Goal: Task Accomplishment & Management: Manage account settings

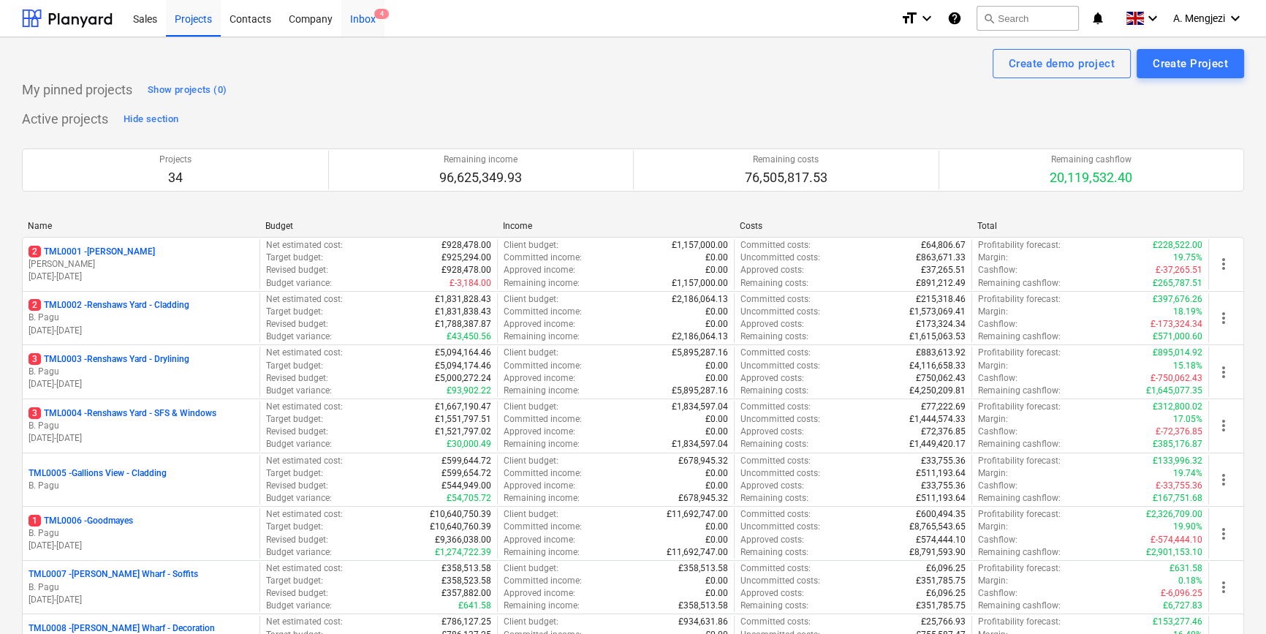
drag, startPoint x: 364, startPoint y: 23, endPoint x: 352, endPoint y: 33, distance: 15.6
click at [363, 23] on div "Inbox 4" at bounding box center [362, 17] width 43 height 37
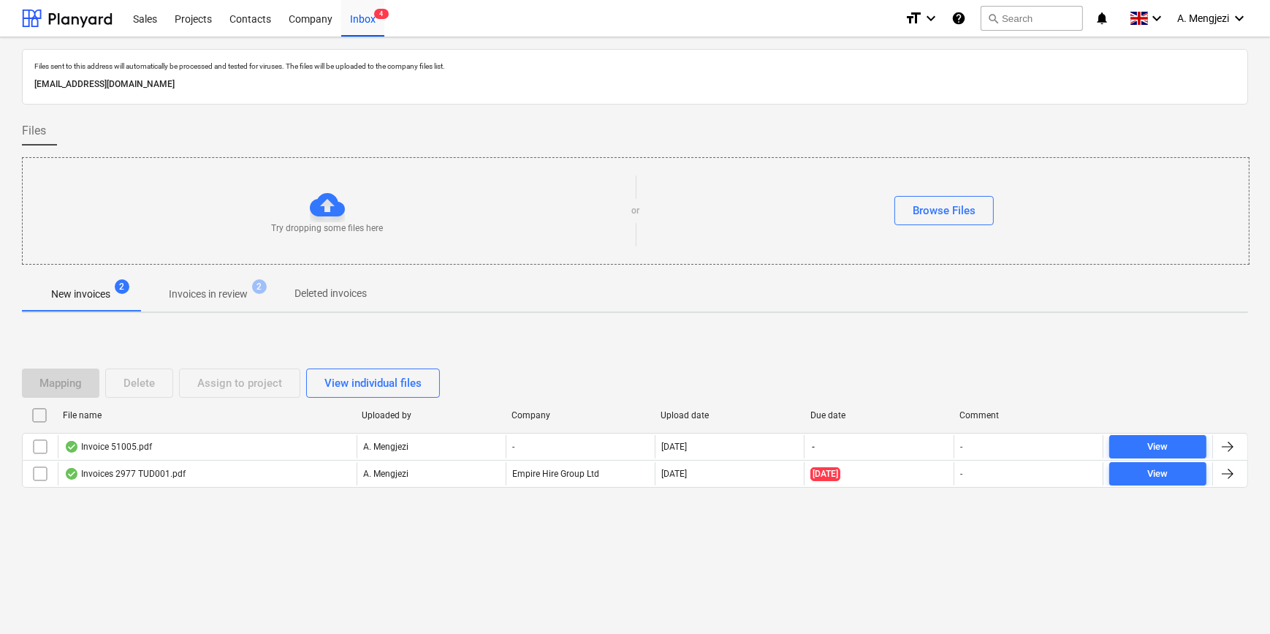
click at [84, 289] on p "New invoices" at bounding box center [80, 294] width 59 height 15
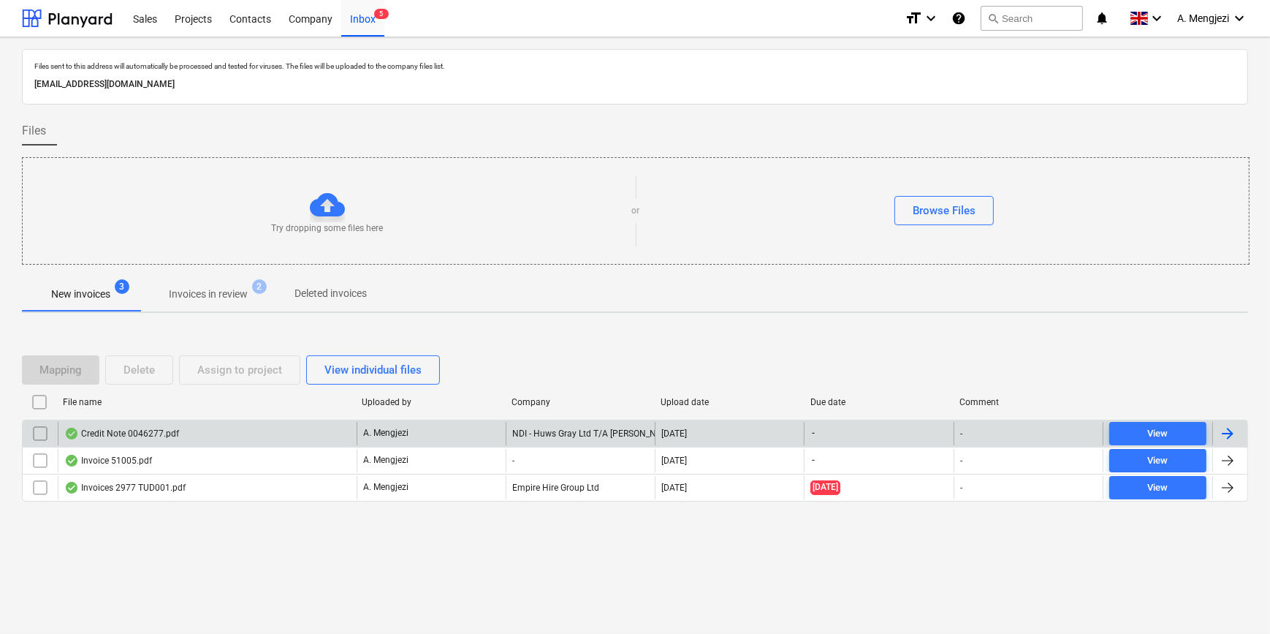
click at [534, 427] on div "NDI - Huws Gray Ltd T/A [PERSON_NAME]" at bounding box center [580, 433] width 149 height 23
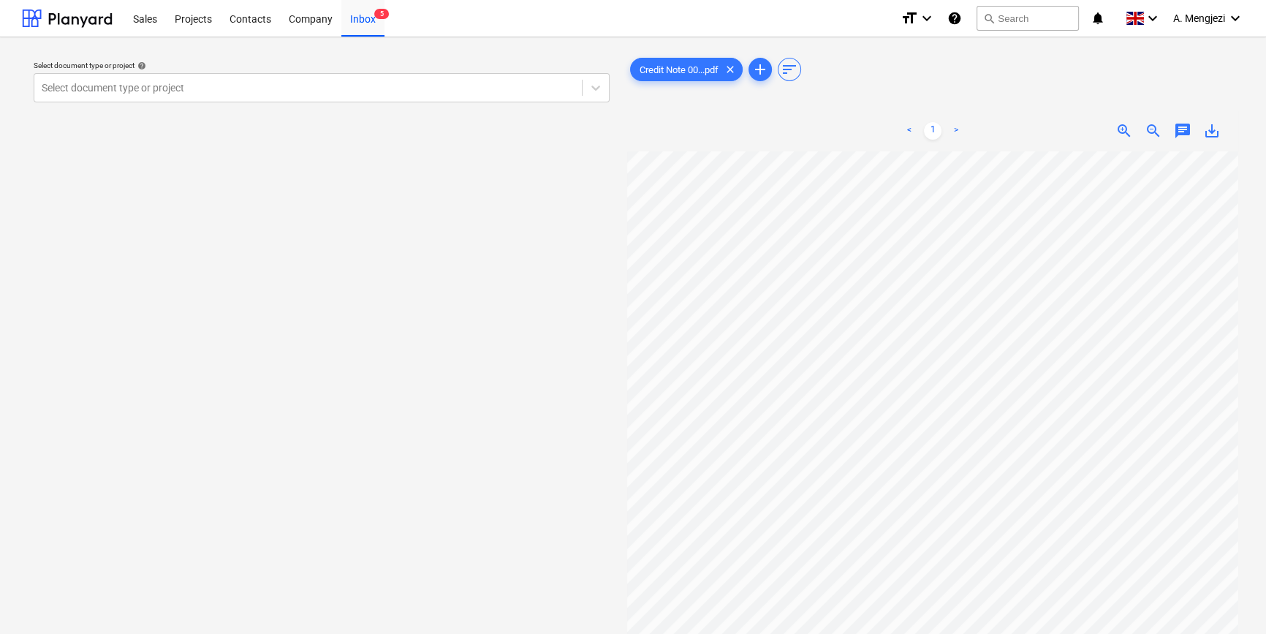
scroll to position [57, 49]
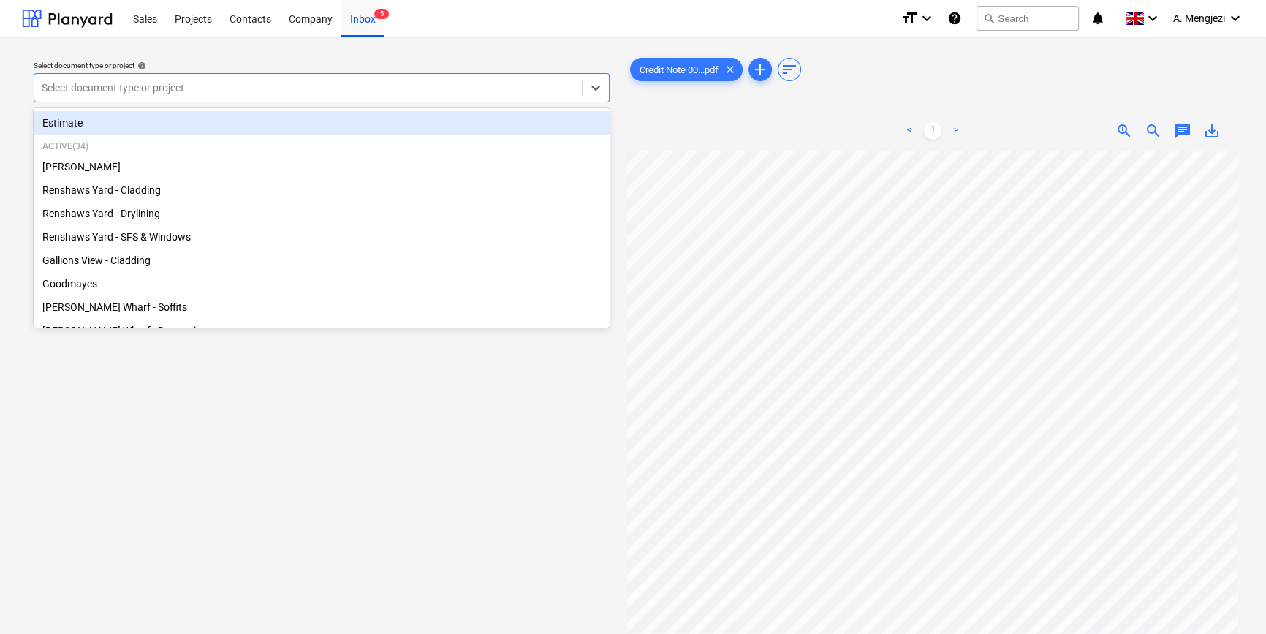
click at [205, 75] on div "Select document type or project" at bounding box center [322, 87] width 576 height 29
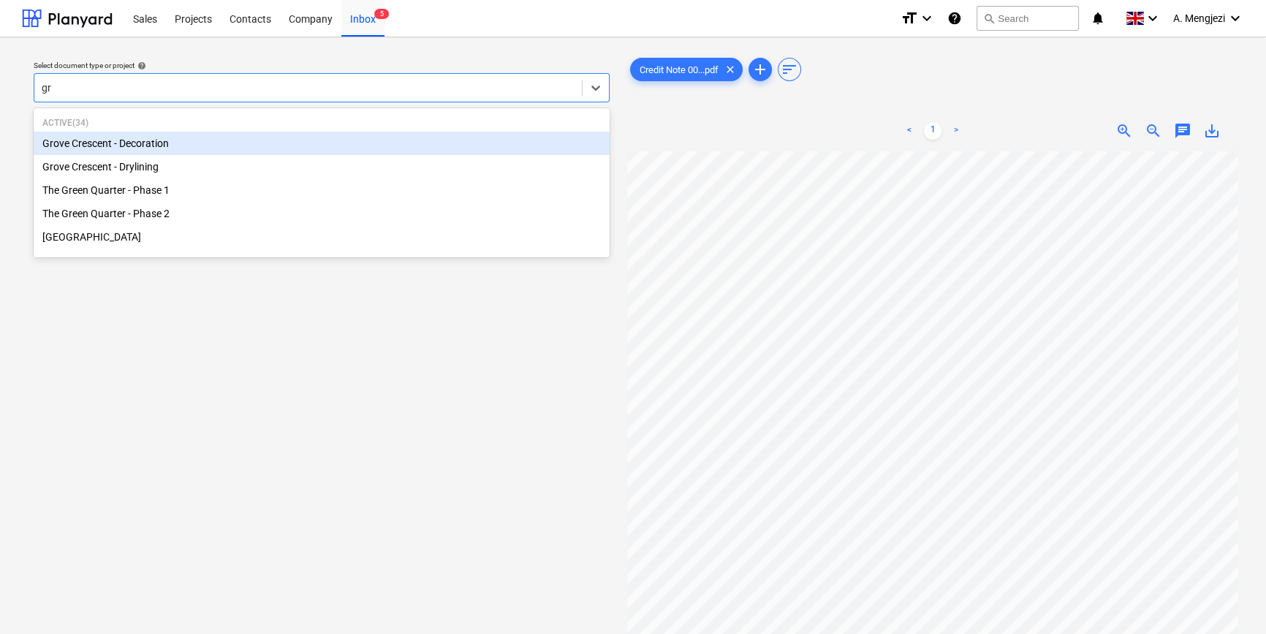
type input "gre"
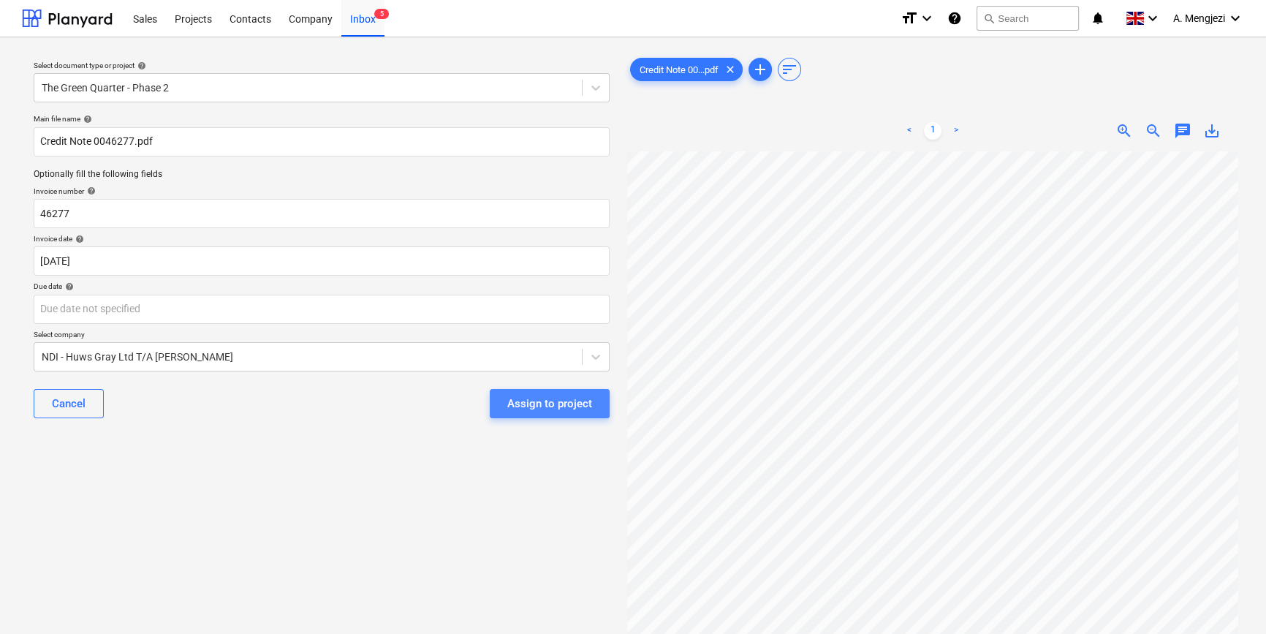
click at [569, 399] on div "Assign to project" at bounding box center [549, 403] width 85 height 19
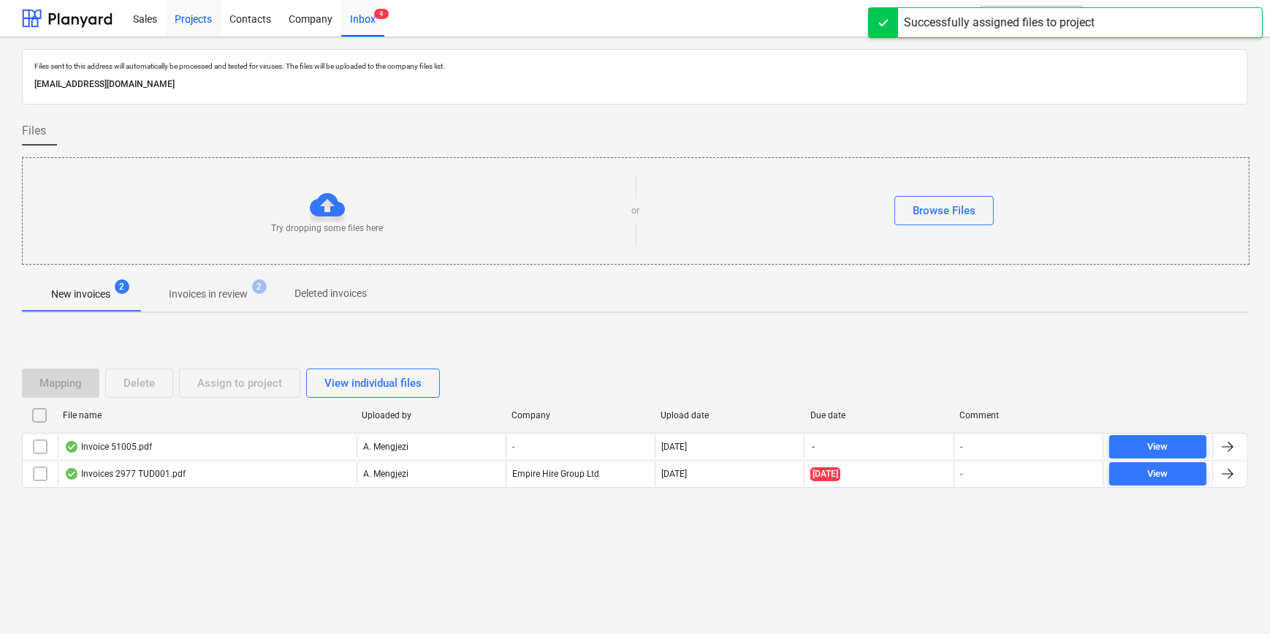
click at [189, 18] on div "Projects" at bounding box center [193, 17] width 55 height 37
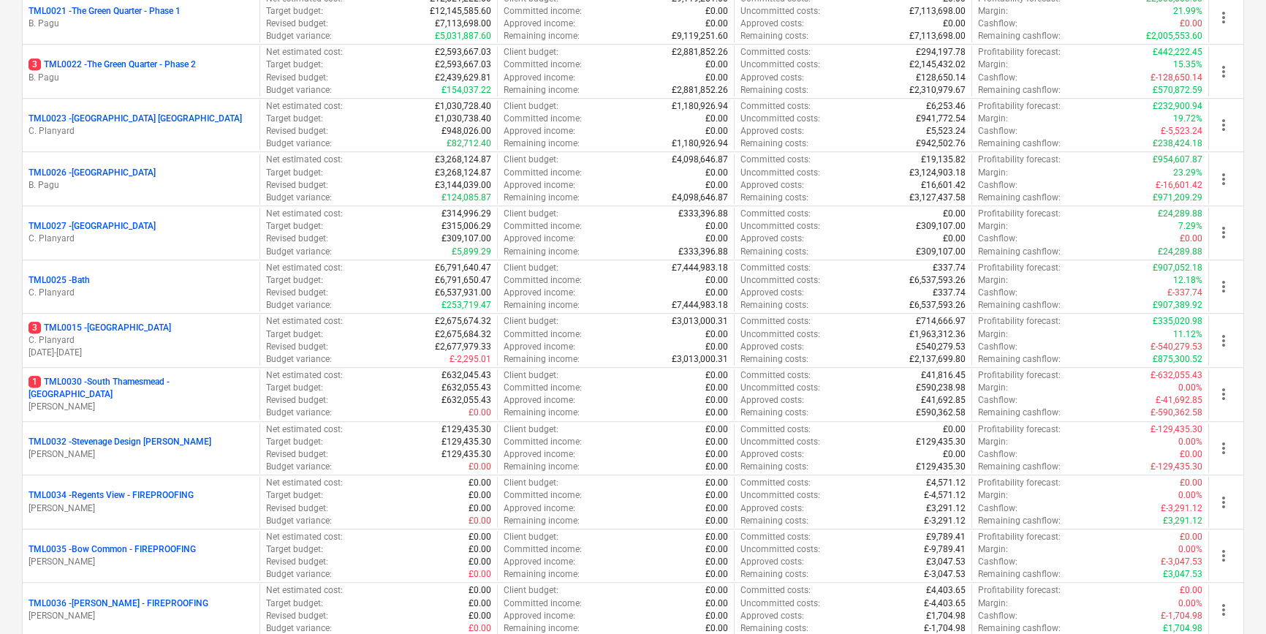
scroll to position [1329, 0]
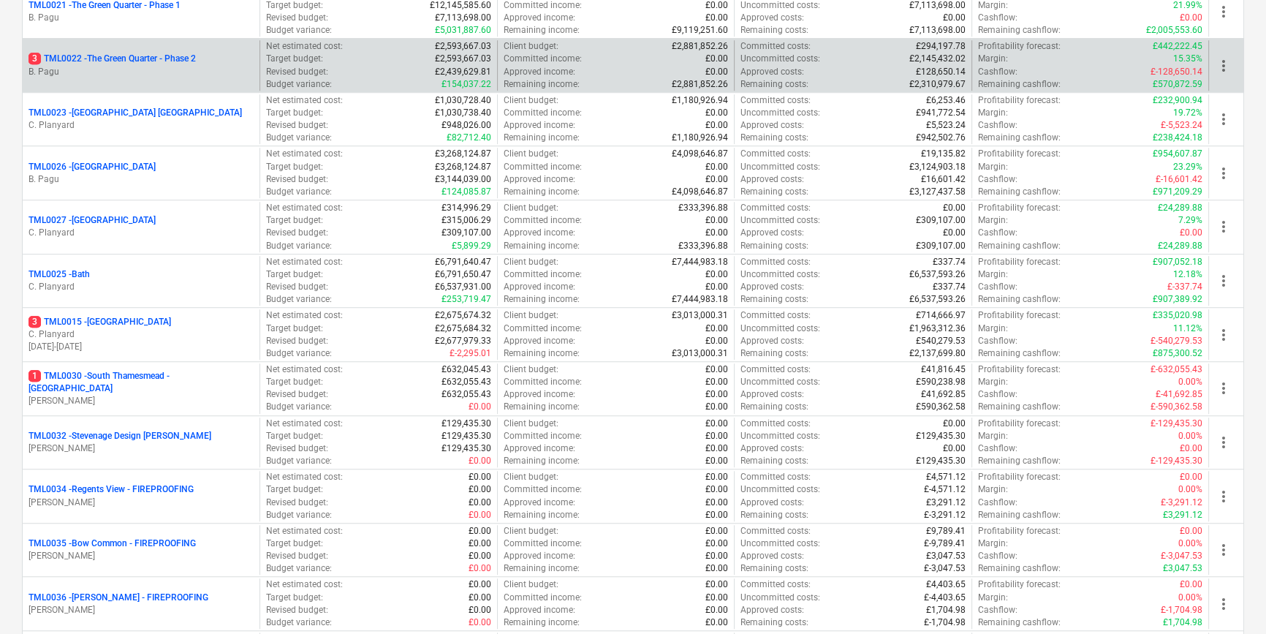
click at [148, 53] on p "3 TML0022 - The Green Quarter - Phase 2" at bounding box center [112, 59] width 167 height 12
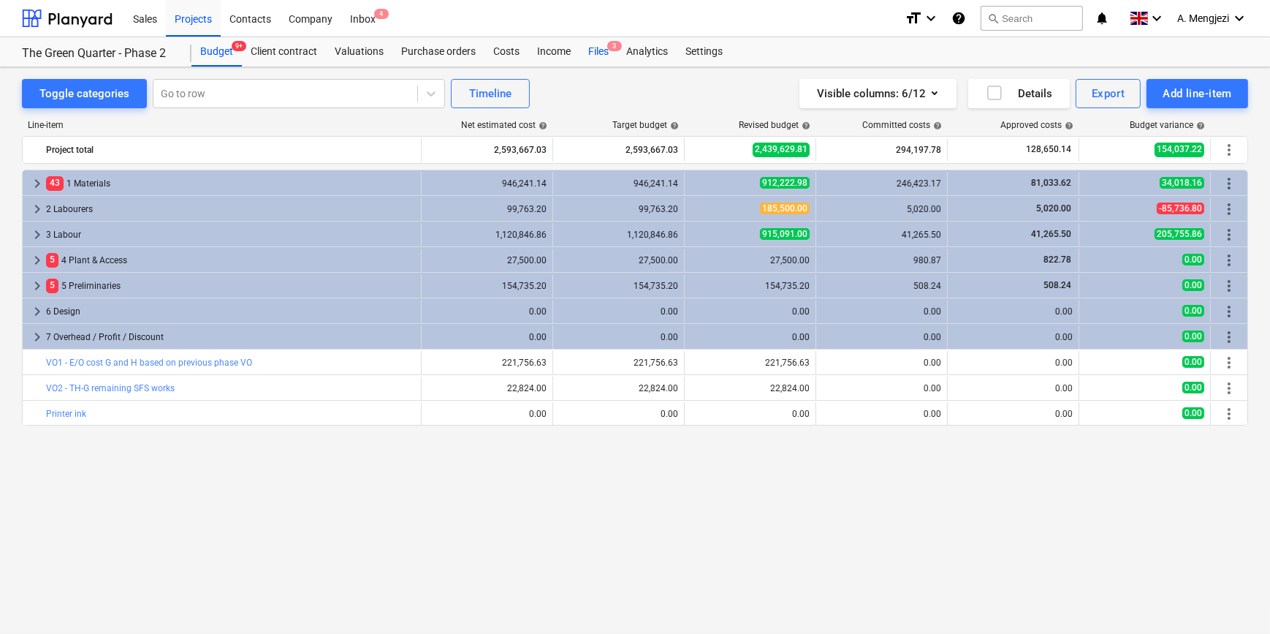
click at [596, 50] on div "Files 3" at bounding box center [599, 51] width 38 height 29
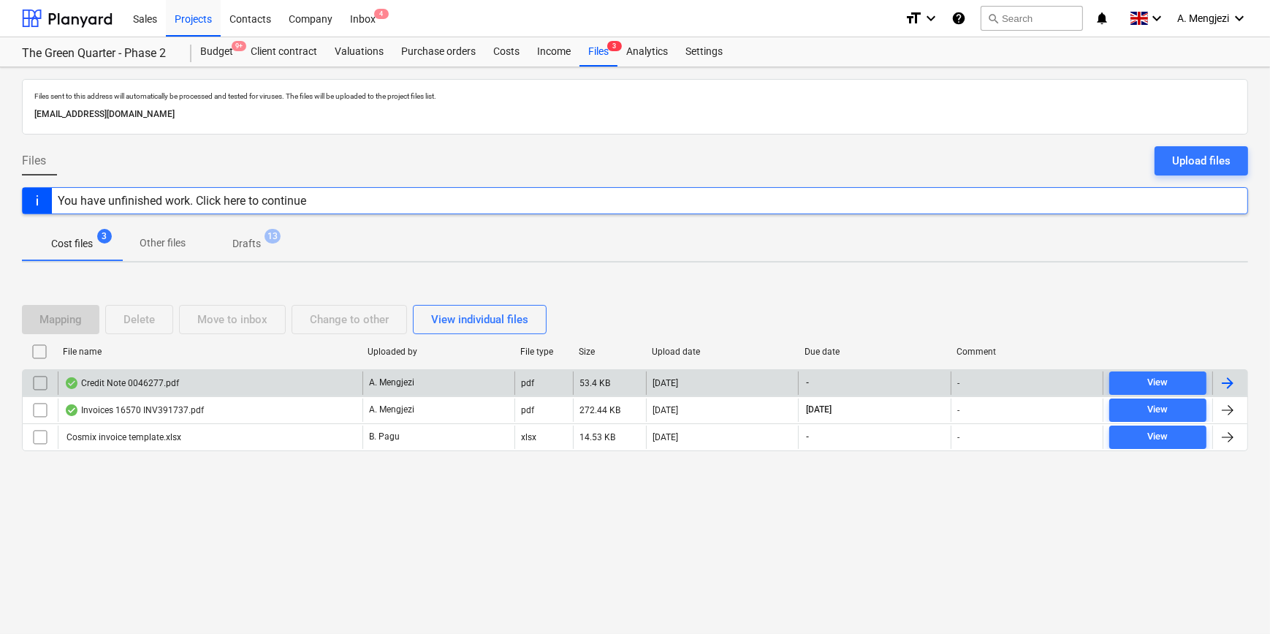
click at [230, 380] on div "Credit Note 0046277.pdf" at bounding box center [210, 382] width 305 height 23
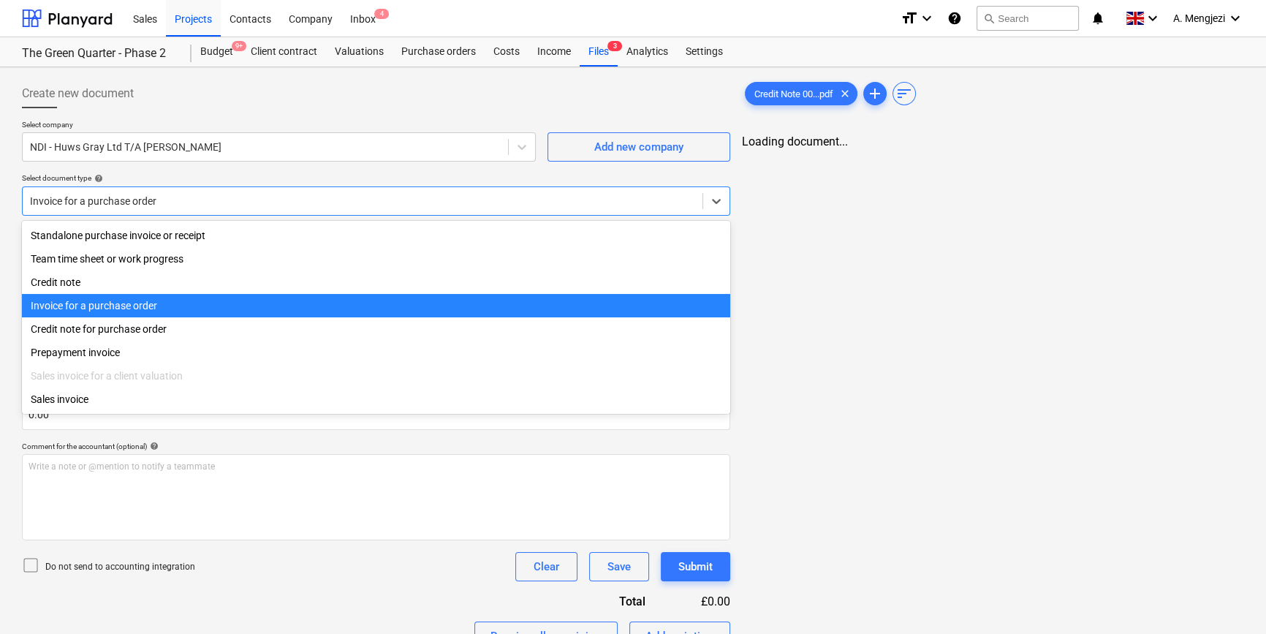
click at [218, 194] on div at bounding box center [362, 201] width 665 height 15
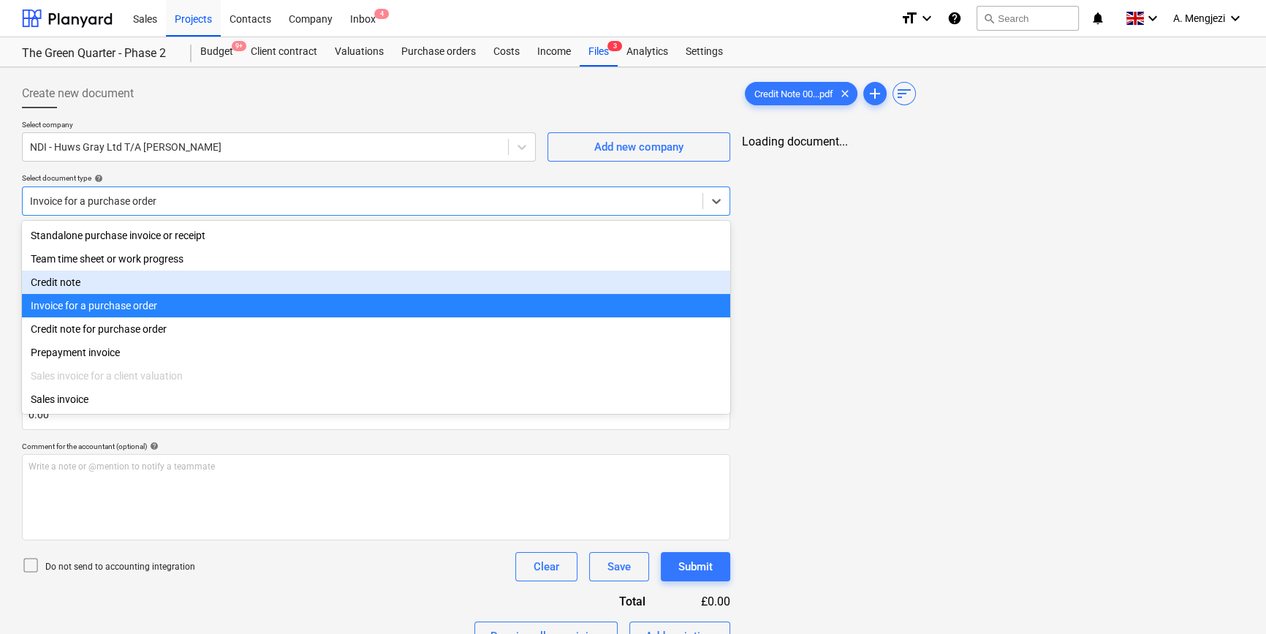
click at [131, 283] on div "Credit note" at bounding box center [376, 281] width 708 height 23
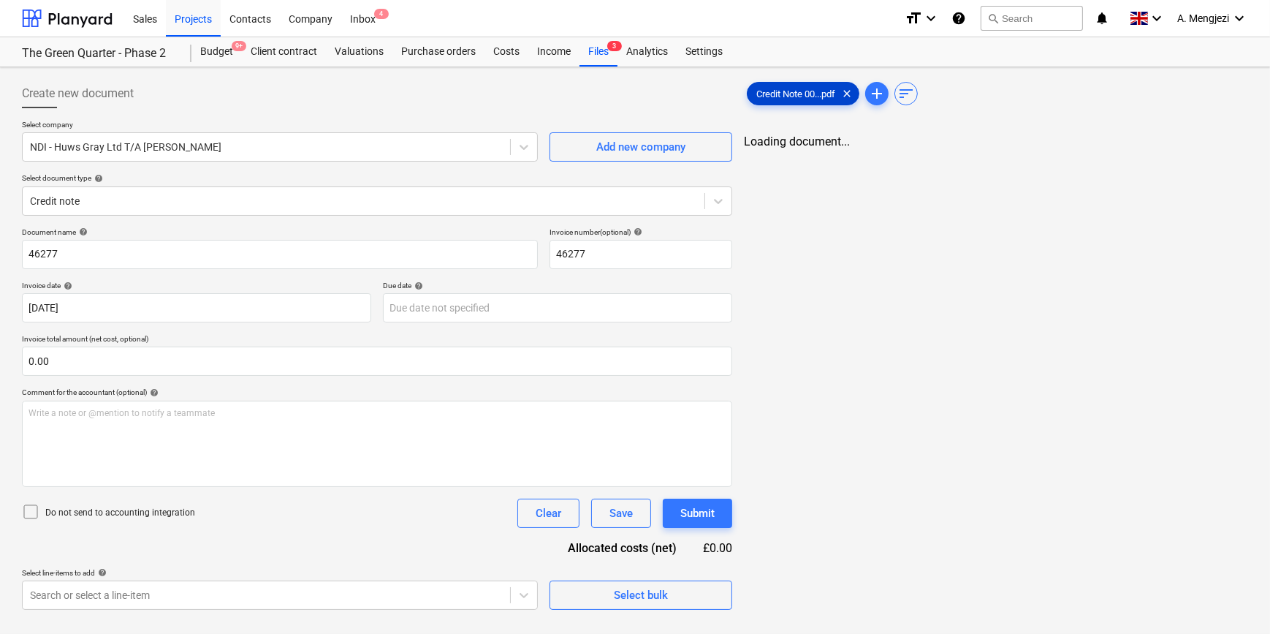
click at [732, 95] on span "Credit Note 00...pdf" at bounding box center [796, 93] width 96 height 11
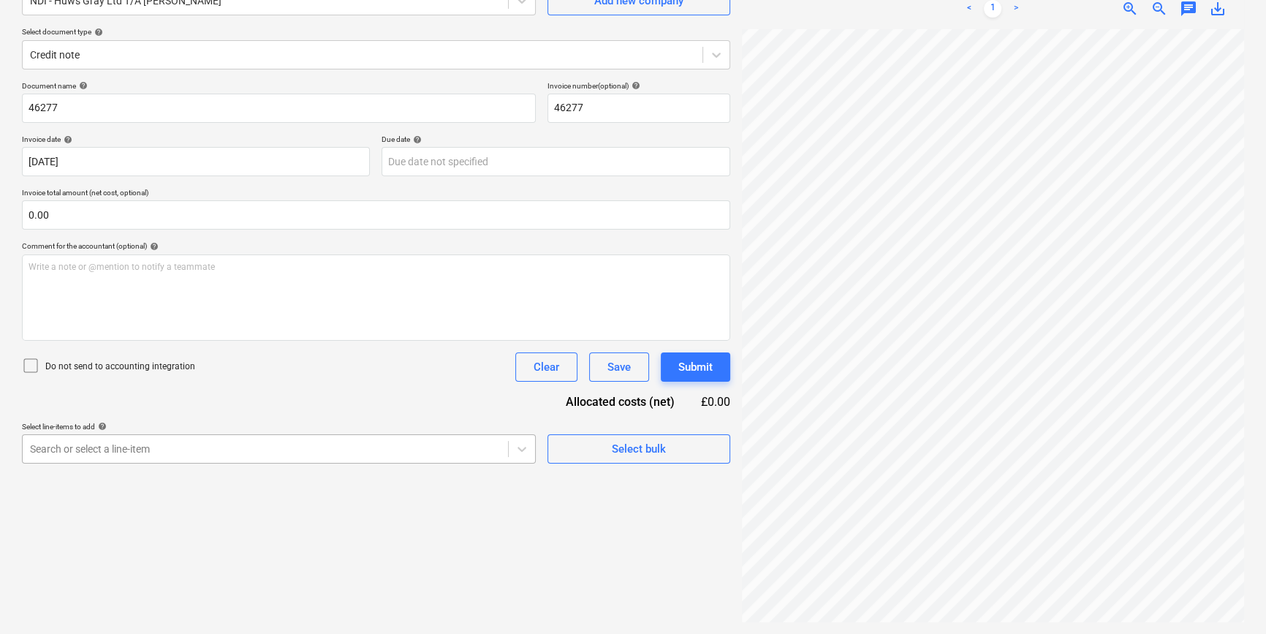
click at [170, 488] on body "Sales Projects Contacts Company Inbox 4 format_size keyboard_arrow_down help se…" at bounding box center [633, 171] width 1266 height 634
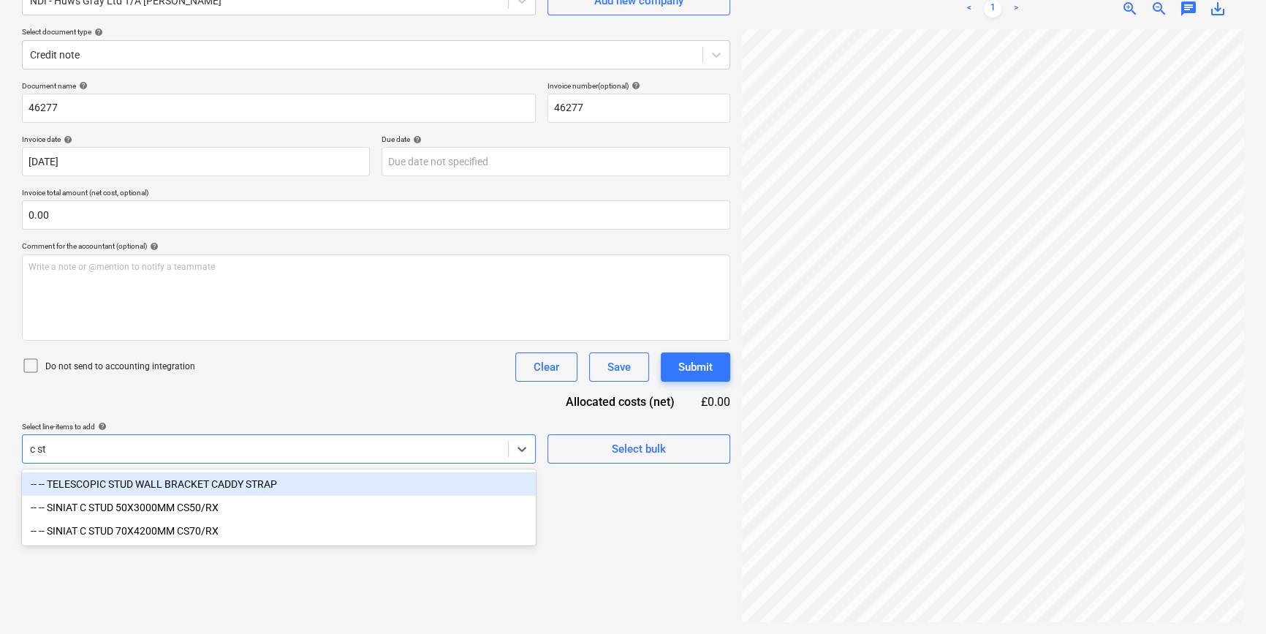
scroll to position [146, 0]
type input "c st"
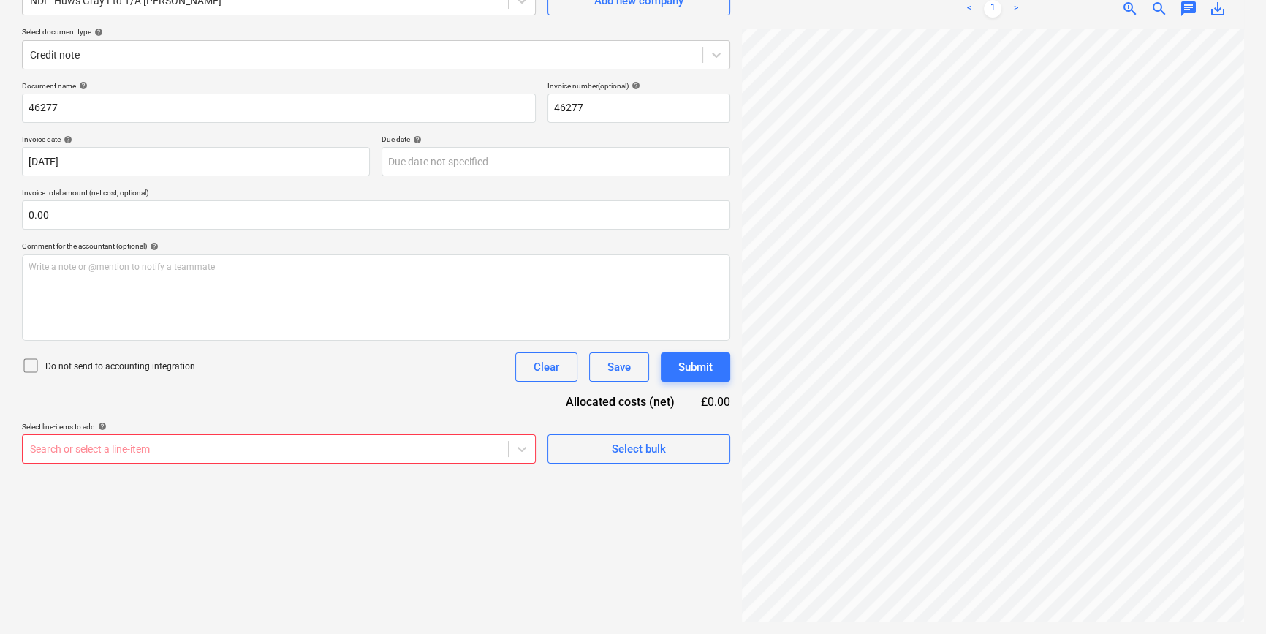
scroll to position [203, 0]
click at [143, 440] on body "Sales Projects Contacts Company Inbox 4 format_size keyboard_arrow_down help se…" at bounding box center [633, 171] width 1266 height 634
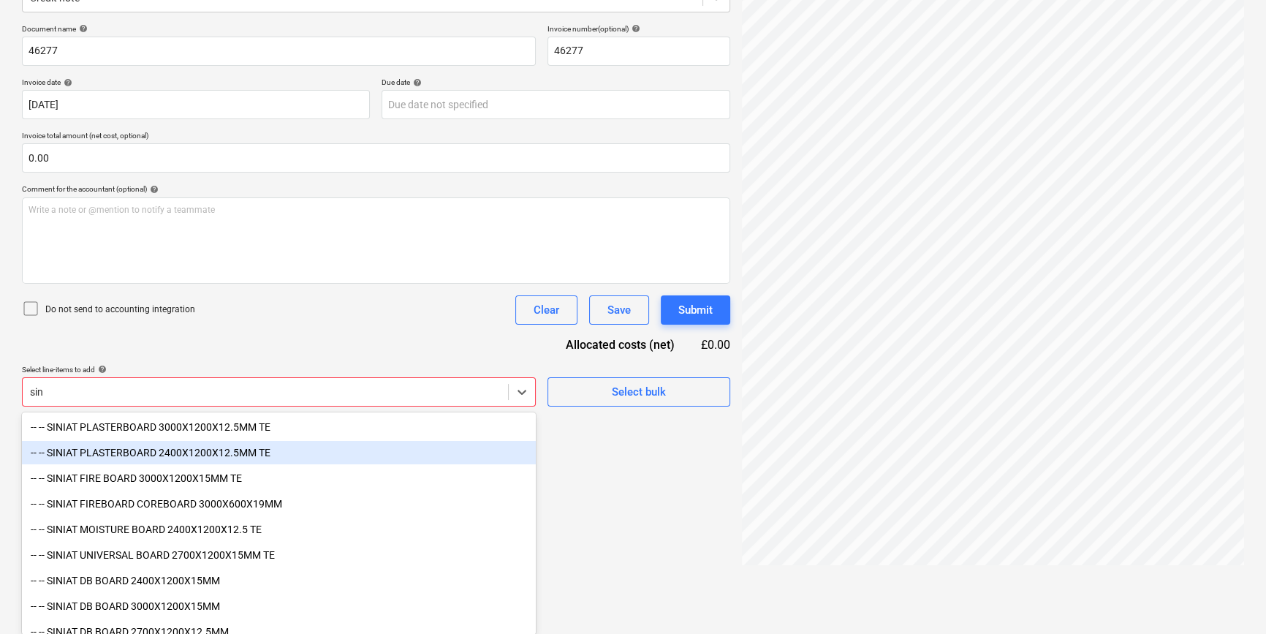
type input "sin"
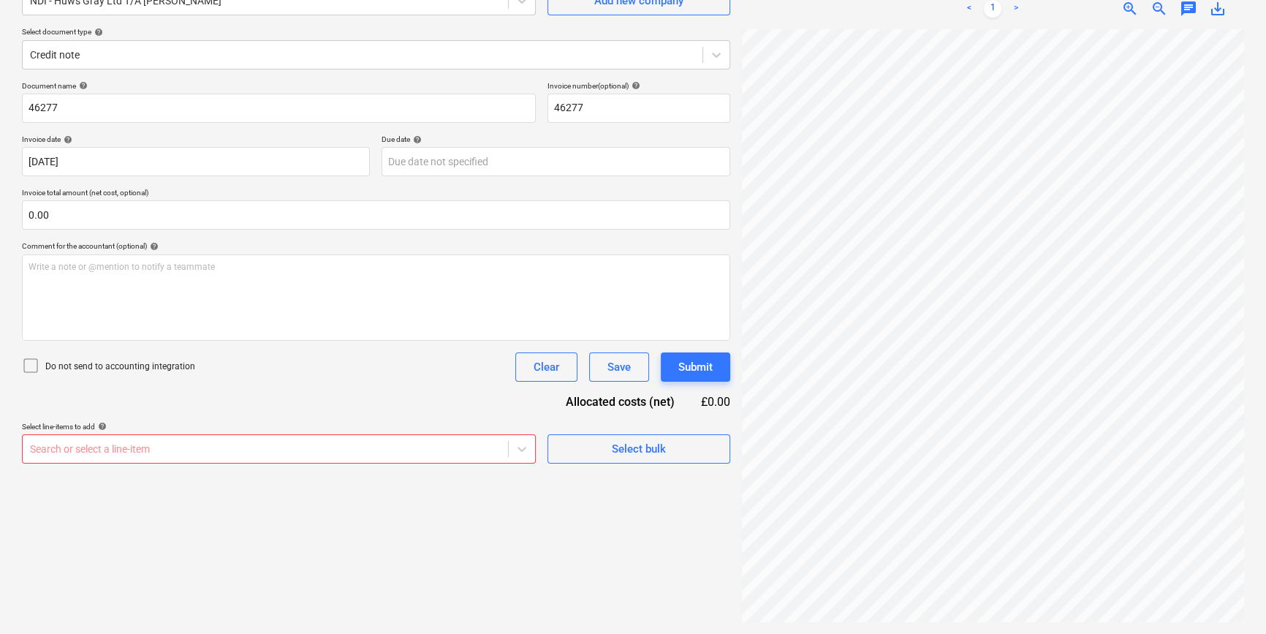
scroll to position [108, 55]
click at [309, 450] on body "Sales Projects Contacts Company Inbox 4 format_size keyboard_arrow_down help se…" at bounding box center [633, 171] width 1266 height 634
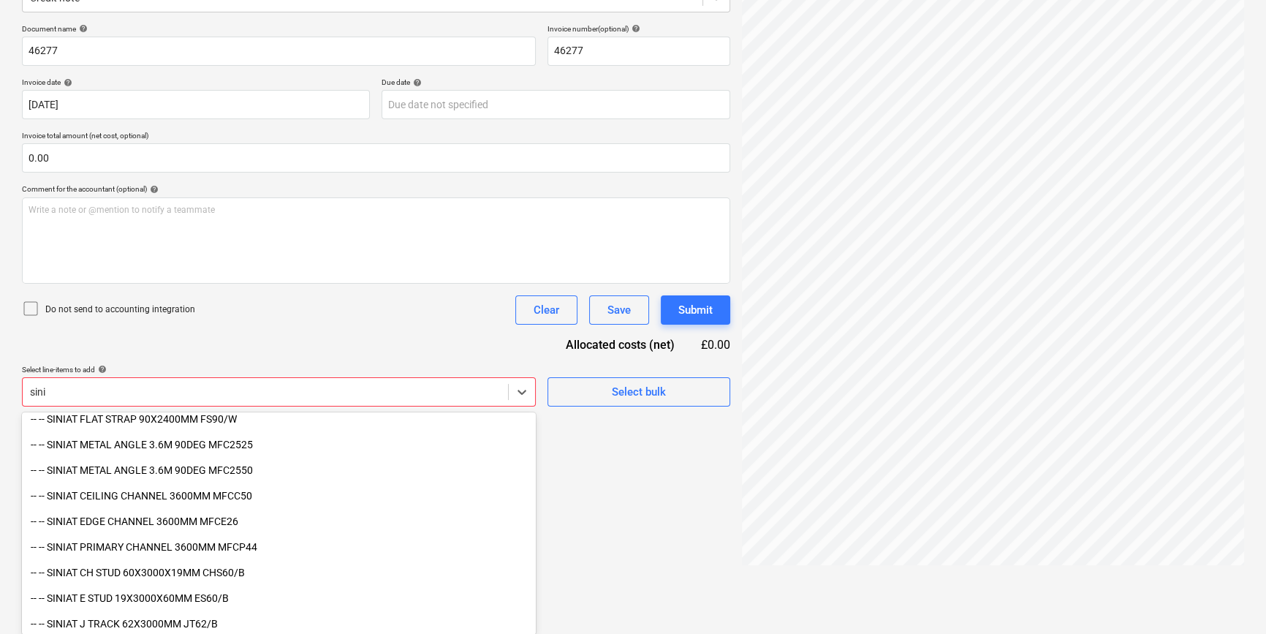
scroll to position [804, 0]
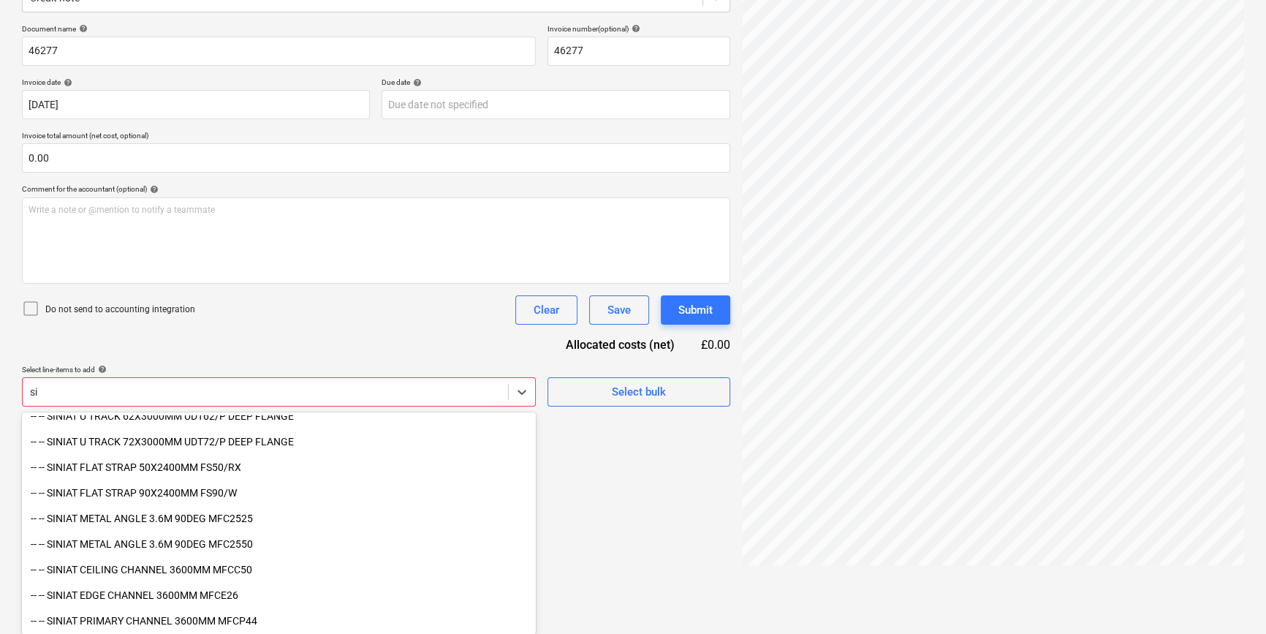
type input "s"
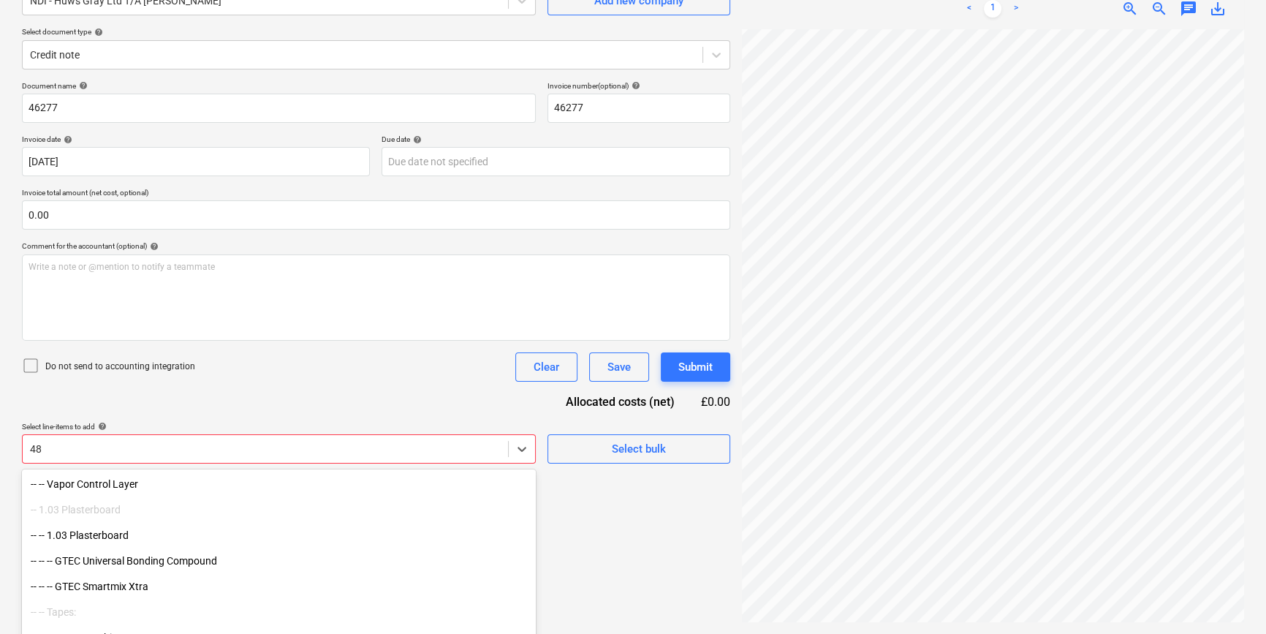
scroll to position [203, 0]
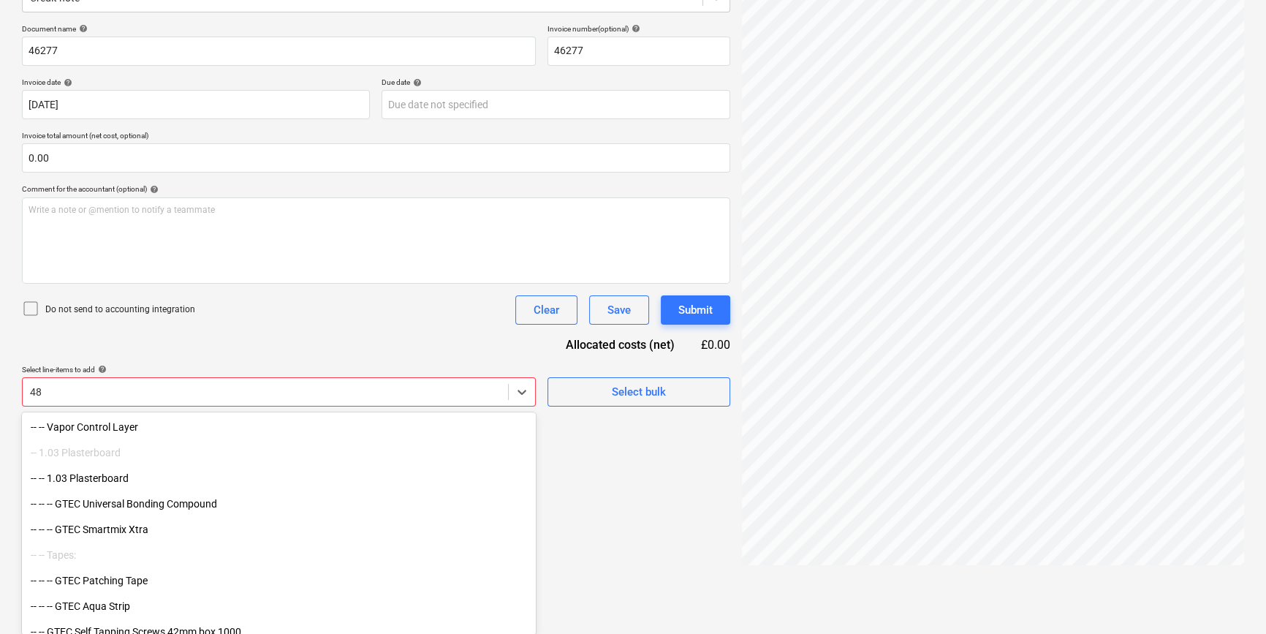
type input "4"
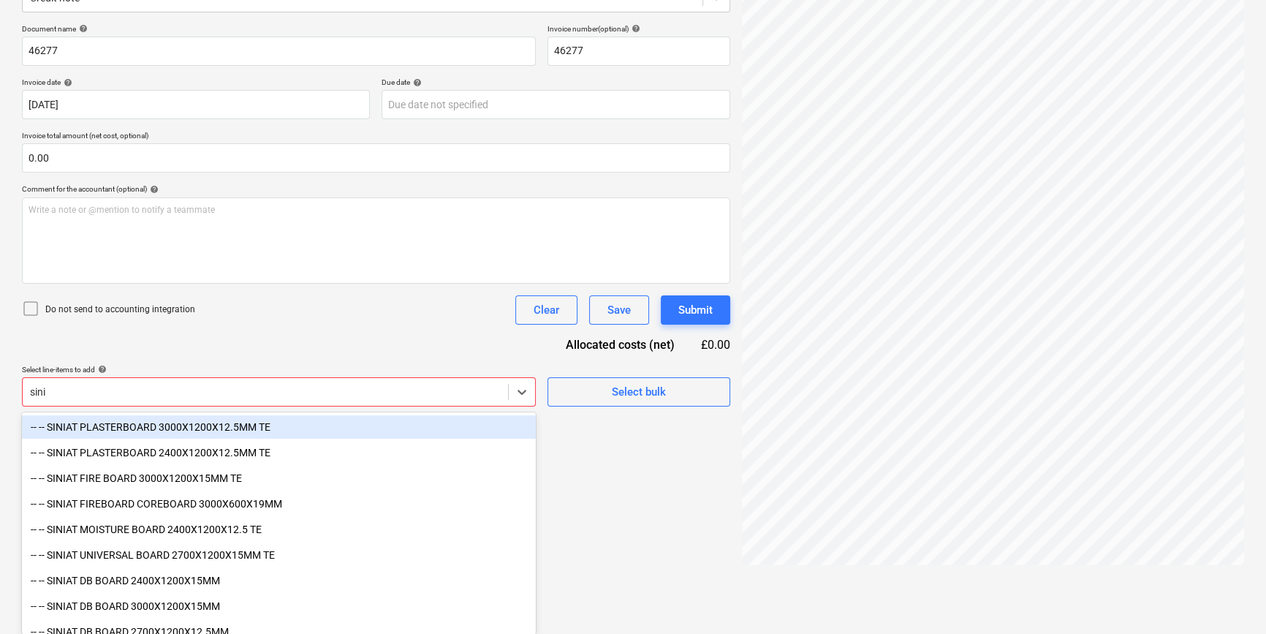
type input "sini"
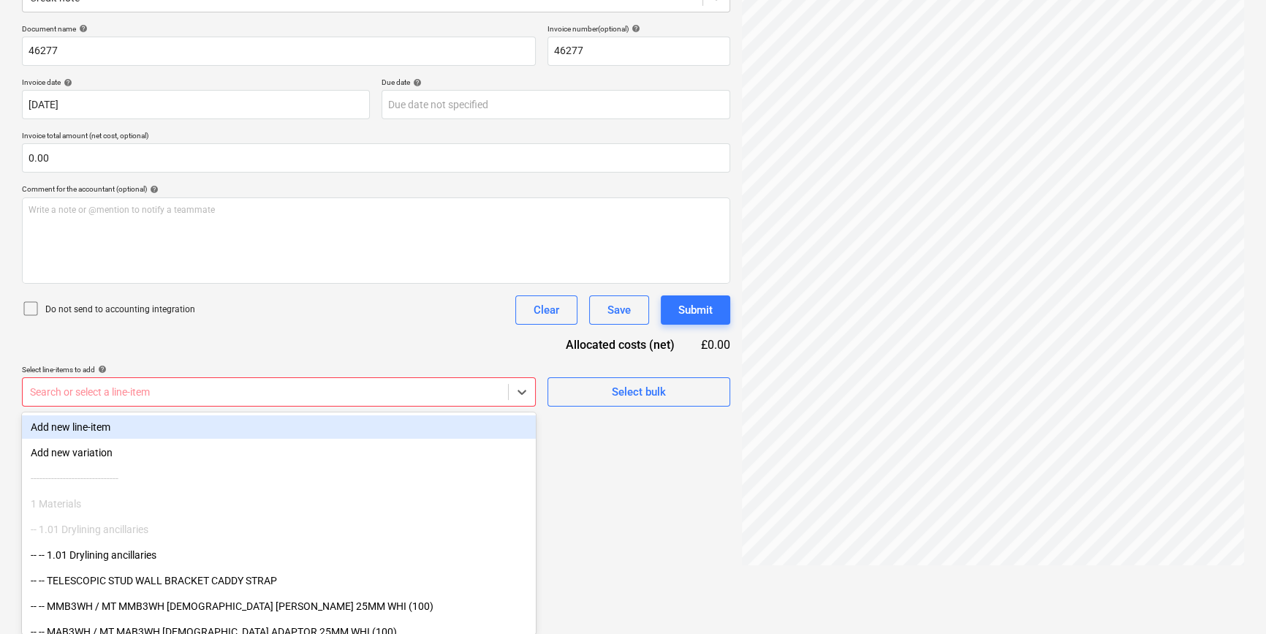
click at [189, 431] on body "Sales Projects Contacts Company Inbox 4 format_size keyboard_arrow_down help se…" at bounding box center [633, 114] width 1266 height 634
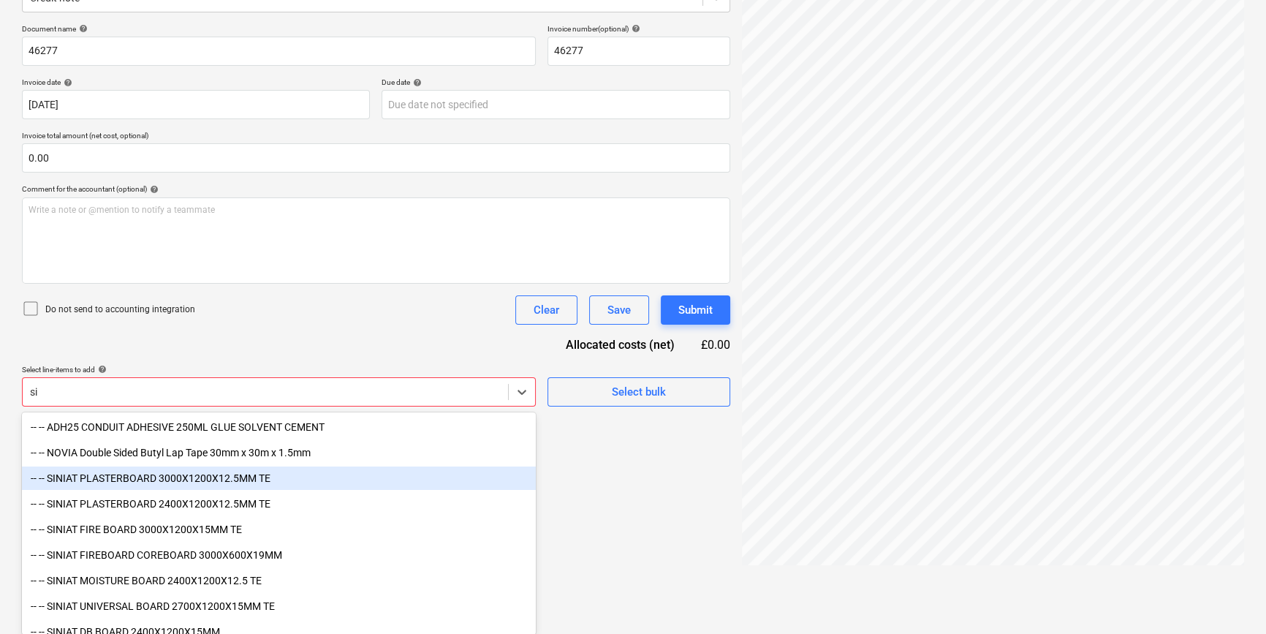
type input "s"
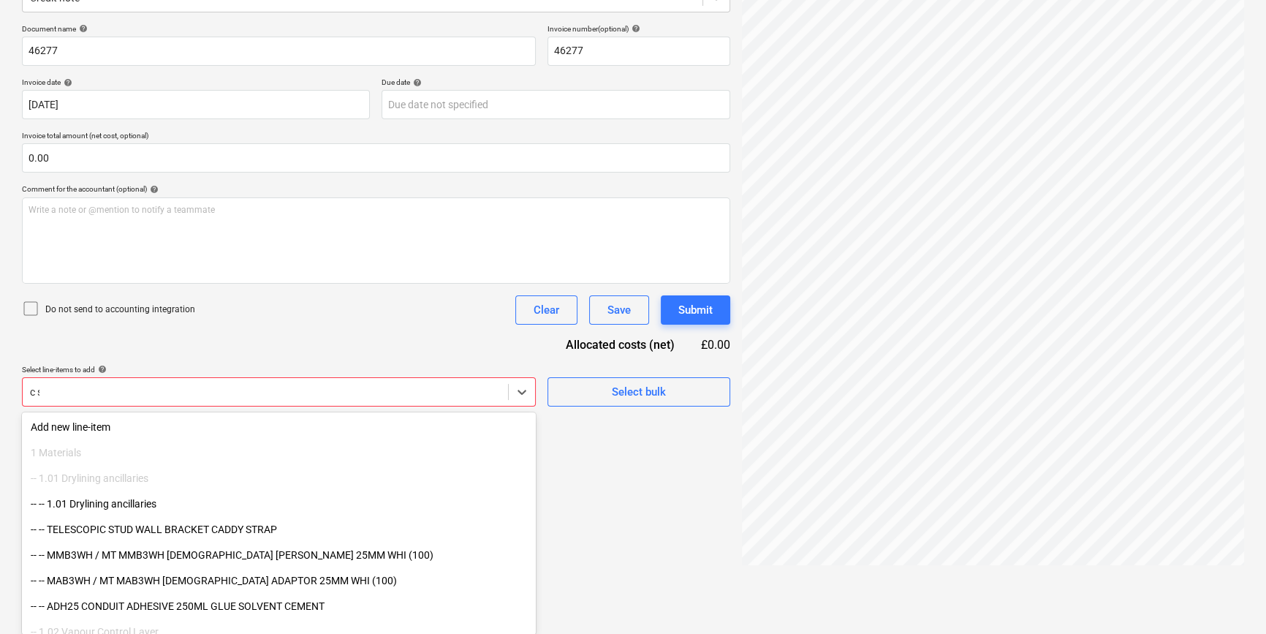
scroll to position [146, 0]
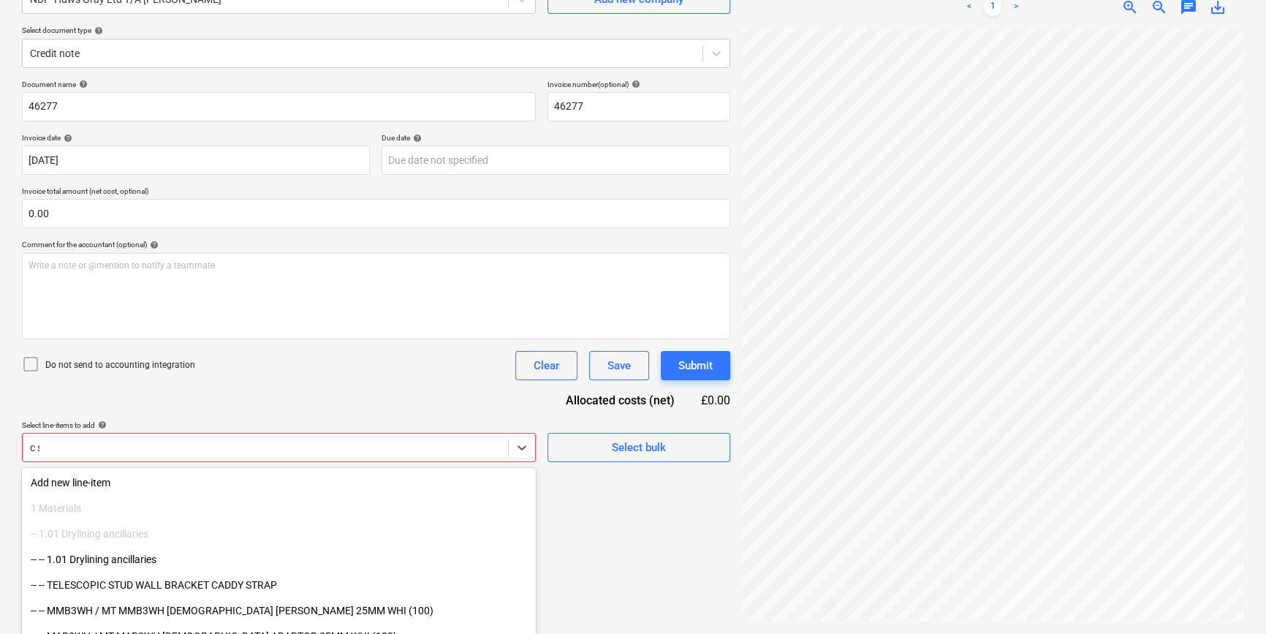
type input "c st"
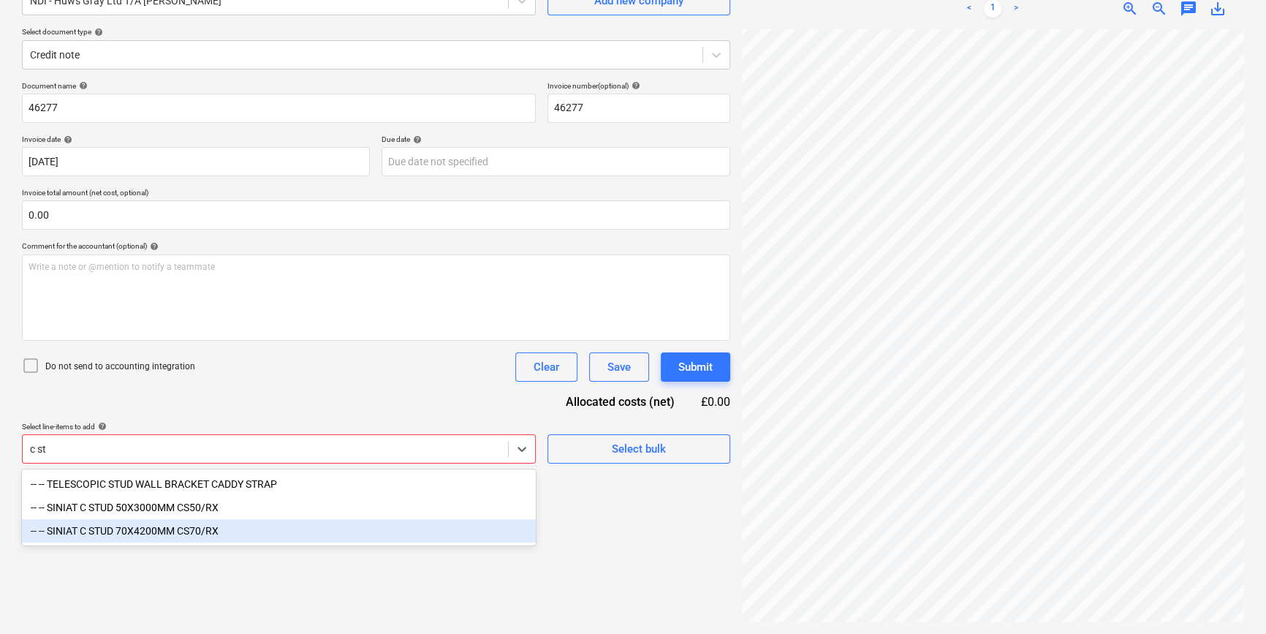
click at [185, 532] on div "-- -- SINIAT C STUD 70X4200MM CS70/RX" at bounding box center [279, 530] width 514 height 23
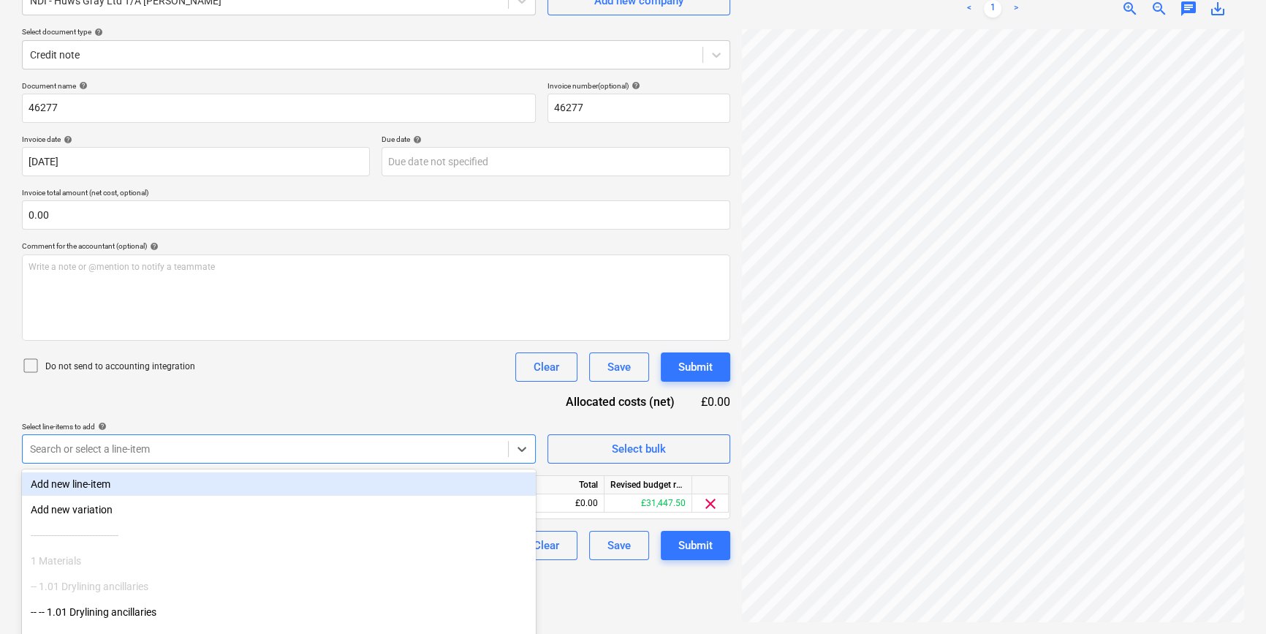
click at [295, 384] on div "Document name help 46277 Invoice number (optional) help 46277 Invoice date help…" at bounding box center [376, 320] width 708 height 479
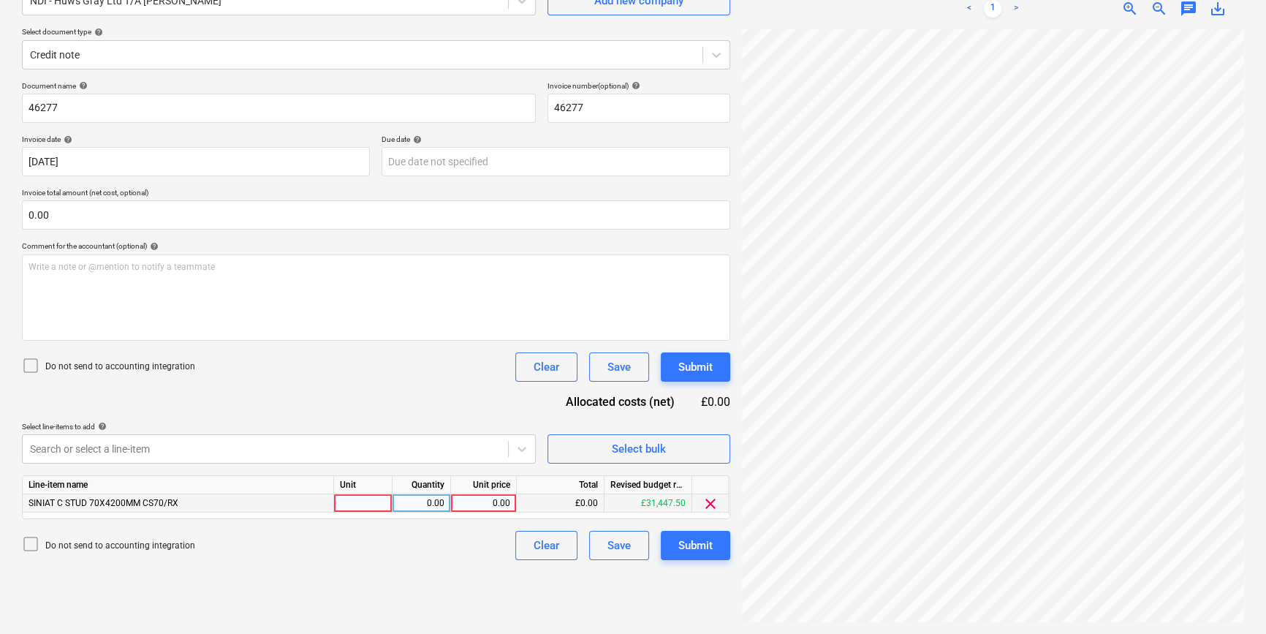
click at [348, 506] on div at bounding box center [363, 503] width 58 height 18
type input "pcs"
type input "300"
type input "5.95"
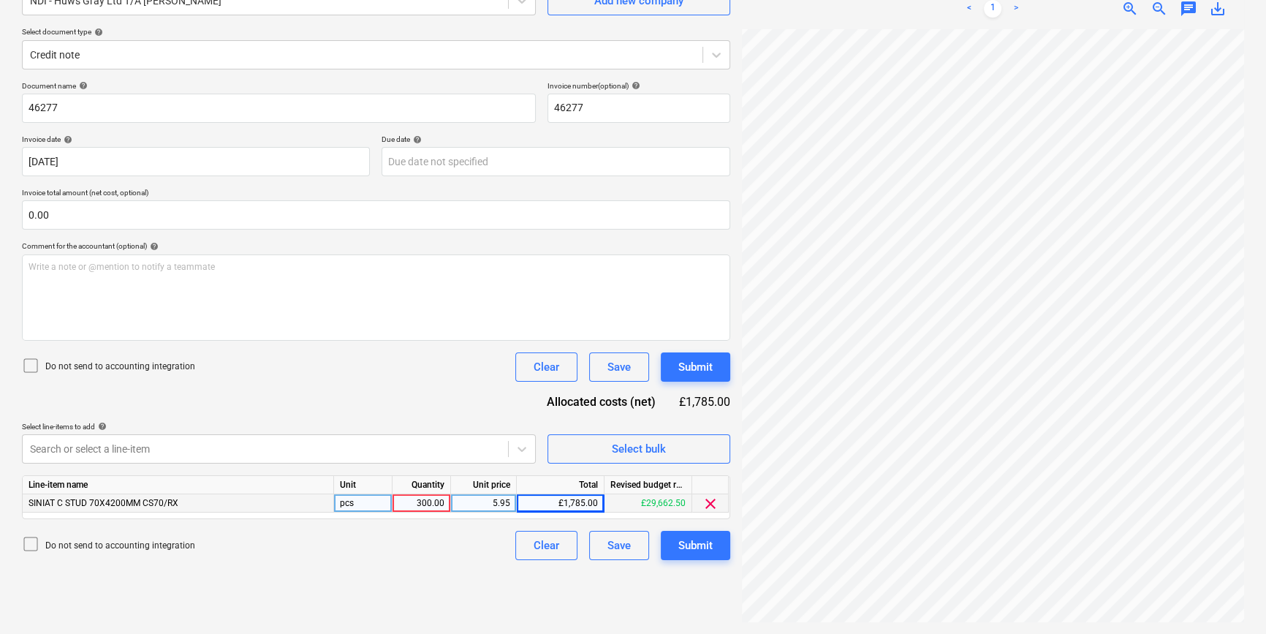
click at [495, 501] on div "5.95" at bounding box center [483, 503] width 53 height 18
type input "5.06"
click at [493, 504] on div "5.06" at bounding box center [483, 503] width 53 height 18
click at [490, 497] on input "53" at bounding box center [483, 503] width 65 height 18
drag, startPoint x: 492, startPoint y: 504, endPoint x: 515, endPoint y: 502, distance: 22.7
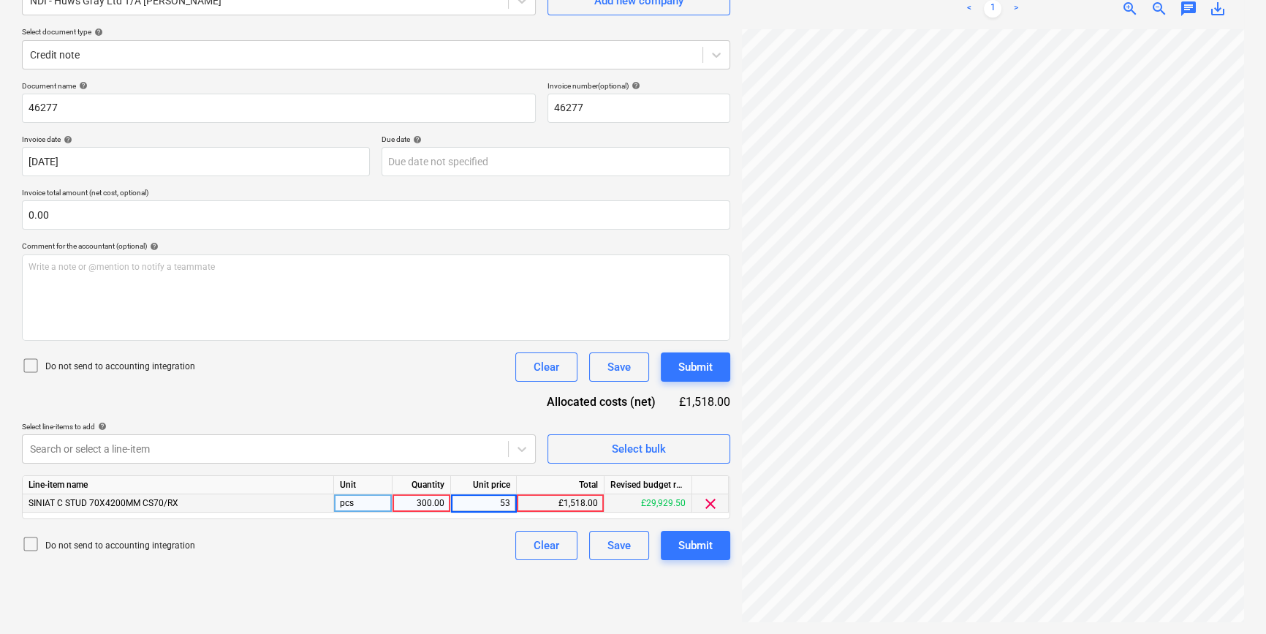
click at [515, 502] on input "53" at bounding box center [483, 503] width 65 height 18
type input "5.0575"
click at [673, 546] on button "Submit" at bounding box center [695, 545] width 69 height 29
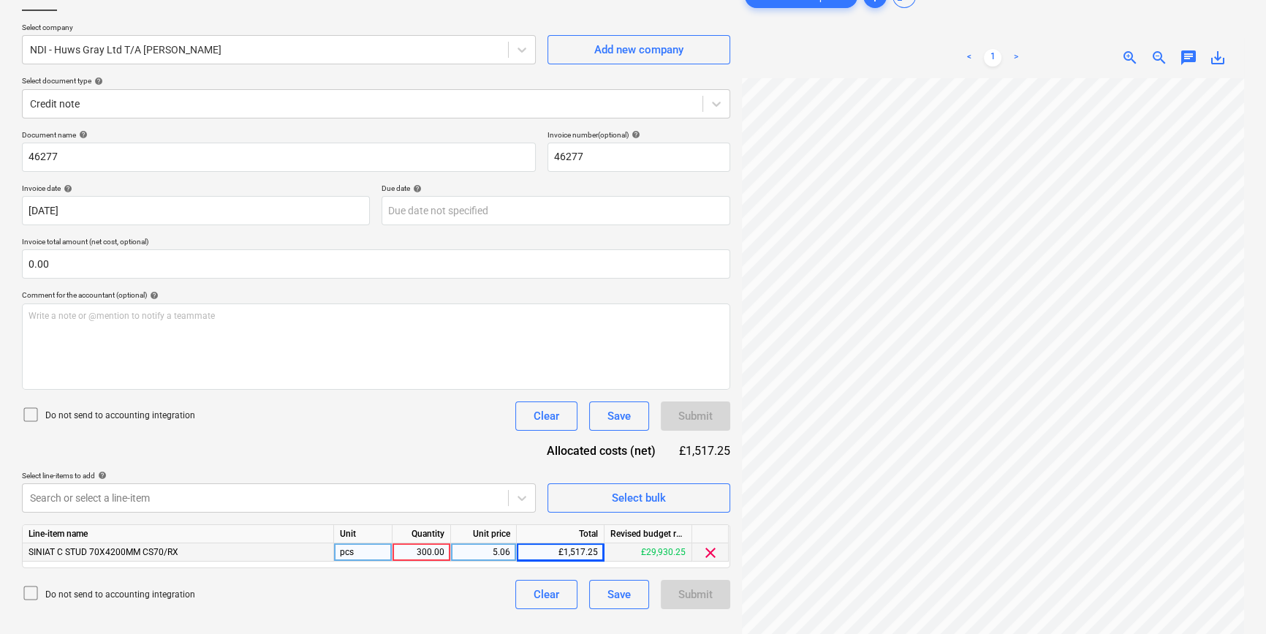
scroll to position [146, 0]
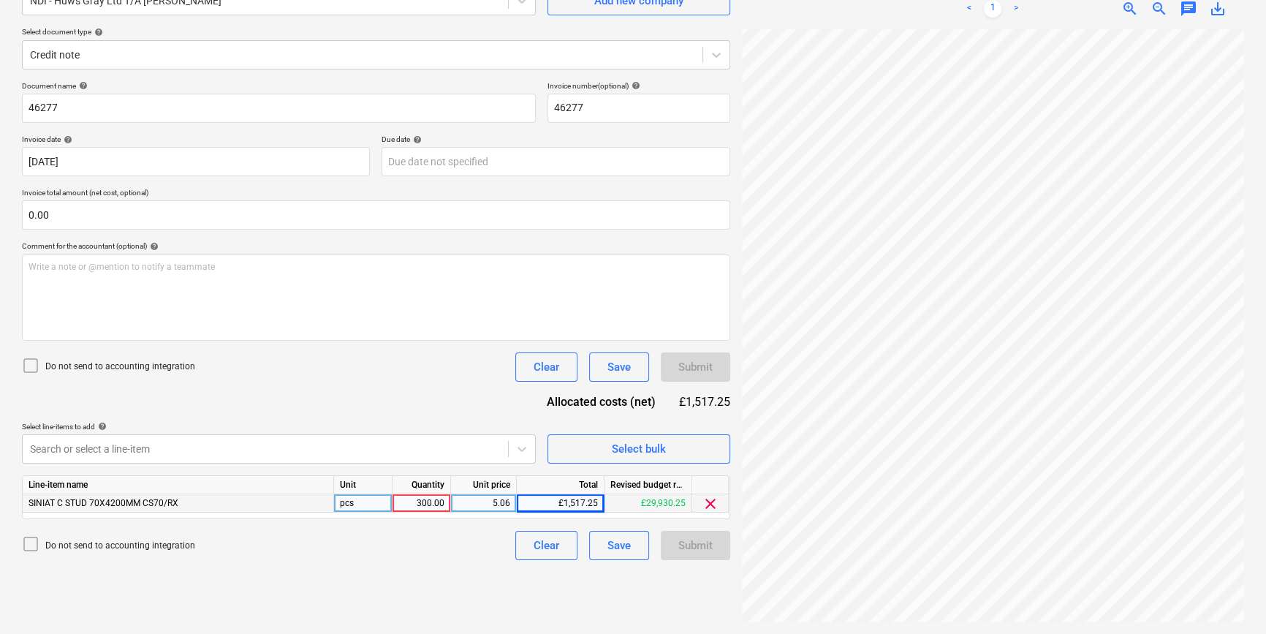
click at [420, 573] on div "Create new document Select company NDI - Huws Gray Ltd T/A Lloyd Worrall Add ne…" at bounding box center [376, 277] width 720 height 701
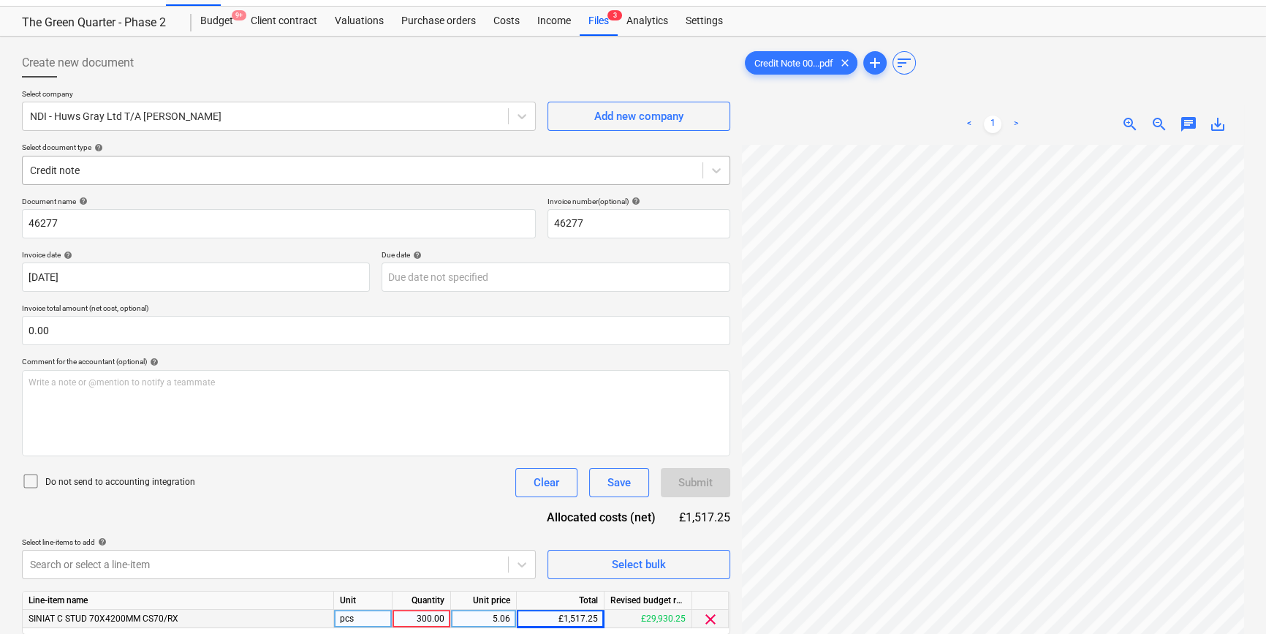
scroll to position [0, 0]
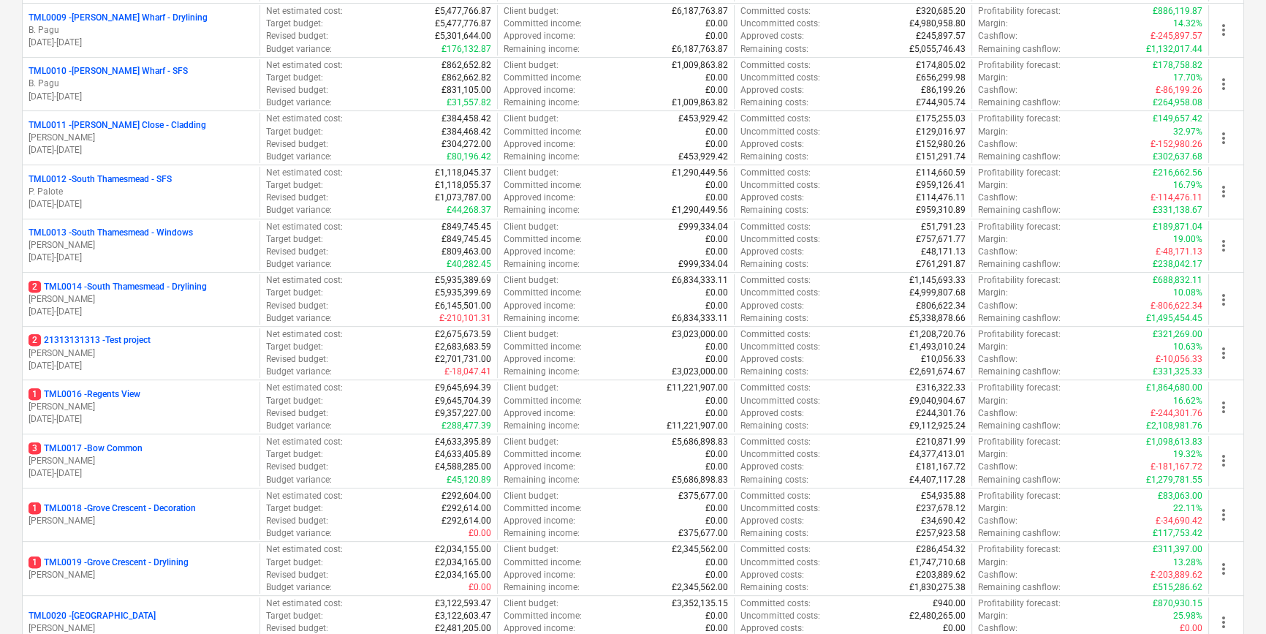
scroll to position [996, 0]
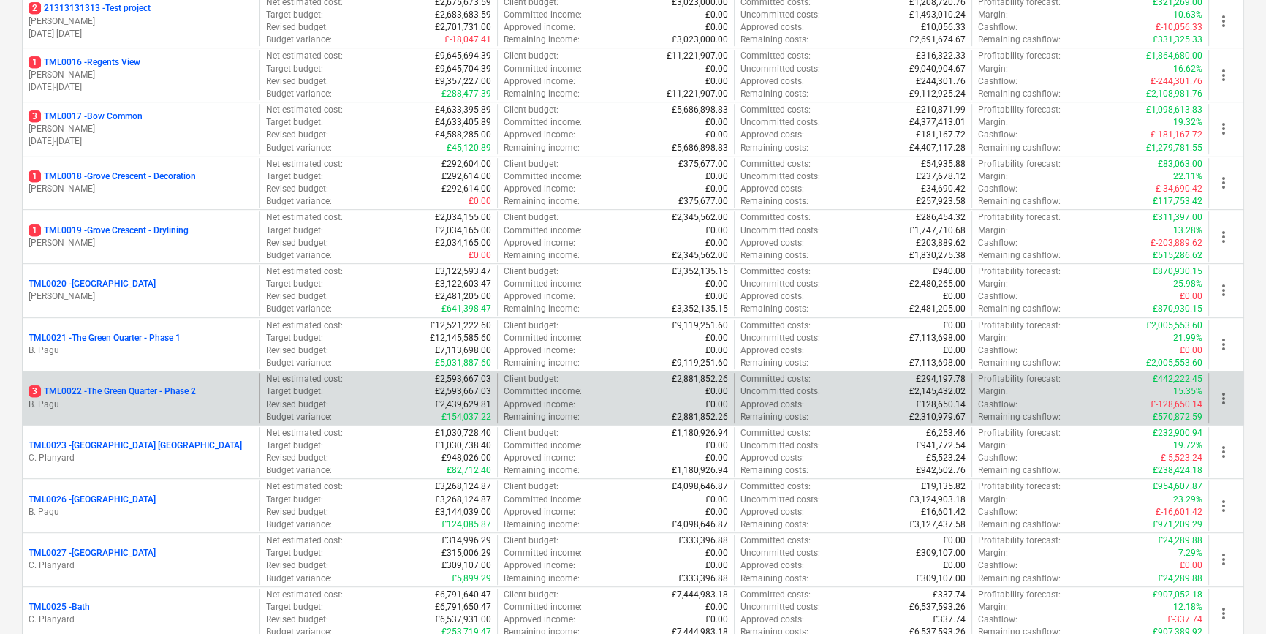
click at [102, 398] on p "B. Pagu" at bounding box center [141, 404] width 225 height 12
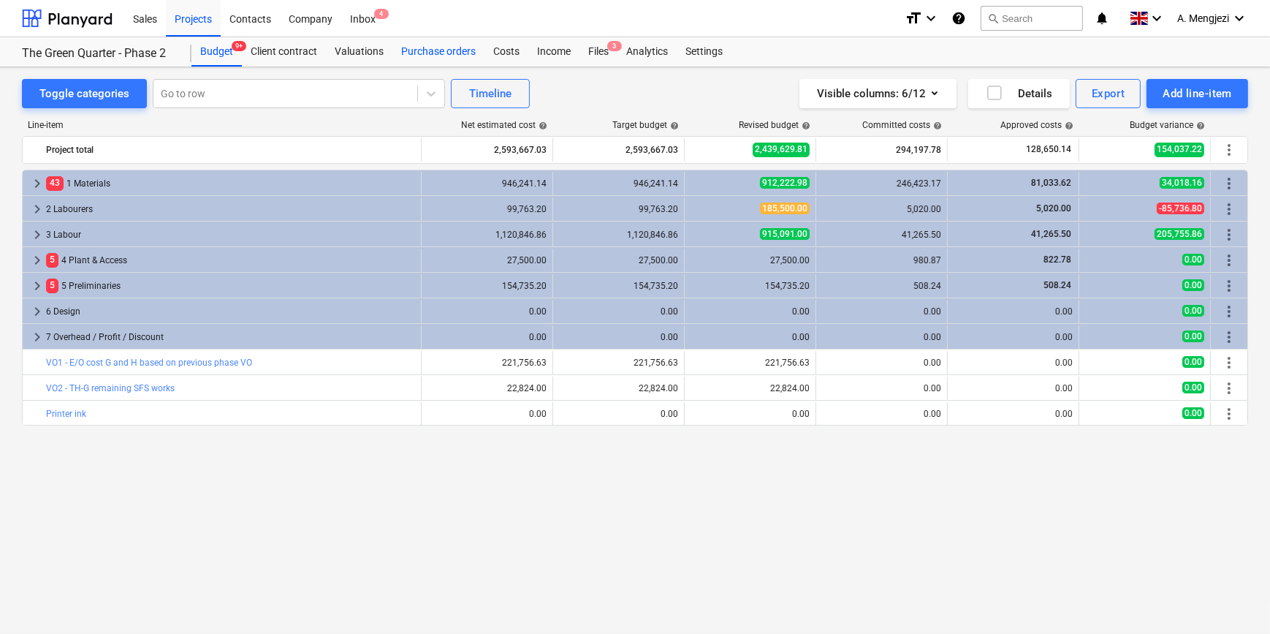
click at [431, 48] on div "Purchase orders" at bounding box center [439, 51] width 92 height 29
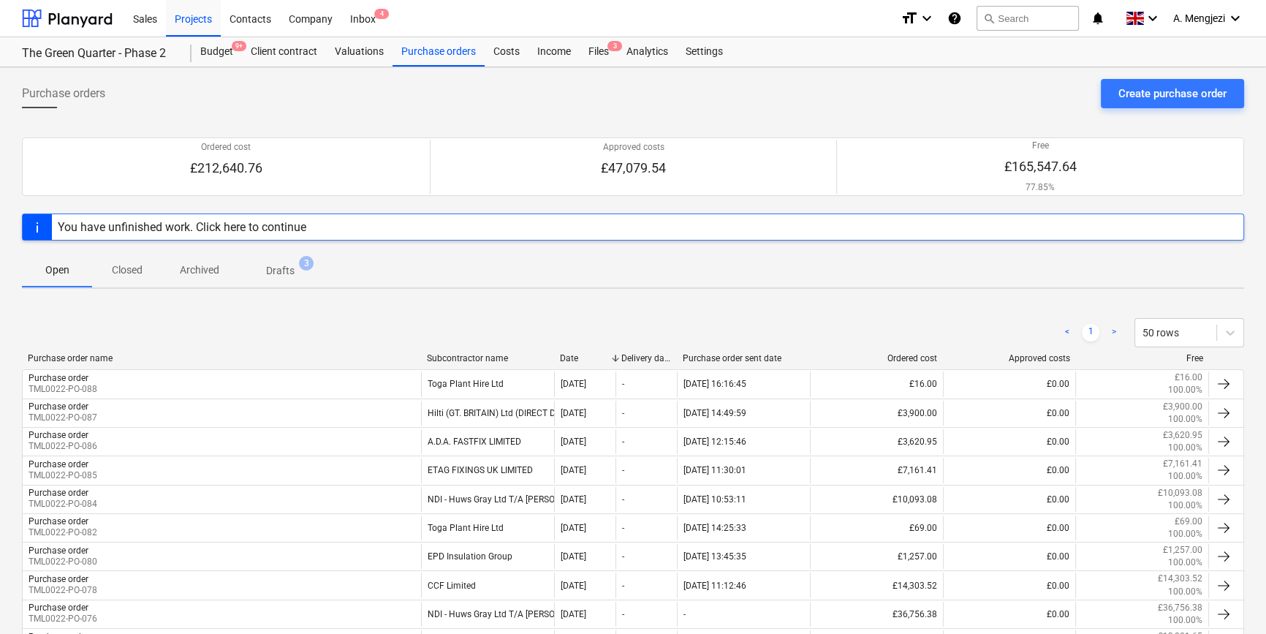
click at [120, 267] on p "Closed" at bounding box center [127, 269] width 35 height 15
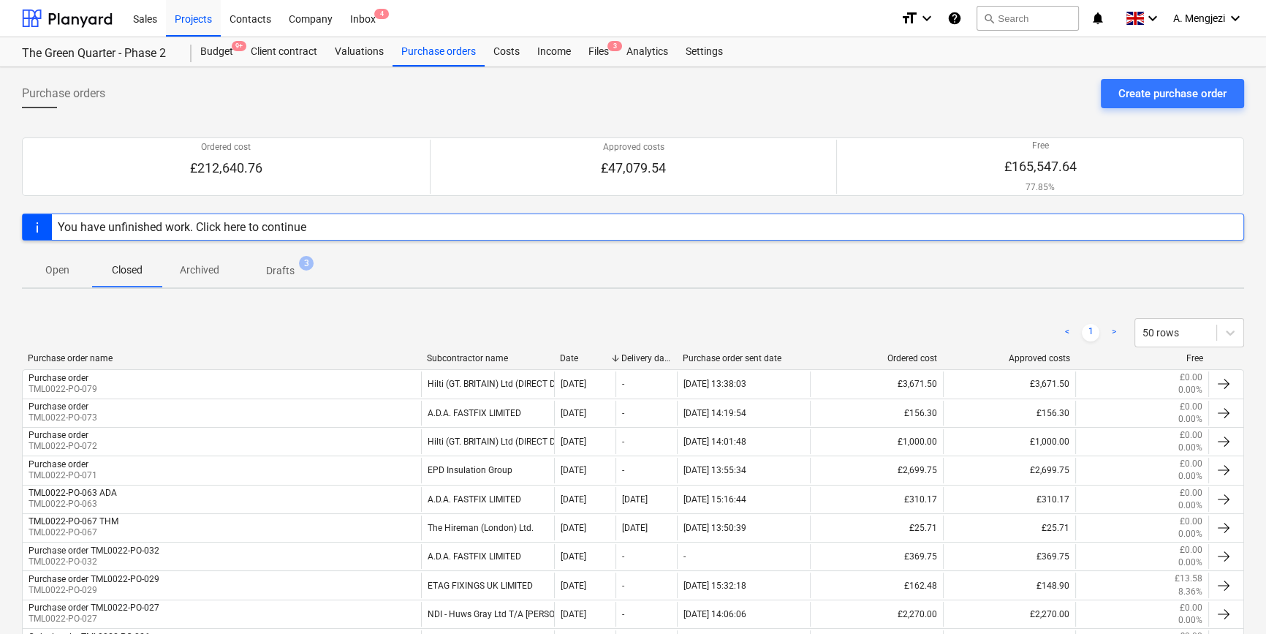
click at [59, 262] on p "Open" at bounding box center [56, 269] width 35 height 15
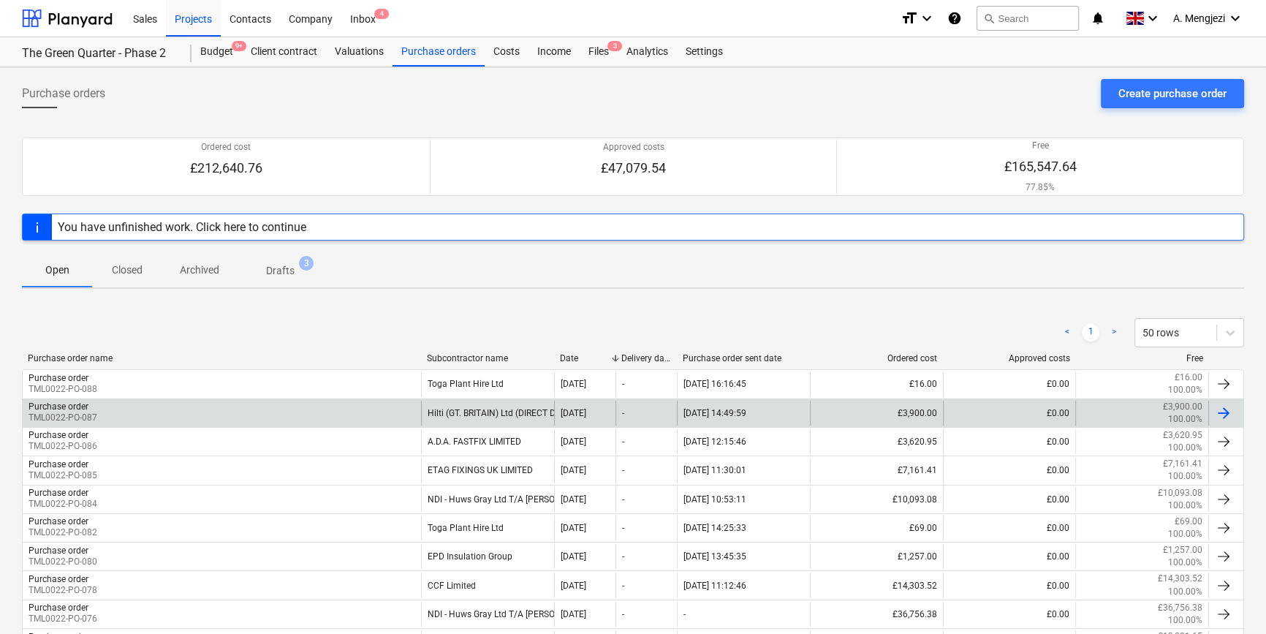
scroll to position [332, 0]
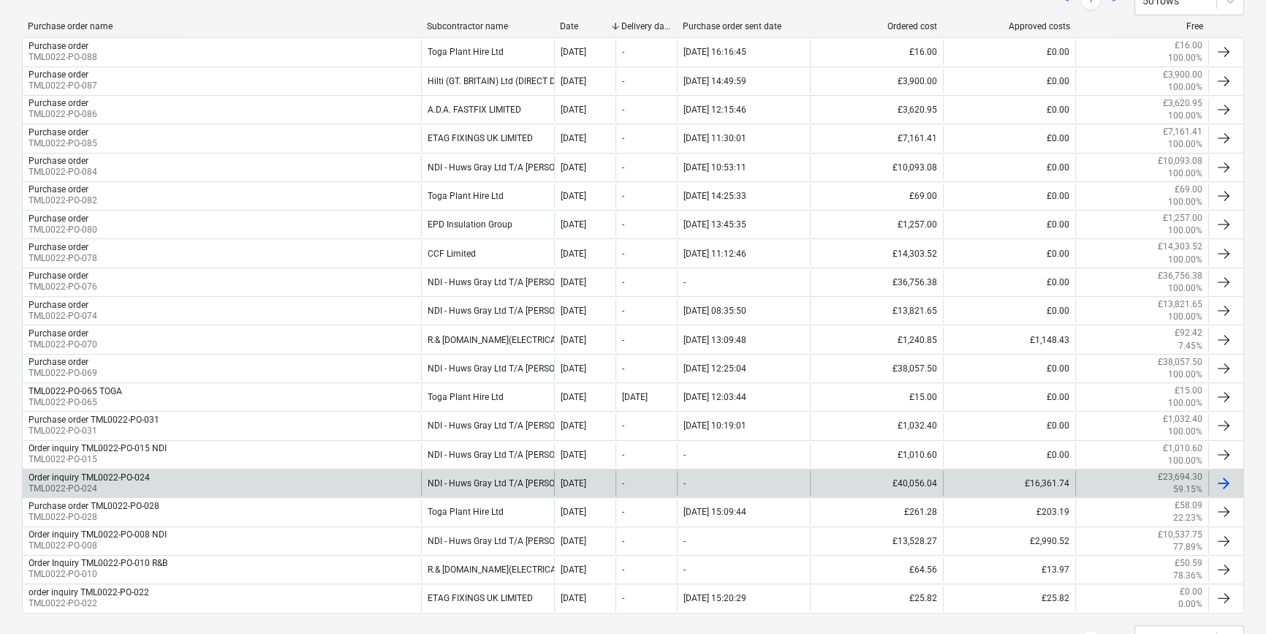
click at [240, 476] on div "Order inquiry TML0022-PO-024 TML0022-PO-024" at bounding box center [222, 483] width 398 height 25
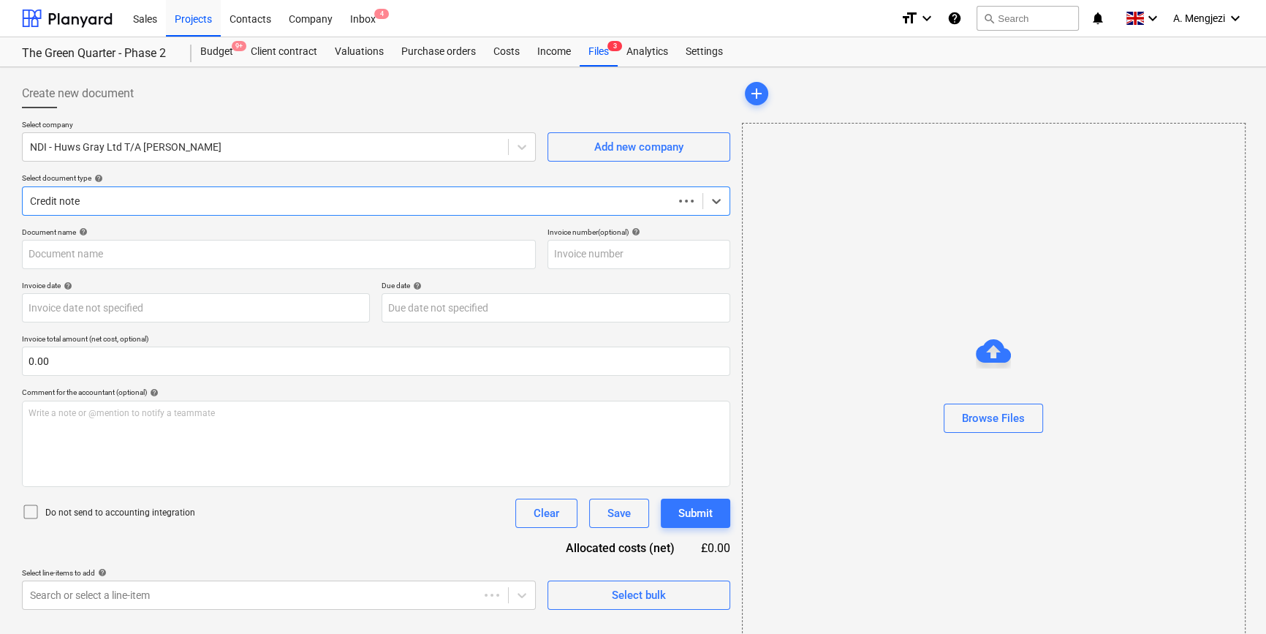
type input "46277"
type input "[DATE]"
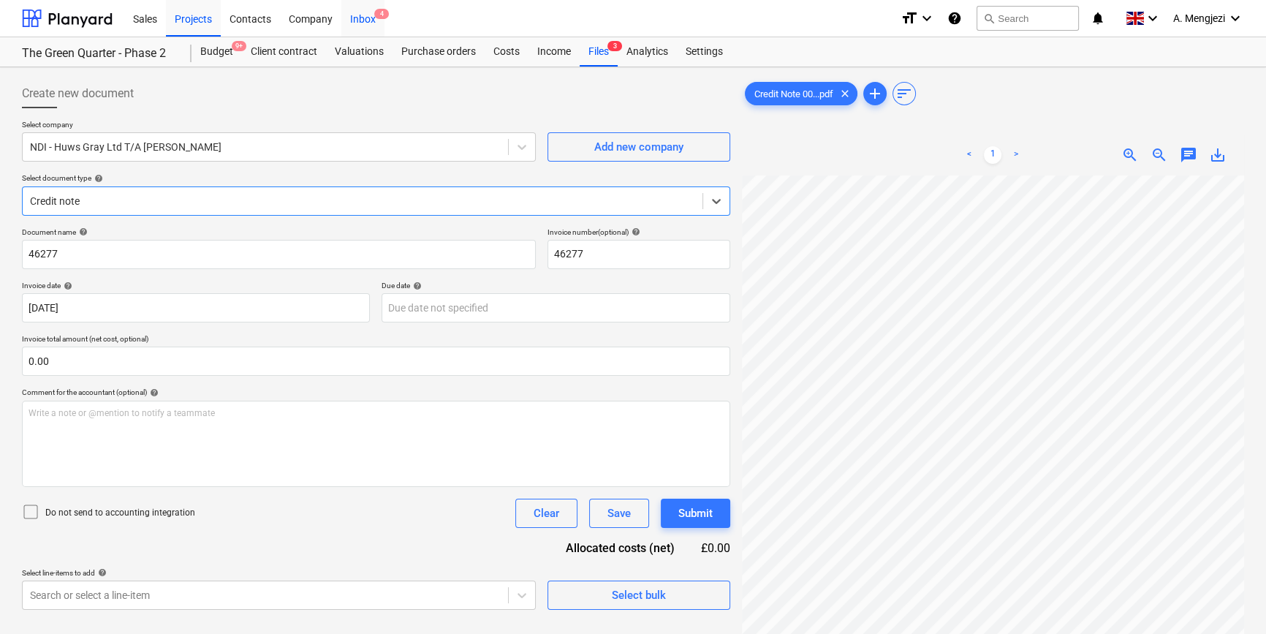
click at [363, 15] on div "Inbox 4" at bounding box center [362, 17] width 43 height 37
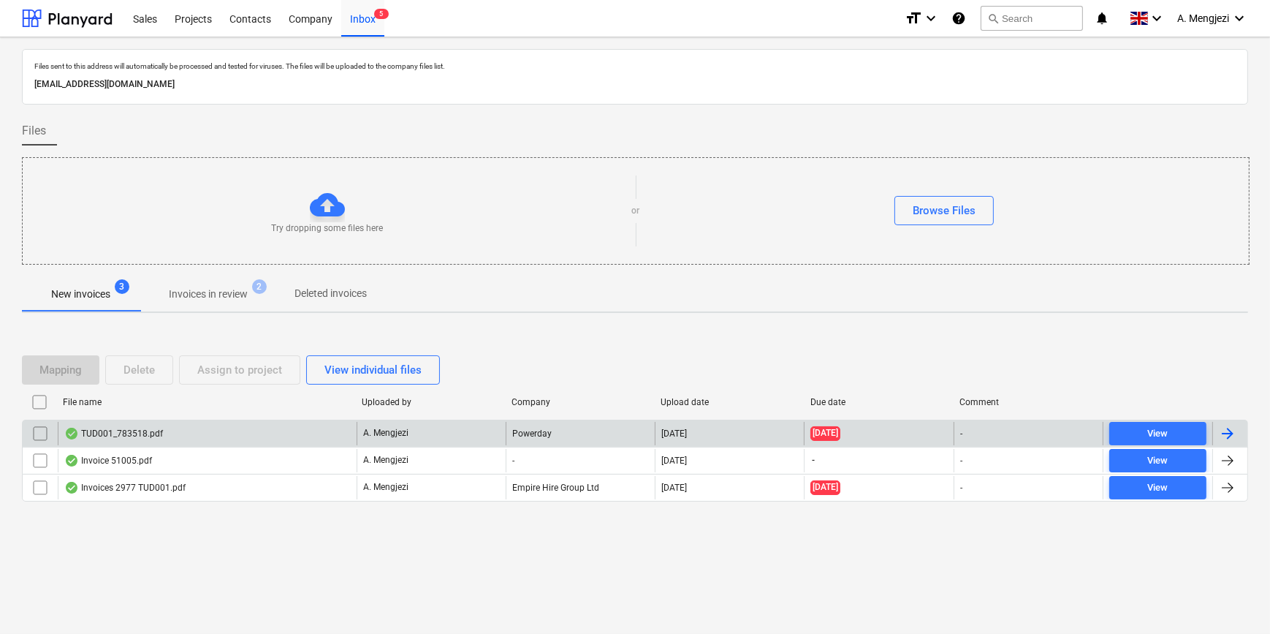
click at [240, 429] on div "TUD001_783518.pdf" at bounding box center [207, 433] width 299 height 23
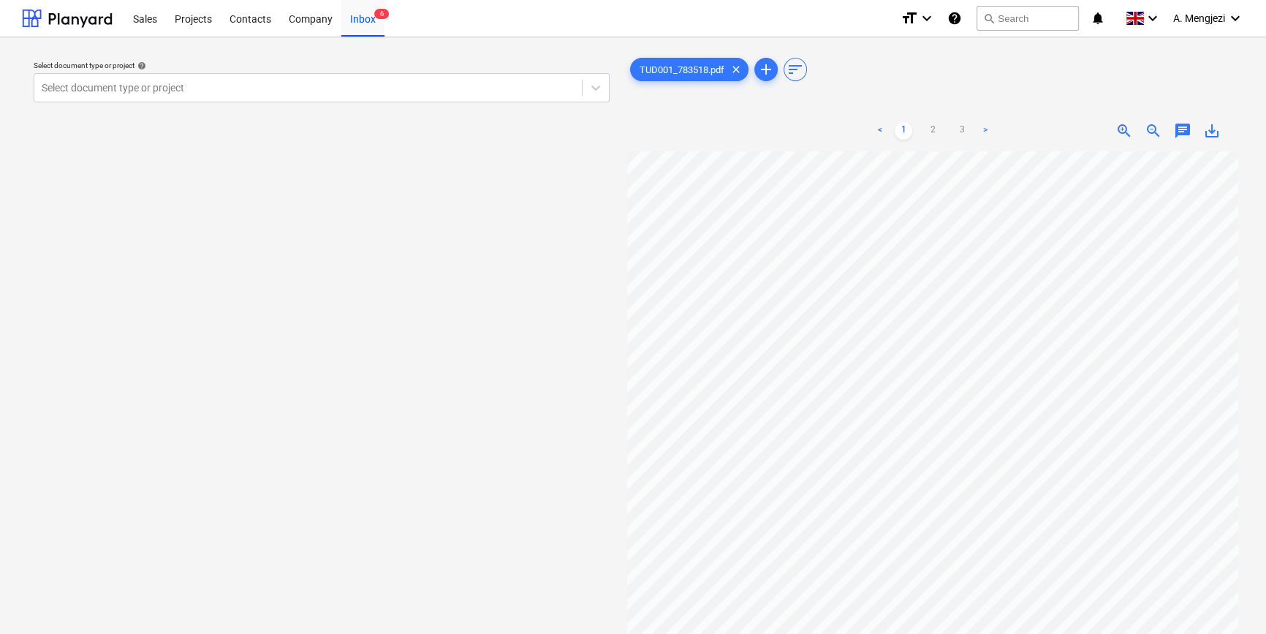
scroll to position [22, 49]
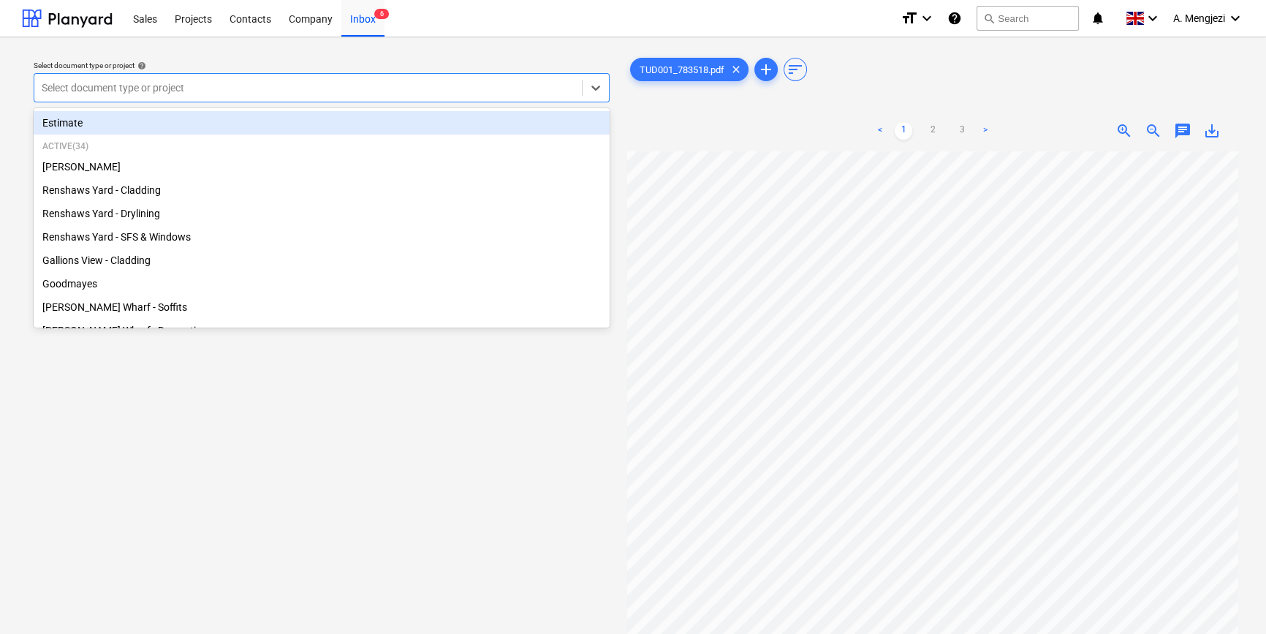
click at [283, 93] on div at bounding box center [308, 87] width 533 height 15
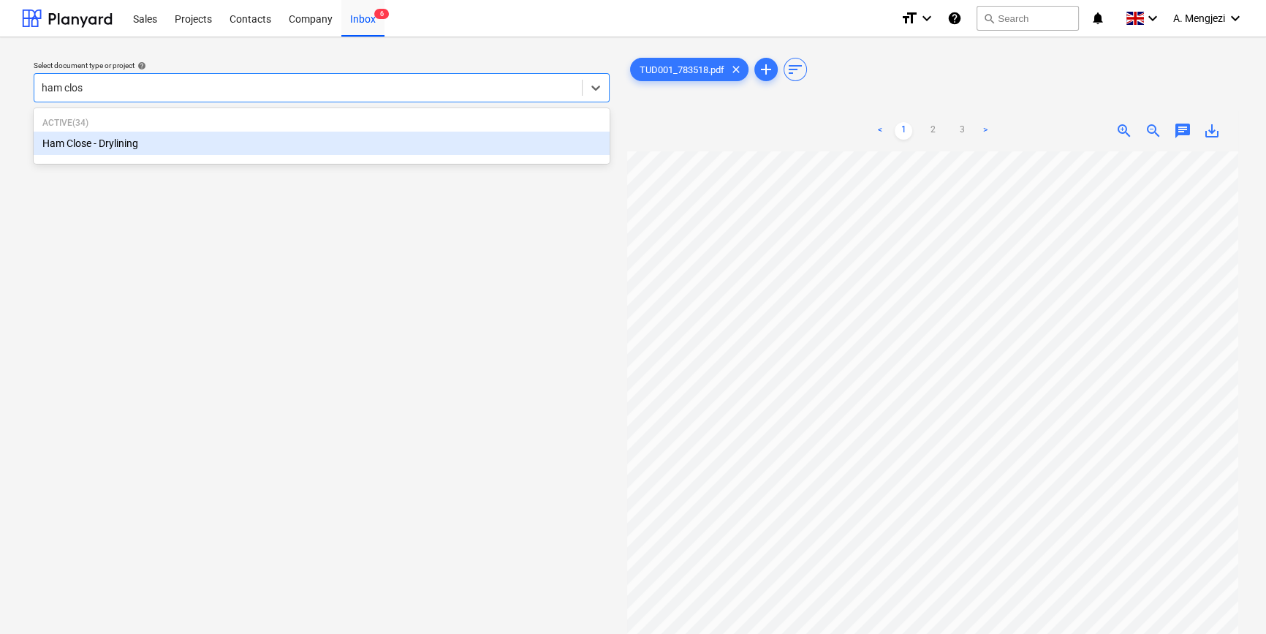
type input "ham close"
click at [295, 146] on div "Ham Close - Drylining" at bounding box center [322, 143] width 576 height 23
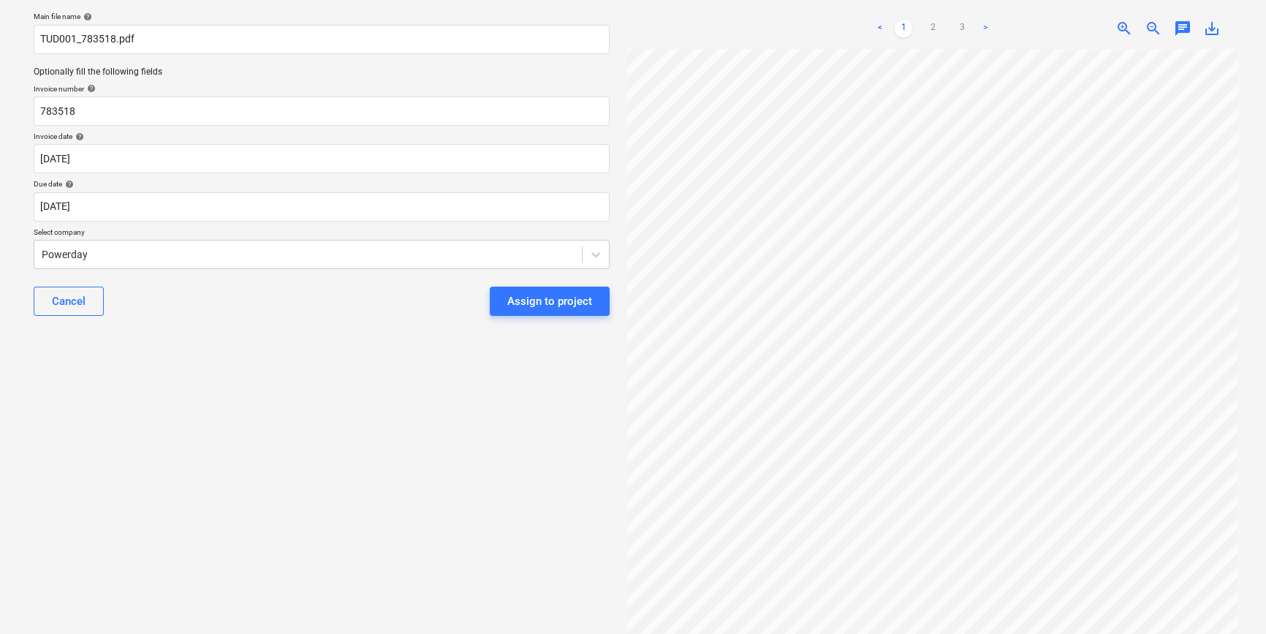
scroll to position [127, 0]
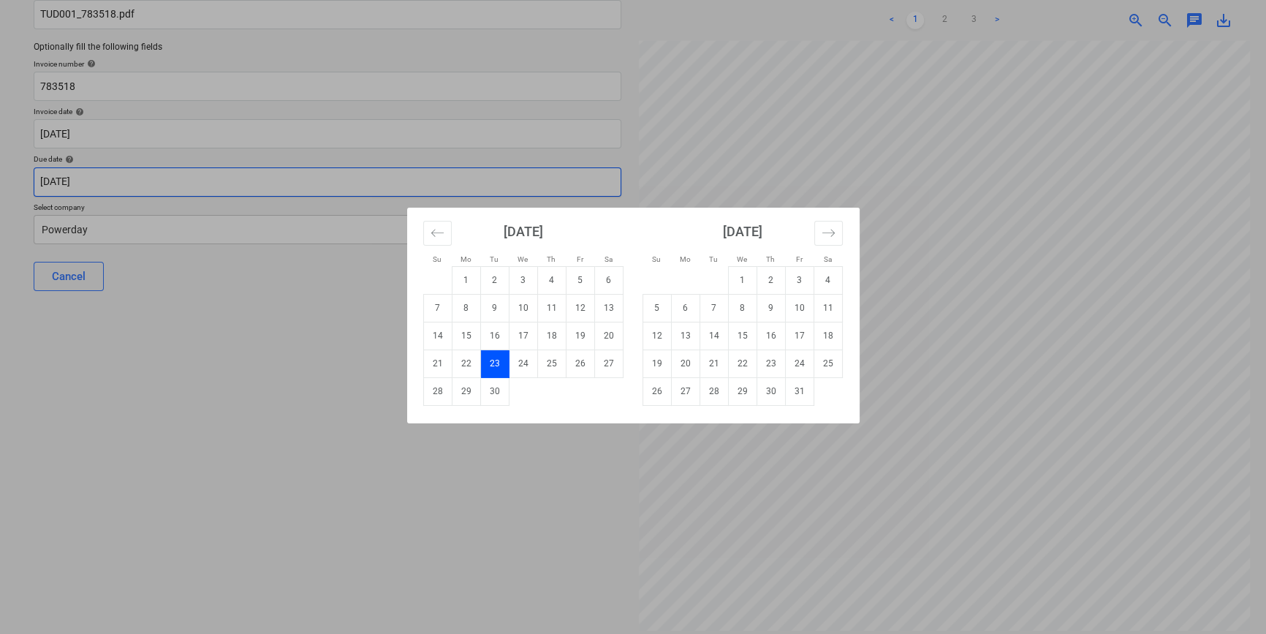
click at [219, 181] on body "Sales Projects Contacts Company Inbox 6 format_size keyboard_arrow_down help se…" at bounding box center [633, 190] width 1266 height 634
click at [743, 361] on td "22" at bounding box center [742, 363] width 29 height 28
type input "[DATE]"
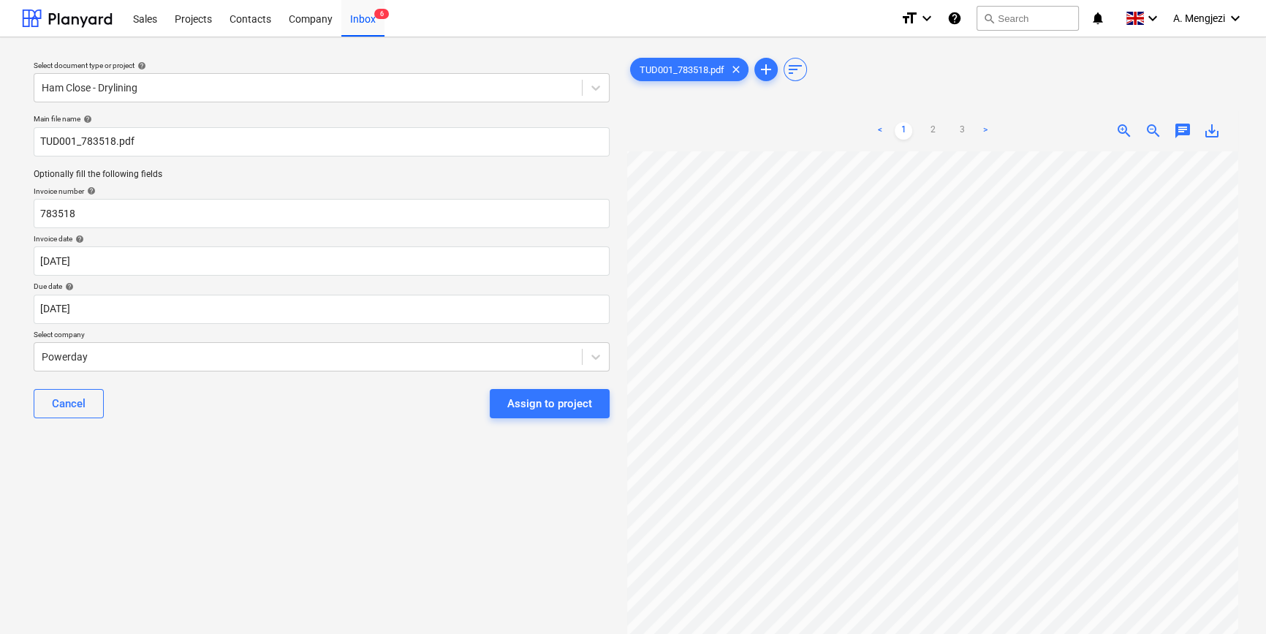
scroll to position [72, 0]
click at [564, 398] on div "Assign to project" at bounding box center [549, 403] width 85 height 19
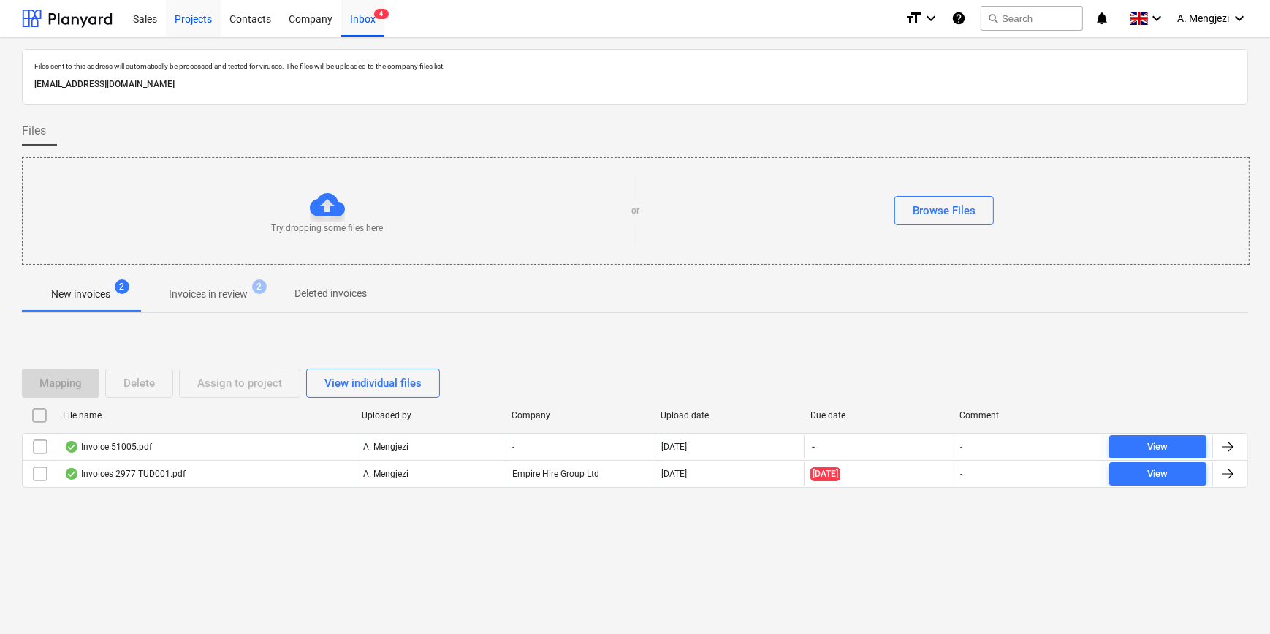
click at [188, 8] on div "Projects" at bounding box center [193, 17] width 55 height 37
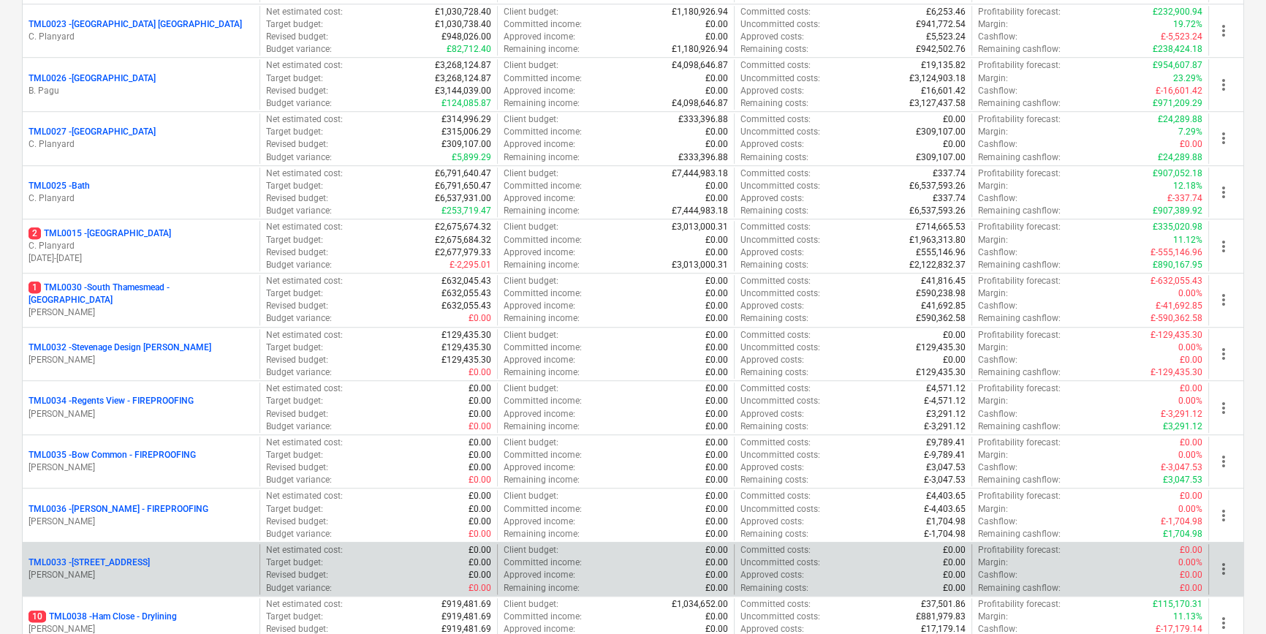
scroll to position [1547, 0]
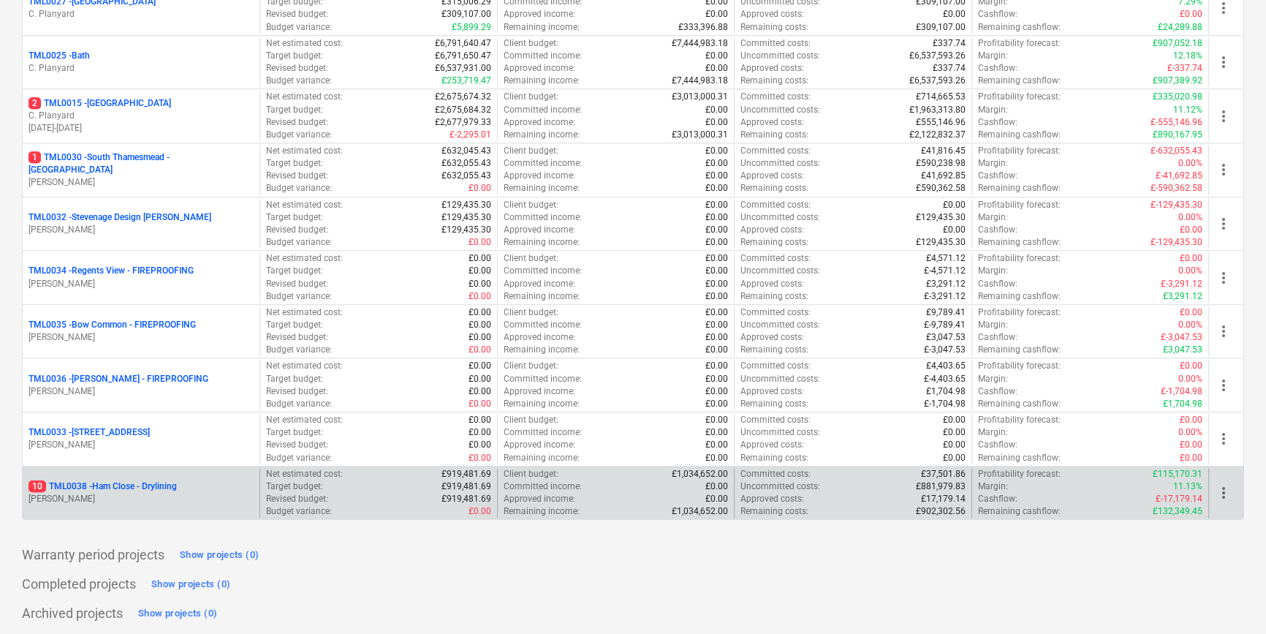
click at [161, 493] on p "[PERSON_NAME]" at bounding box center [141, 499] width 225 height 12
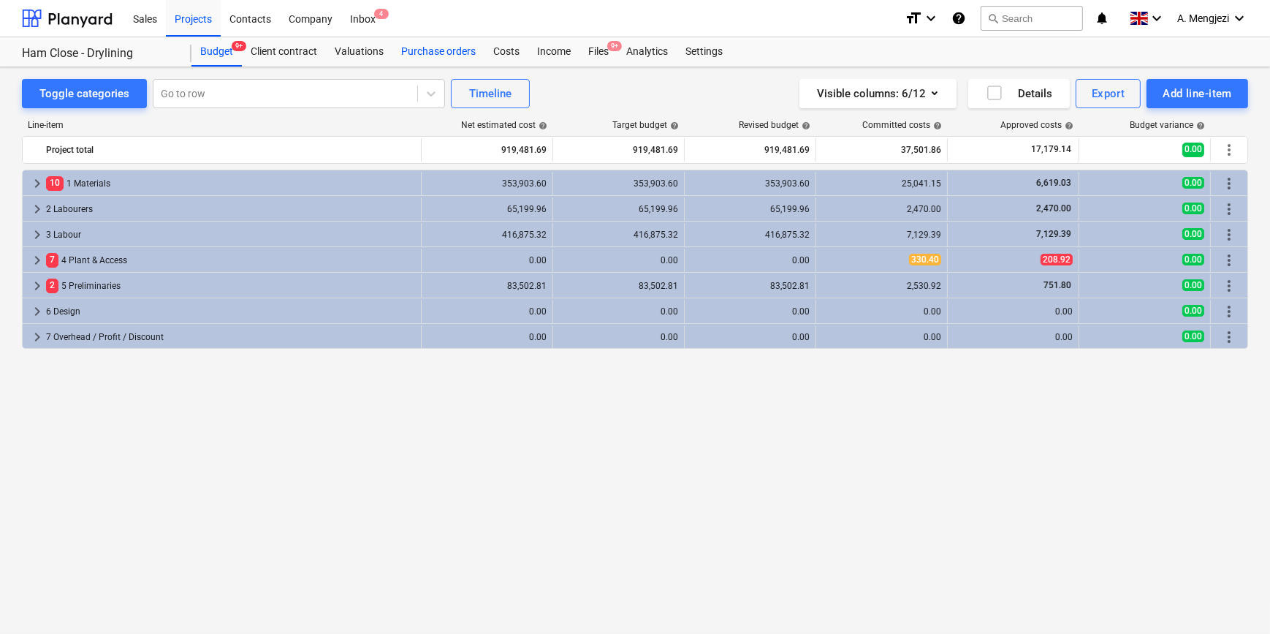
click at [431, 47] on div "Purchase orders" at bounding box center [439, 51] width 92 height 29
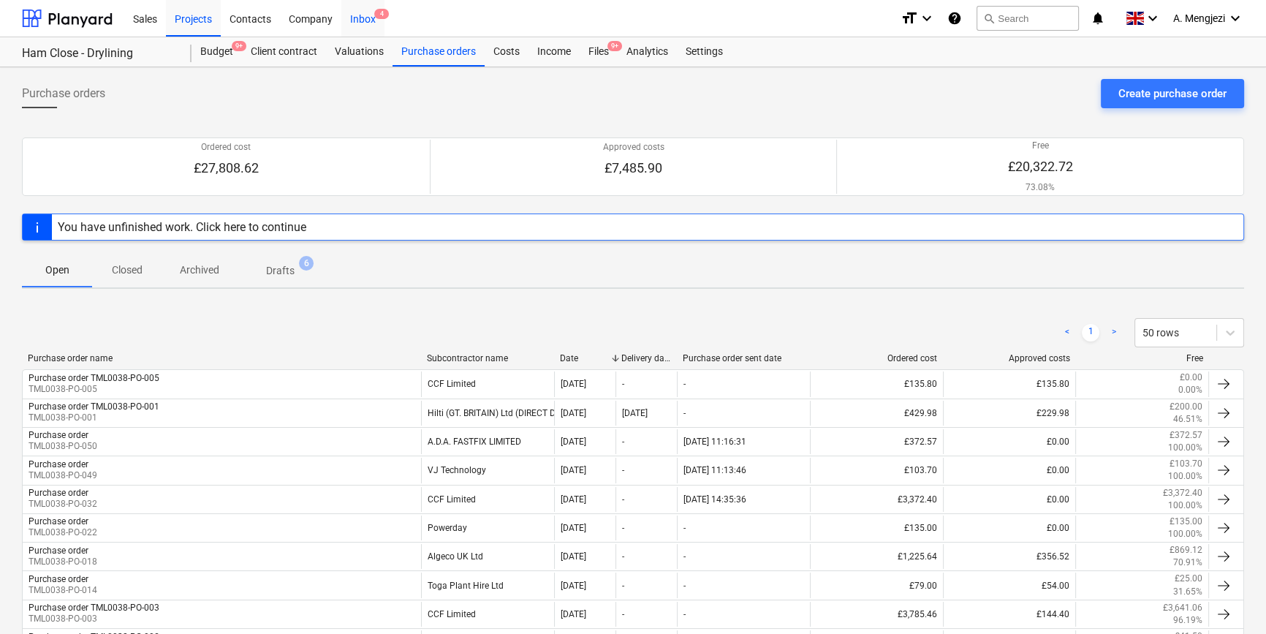
click at [365, 18] on div "Inbox 4" at bounding box center [362, 17] width 43 height 37
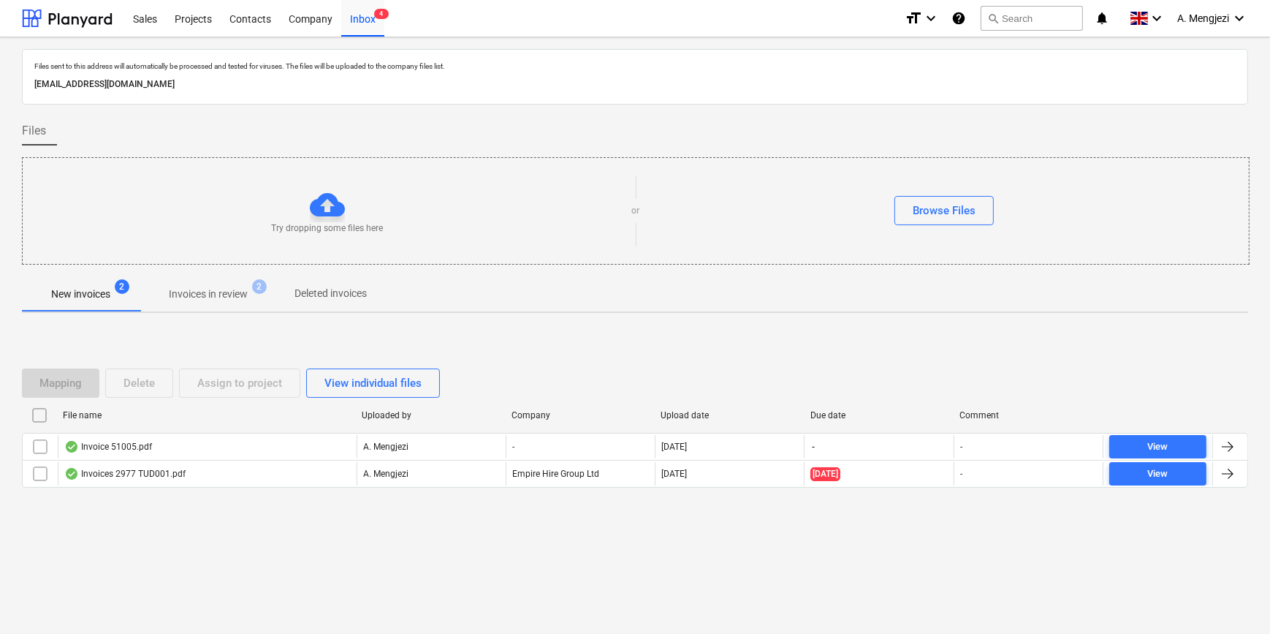
click at [197, 289] on p "Invoices in review" at bounding box center [208, 294] width 79 height 15
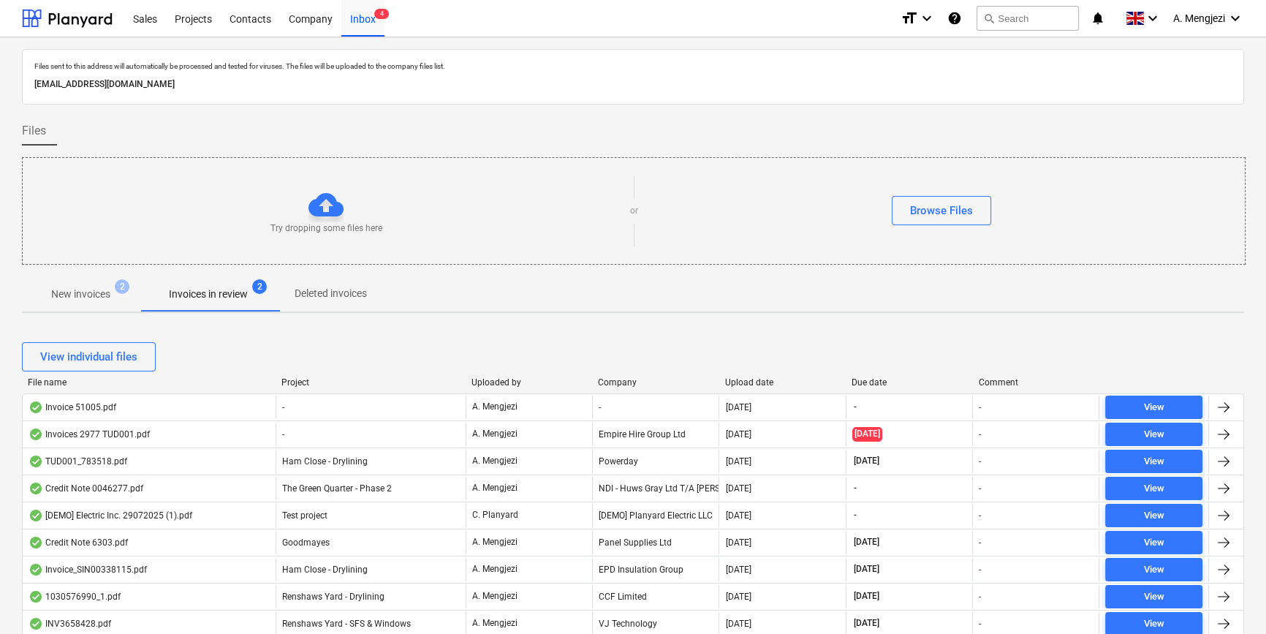
click at [615, 384] on div "Company" at bounding box center [655, 382] width 115 height 10
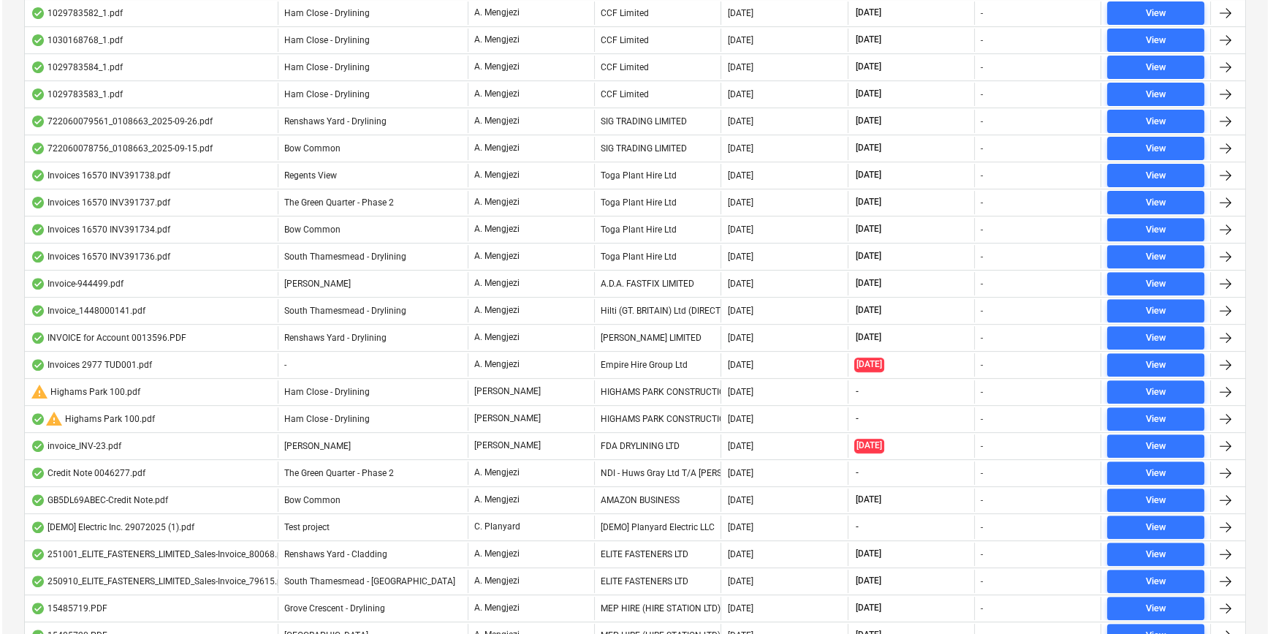
scroll to position [332, 0]
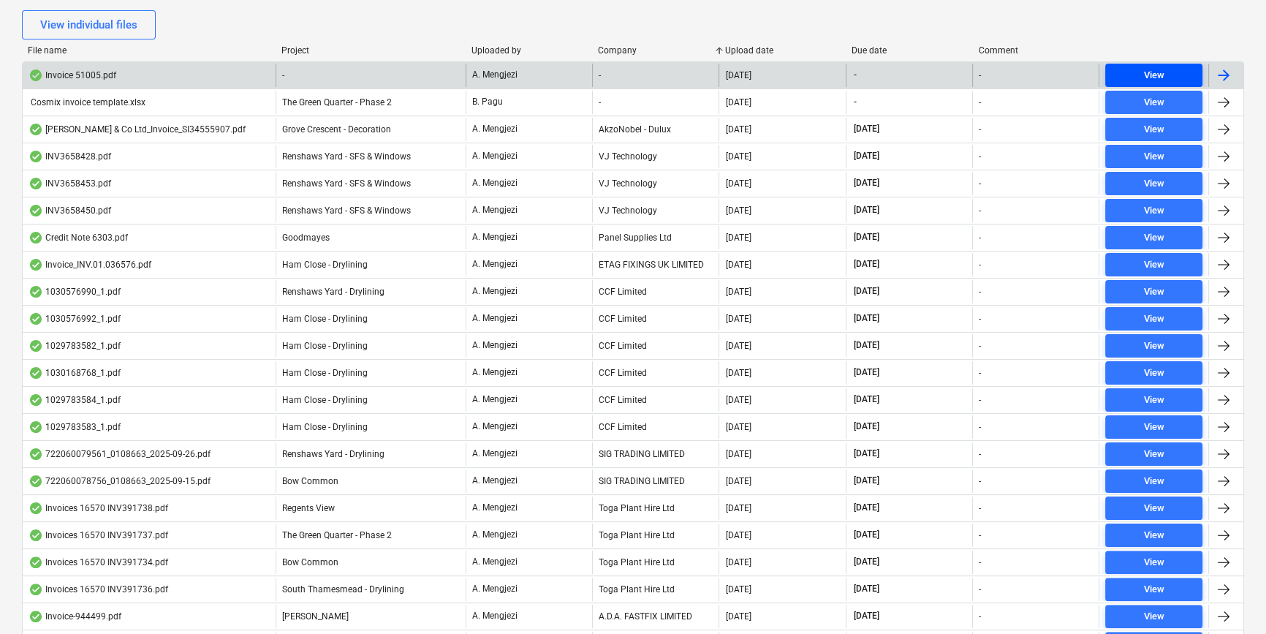
click at [1153, 68] on div "View" at bounding box center [1153, 75] width 20 height 17
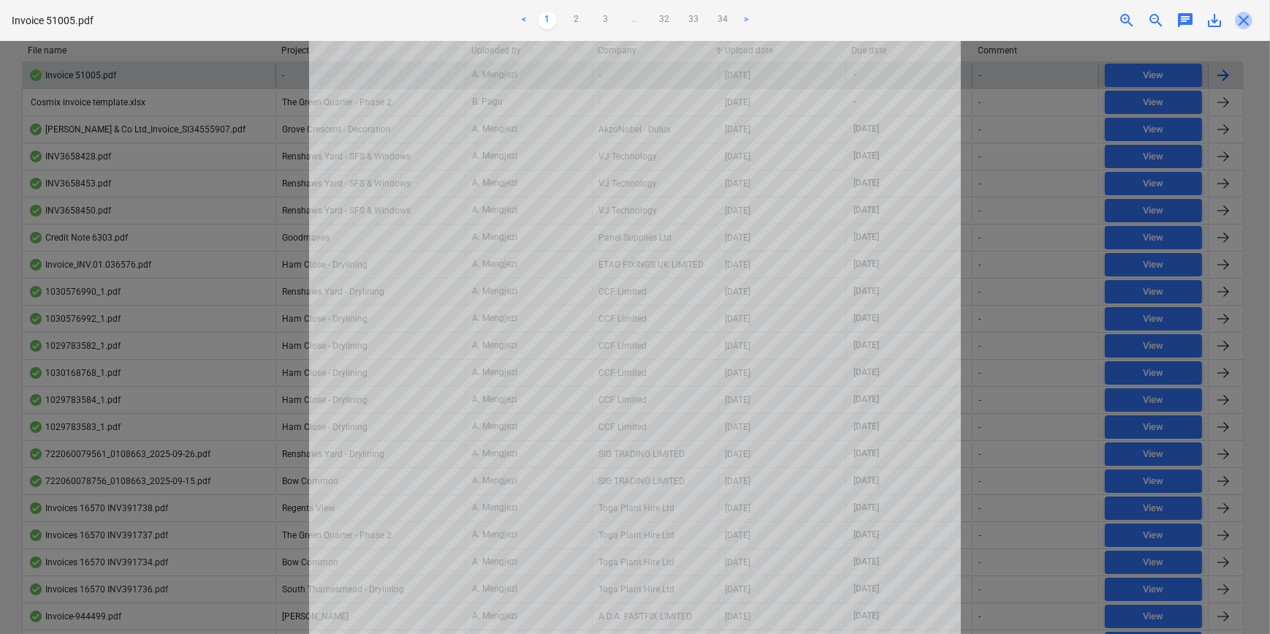
click at [1238, 16] on span "close" at bounding box center [1244, 21] width 18 height 18
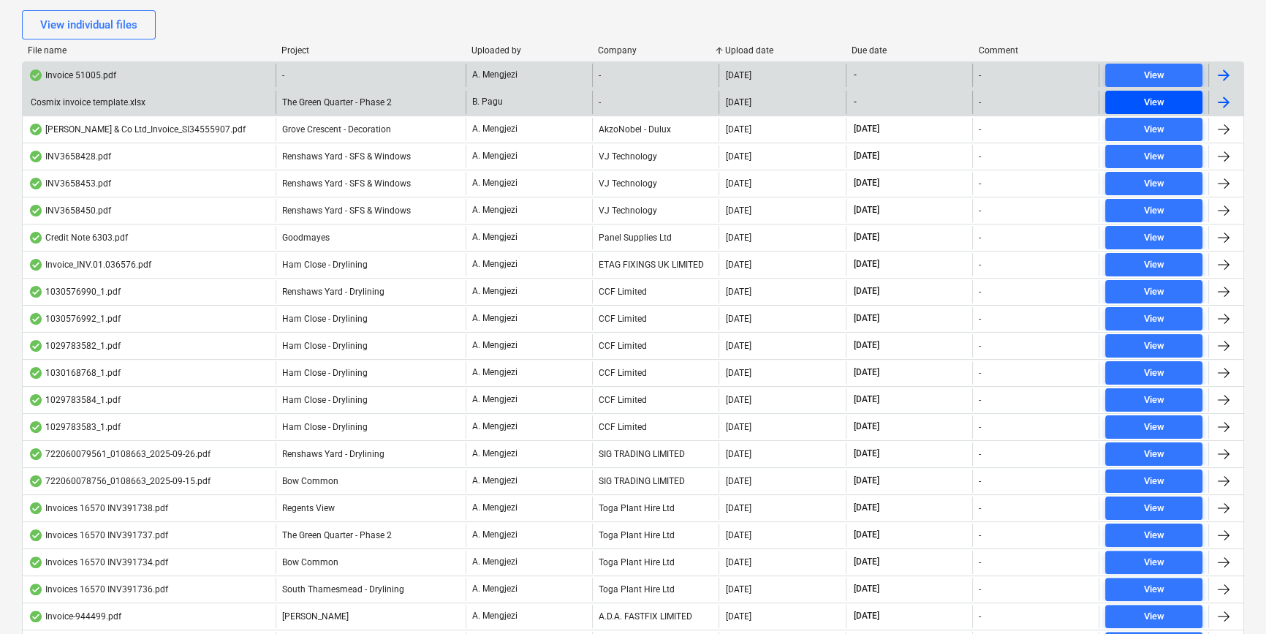
click at [1164, 97] on span "View" at bounding box center [1154, 102] width 86 height 17
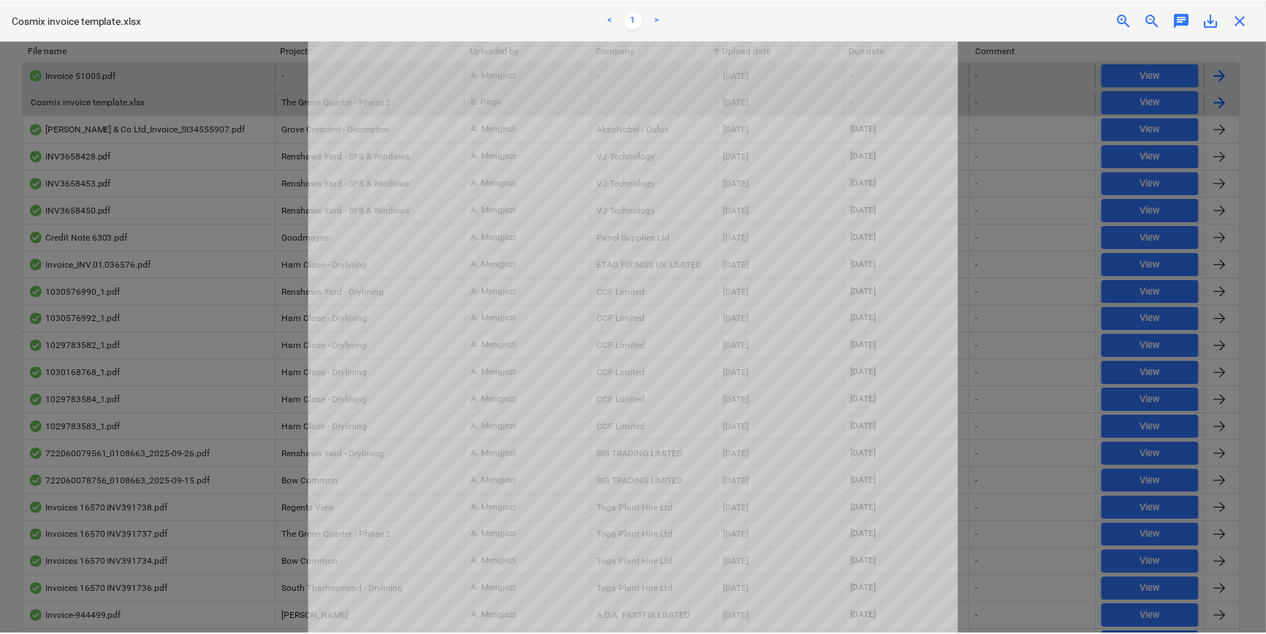
scroll to position [332, 0]
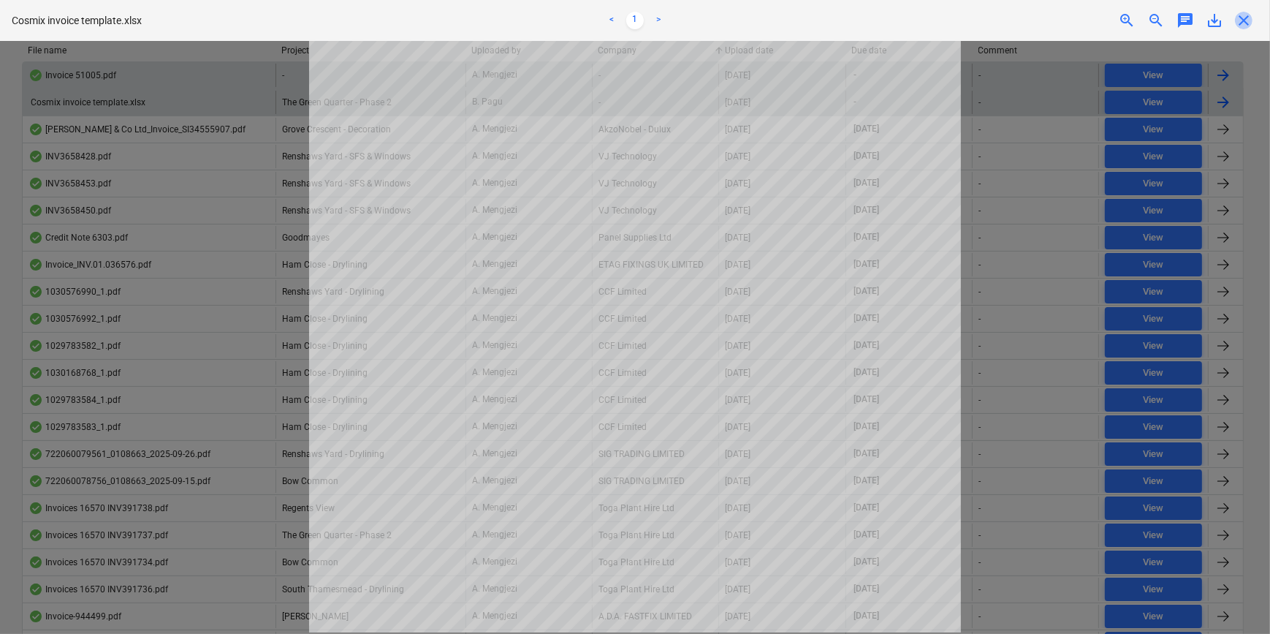
click at [1243, 20] on span "close" at bounding box center [1244, 21] width 18 height 18
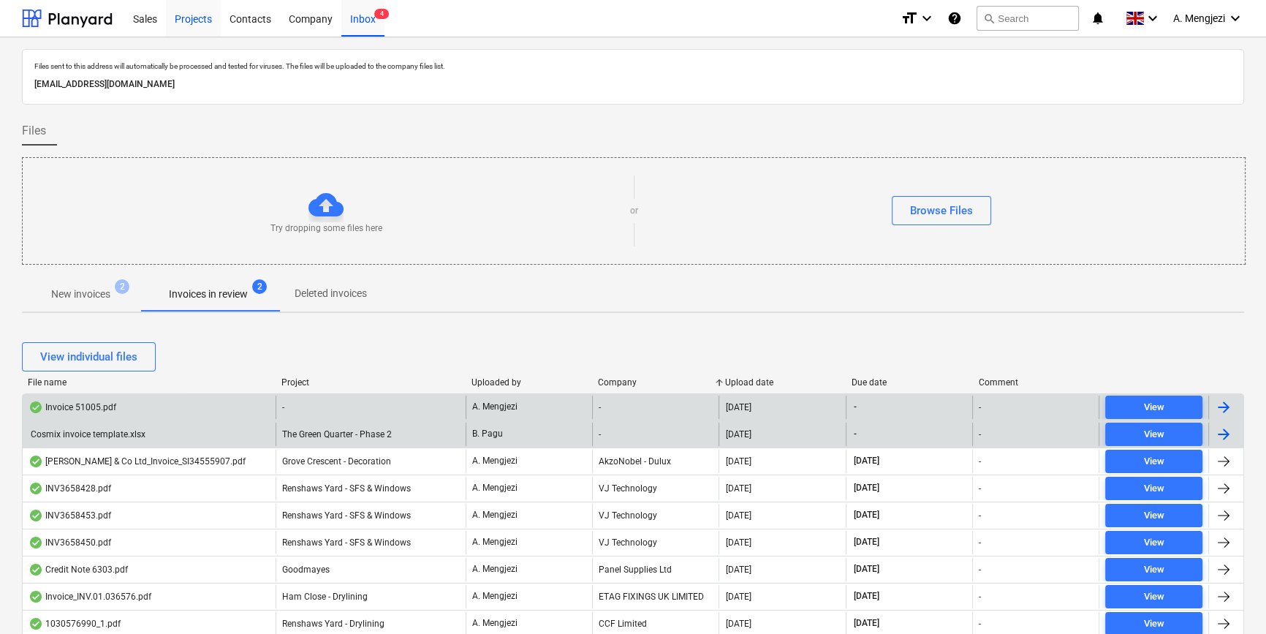
click at [183, 23] on div "Projects" at bounding box center [193, 17] width 55 height 37
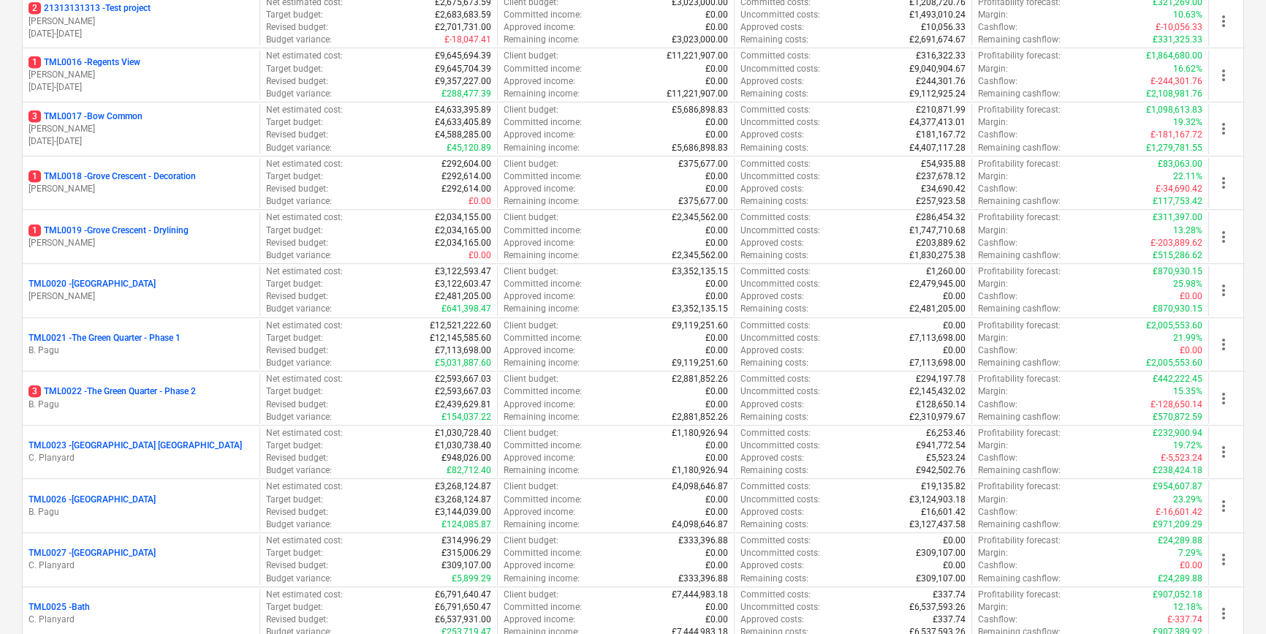
scroll to position [1329, 0]
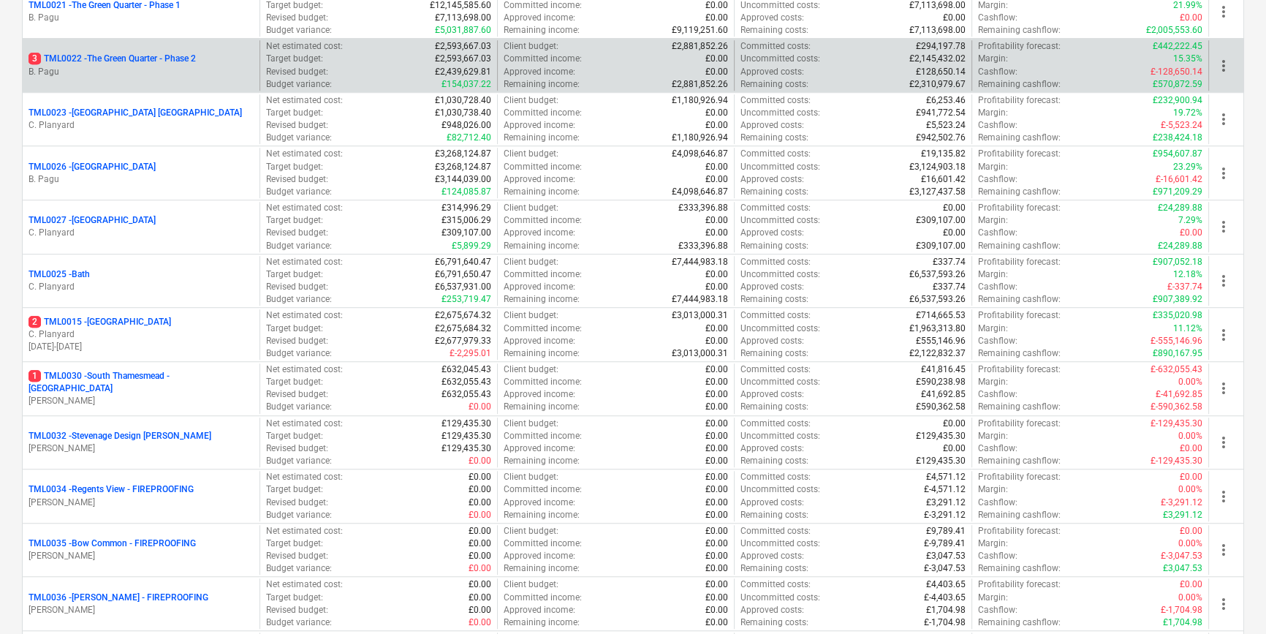
click at [100, 60] on p "3 TML0022 - The Green Quarter - Phase 2" at bounding box center [112, 59] width 167 height 12
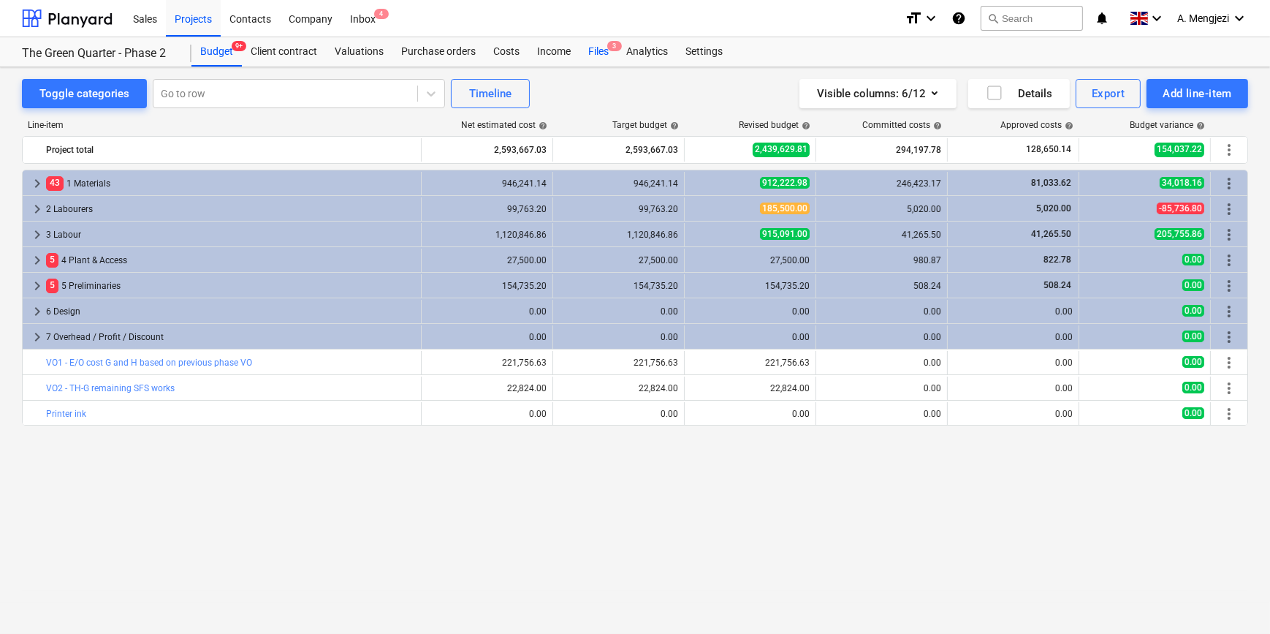
click at [594, 48] on div "Files 3" at bounding box center [599, 51] width 38 height 29
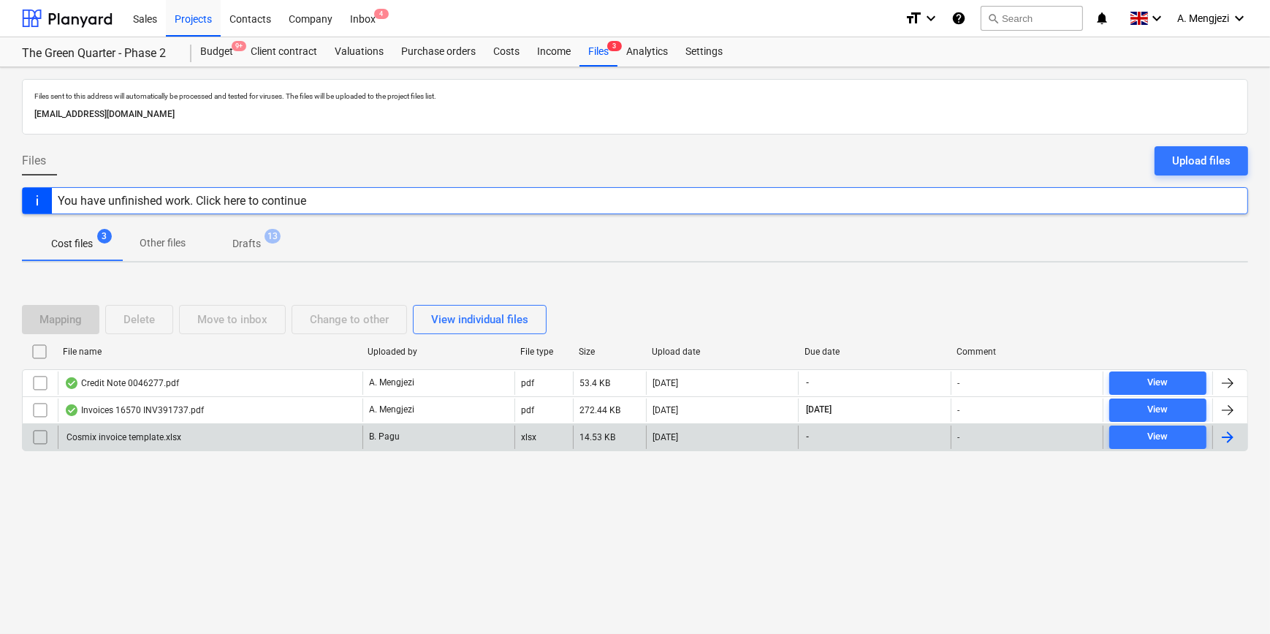
click at [35, 433] on input "checkbox" at bounding box center [40, 436] width 23 height 23
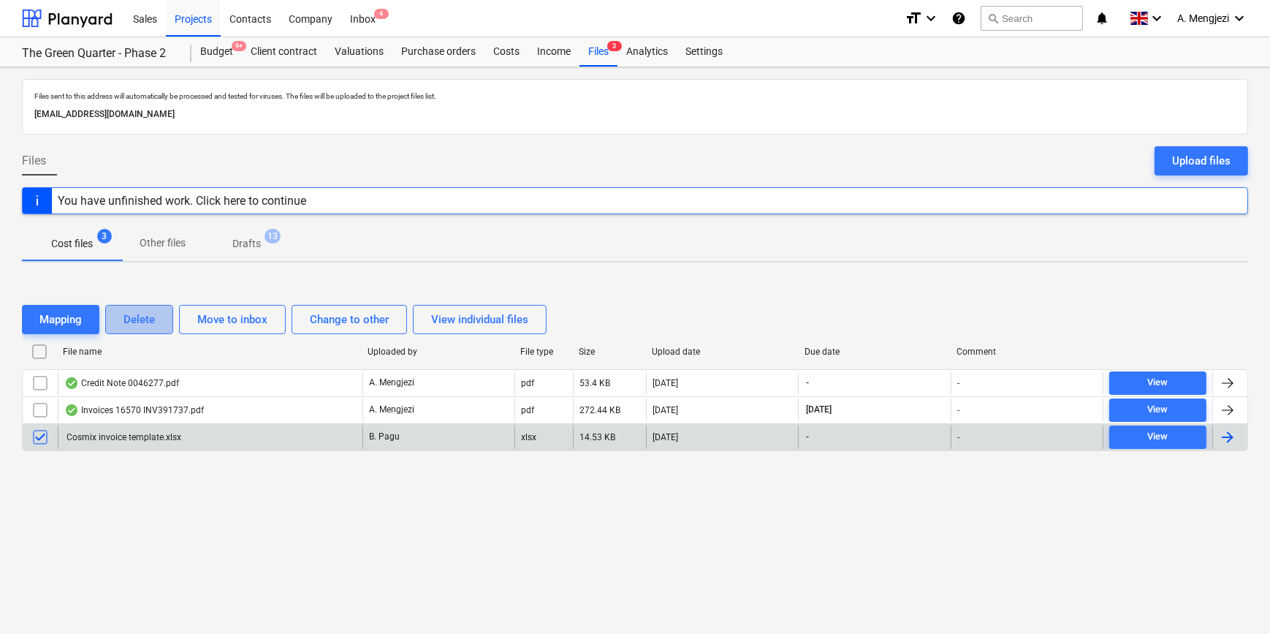
click at [139, 319] on div "Delete" at bounding box center [139, 319] width 31 height 19
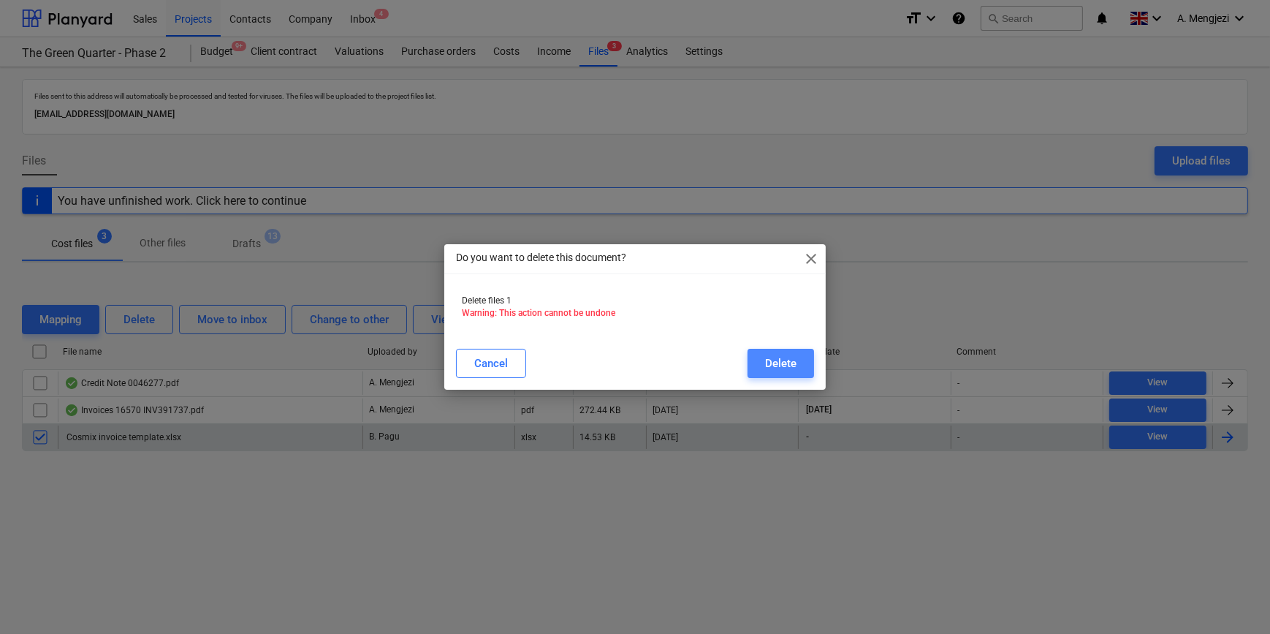
click at [776, 358] on div "Delete" at bounding box center [780, 363] width 31 height 19
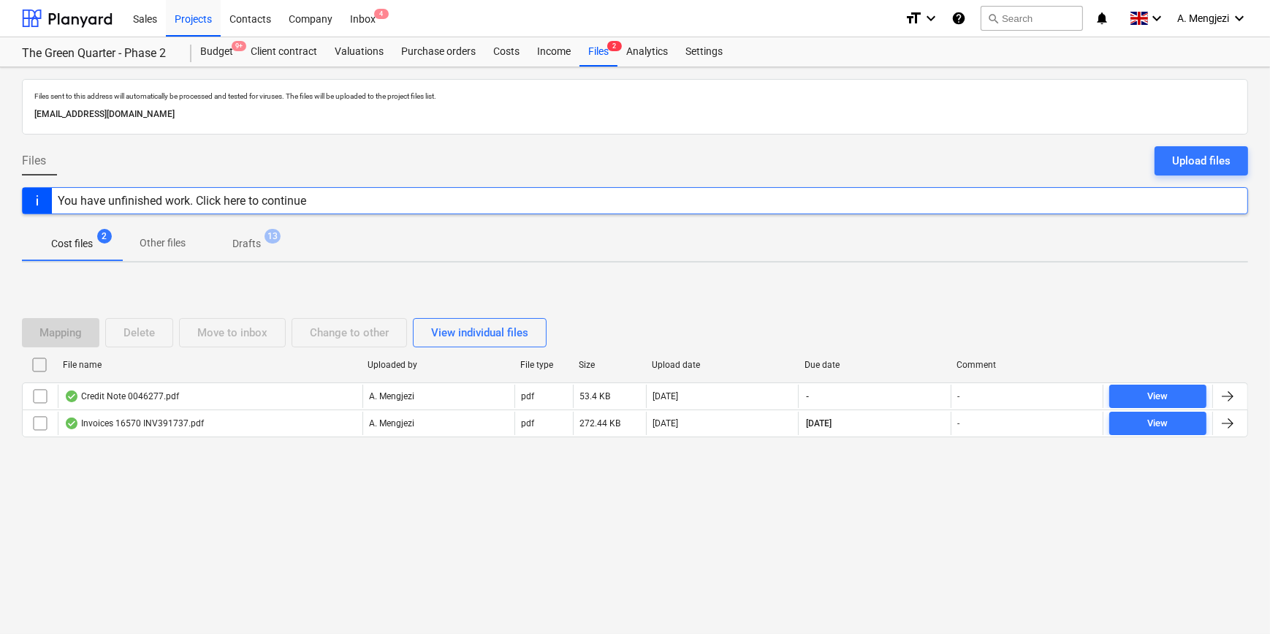
click at [781, 527] on div "Files sent to this address will automatically be processed and tested for virus…" at bounding box center [635, 350] width 1270 height 567
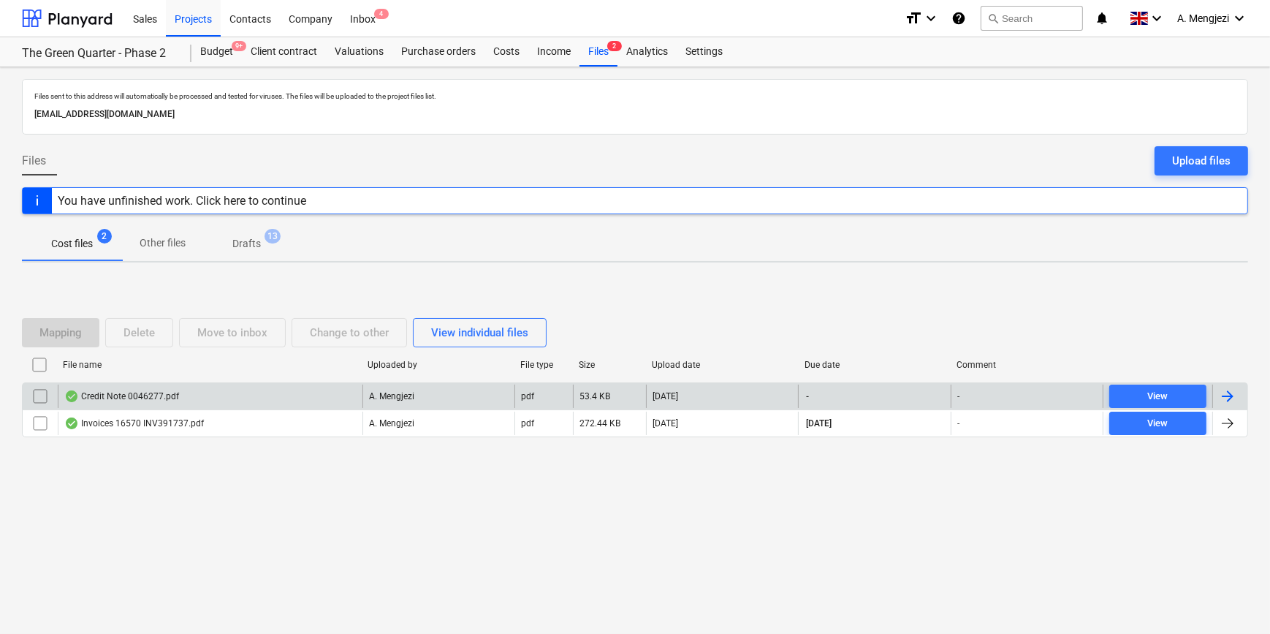
click at [314, 396] on div "Credit Note 0046277.pdf" at bounding box center [210, 395] width 305 height 23
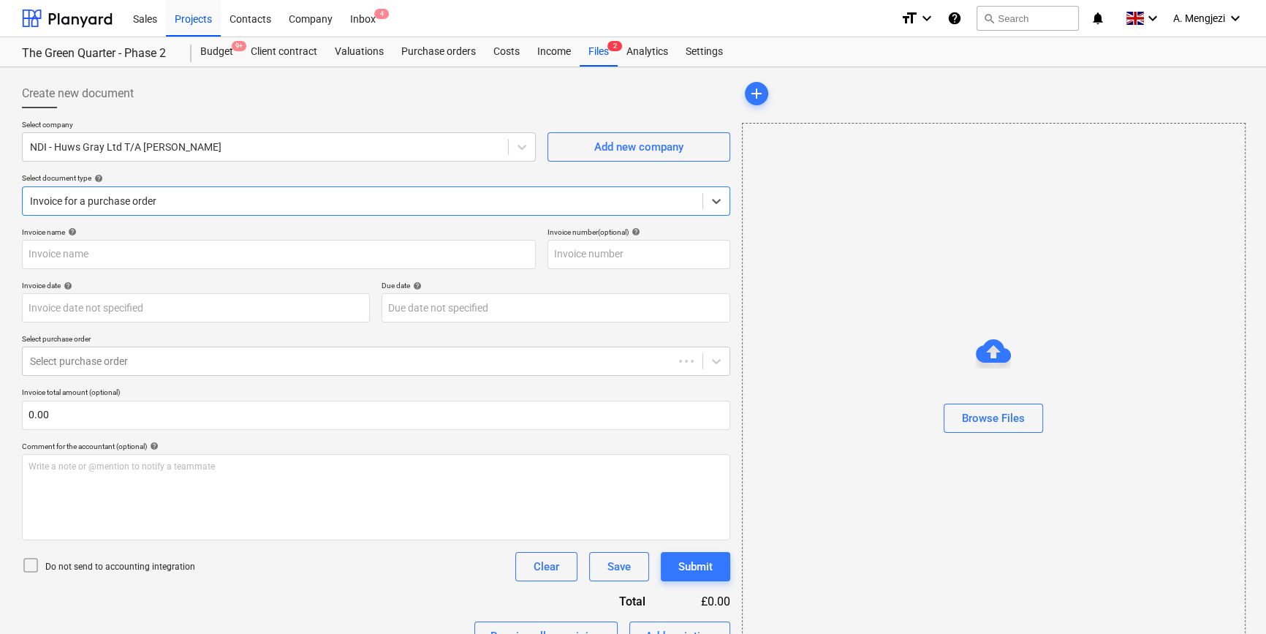
type input "46277"
type input "[DATE]"
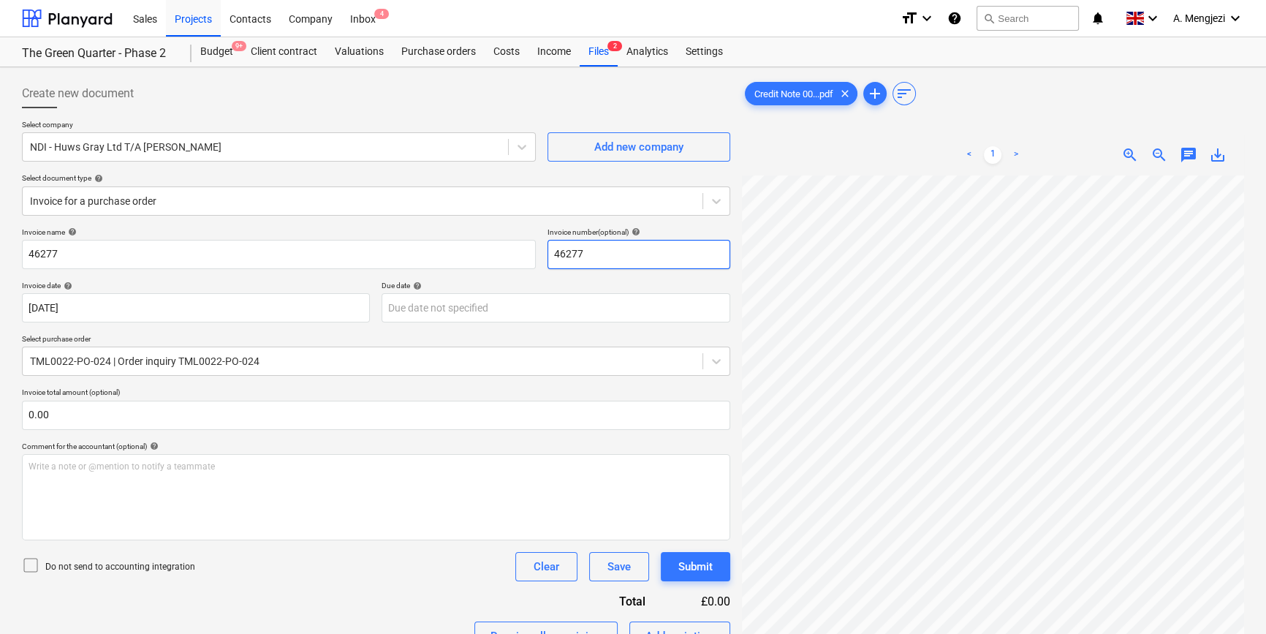
scroll to position [211, 158]
click at [964, 149] on div "< 1 > zoom_in zoom_out chat 0 save_alt" at bounding box center [993, 451] width 502 height 634
click at [154, 205] on div at bounding box center [362, 201] width 665 height 15
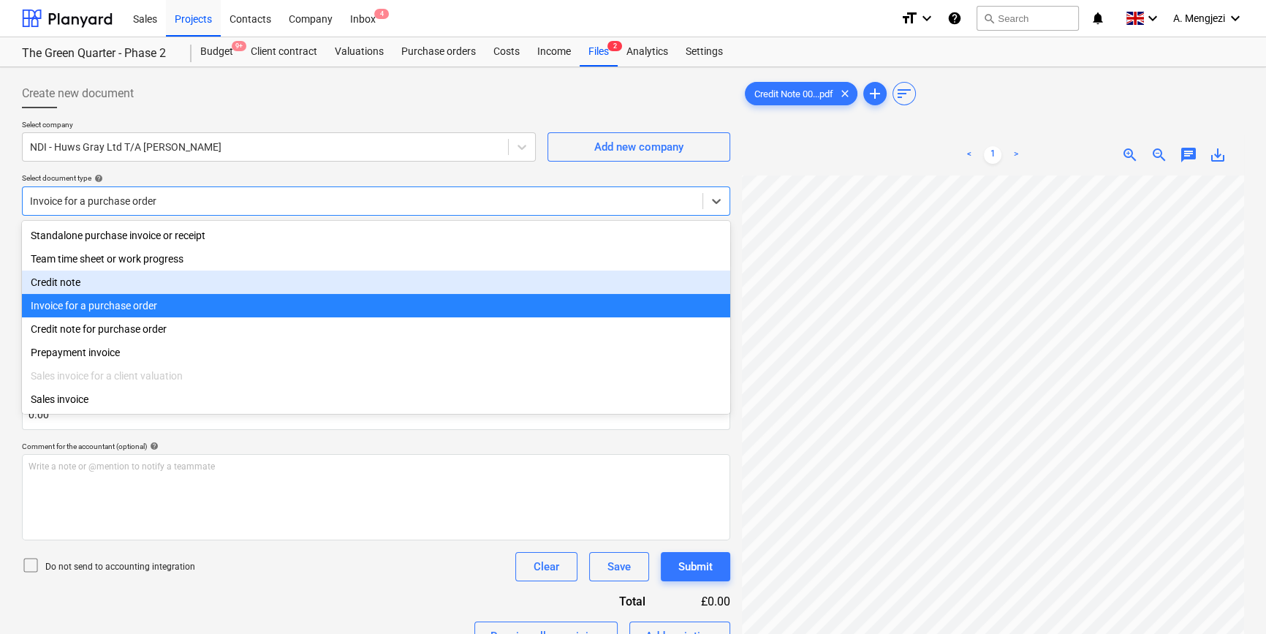
click at [115, 287] on div "Credit note" at bounding box center [376, 281] width 708 height 23
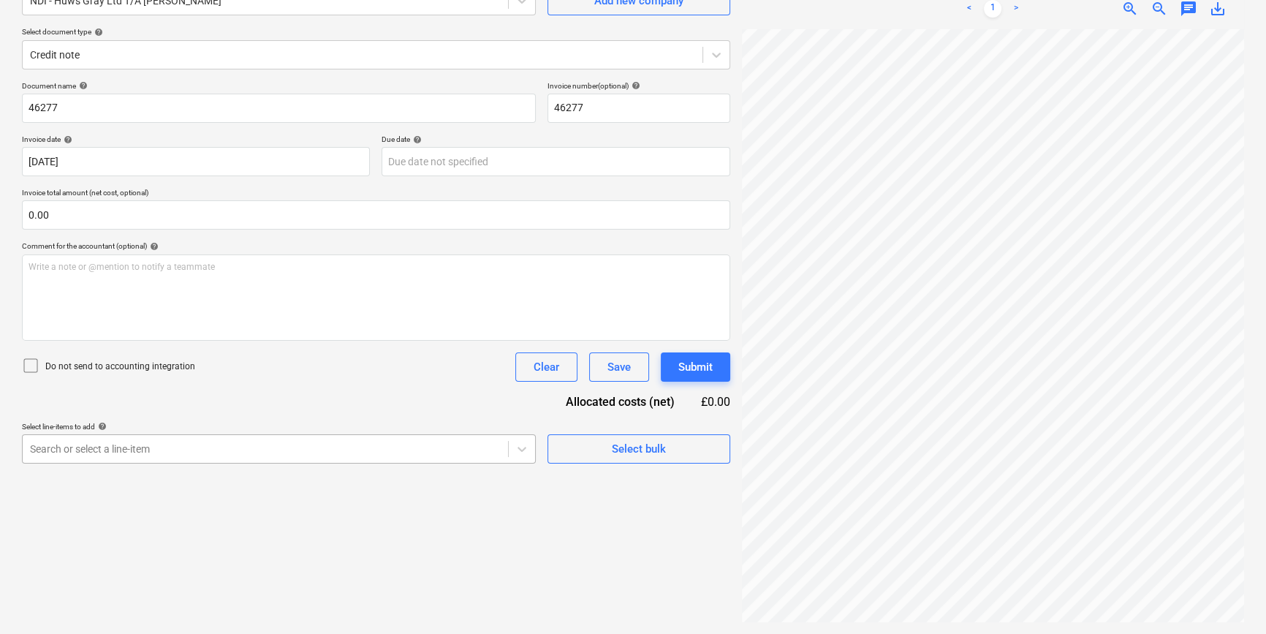
scroll to position [203, 0]
click at [307, 439] on body "Sales Projects Contacts Company Inbox 4 format_size keyboard_arrow_down help se…" at bounding box center [633, 171] width 1266 height 634
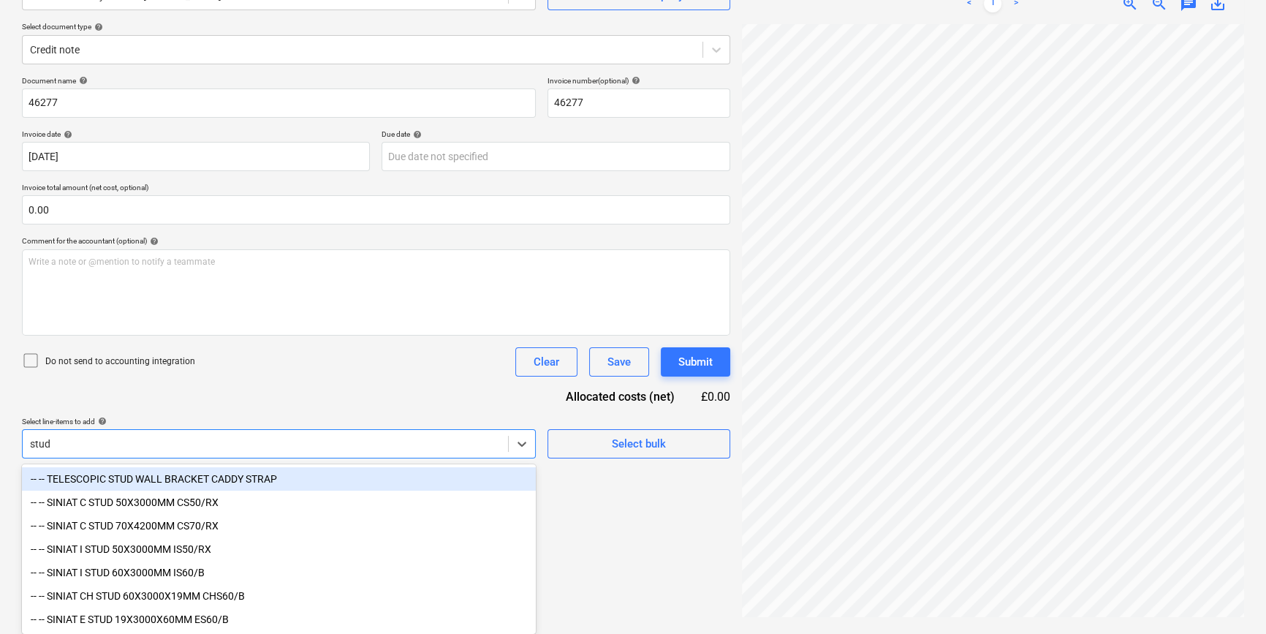
scroll to position [157, 0]
click at [31, 438] on input "stud" at bounding box center [41, 444] width 23 height 12
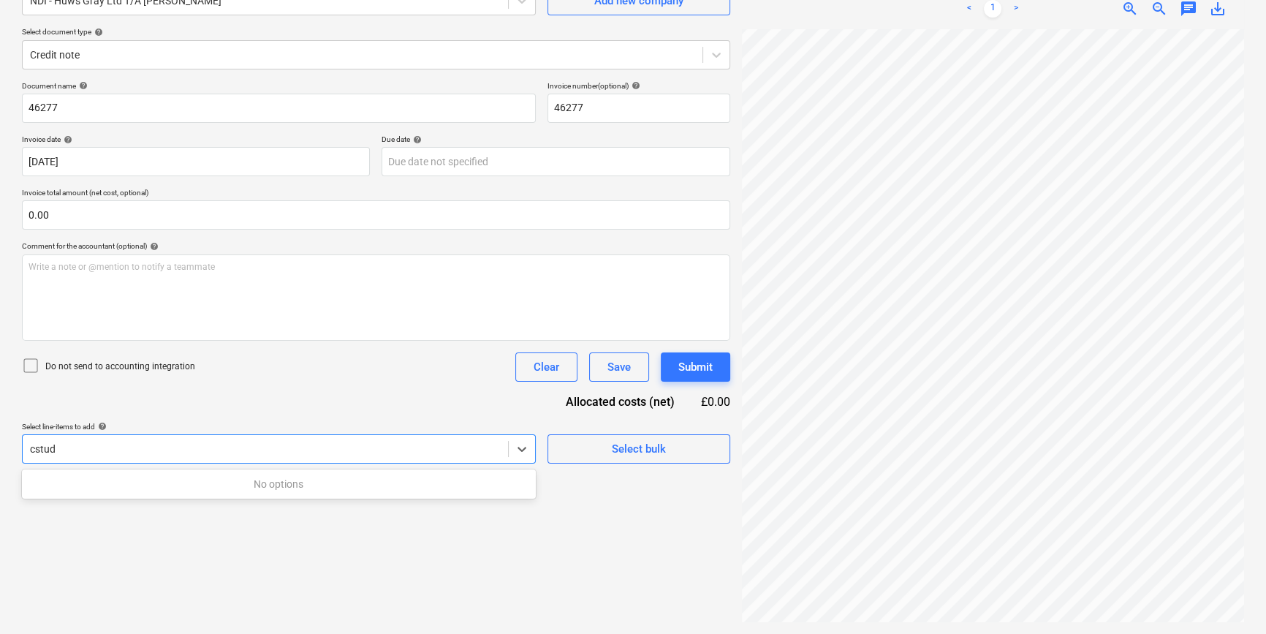
scroll to position [146, 0]
type input "c stud"
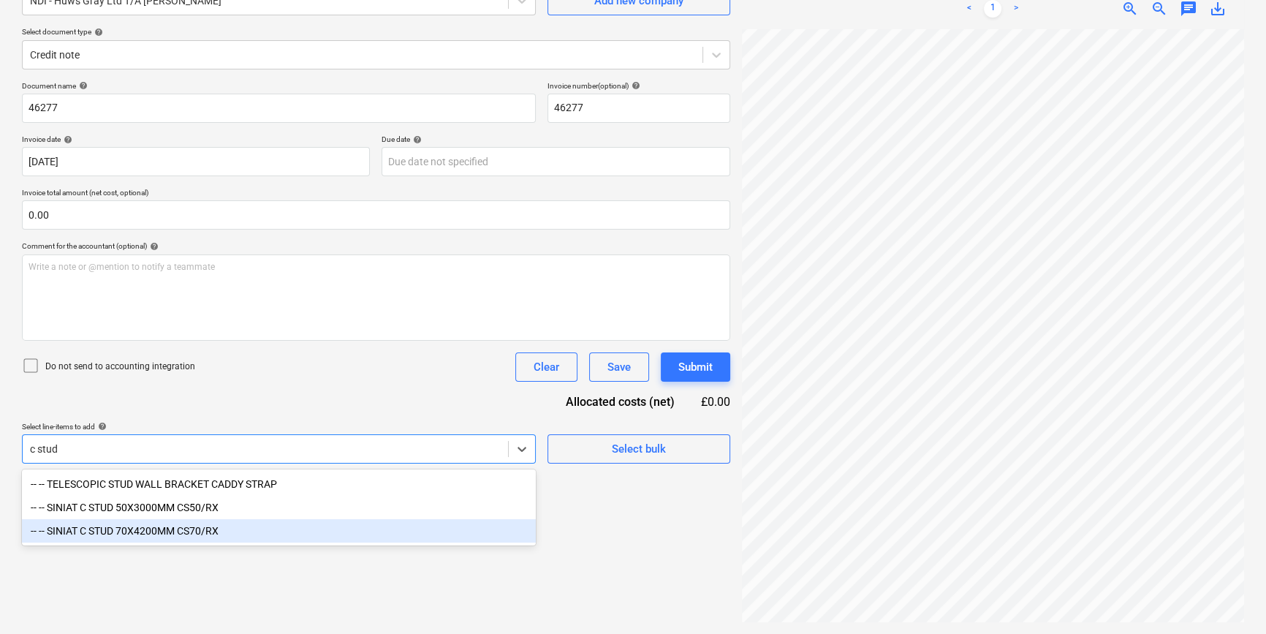
click at [110, 534] on div "-- -- SINIAT C STUD 70X4200MM CS70/RX" at bounding box center [279, 530] width 514 height 23
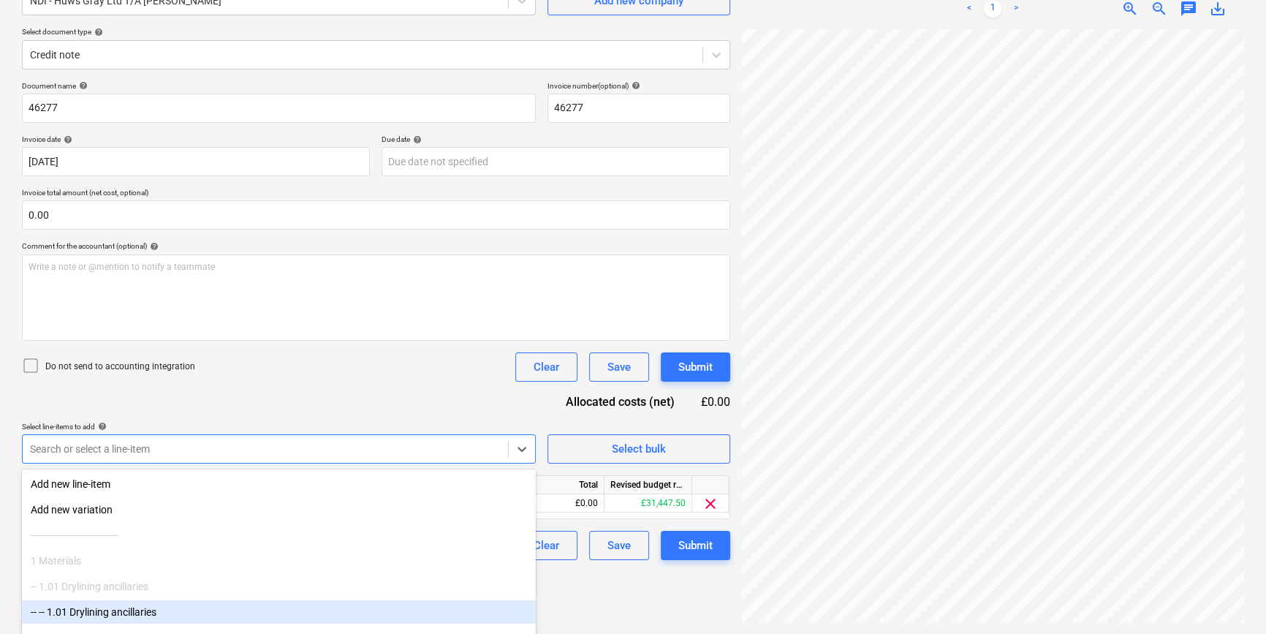
click at [614, 607] on div "Create new document Select company NDI - Huws Gray Ltd T/A Lloyd Worrall Add ne…" at bounding box center [376, 277] width 720 height 701
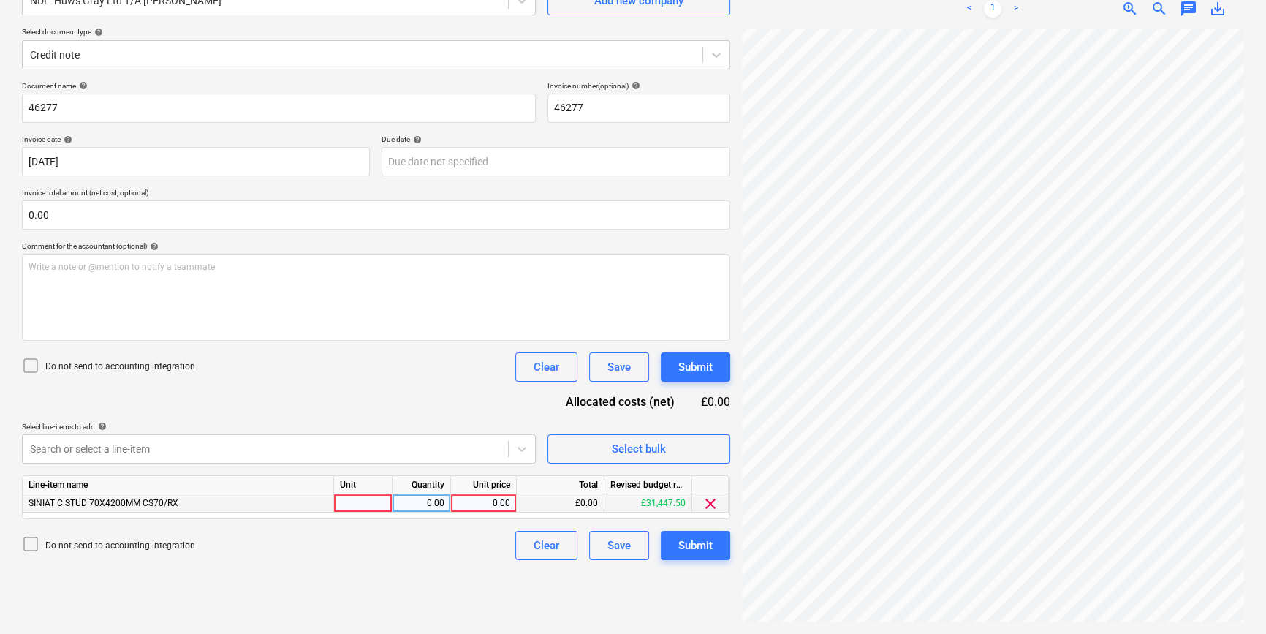
click at [350, 505] on div at bounding box center [363, 503] width 58 height 18
type input "pcs"
type input "300"
type input "5.0575"
click at [676, 541] on button "Submit" at bounding box center [695, 545] width 69 height 29
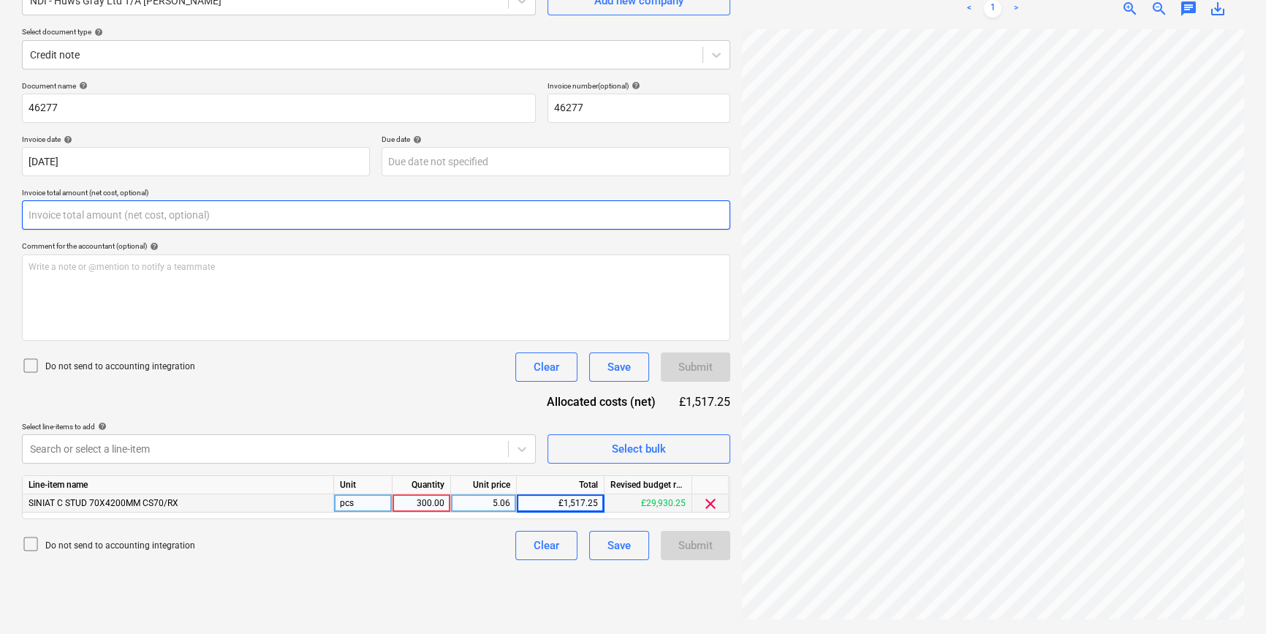
drag, startPoint x: 86, startPoint y: 215, endPoint x: 27, endPoint y: 216, distance: 58.5
click at [27, 216] on input "text" at bounding box center [376, 214] width 708 height 29
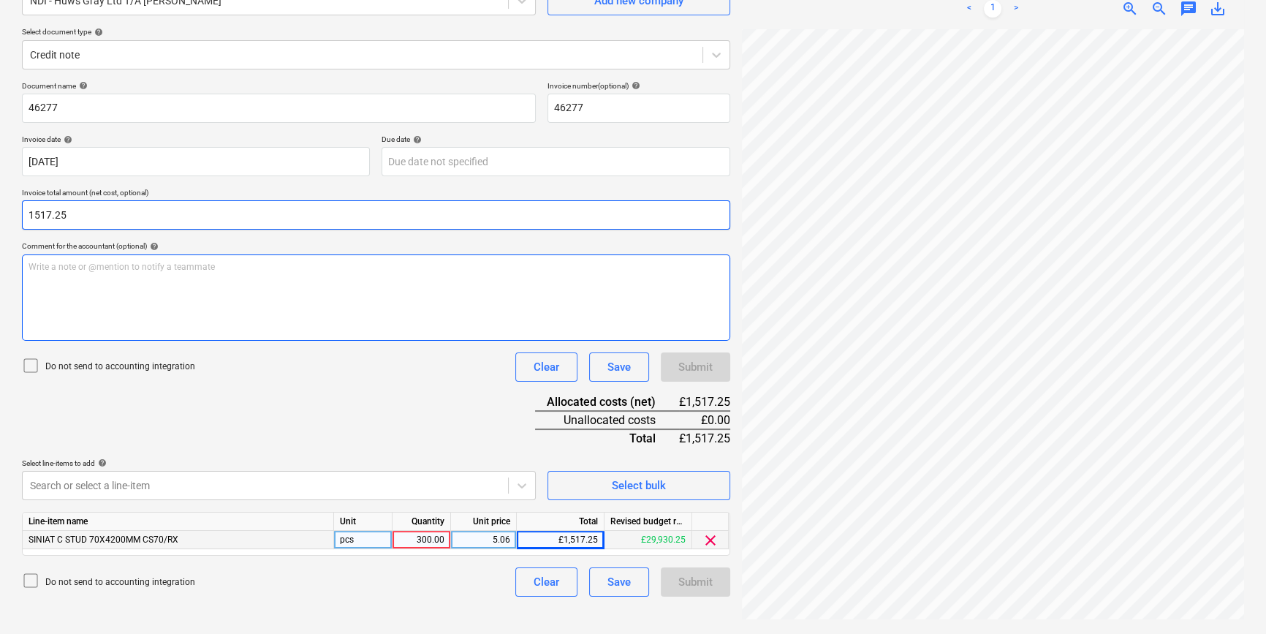
type input "1,517.25"
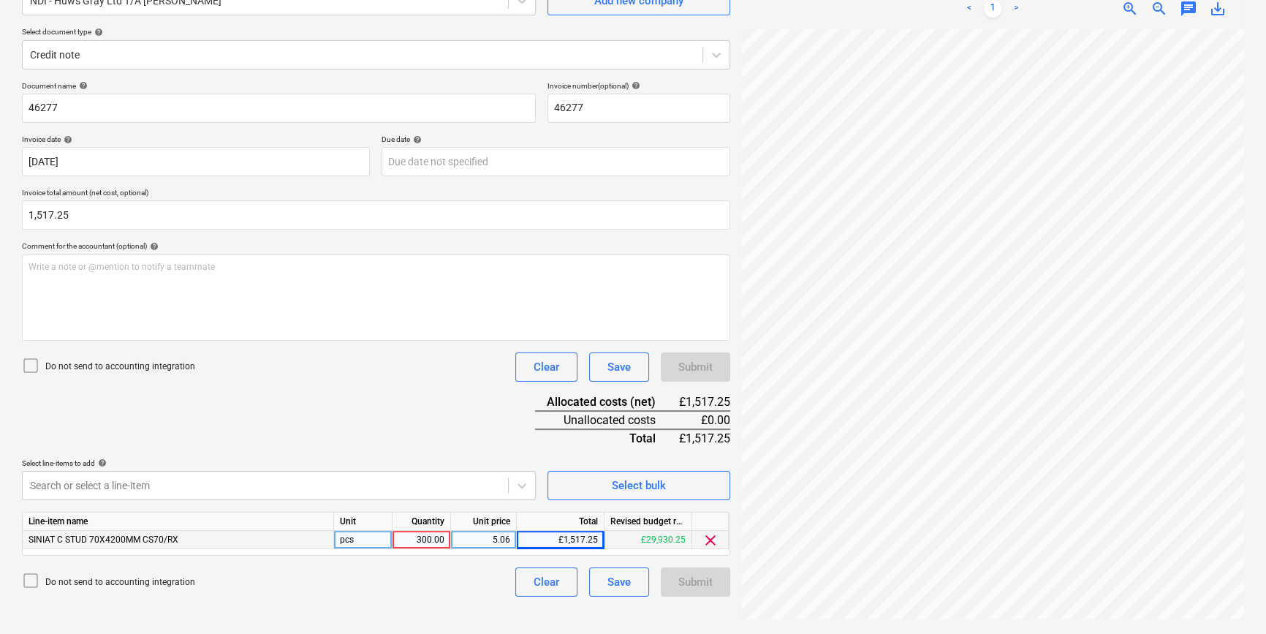
click at [699, 583] on div "Submit" at bounding box center [695, 581] width 69 height 29
click at [696, 583] on div "Submit" at bounding box center [695, 581] width 69 height 29
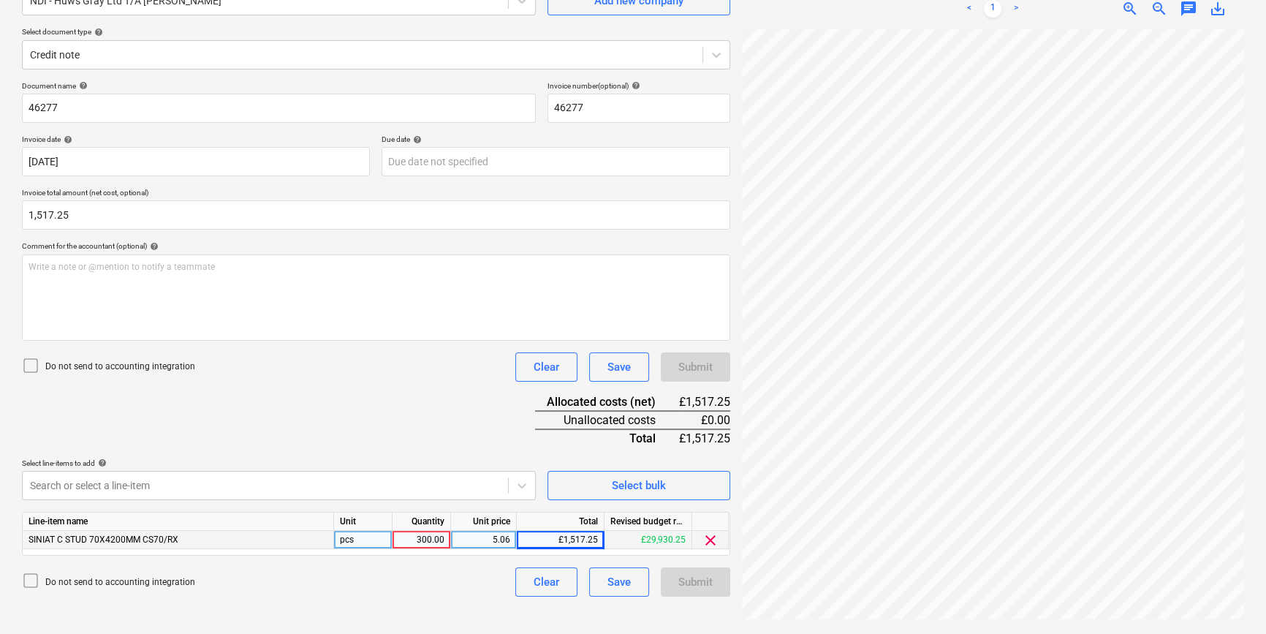
click at [696, 583] on div "Submit" at bounding box center [695, 581] width 69 height 29
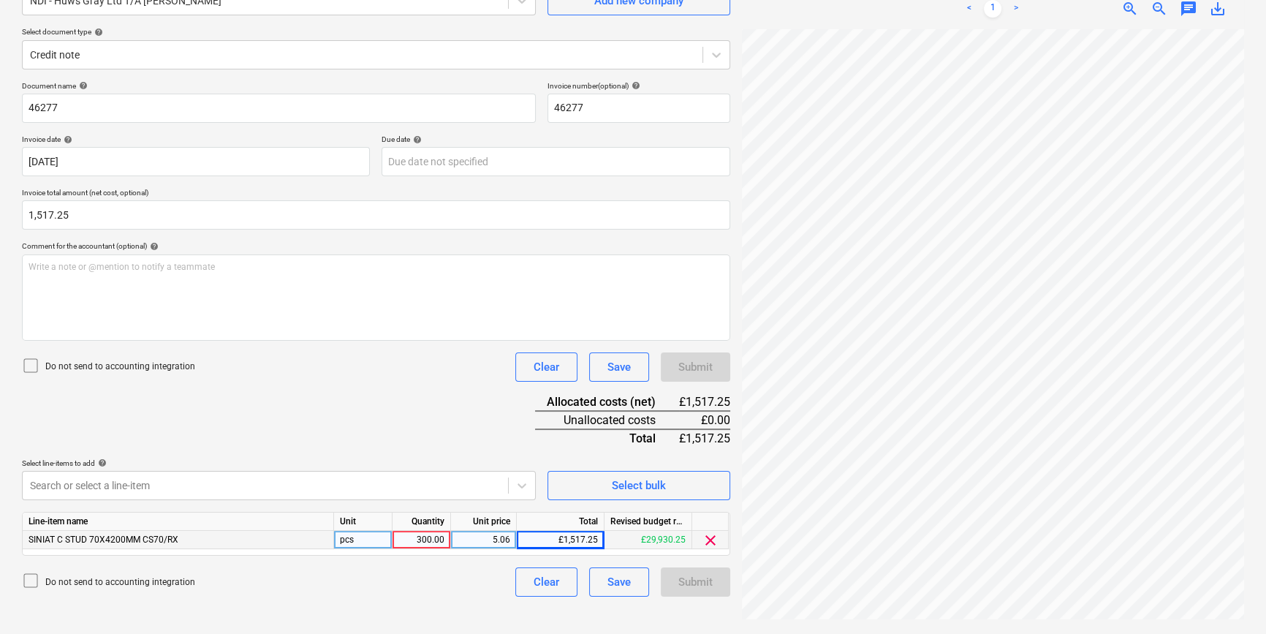
click at [696, 583] on div "Submit" at bounding box center [695, 581] width 69 height 29
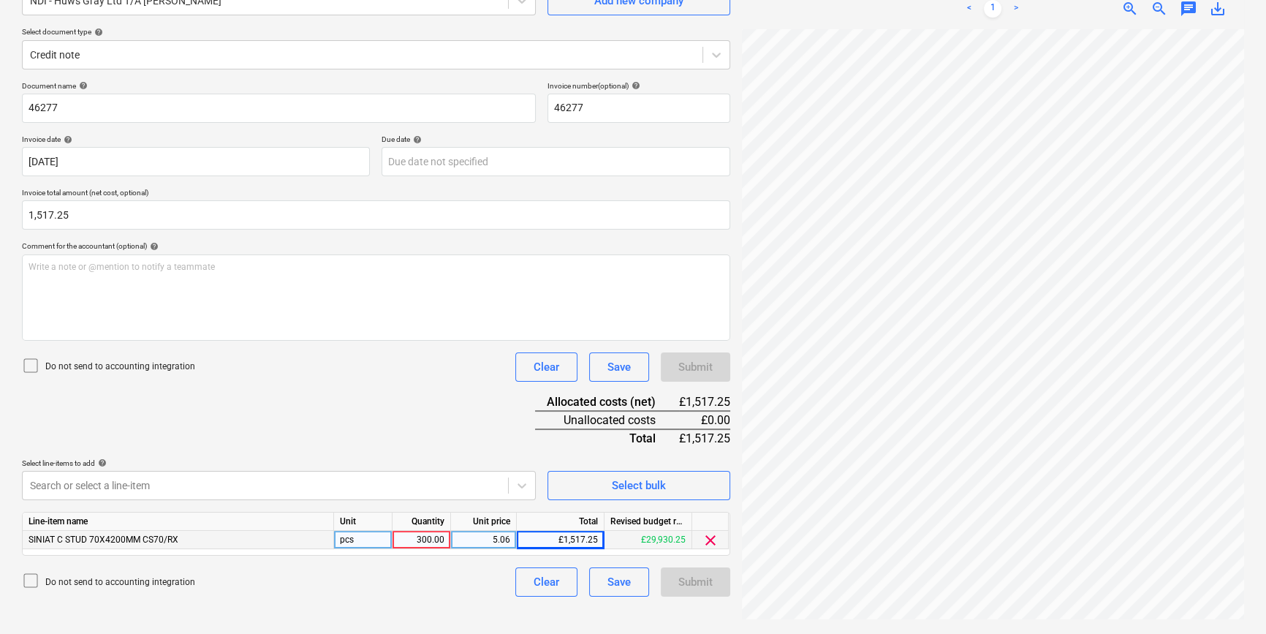
click at [696, 583] on div "Submit" at bounding box center [695, 581] width 69 height 29
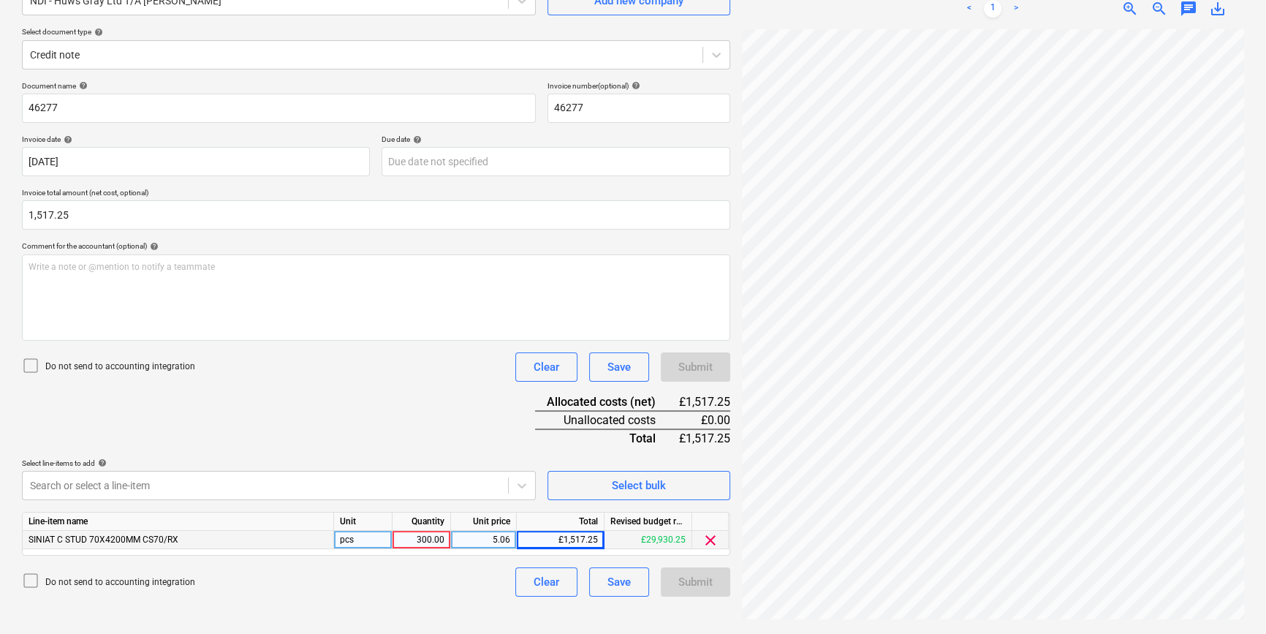
click at [696, 583] on div "Submit" at bounding box center [695, 581] width 69 height 29
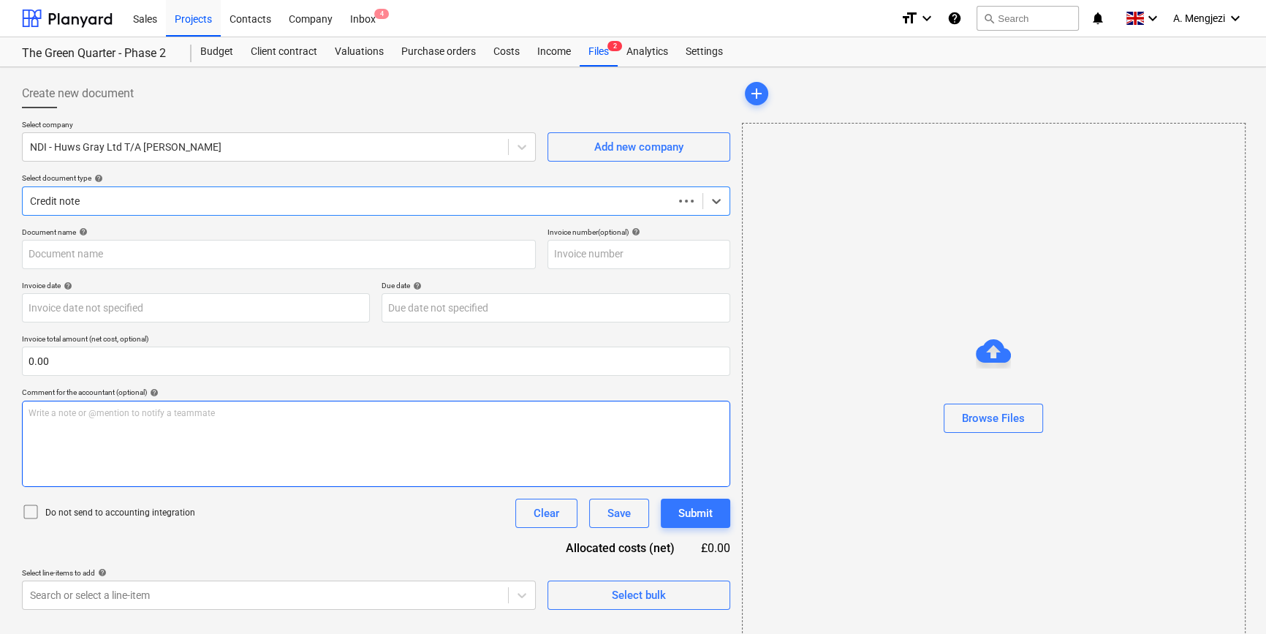
type input "46277"
type input "[DATE]"
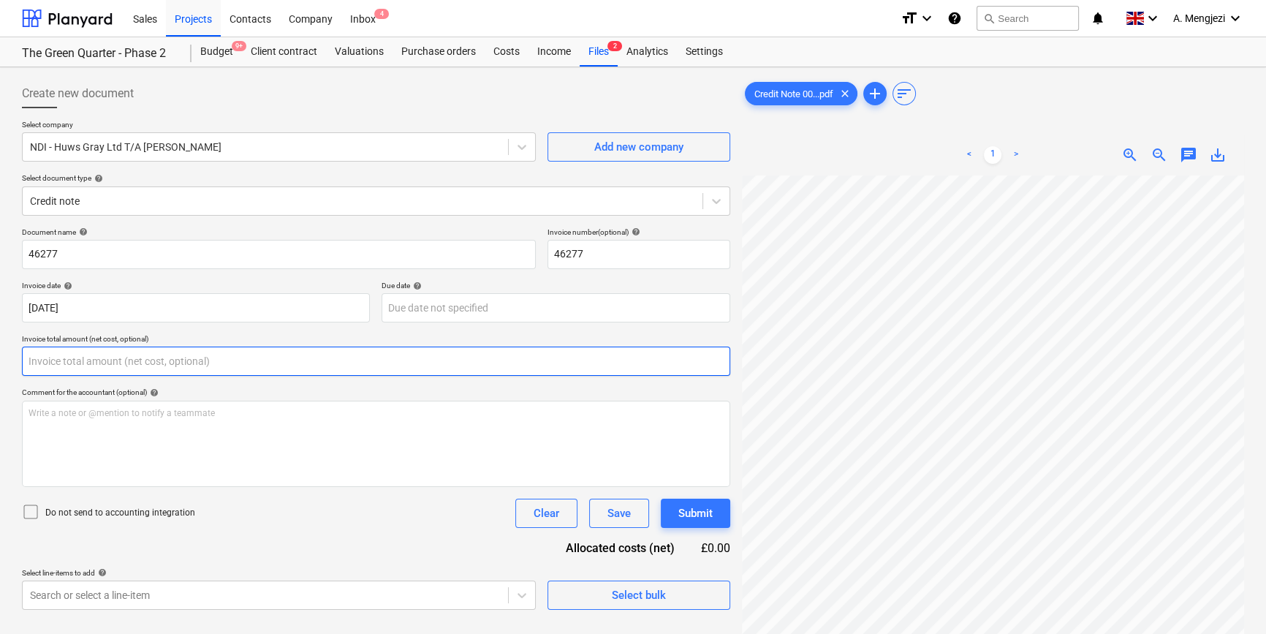
click at [147, 357] on input "text" at bounding box center [376, 360] width 708 height 29
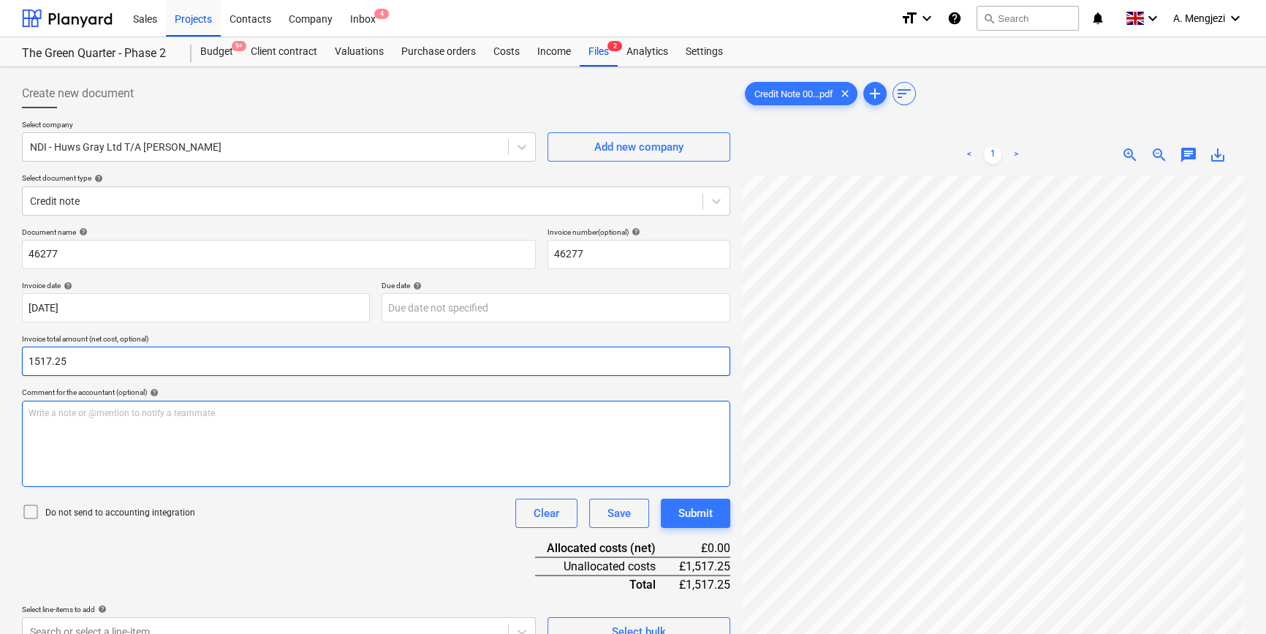
type input "1,517.25"
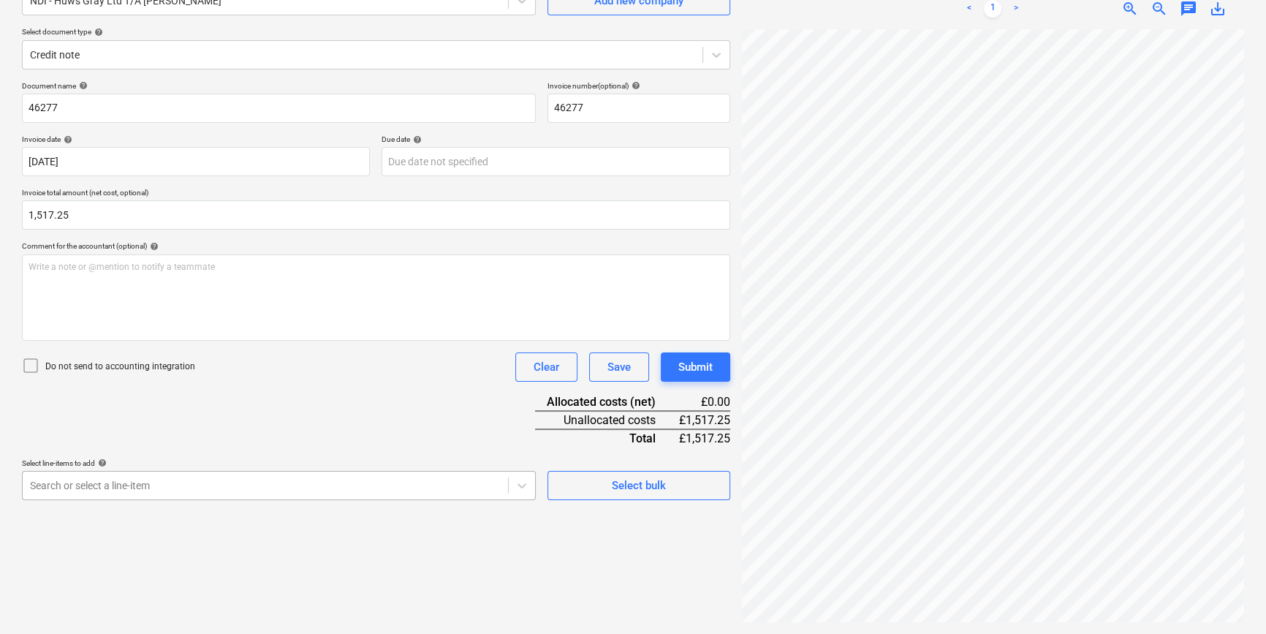
scroll to position [240, 0]
click at [212, 476] on body "Sales Projects Contacts Company Inbox 4 format_size keyboard_arrow_down help se…" at bounding box center [633, 171] width 1266 height 634
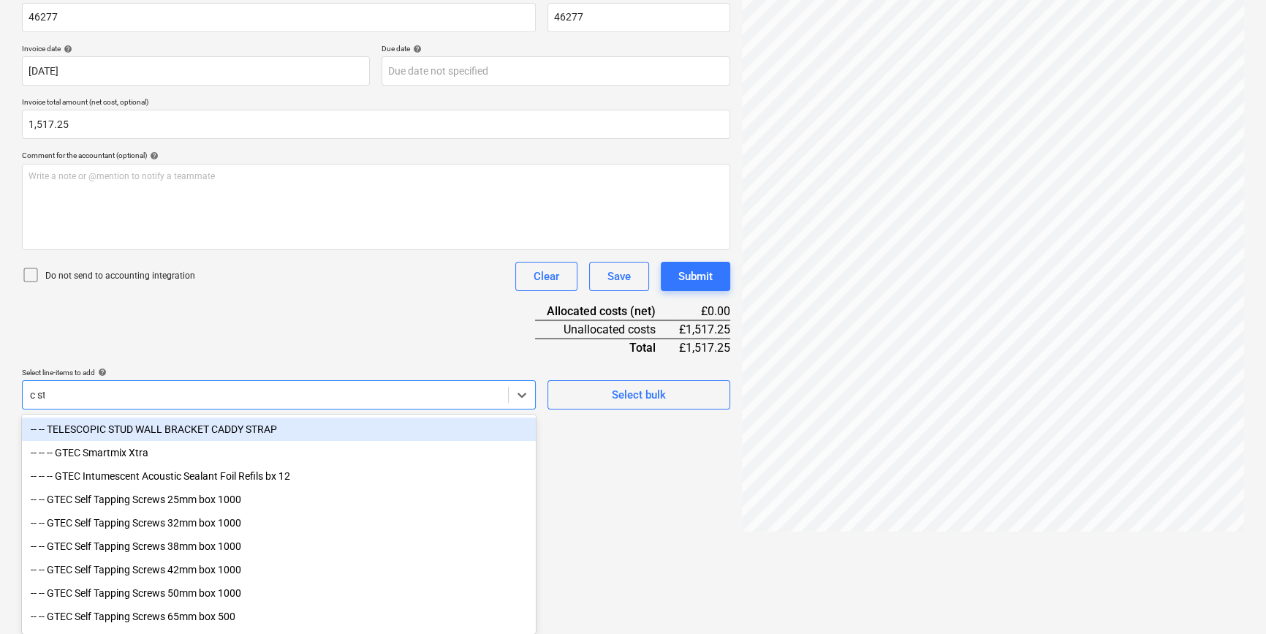
scroll to position [146, 0]
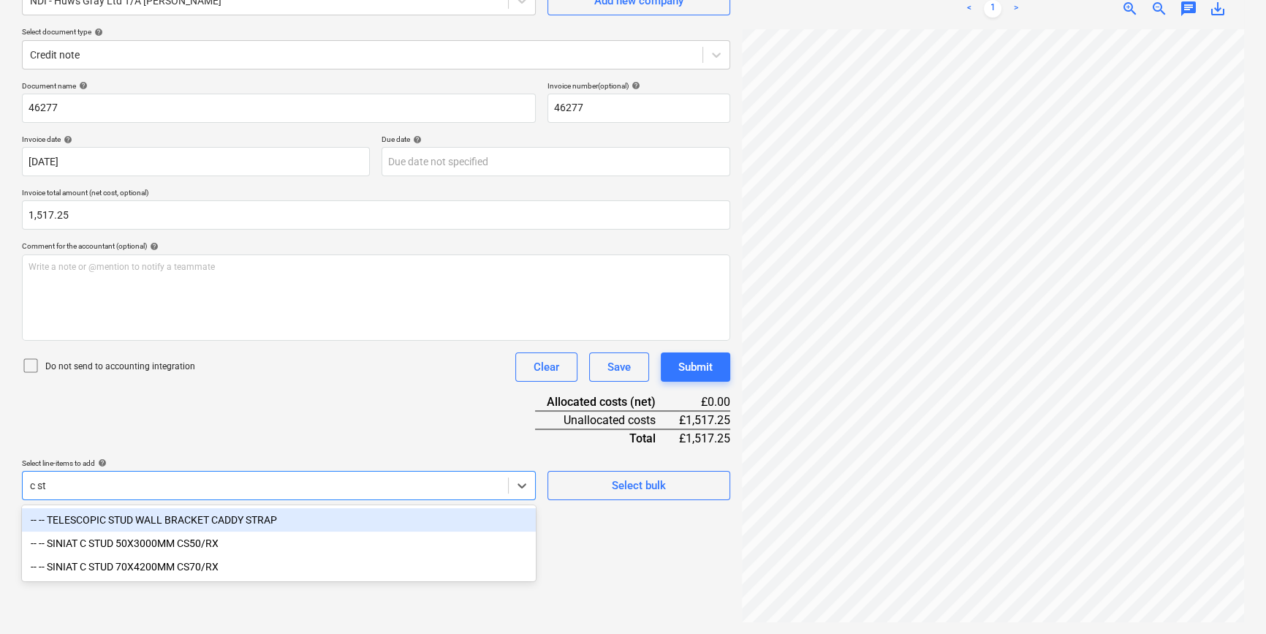
type input "c stu"
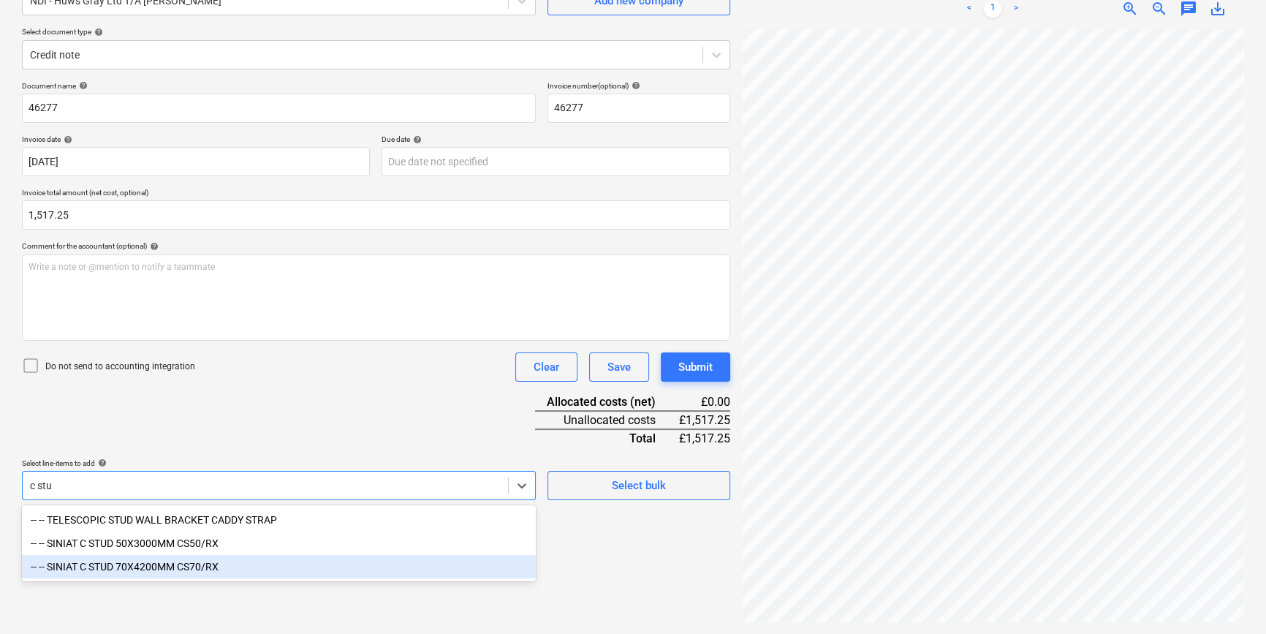
click at [213, 565] on div "-- -- SINIAT C STUD 70X4200MM CS70/RX" at bounding box center [279, 566] width 514 height 23
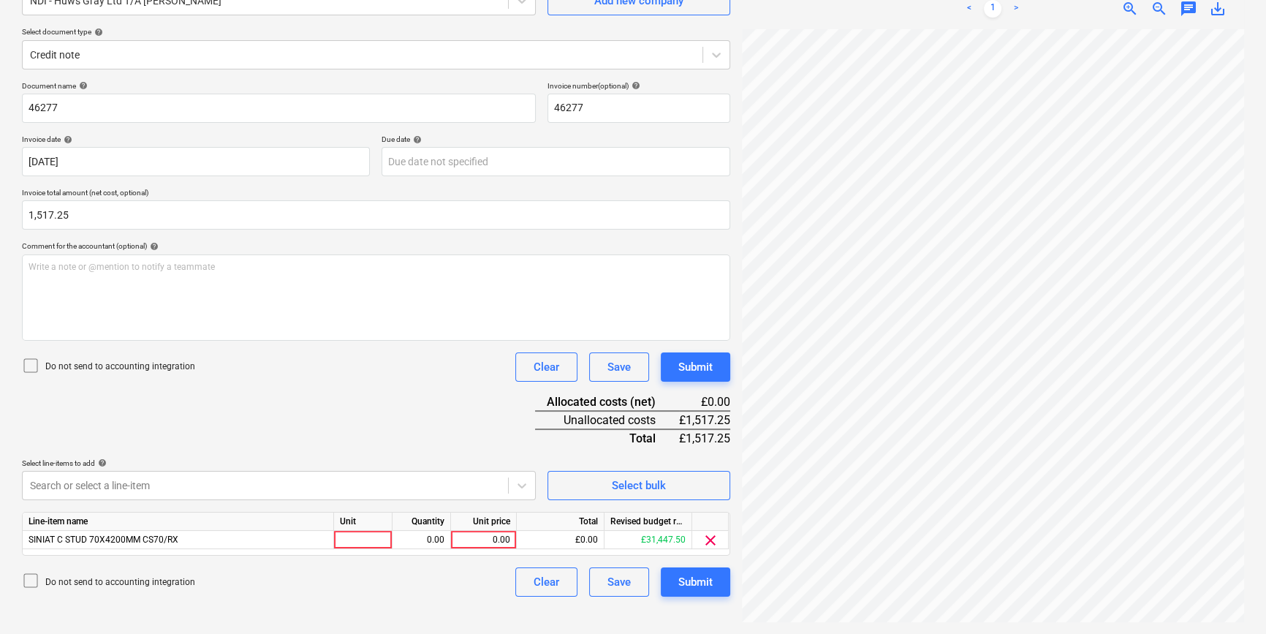
click at [296, 388] on div "Document name help 46277 Invoice number (optional) help 46277 Invoice date help…" at bounding box center [376, 338] width 708 height 515
click at [365, 543] on div at bounding box center [363, 540] width 58 height 18
type input "pcs"
type input "300"
type input "5.0575"
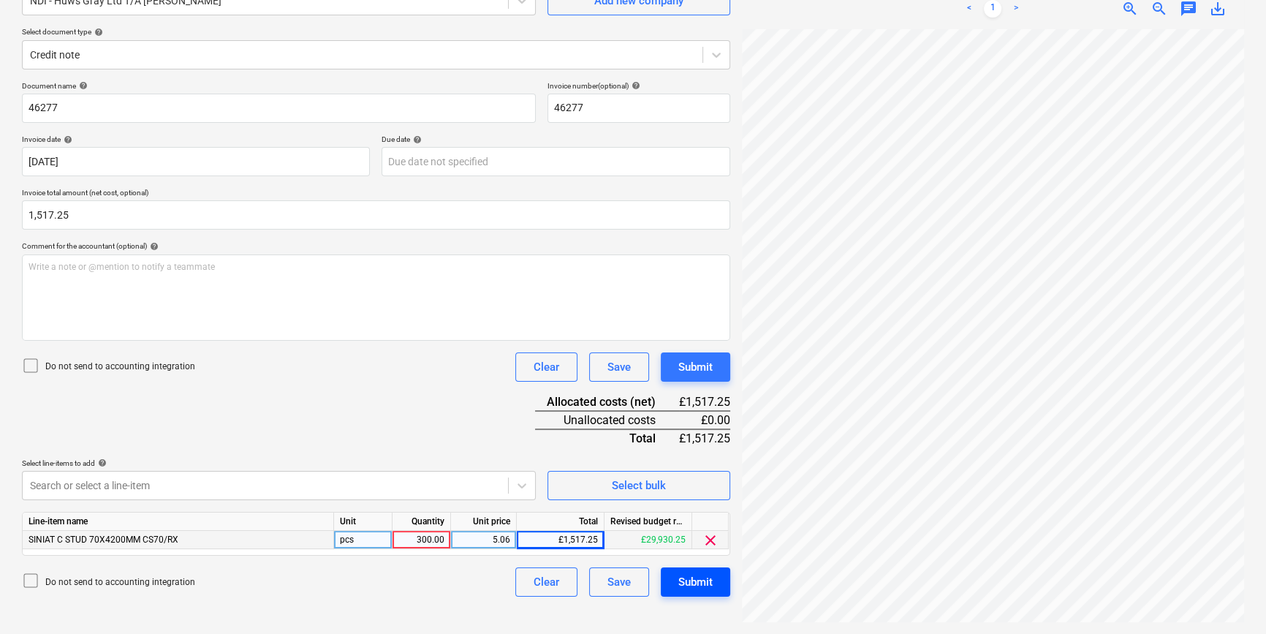
click at [704, 584] on div "Submit" at bounding box center [695, 581] width 34 height 19
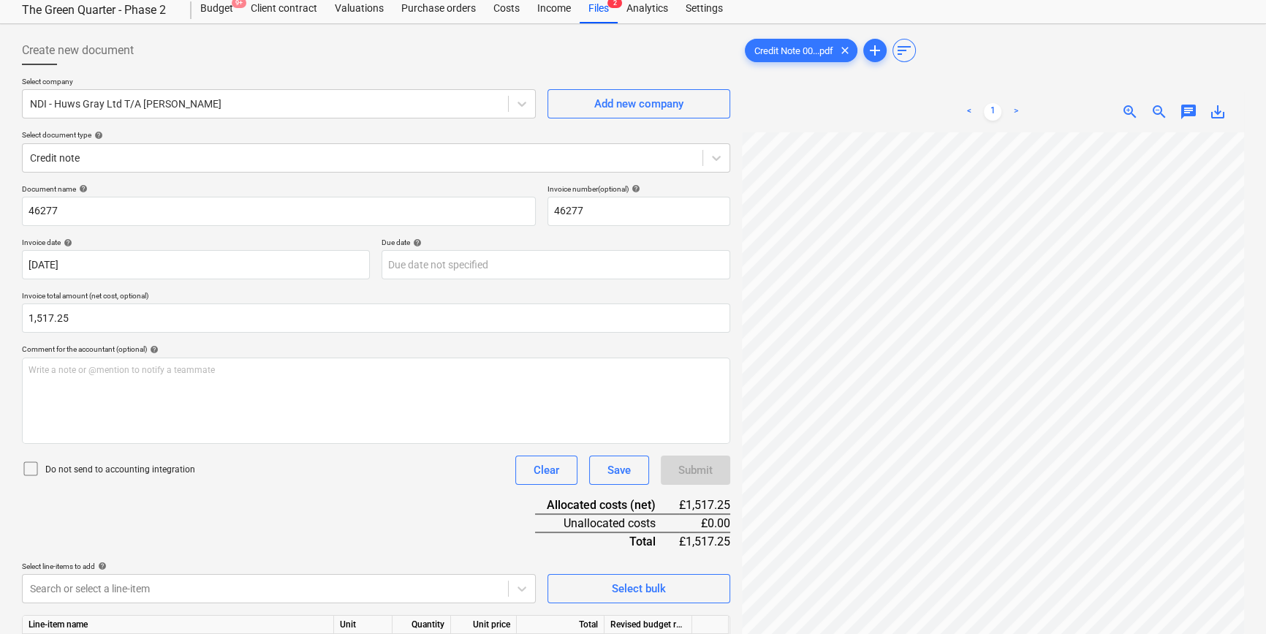
scroll to position [0, 0]
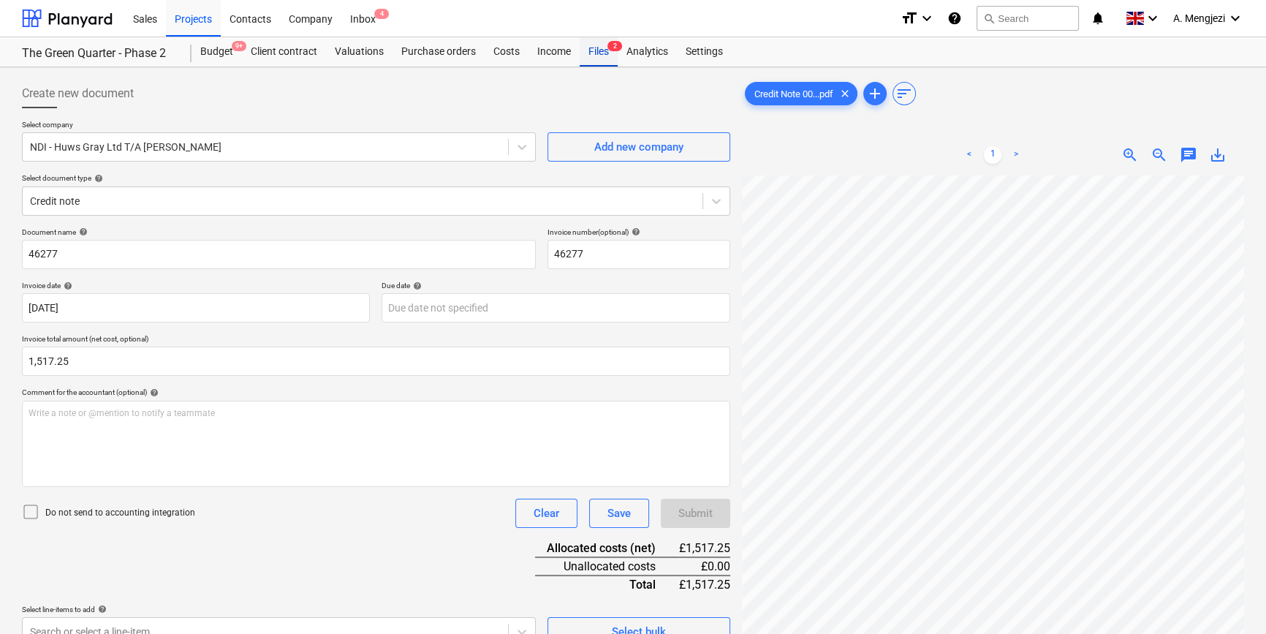
click at [588, 47] on div "Files 2" at bounding box center [599, 51] width 38 height 29
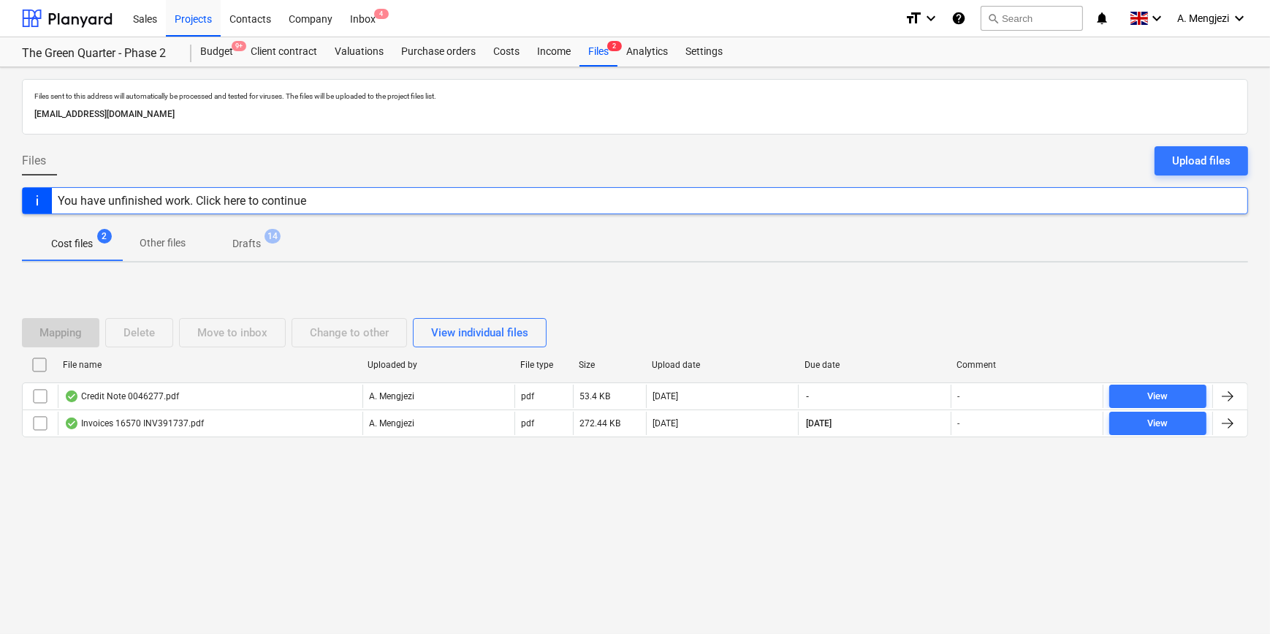
click at [250, 241] on p "Drafts" at bounding box center [246, 243] width 29 height 15
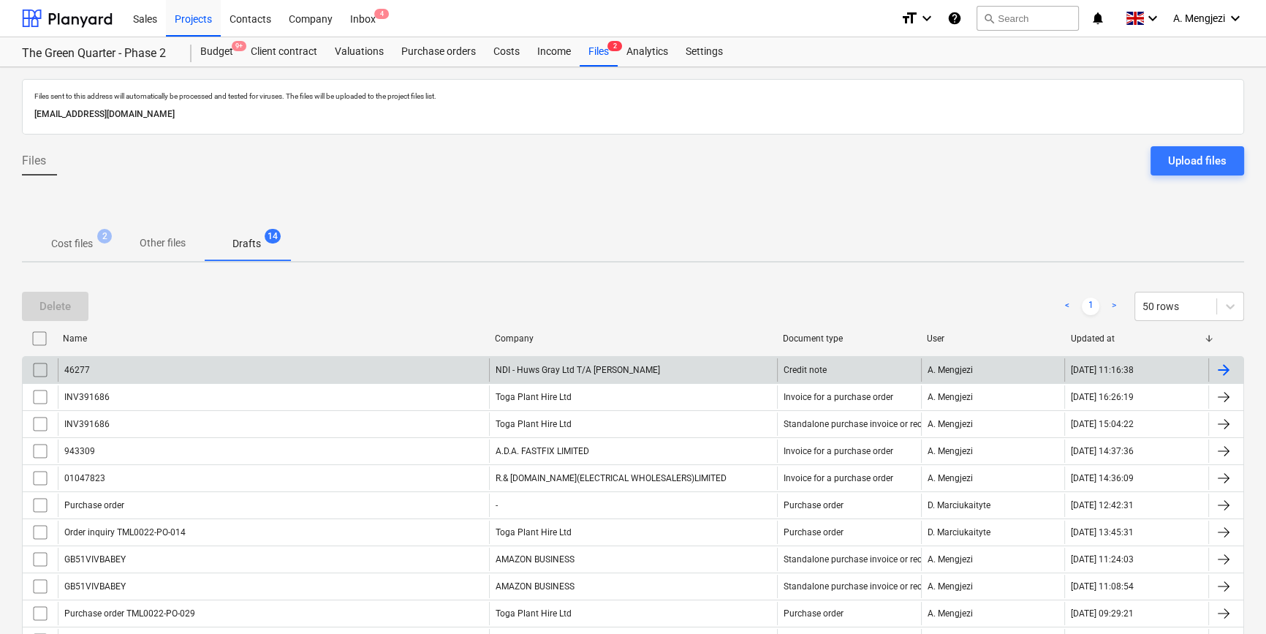
click at [41, 367] on input "checkbox" at bounding box center [40, 369] width 23 height 23
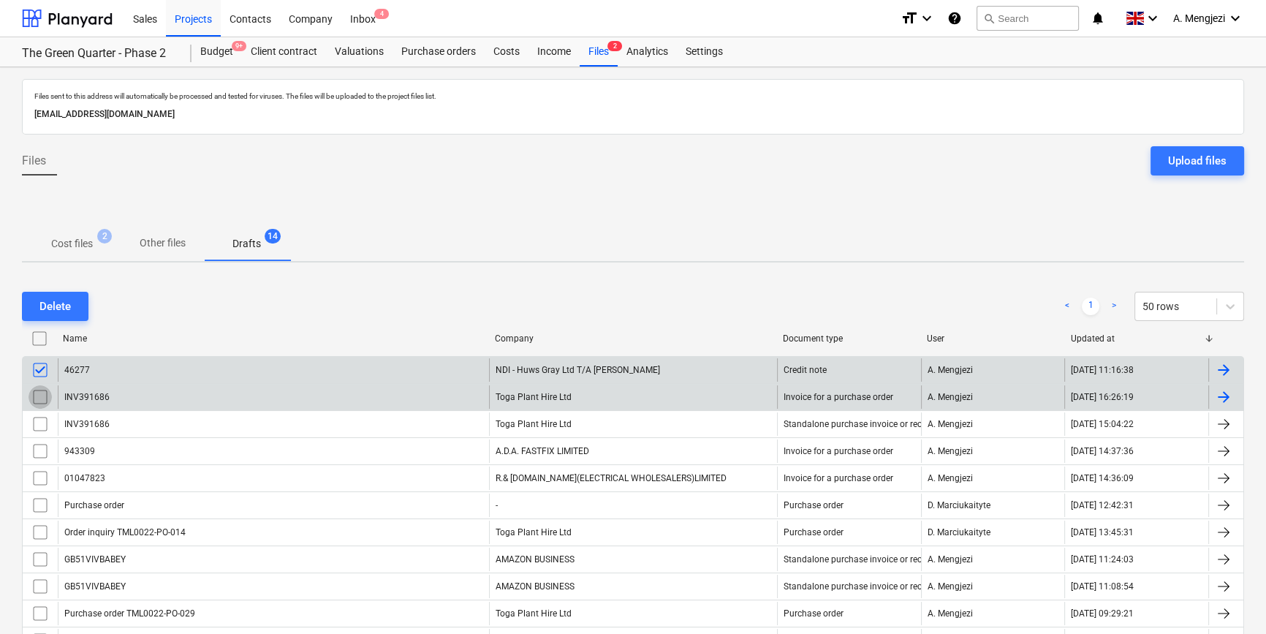
click at [37, 390] on input "checkbox" at bounding box center [40, 396] width 23 height 23
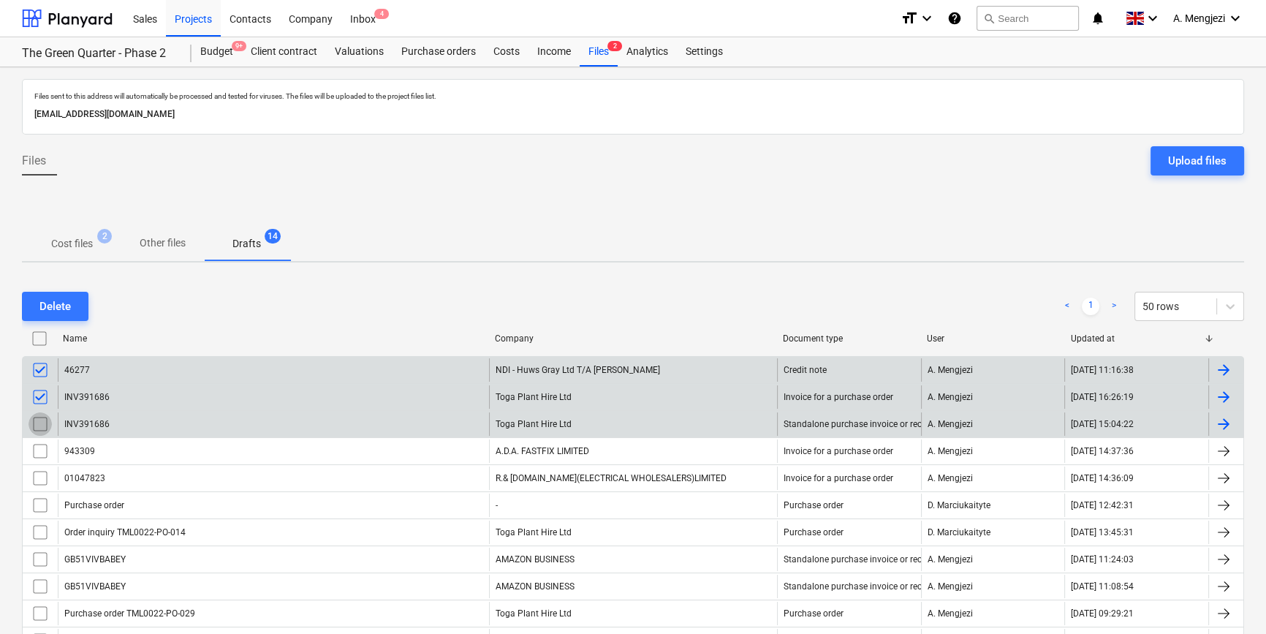
click at [37, 415] on input "checkbox" at bounding box center [40, 423] width 23 height 23
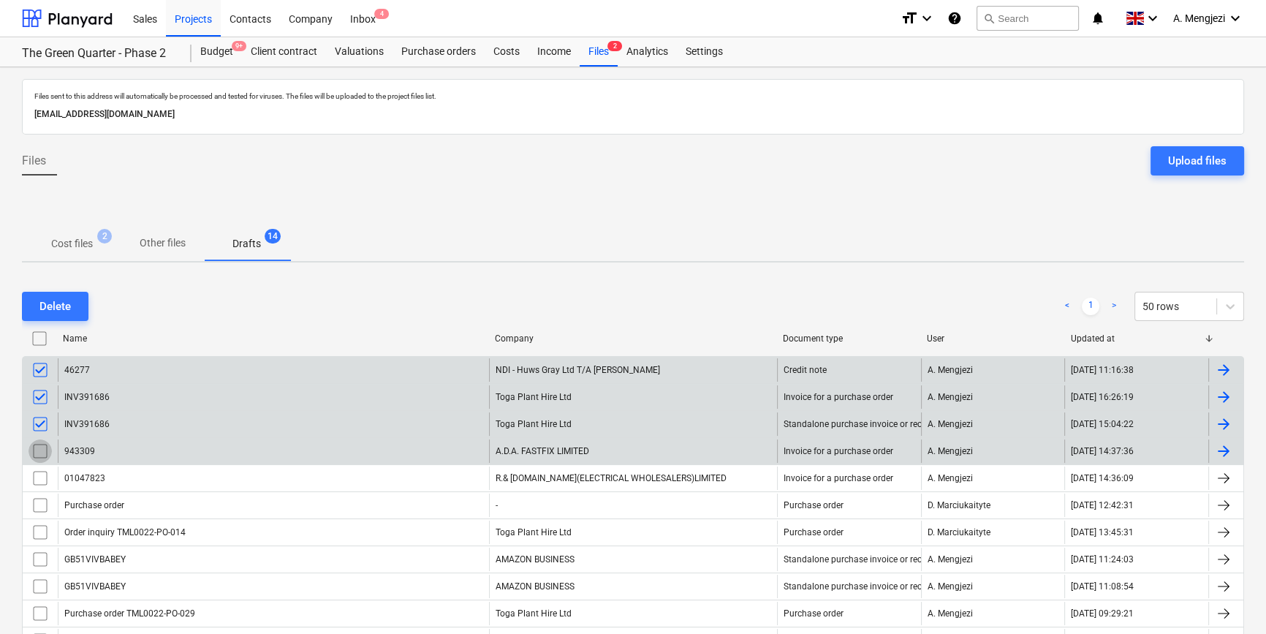
drag, startPoint x: 39, startPoint y: 446, endPoint x: 41, endPoint y: 463, distance: 17.6
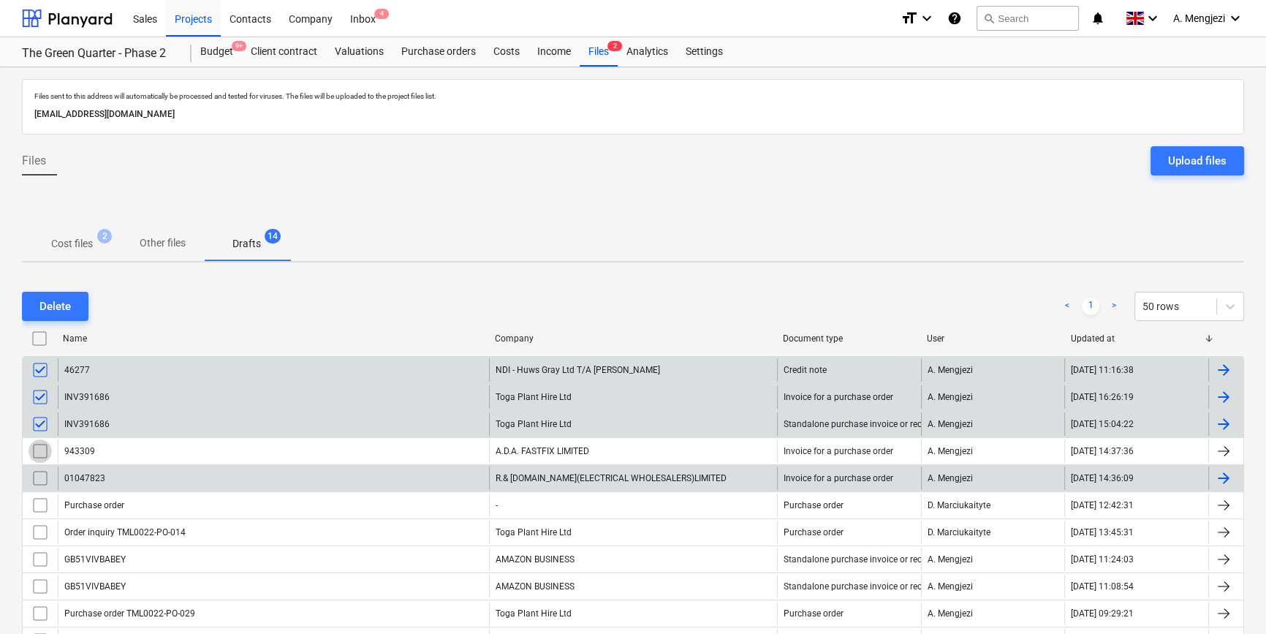
click at [40, 446] on input "checkbox" at bounding box center [40, 450] width 23 height 23
click at [41, 466] on input "checkbox" at bounding box center [40, 477] width 23 height 23
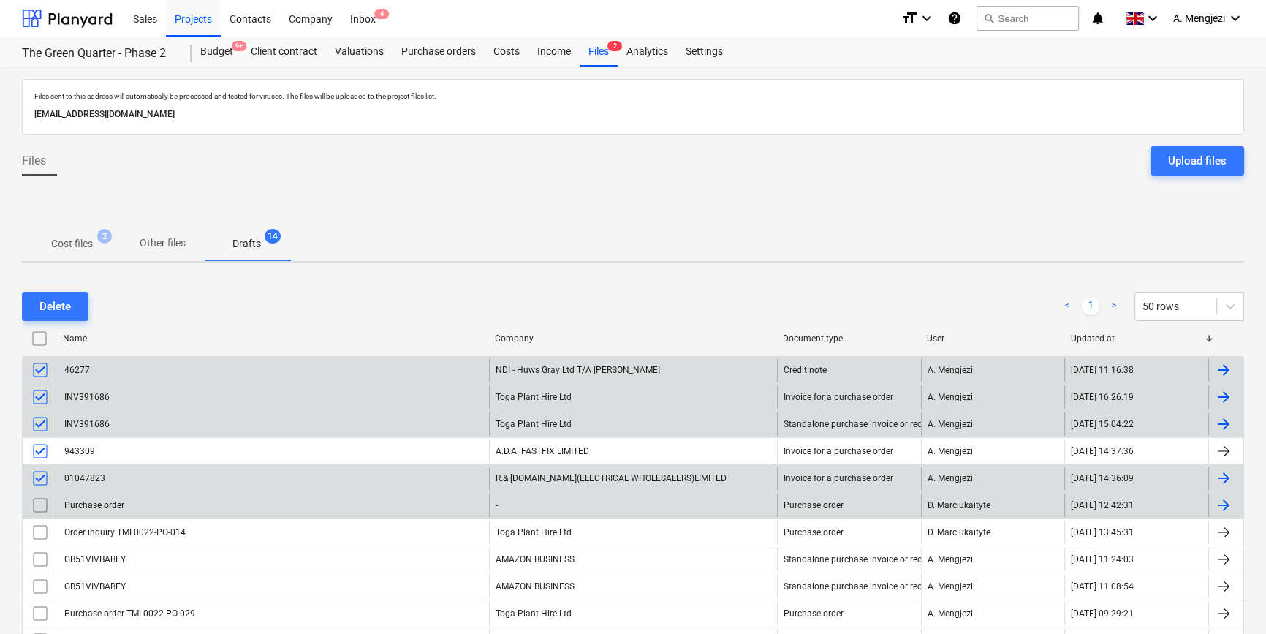
click at [41, 505] on input "checkbox" at bounding box center [40, 504] width 23 height 23
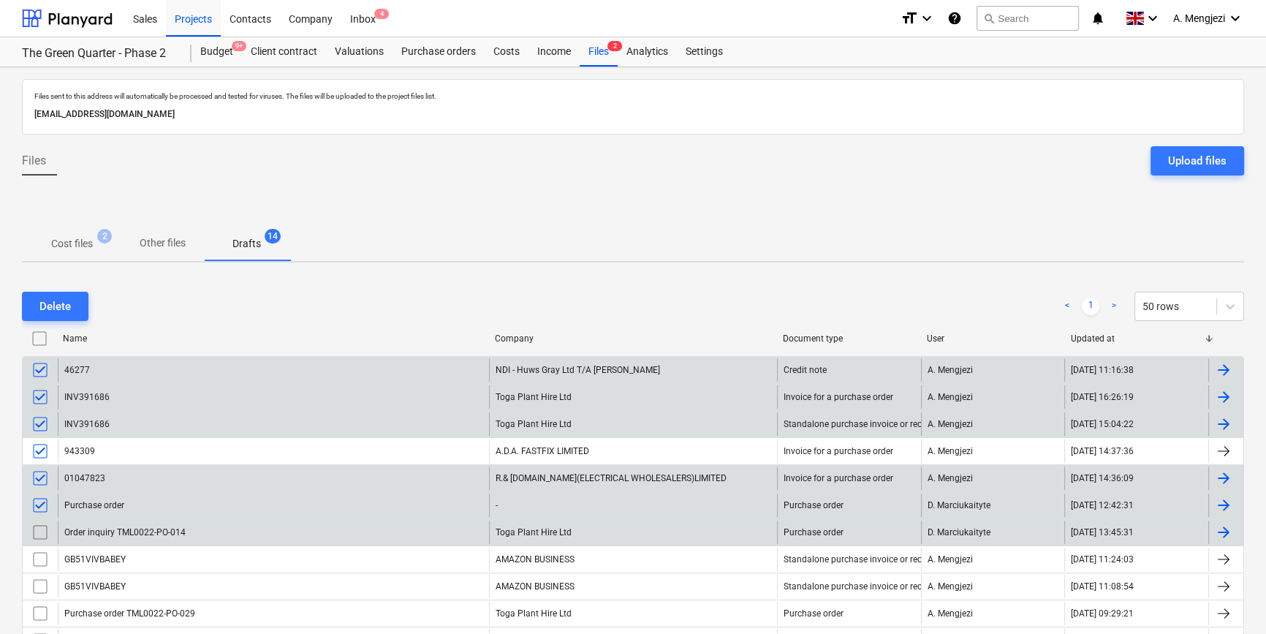
click at [41, 520] on input "checkbox" at bounding box center [40, 531] width 23 height 23
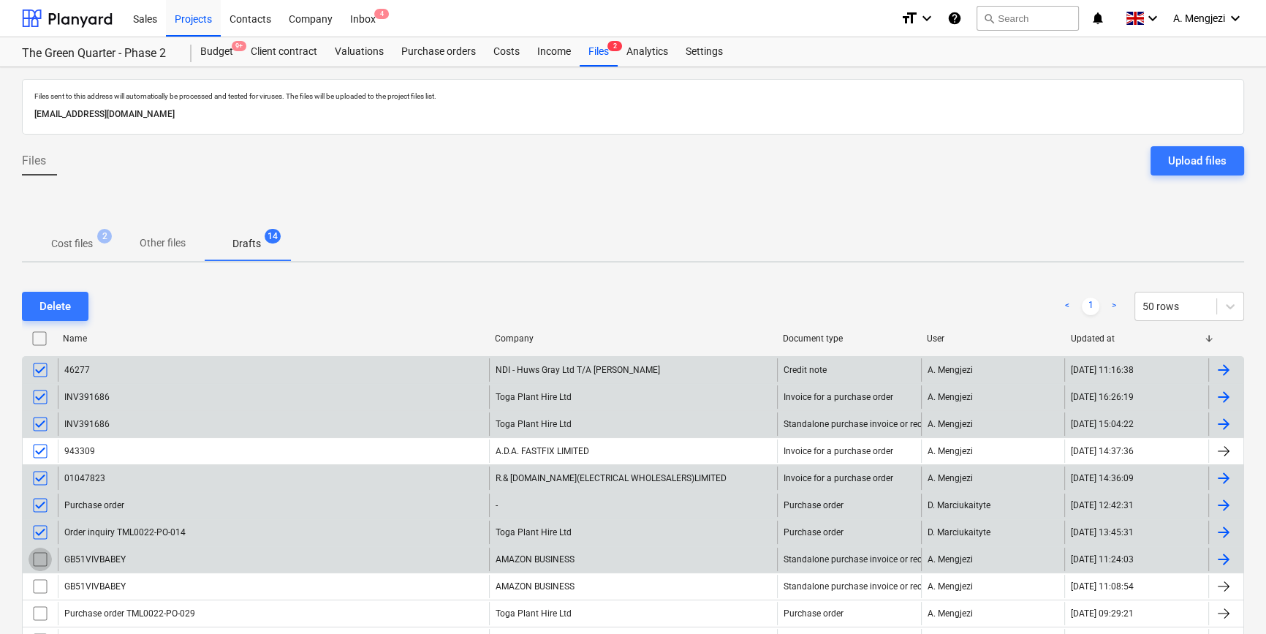
click at [35, 557] on input "checkbox" at bounding box center [40, 559] width 23 height 23
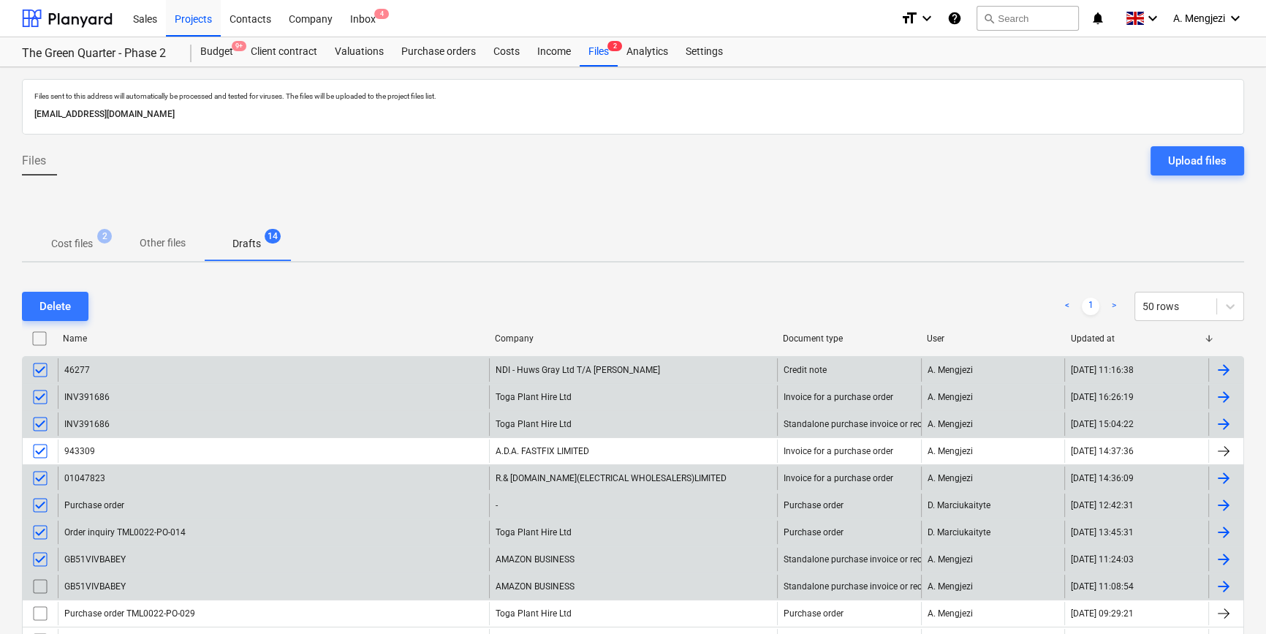
click at [33, 592] on input "checkbox" at bounding box center [40, 586] width 23 height 23
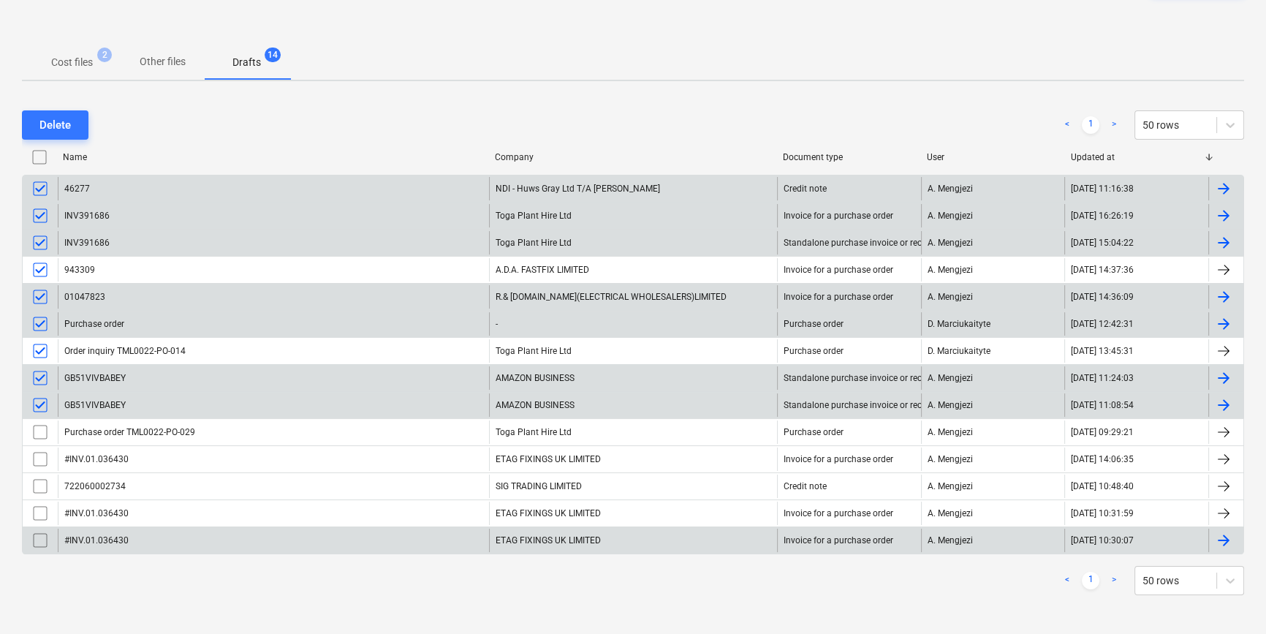
click at [39, 540] on input "checkbox" at bounding box center [40, 539] width 23 height 23
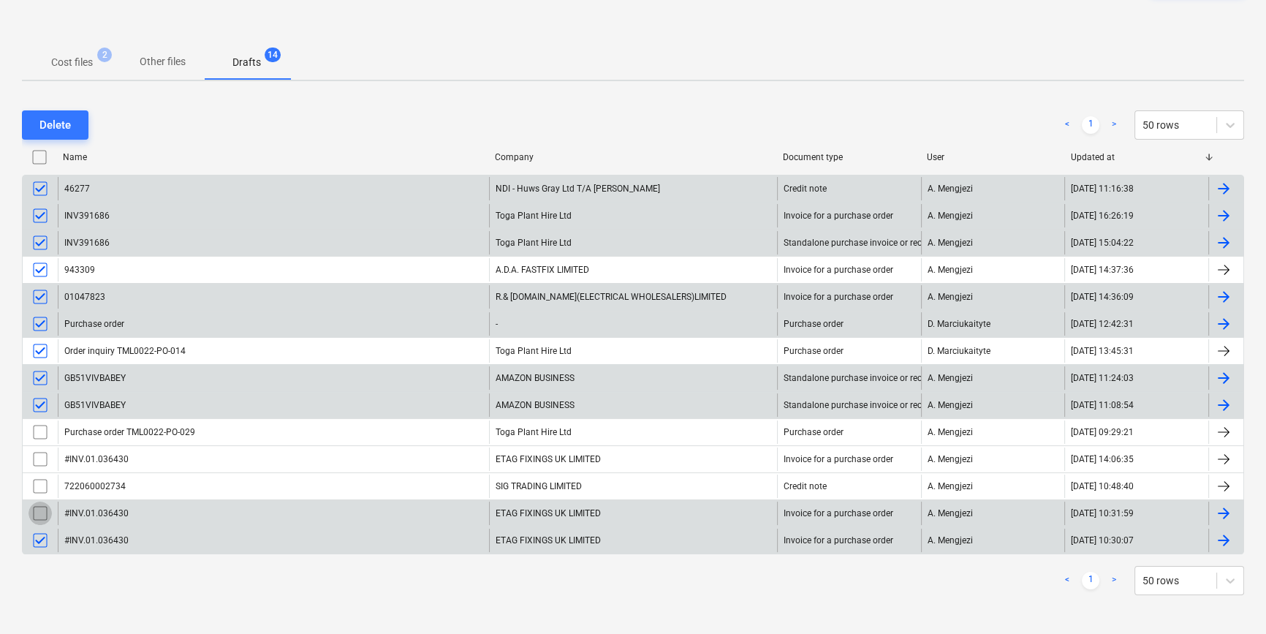
click at [43, 505] on input "checkbox" at bounding box center [40, 512] width 23 height 23
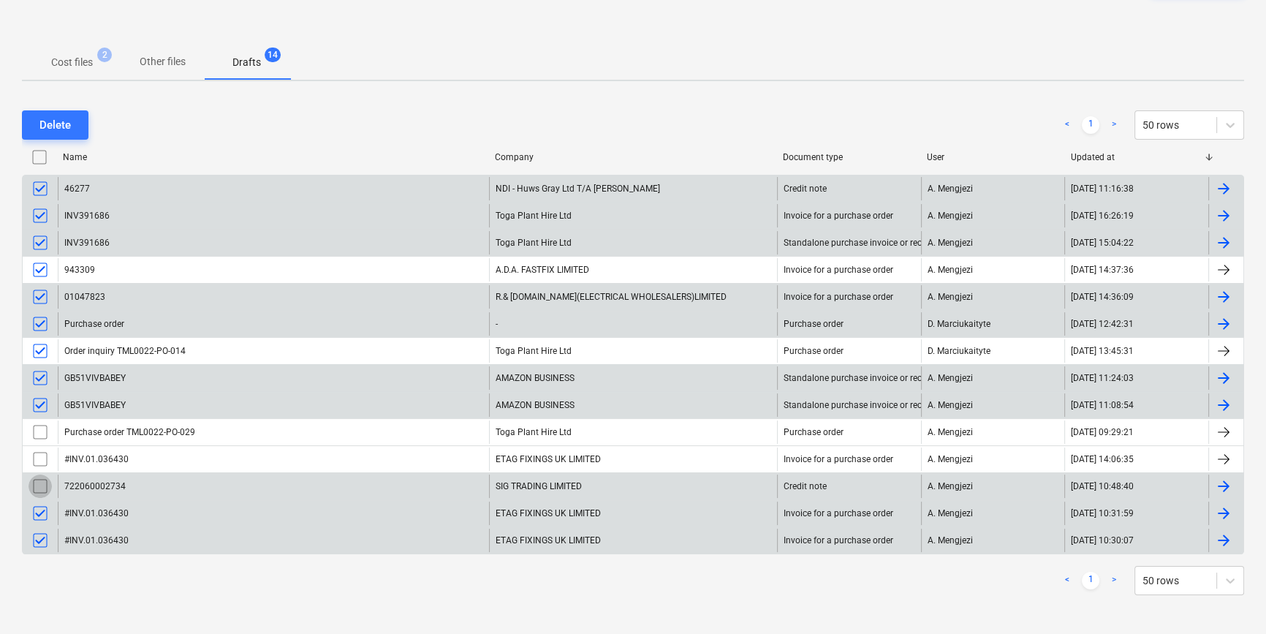
click at [39, 474] on input "checkbox" at bounding box center [40, 485] width 23 height 23
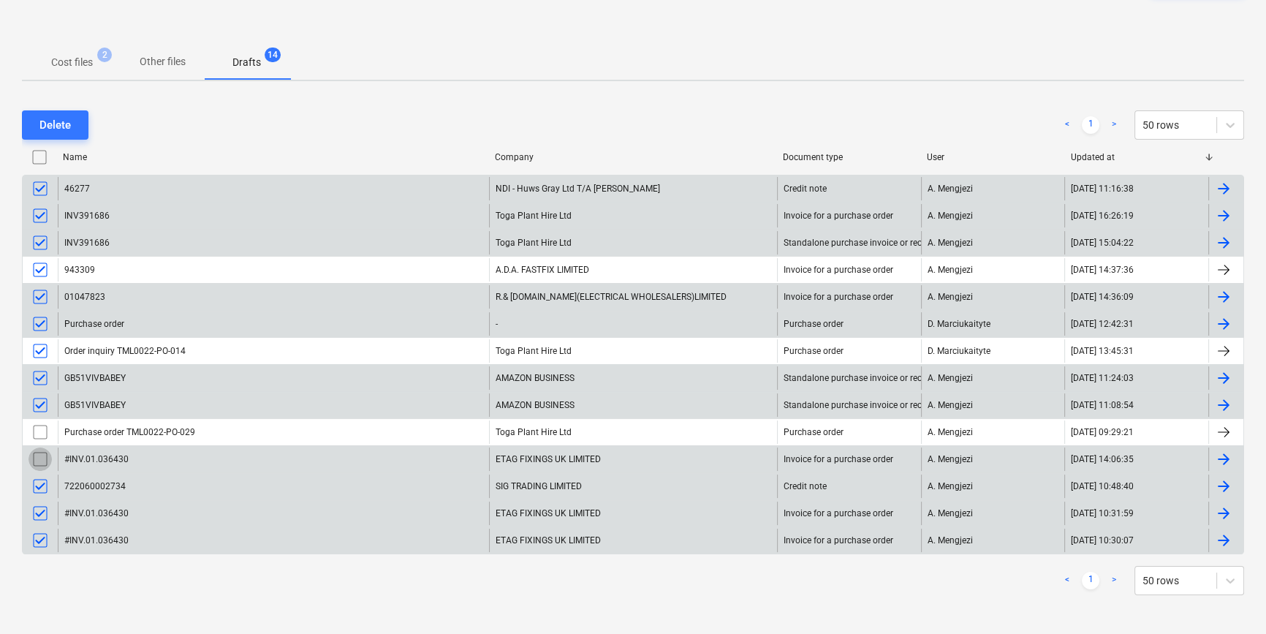
click at [38, 457] on input "checkbox" at bounding box center [40, 458] width 23 height 23
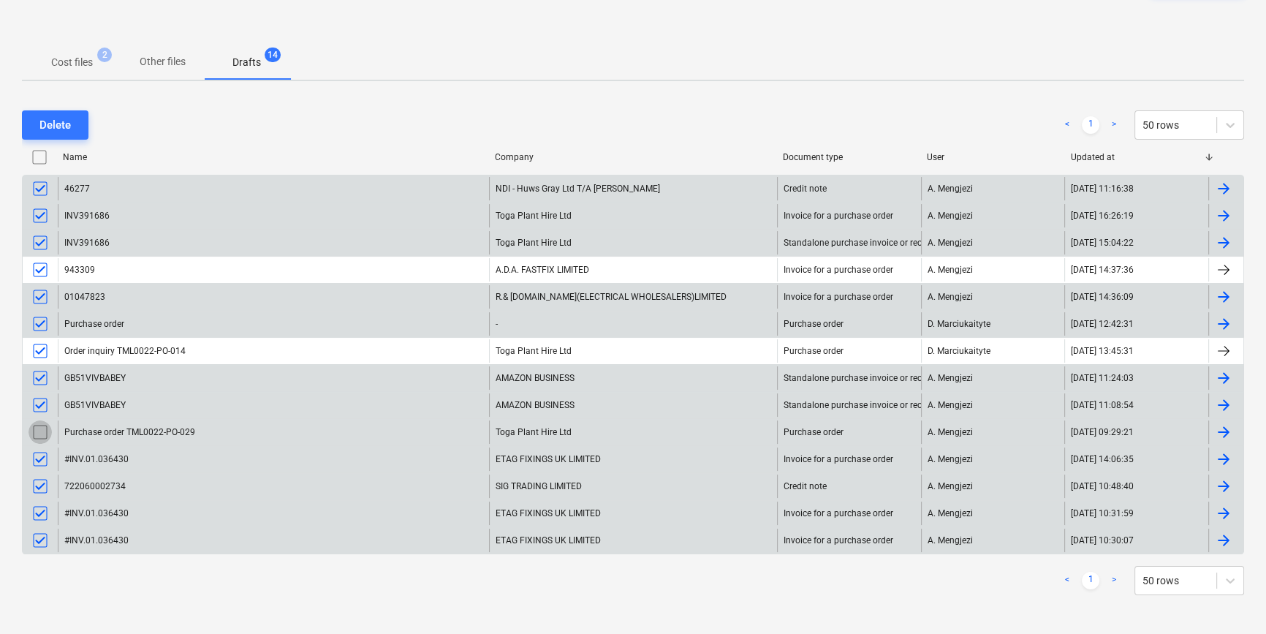
click at [38, 427] on input "checkbox" at bounding box center [40, 431] width 23 height 23
click at [81, 116] on button "Delete" at bounding box center [55, 124] width 67 height 29
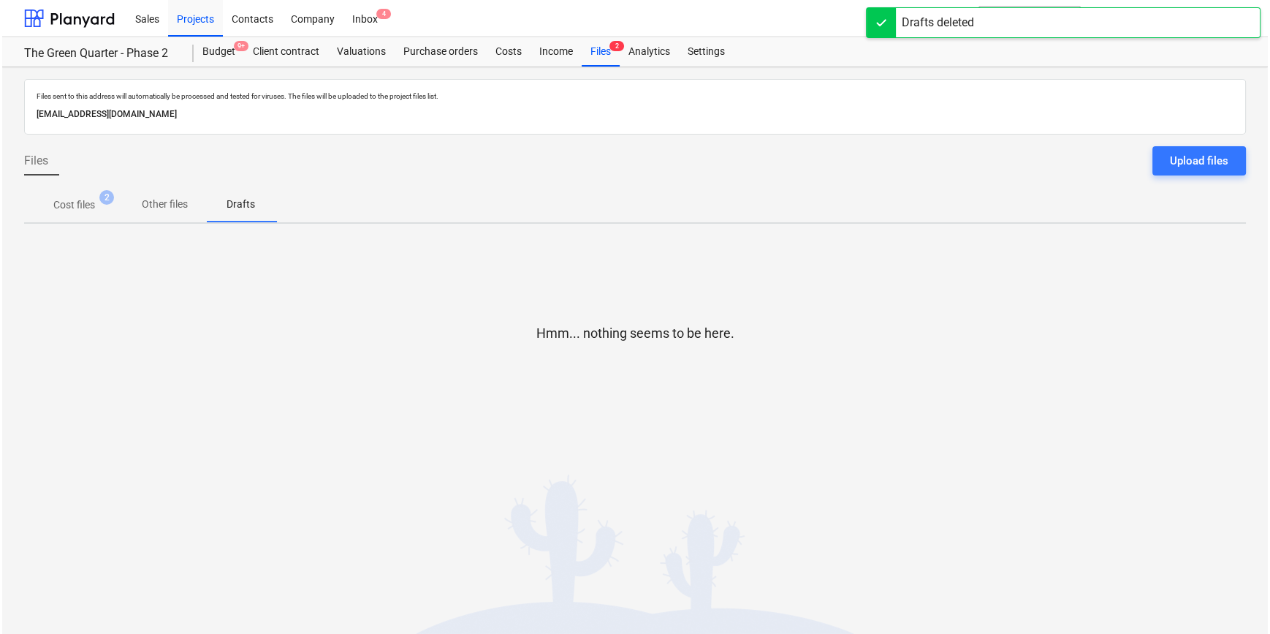
scroll to position [0, 0]
click at [69, 200] on p "Cost files" at bounding box center [72, 204] width 42 height 15
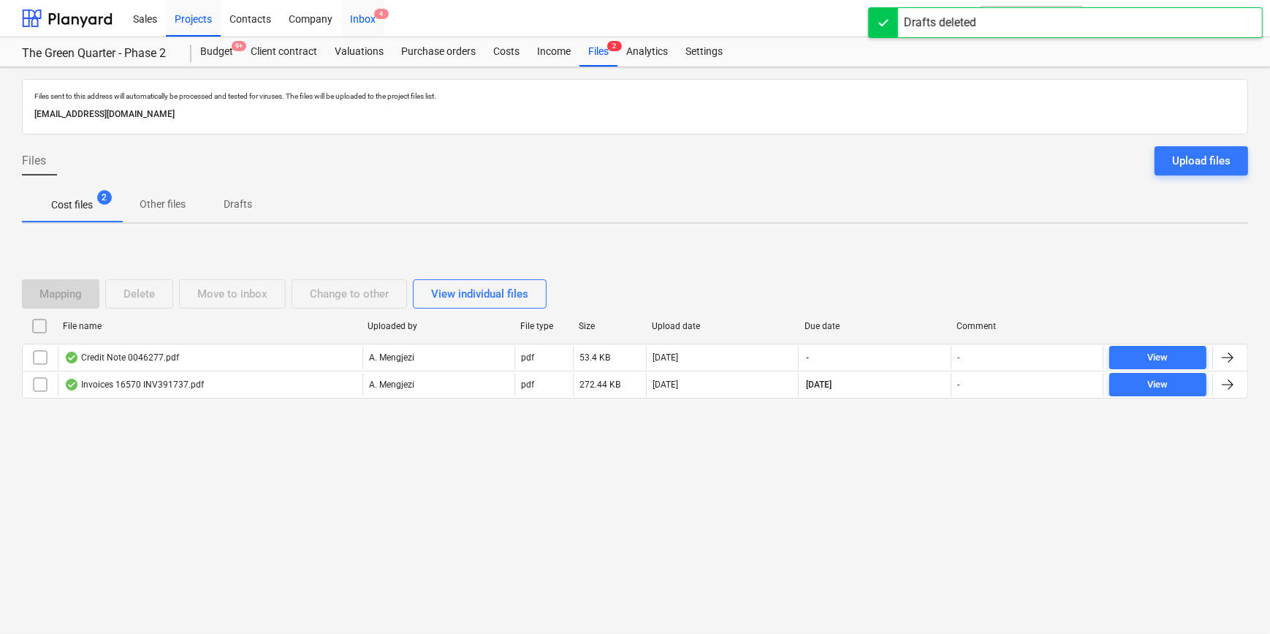
click at [357, 14] on div "Inbox 4" at bounding box center [362, 17] width 43 height 37
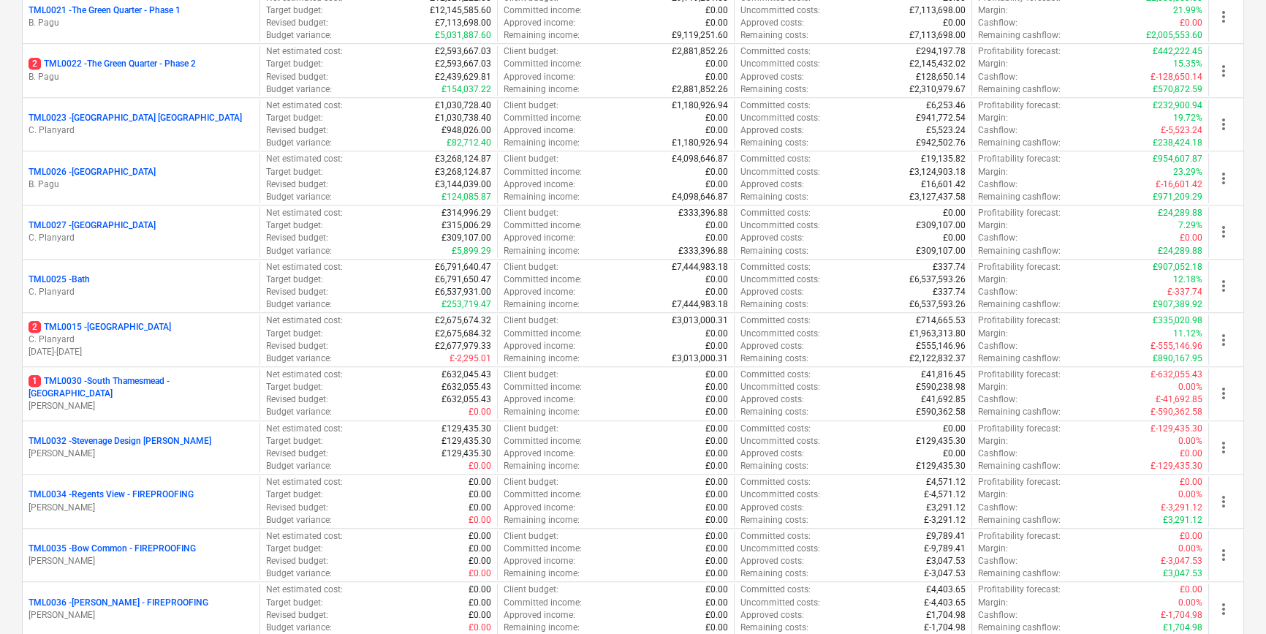
scroll to position [1547, 0]
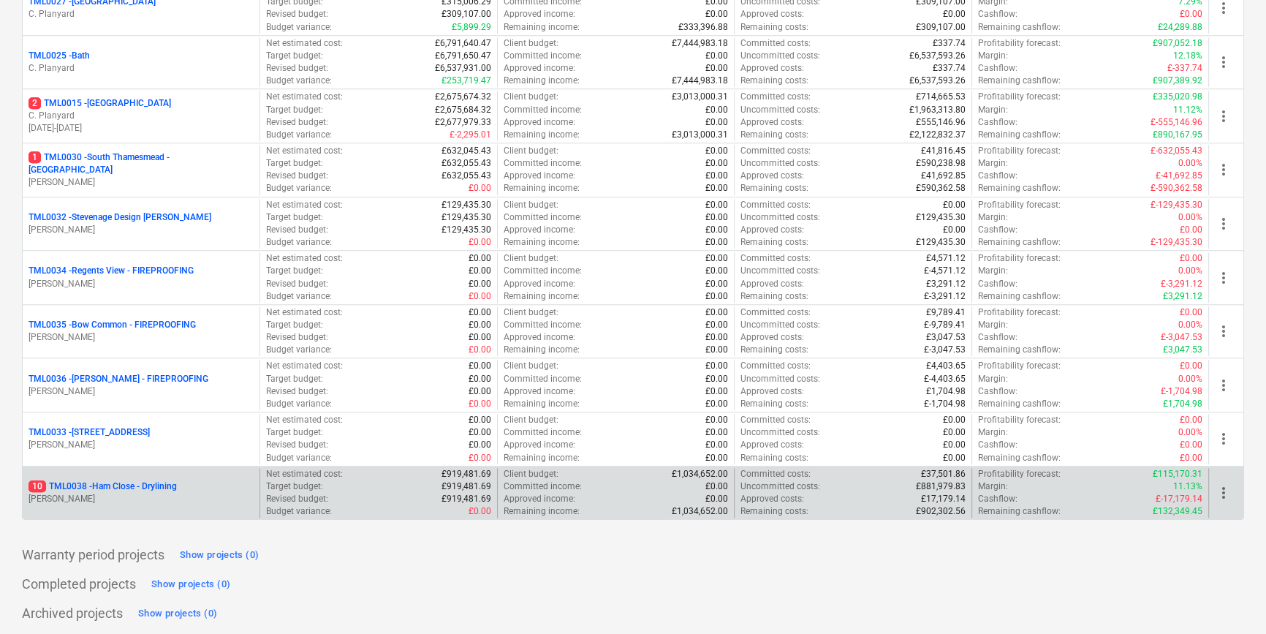
click at [172, 499] on p "[PERSON_NAME]" at bounding box center [141, 499] width 225 height 12
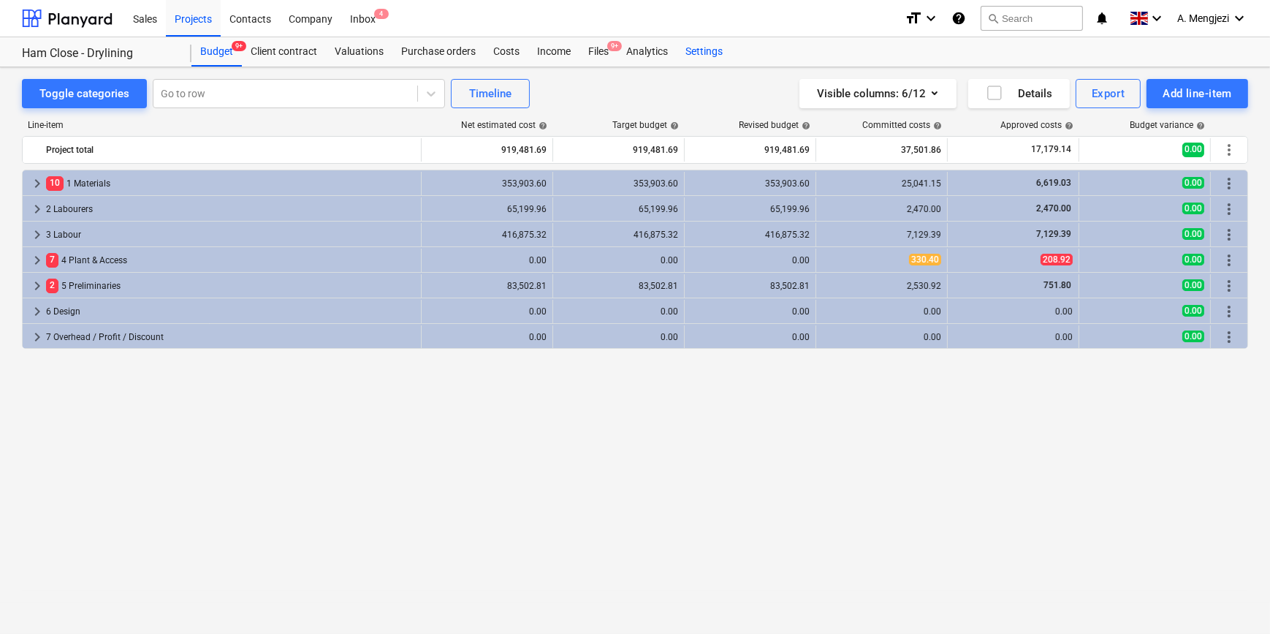
click at [708, 50] on div "Settings" at bounding box center [704, 51] width 55 height 29
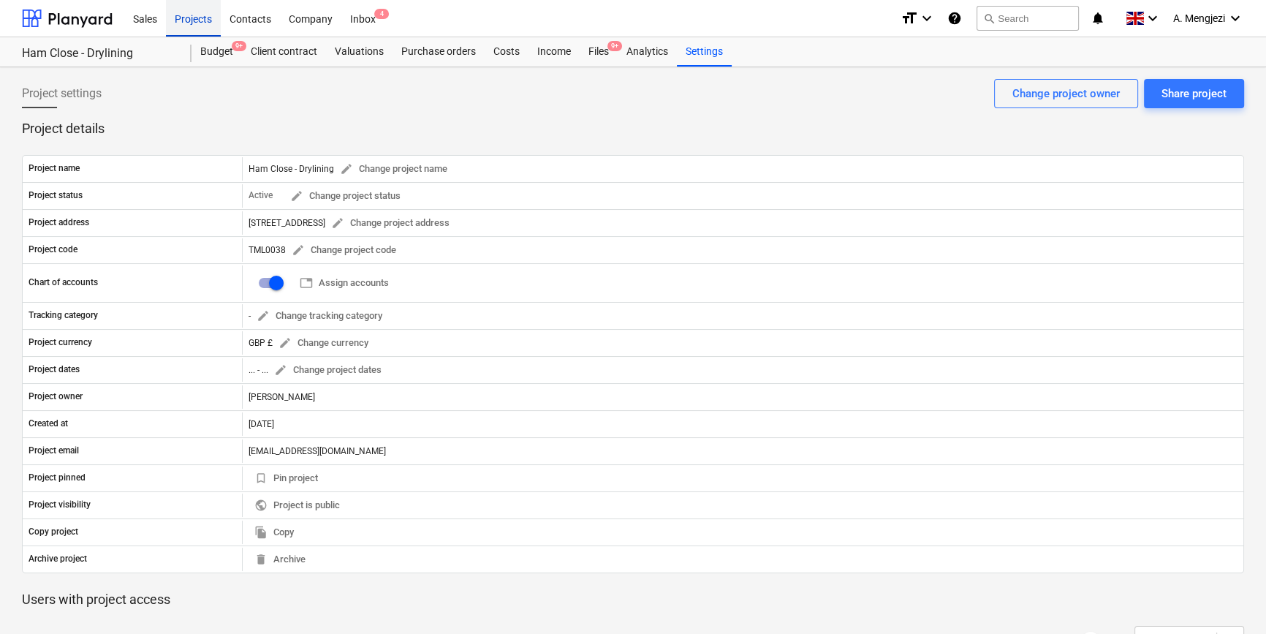
click at [194, 16] on div "Projects" at bounding box center [193, 17] width 55 height 37
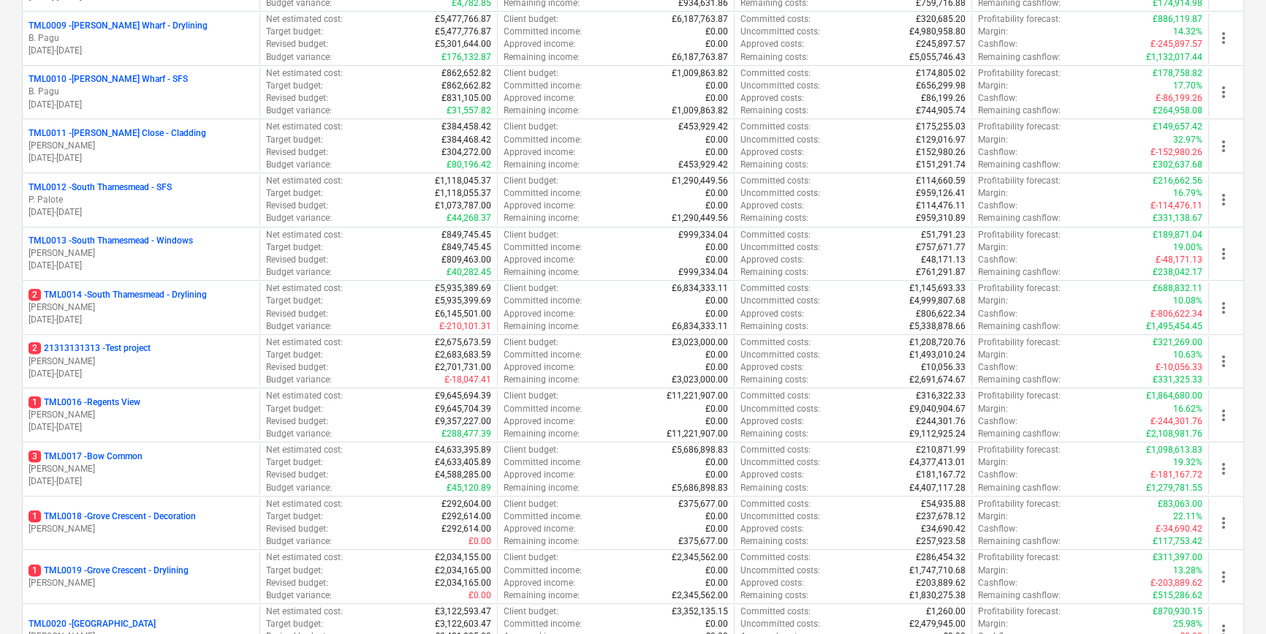
scroll to position [1547, 0]
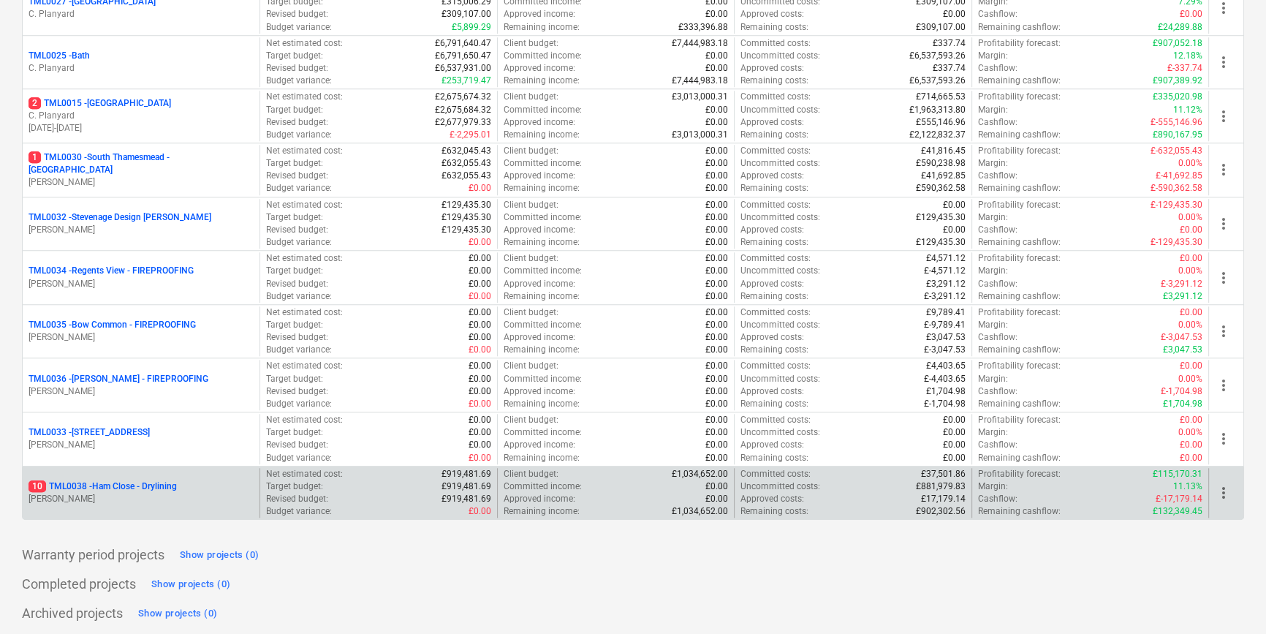
click at [156, 490] on p "10 TML0038 - Ham Close - Drylining" at bounding box center [103, 486] width 148 height 12
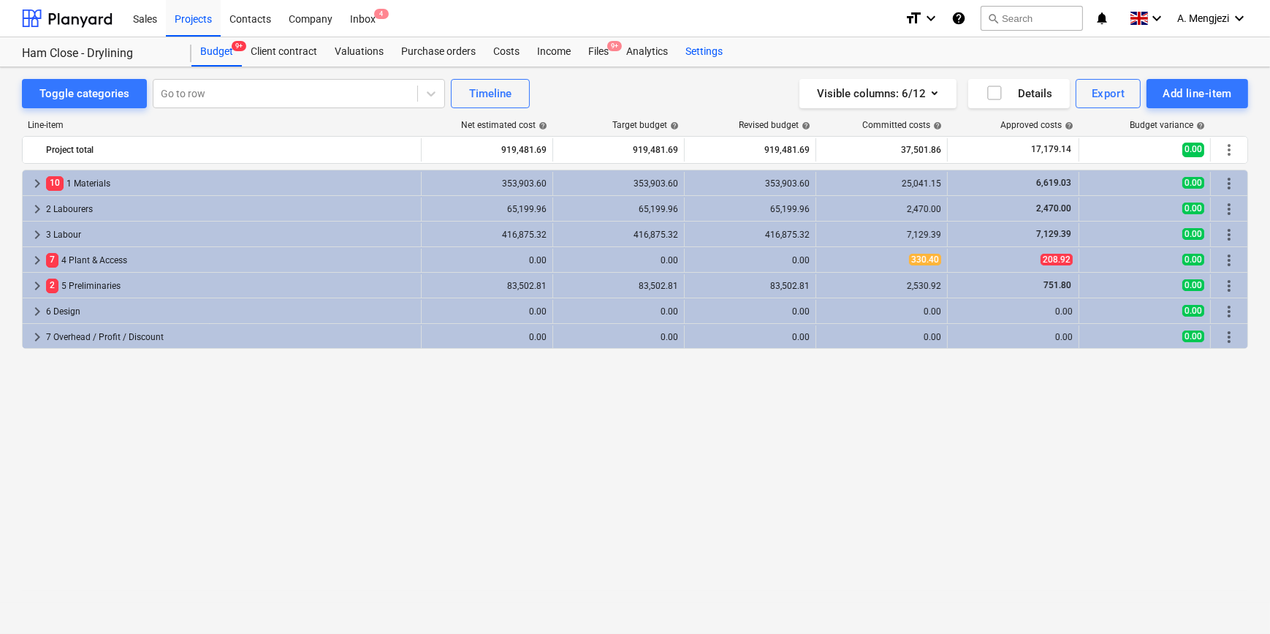
click at [704, 50] on div "Settings" at bounding box center [704, 51] width 55 height 29
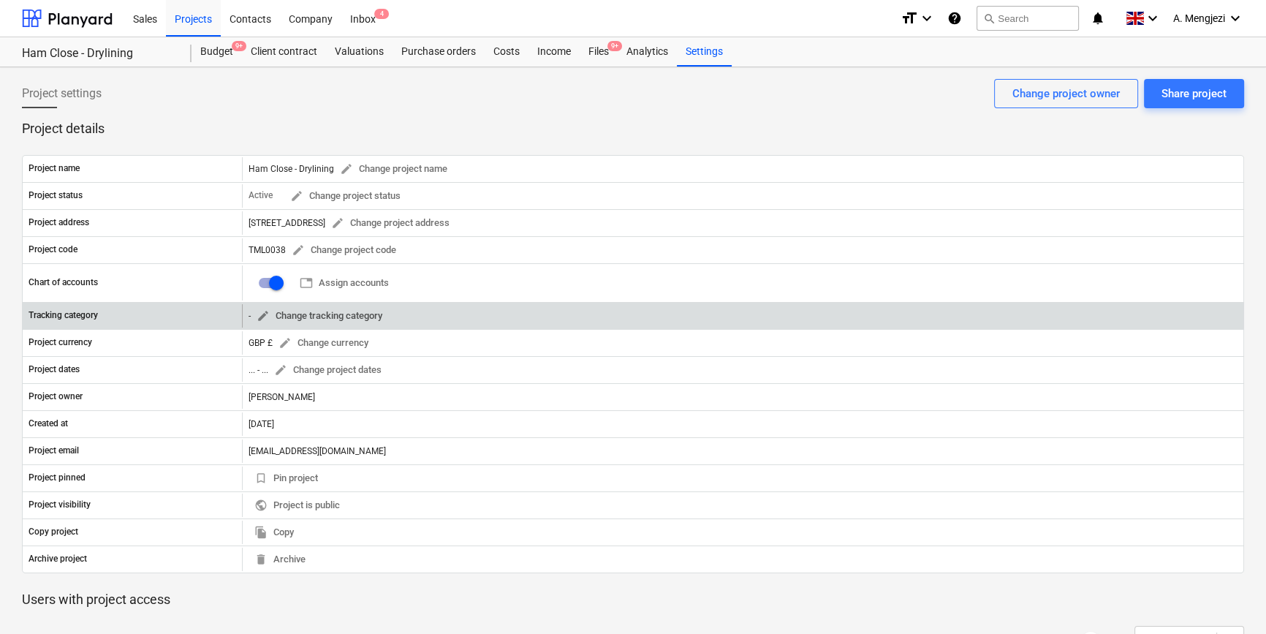
click at [357, 311] on span "edit Change tracking category" at bounding box center [320, 316] width 126 height 17
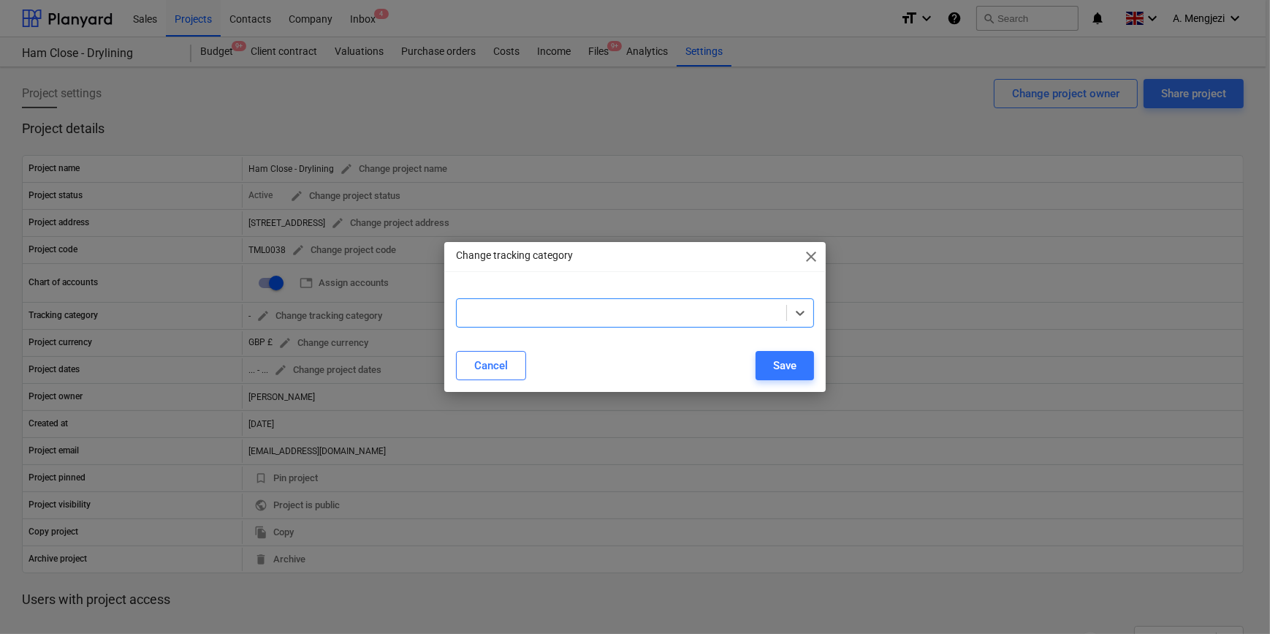
paste input "TML0038 - Hill Partnerships - Ham Close"
type input "TML0038 - Hill Partnerships - Ham Close"
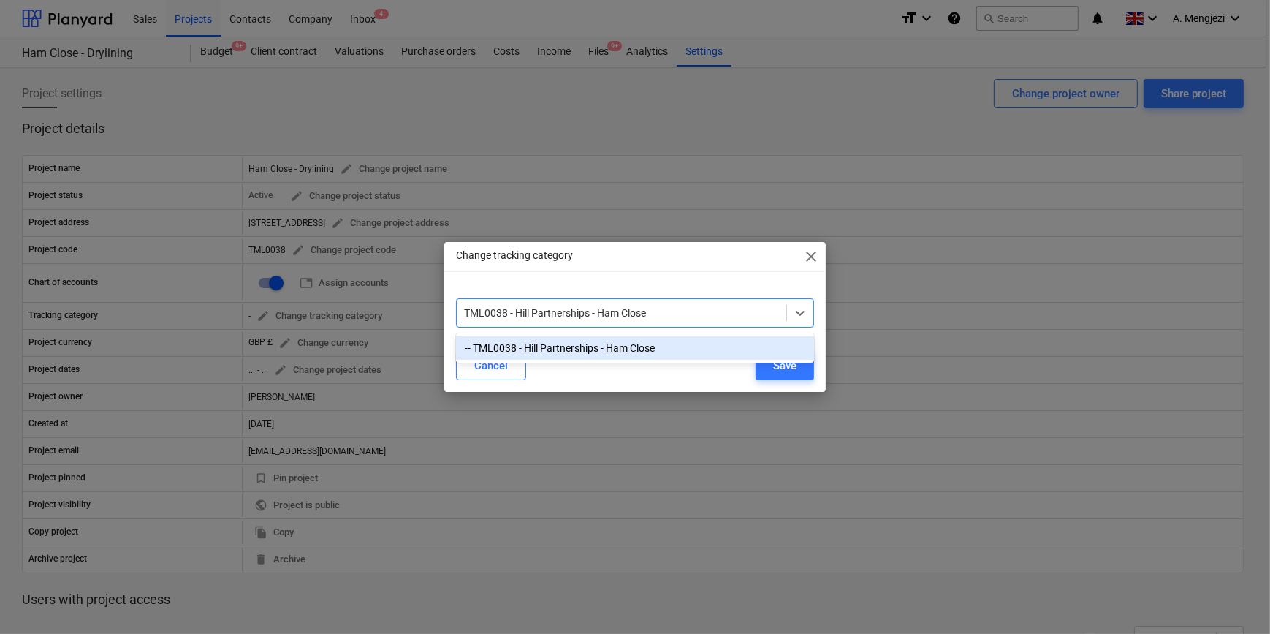
click at [563, 342] on div "-- TML0038 - Hill Partnerships - Ham Close" at bounding box center [634, 347] width 357 height 23
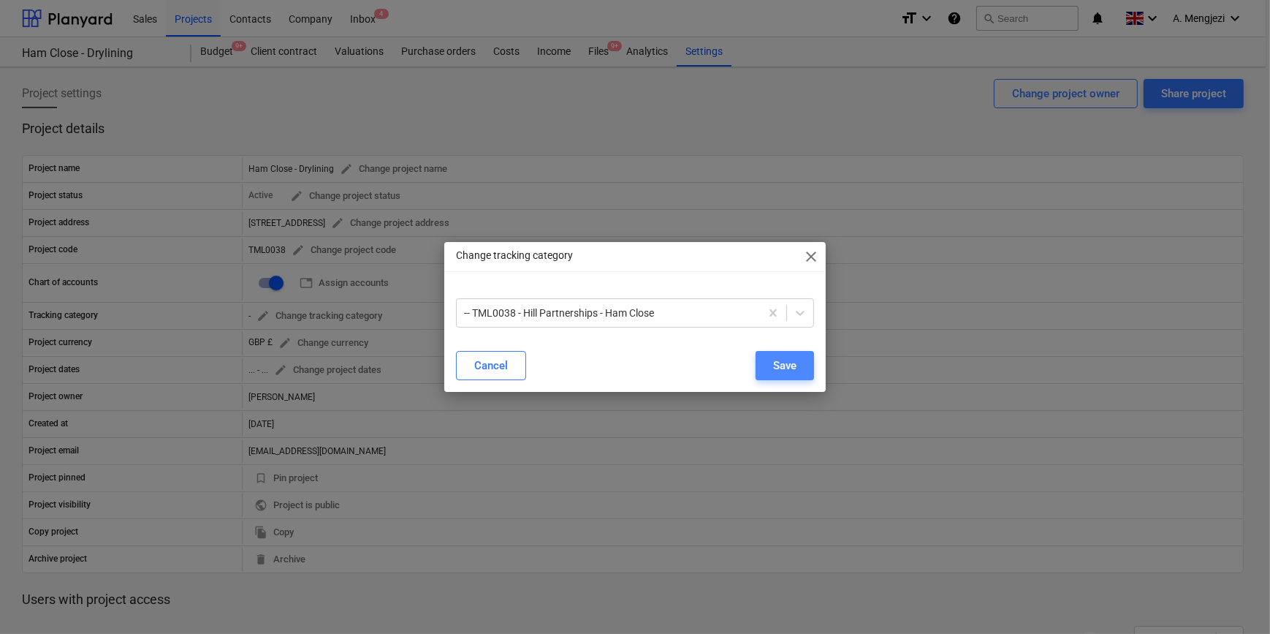
click at [775, 356] on div "Save" at bounding box center [784, 365] width 23 height 19
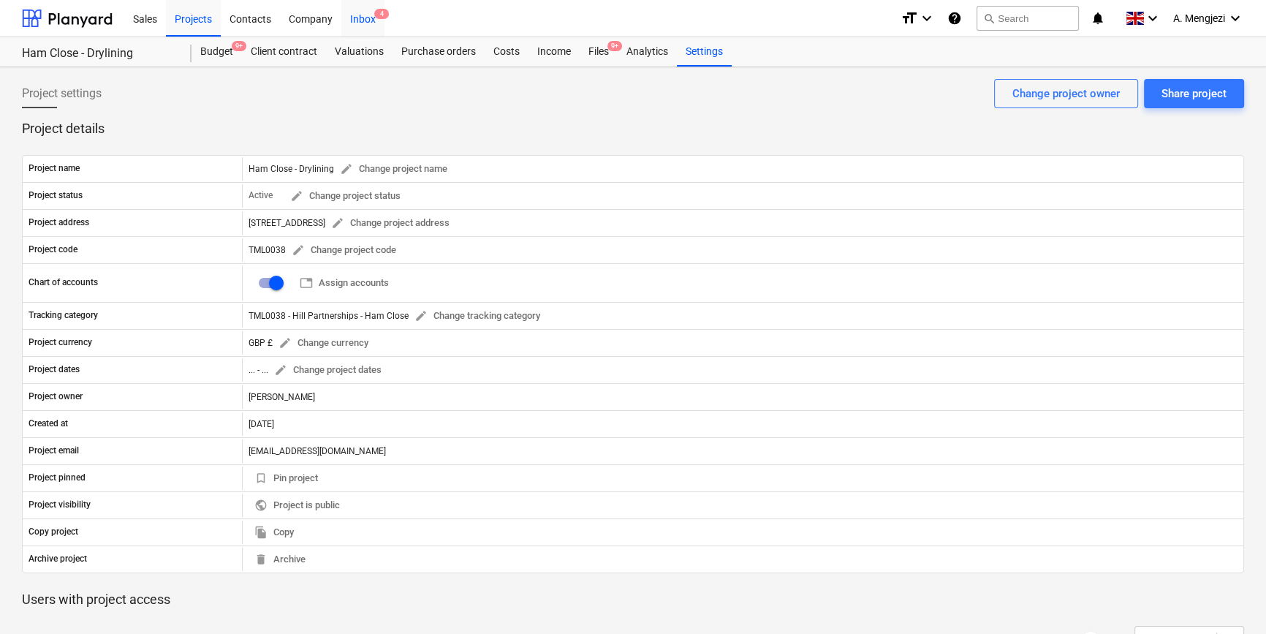
click at [353, 20] on div "Inbox 4" at bounding box center [362, 17] width 43 height 37
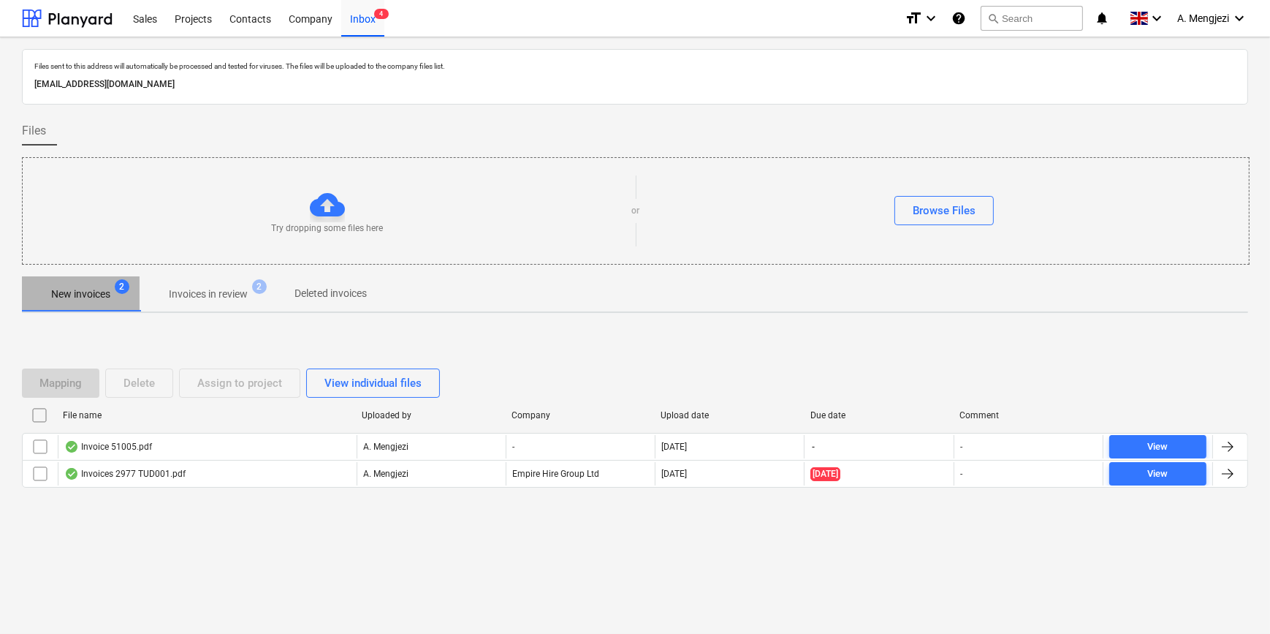
drag, startPoint x: 81, startPoint y: 290, endPoint x: 39, endPoint y: 280, distance: 43.6
click at [82, 290] on p "New invoices" at bounding box center [80, 294] width 59 height 15
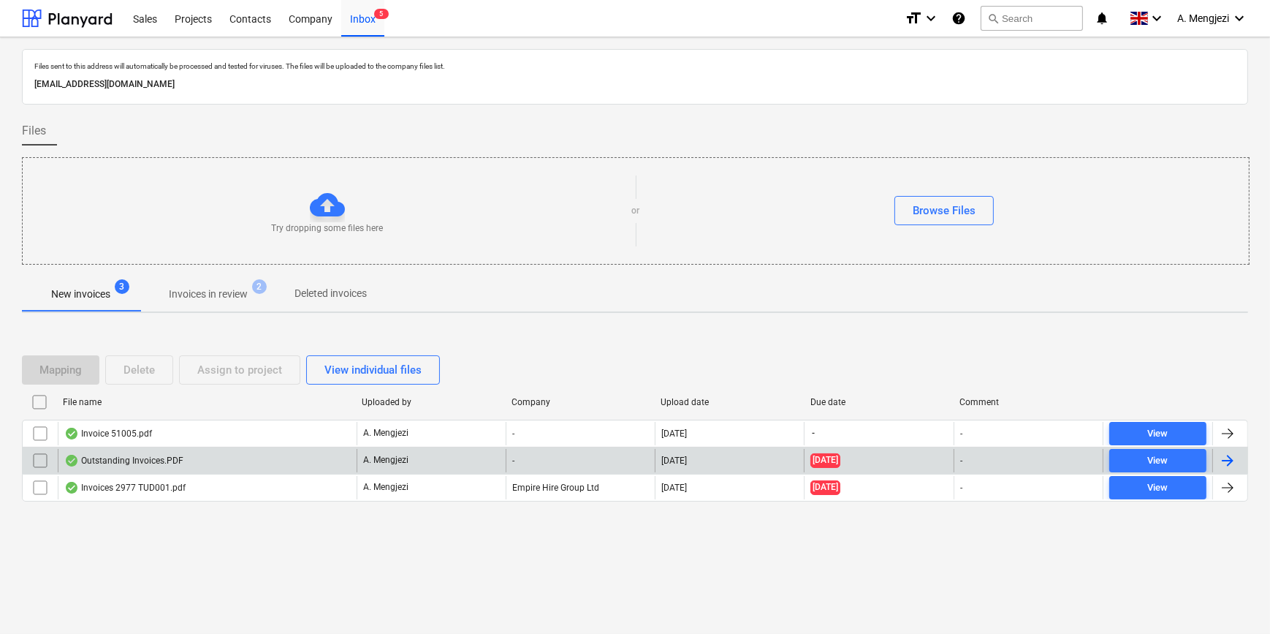
click at [264, 460] on div "Outstanding Invoices.PDF" at bounding box center [207, 460] width 299 height 23
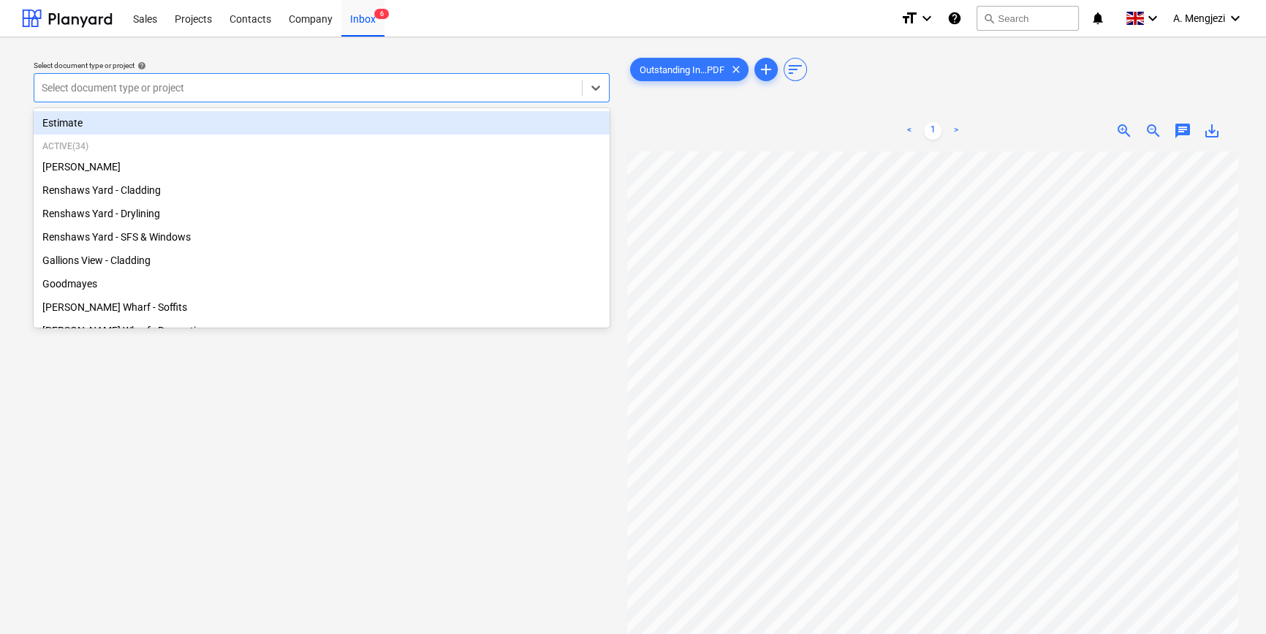
click at [181, 92] on div at bounding box center [308, 87] width 533 height 15
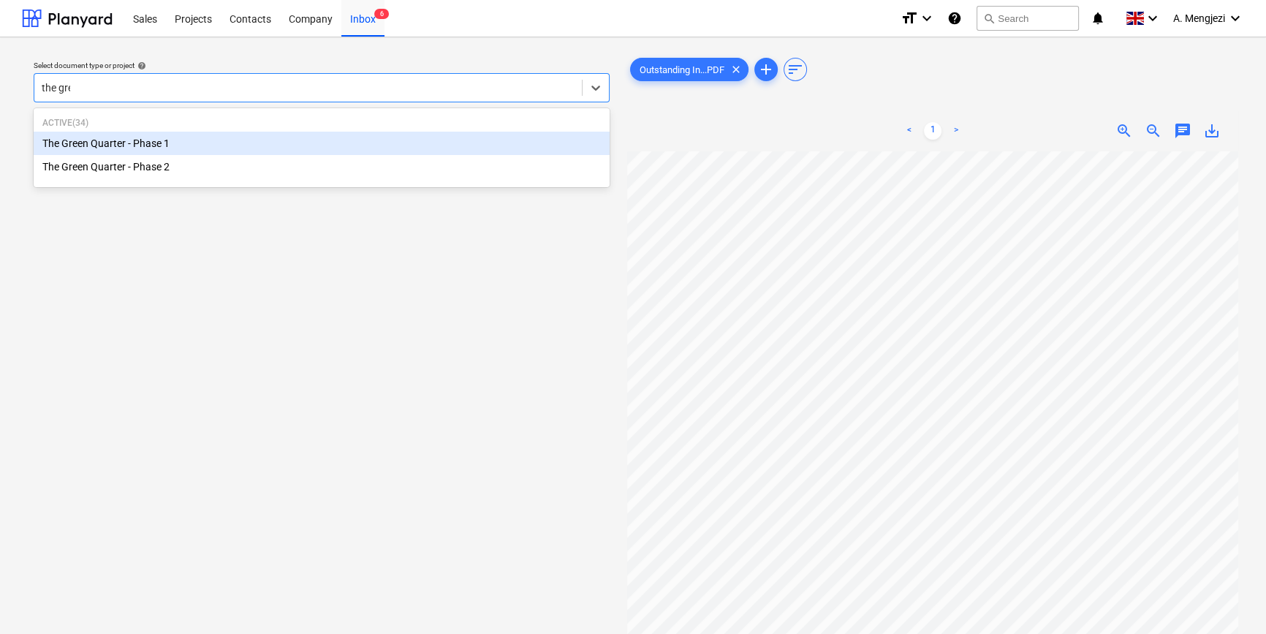
type input "the gree"
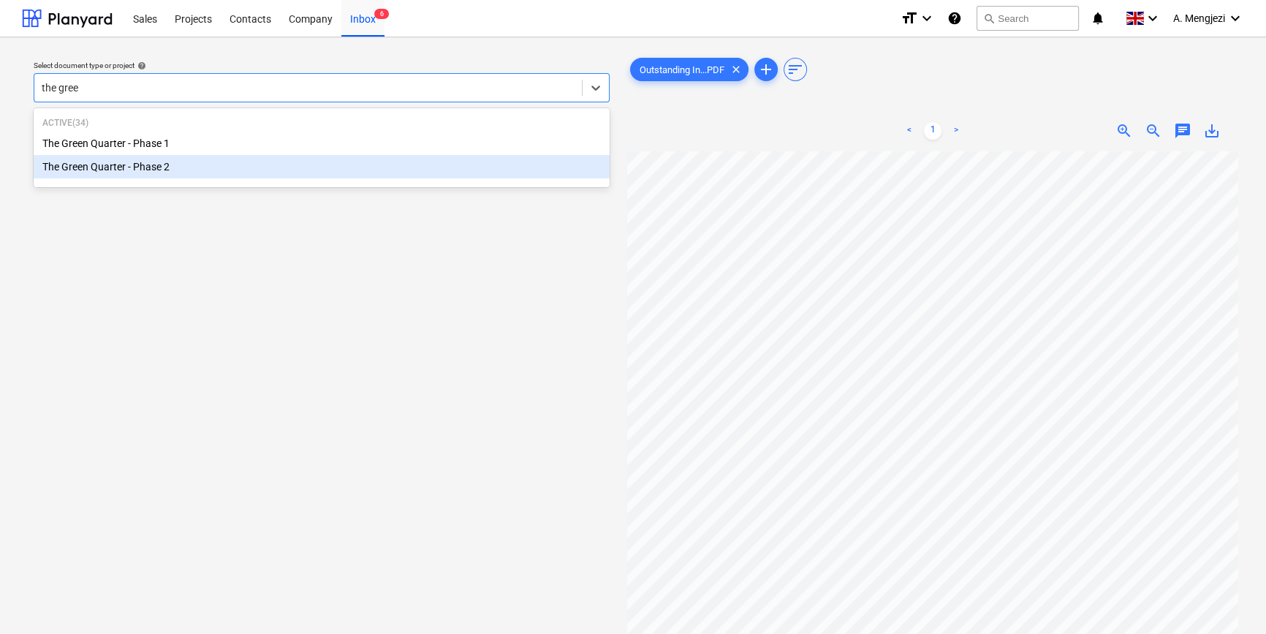
click at [175, 175] on div "The Green Quarter - Phase 2" at bounding box center [322, 166] width 576 height 23
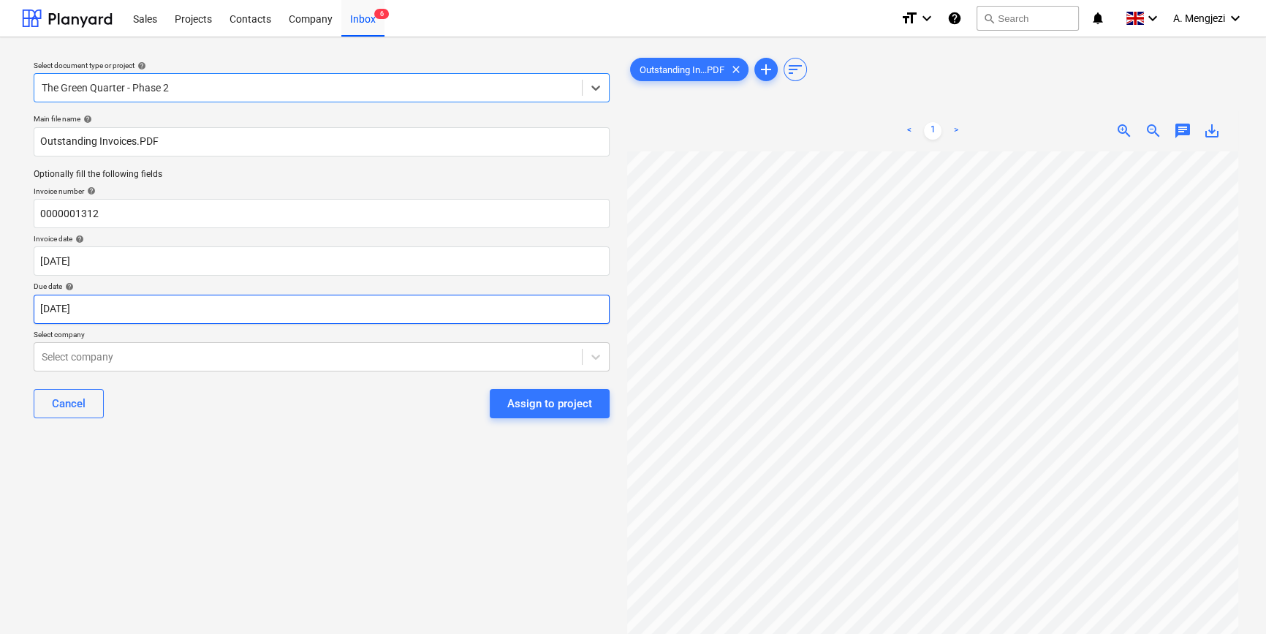
click at [213, 311] on body "Sales Projects Contacts Company Inbox 6 format_size keyboard_arrow_down help se…" at bounding box center [633, 317] width 1266 height 634
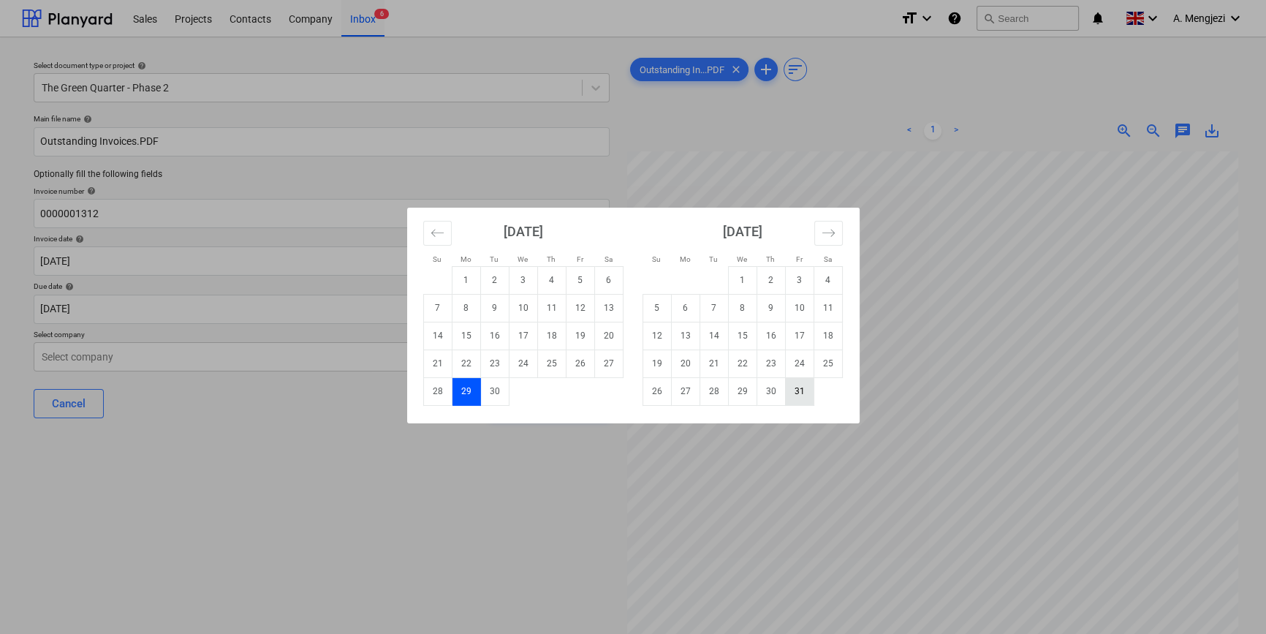
click at [800, 390] on td "31" at bounding box center [799, 391] width 29 height 28
type input "31 Oct 2025"
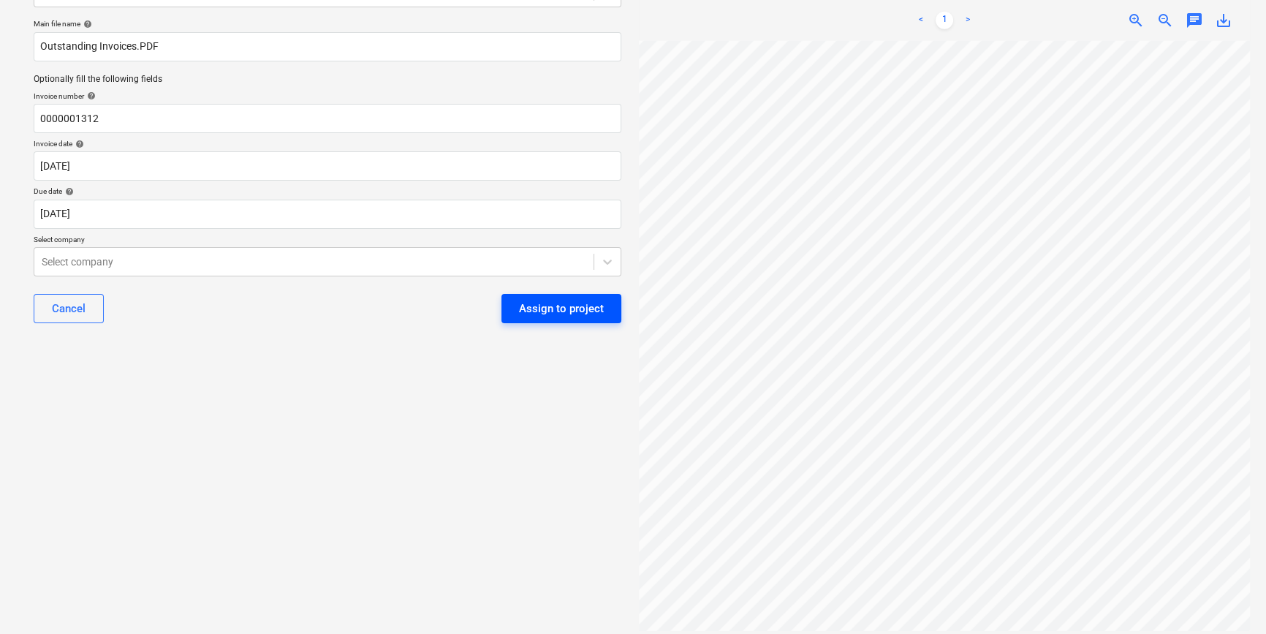
scroll to position [127, 0]
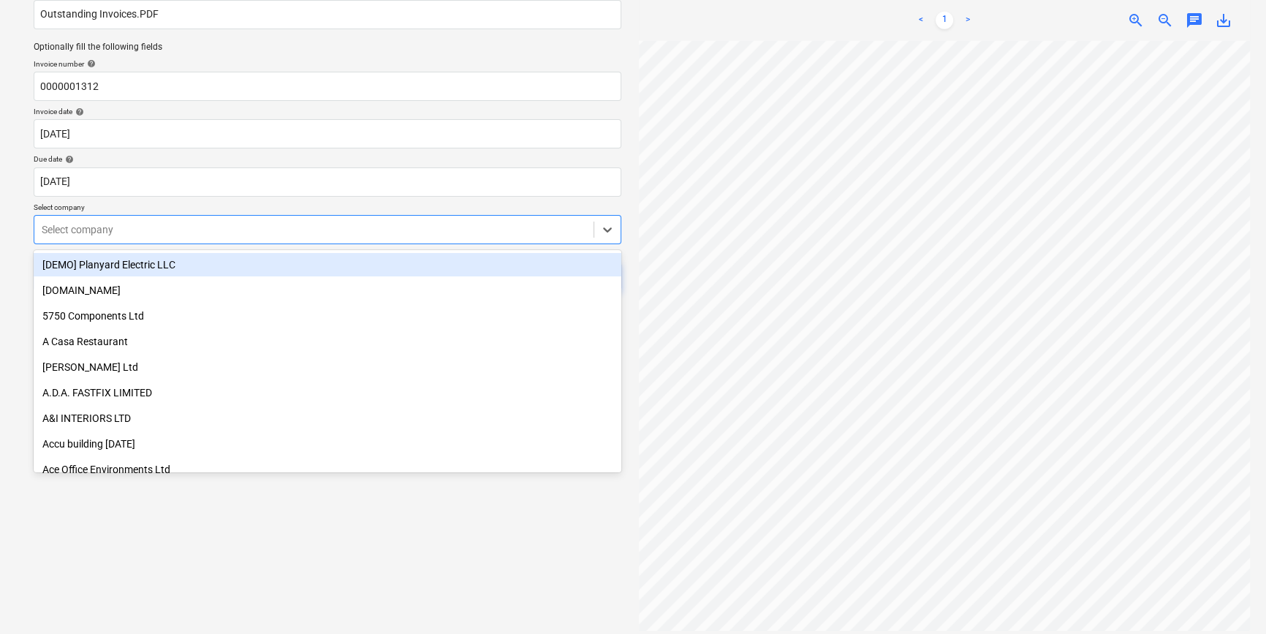
click at [156, 224] on div at bounding box center [314, 229] width 545 height 15
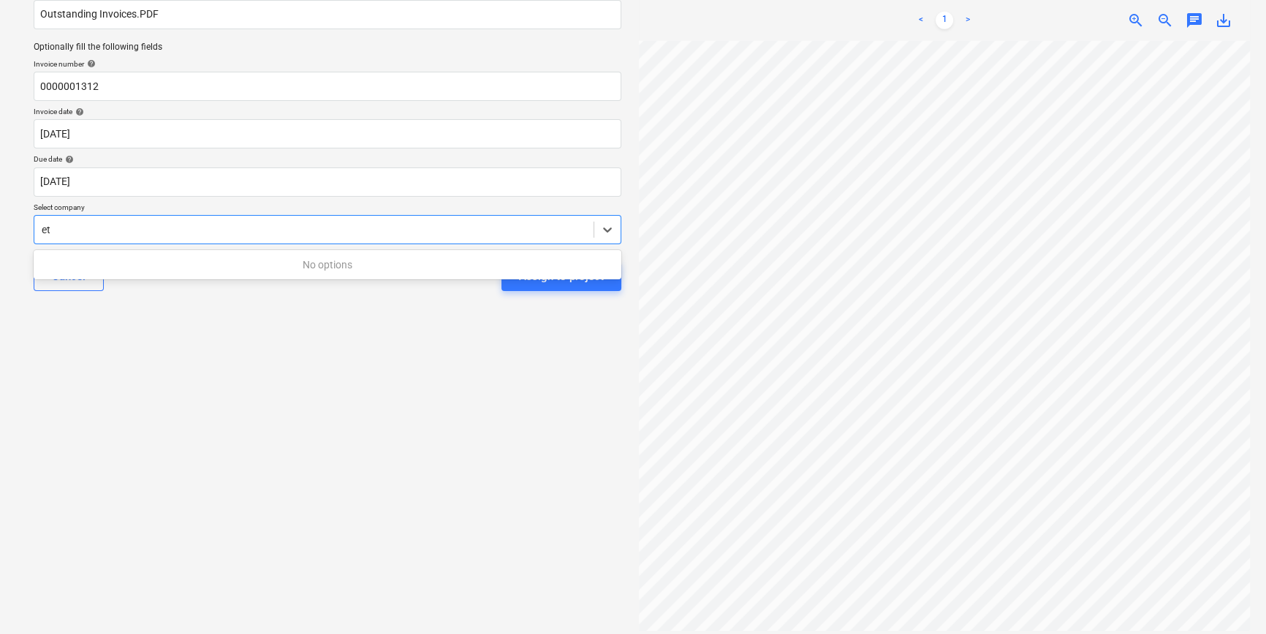
type input "e"
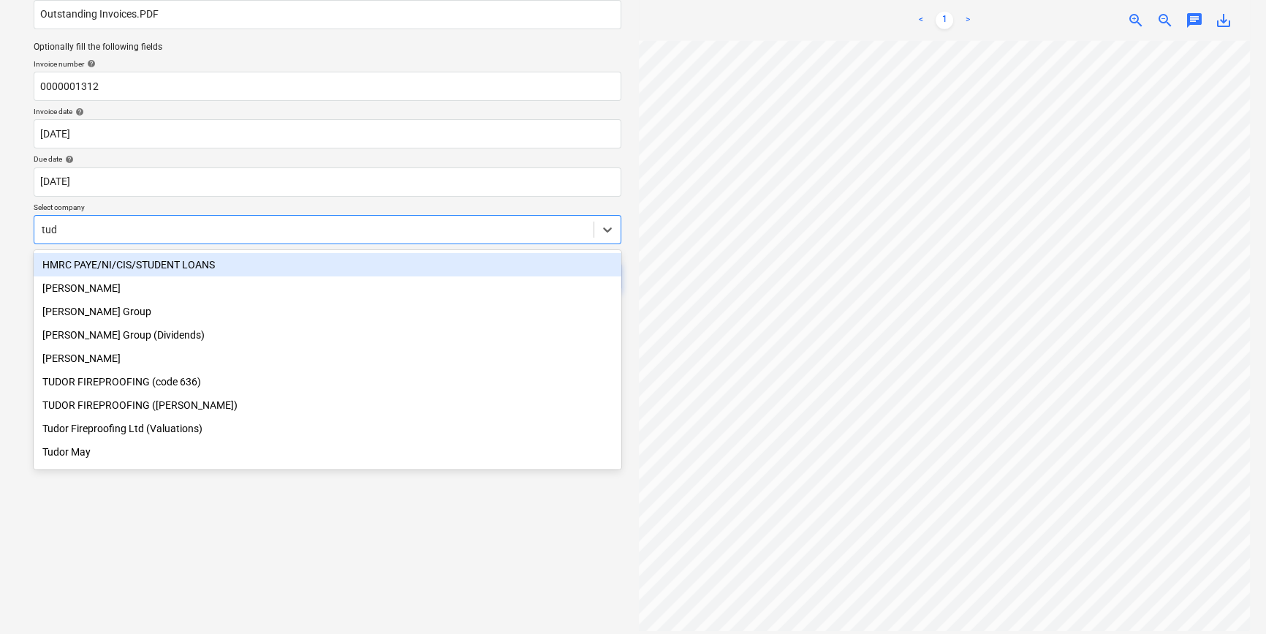
type input "tudo"
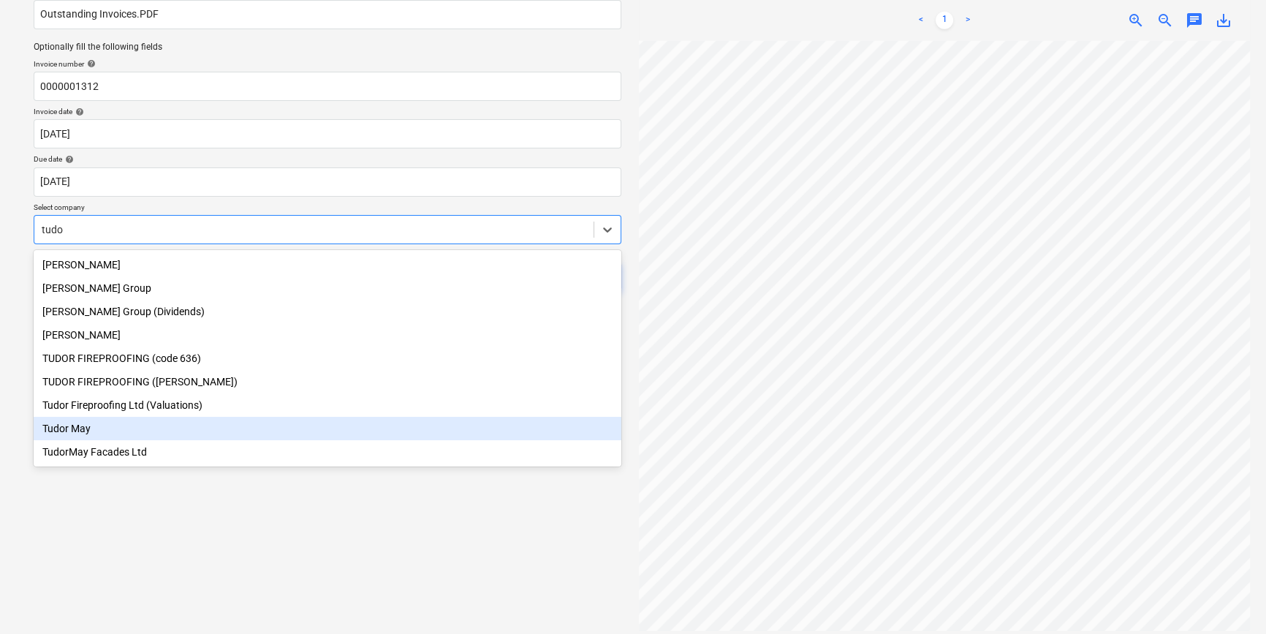
click at [105, 435] on div "Tudor May" at bounding box center [328, 428] width 588 height 23
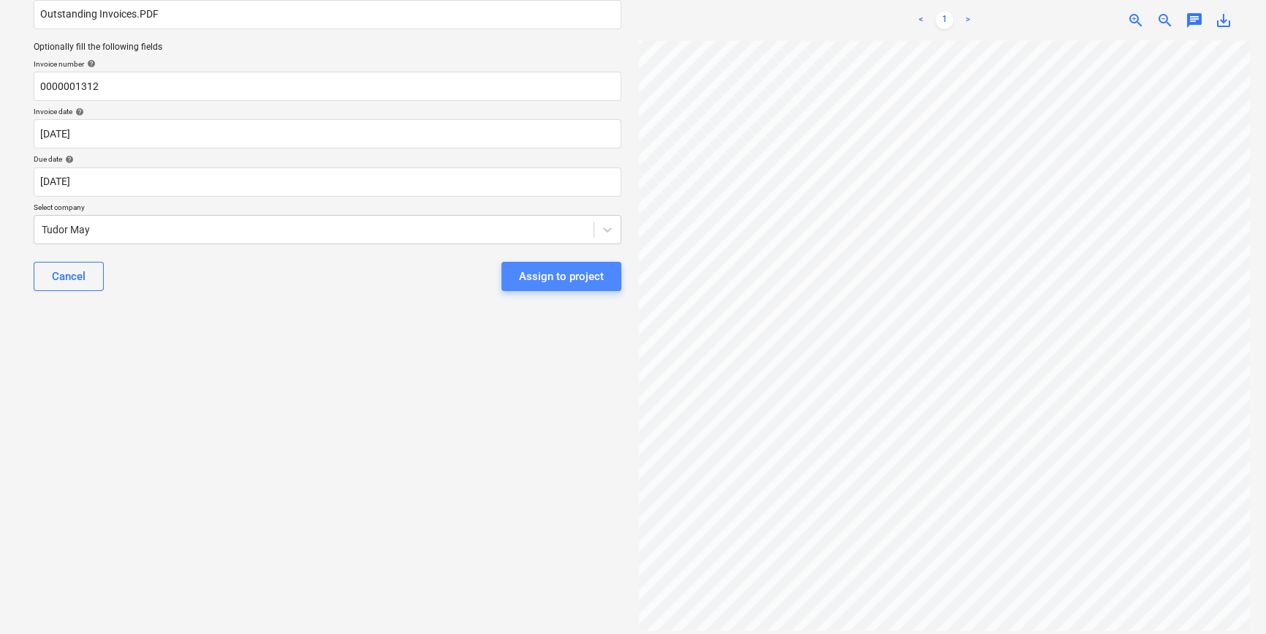
click at [555, 282] on div "Assign to project" at bounding box center [561, 276] width 85 height 19
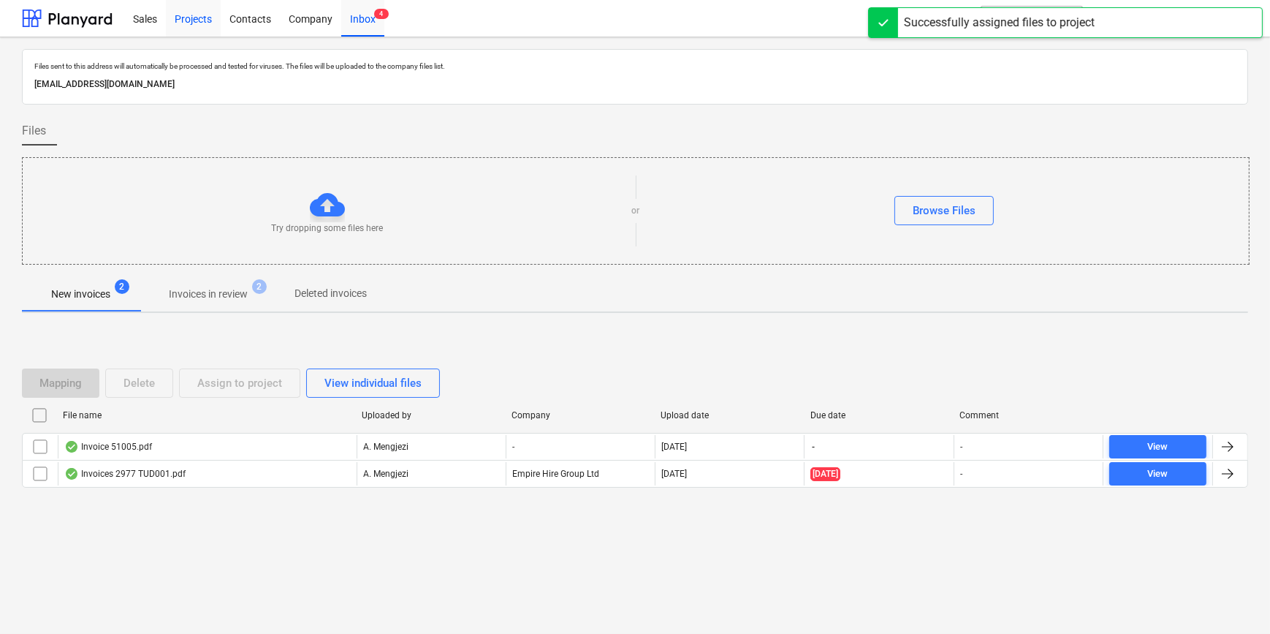
click at [181, 15] on div "Projects" at bounding box center [193, 17] width 55 height 37
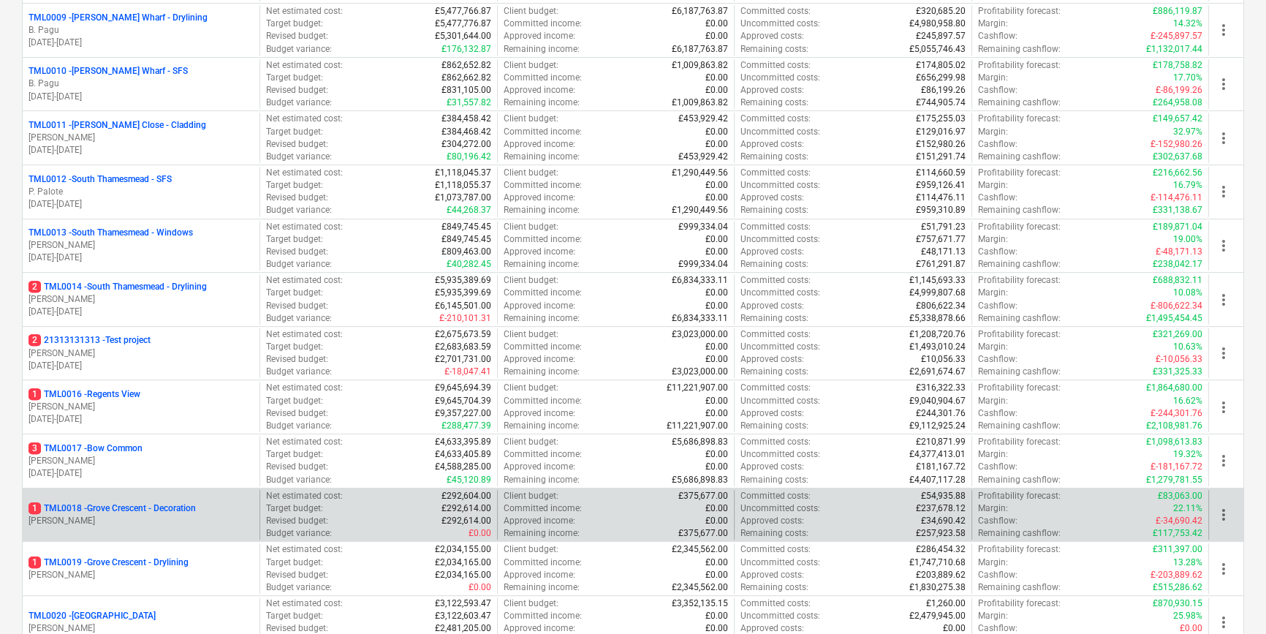
scroll to position [996, 0]
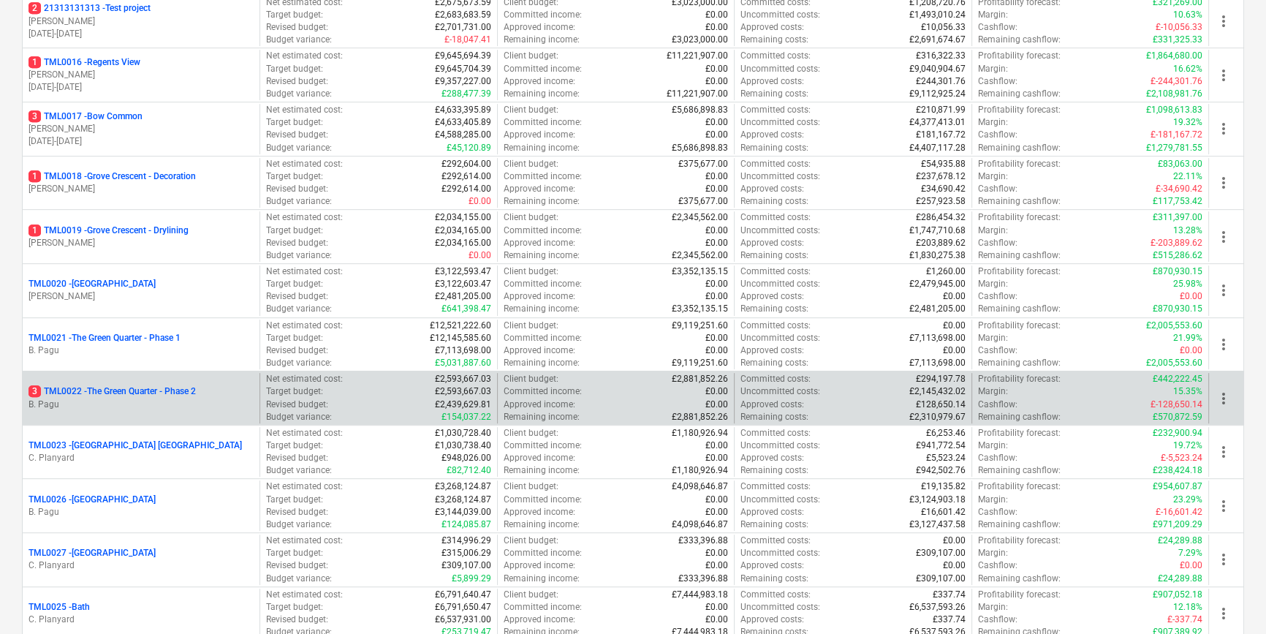
click at [101, 385] on p "3 TML0022 - The Green Quarter - Phase 2" at bounding box center [112, 391] width 167 height 12
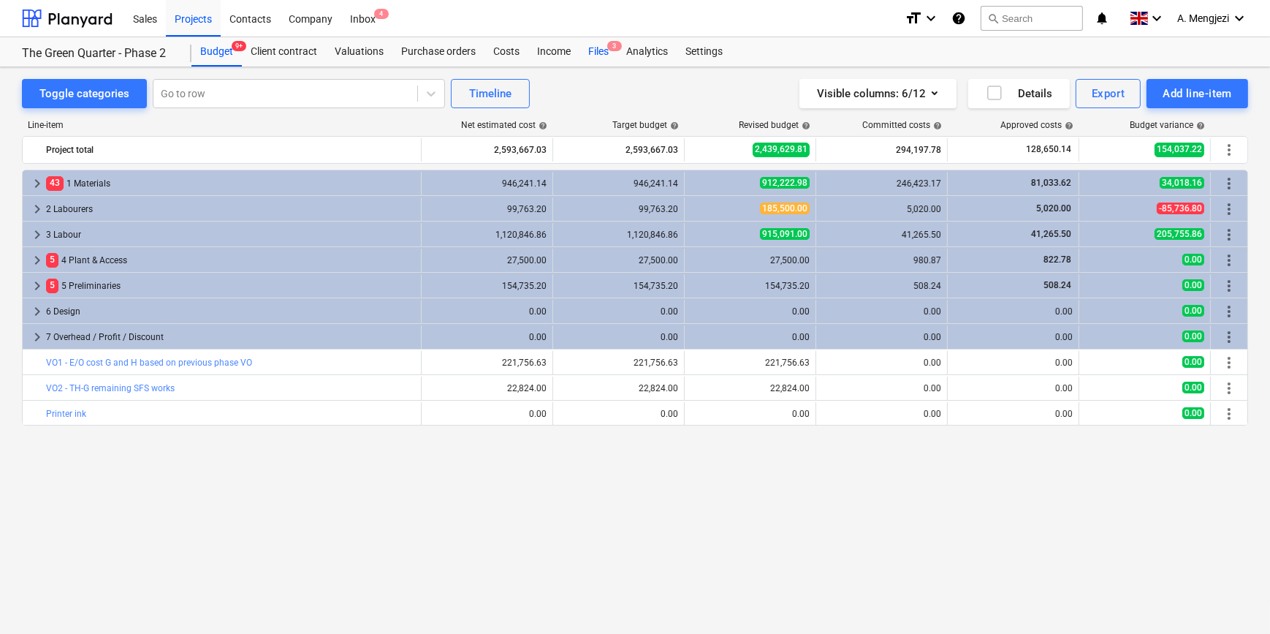
click at [605, 49] on div "Files 3" at bounding box center [599, 51] width 38 height 29
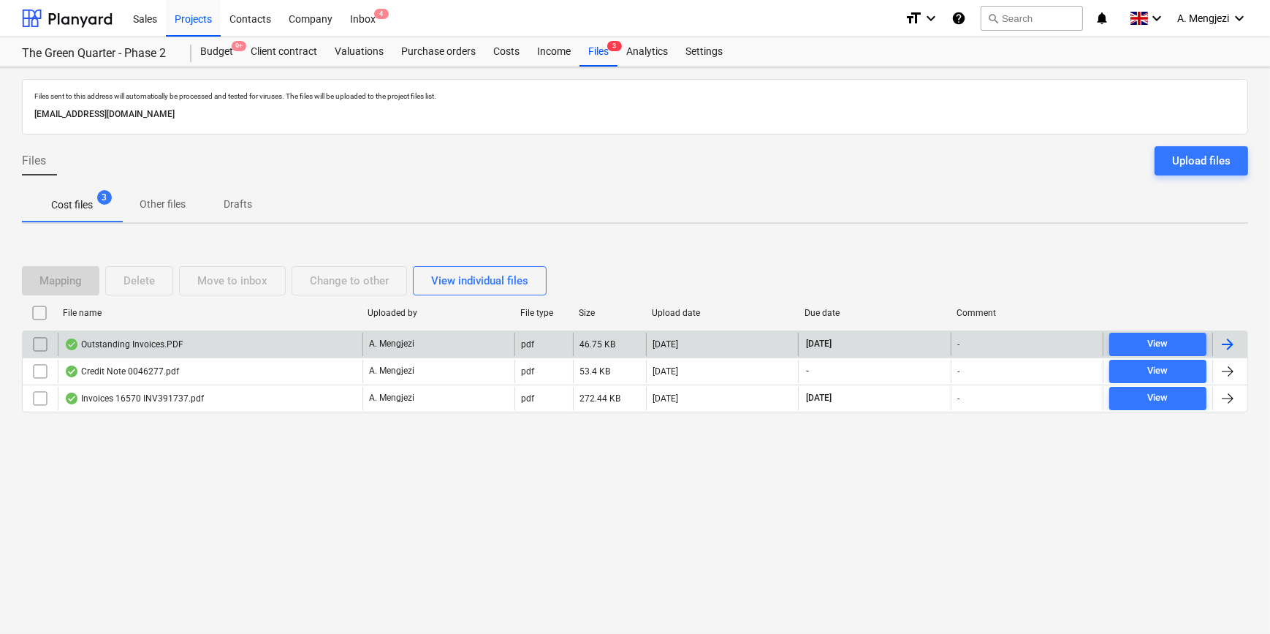
click at [210, 343] on div "Outstanding Invoices.PDF" at bounding box center [210, 344] width 305 height 23
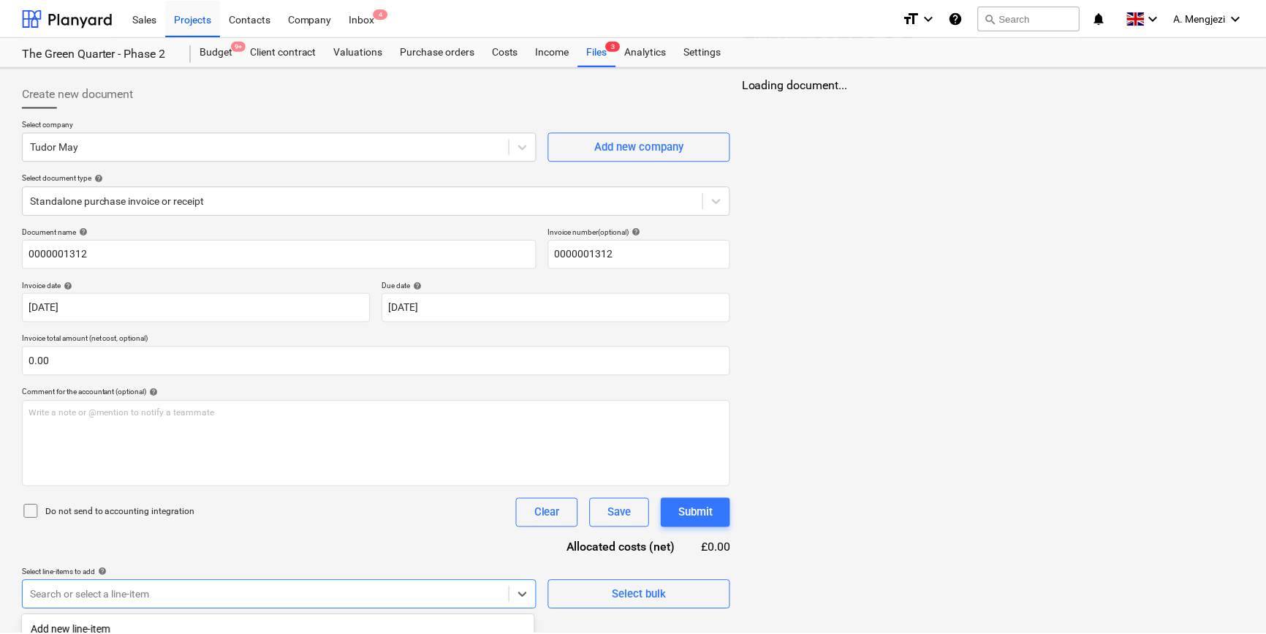
scroll to position [203, 0]
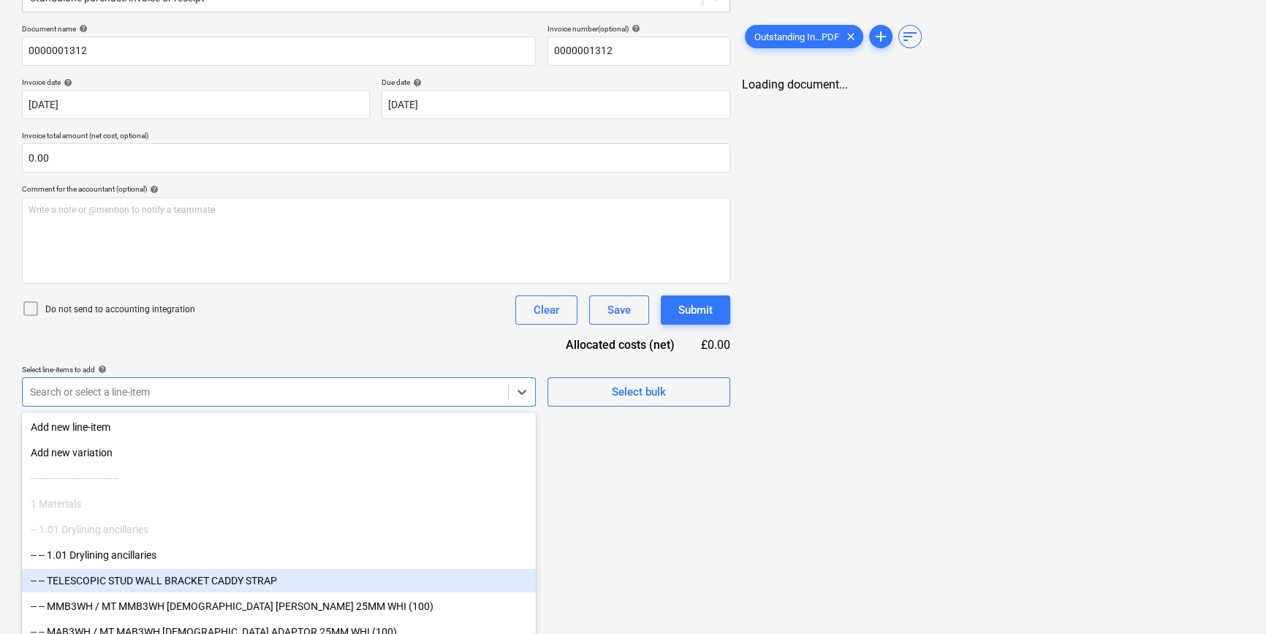
click at [205, 431] on body "Sales Projects Contacts Company Inbox 4 format_size keyboard_arrow_down help se…" at bounding box center [633, 114] width 1266 height 634
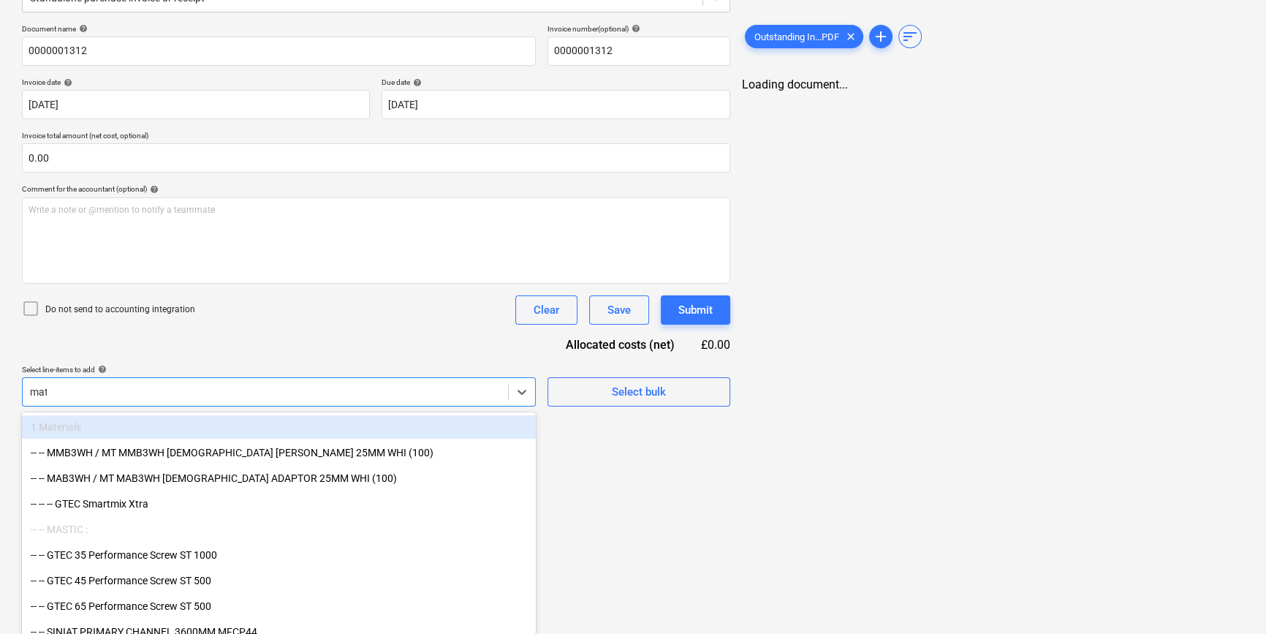
scroll to position [36, 0]
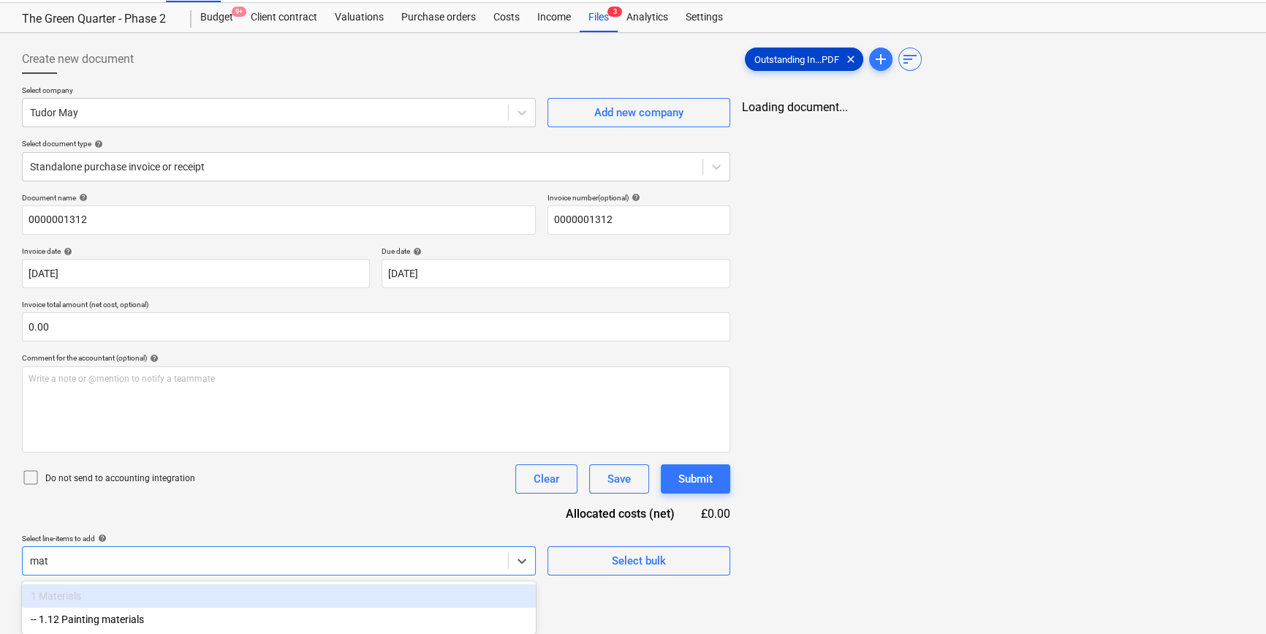
type input "mat"
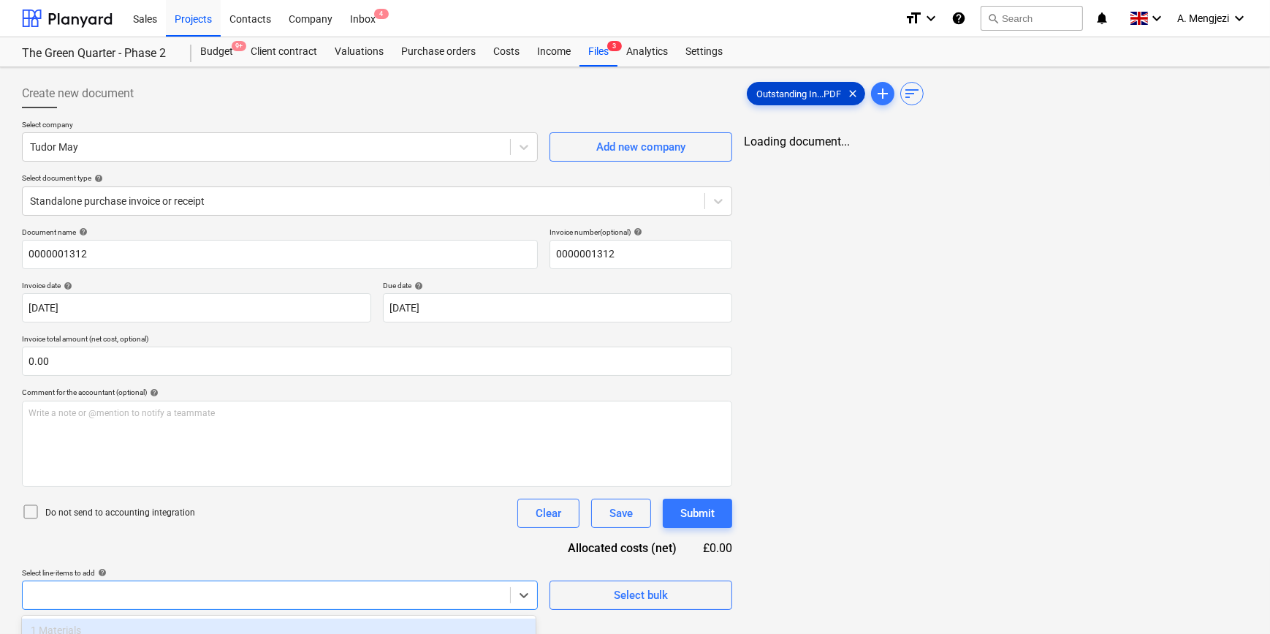
click at [806, 51] on div "Sales Projects Contacts Company Inbox 4 format_size keyboard_arrow_down help se…" at bounding box center [635, 317] width 1270 height 634
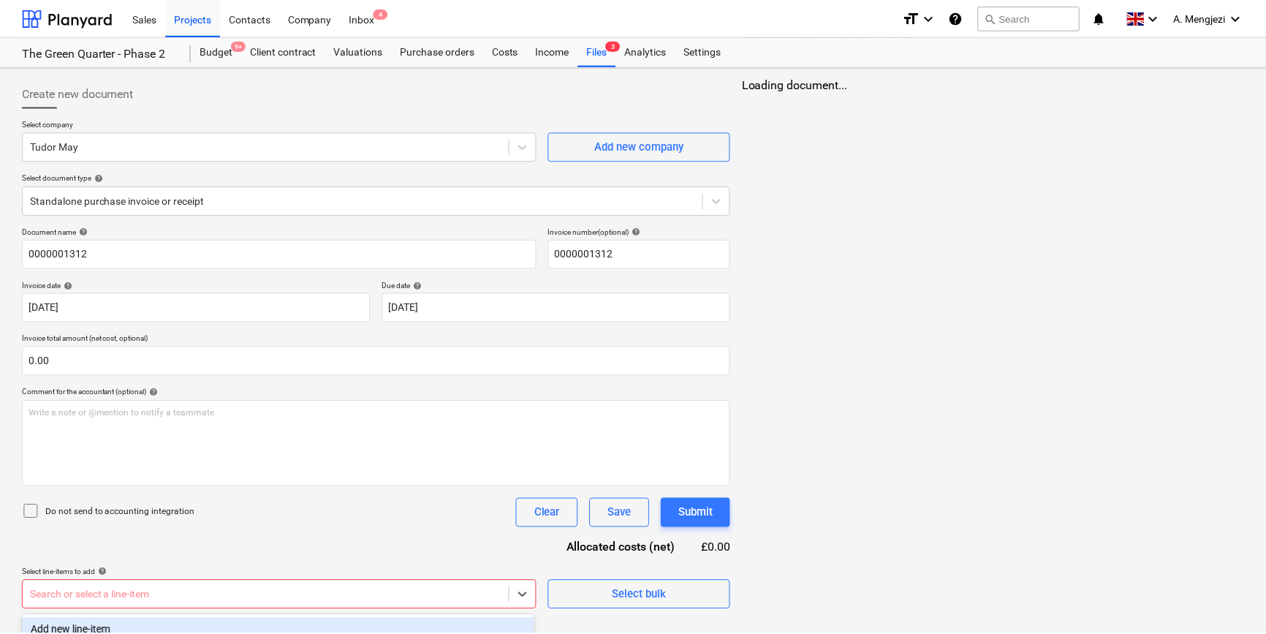
scroll to position [203, 0]
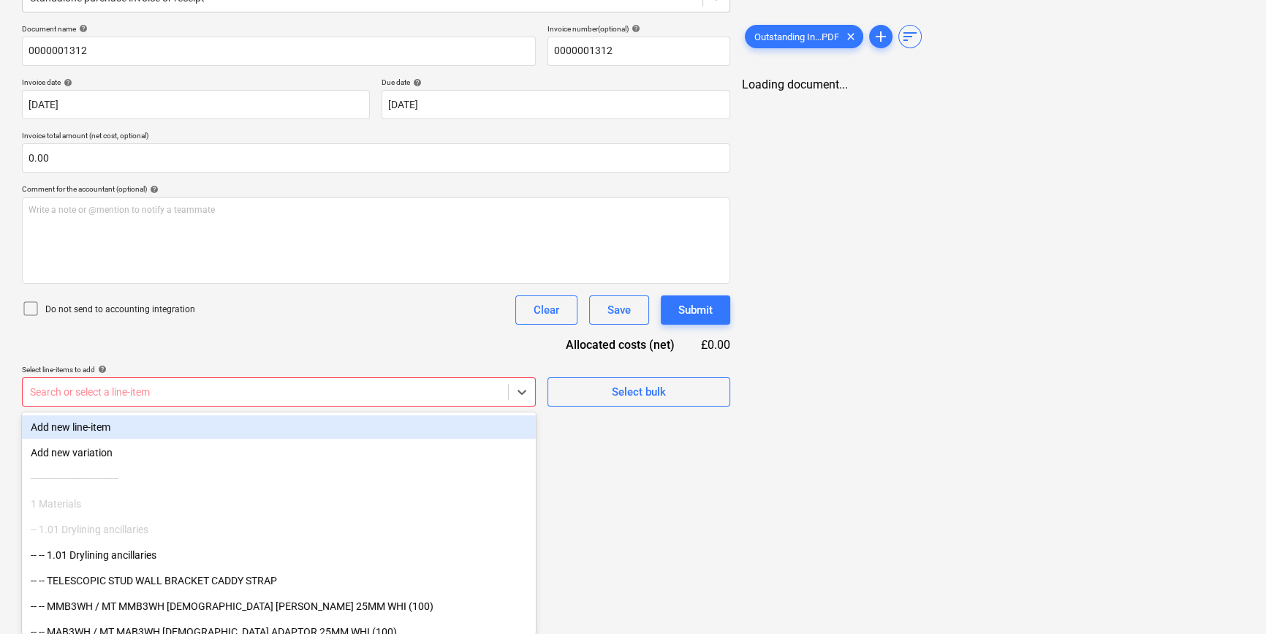
click at [226, 431] on body "Sales Projects Contacts Company Inbox 4 format_size keyboard_arrow_down help se…" at bounding box center [633, 114] width 1266 height 634
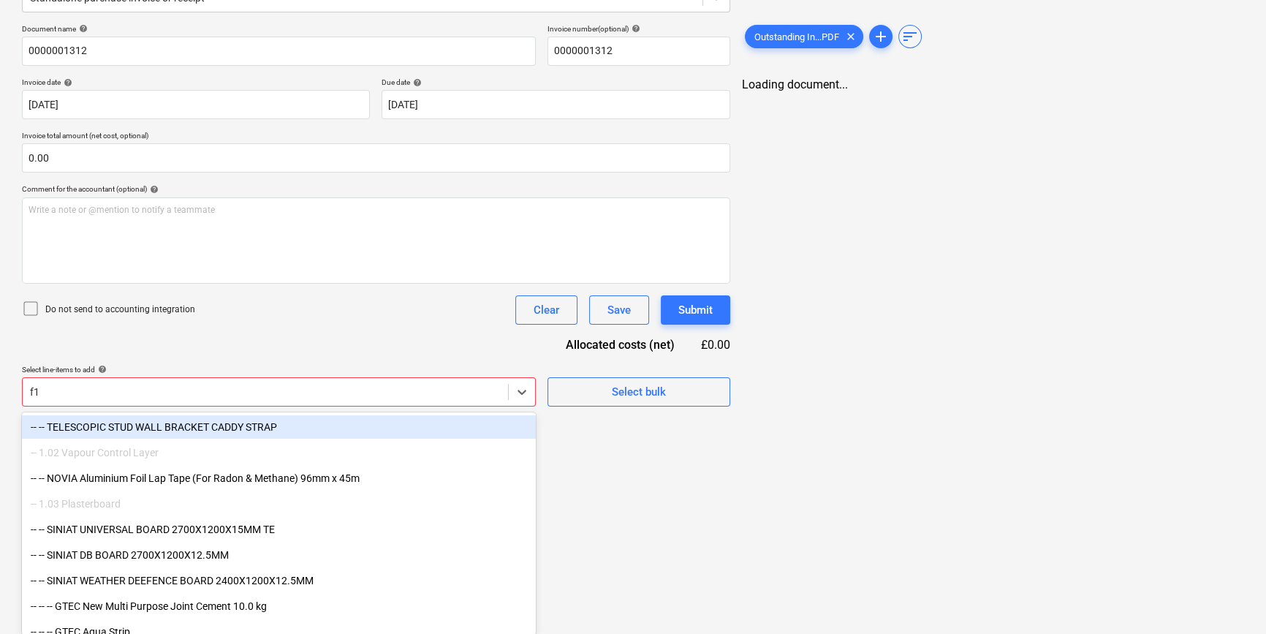
type input "f18"
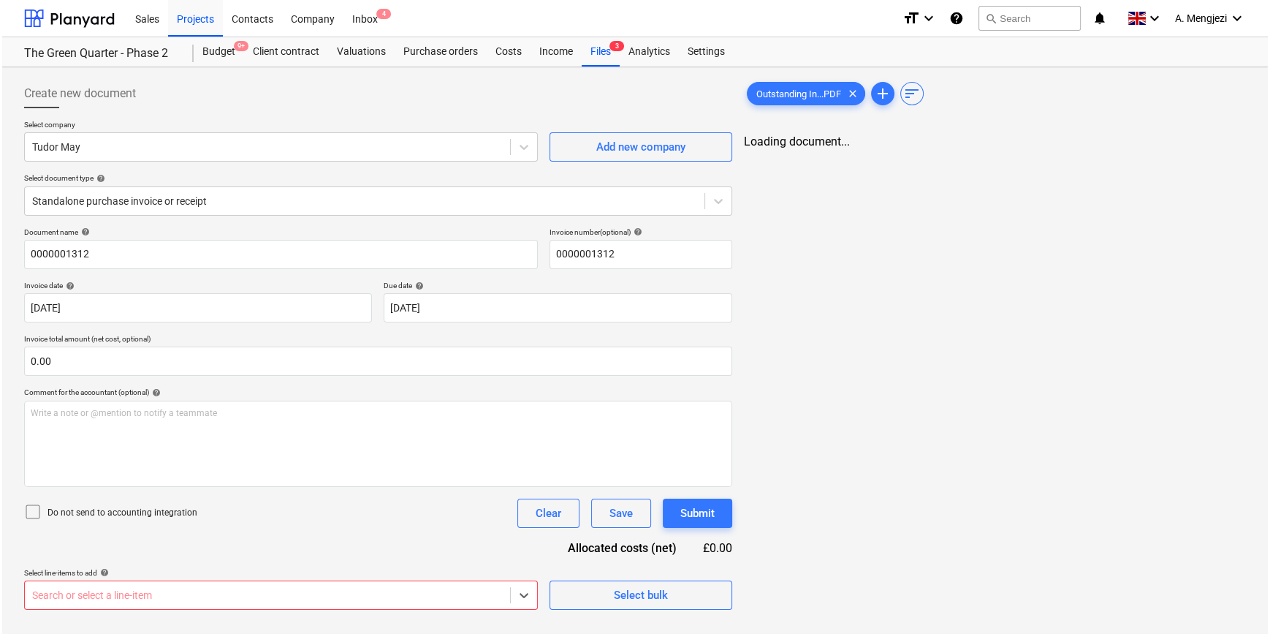
scroll to position [0, 0]
drag, startPoint x: 65, startPoint y: 583, endPoint x: 45, endPoint y: 578, distance: 20.2
click at [45, 578] on div "Select line-items to add help Select is focused ,type to refine list, press Dow…" at bounding box center [280, 589] width 516 height 42
click at [87, 599] on body "Sales Projects Contacts Company Inbox 4 format_size keyboard_arrow_down help se…" at bounding box center [635, 317] width 1270 height 634
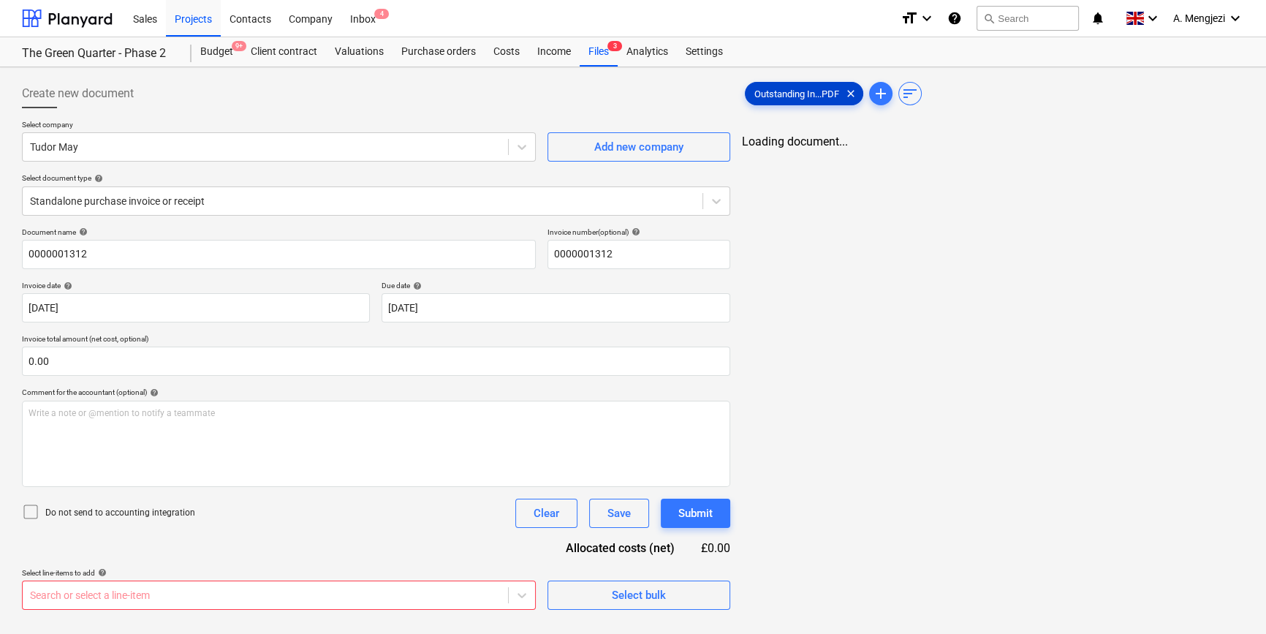
click at [786, 32] on div "Sales Projects Contacts Company Inbox 4 format_size keyboard_arrow_down help se…" at bounding box center [633, 317] width 1266 height 634
click at [794, 97] on span "Outstanding In...PDF" at bounding box center [799, 93] width 102 height 11
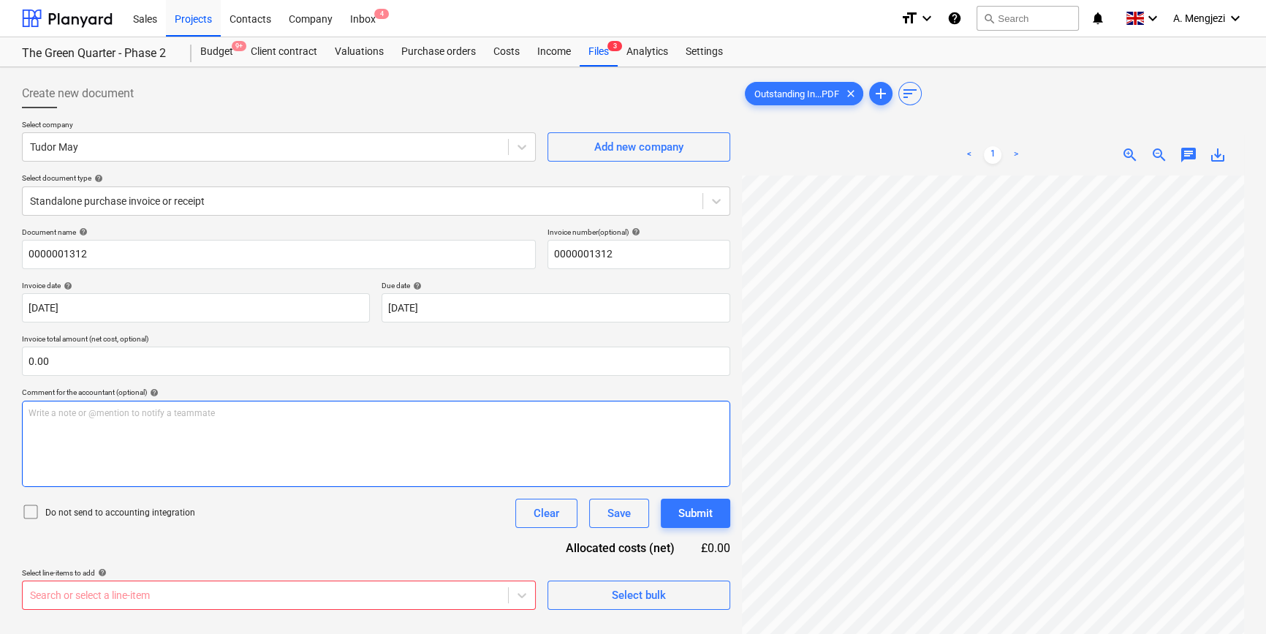
scroll to position [146, 0]
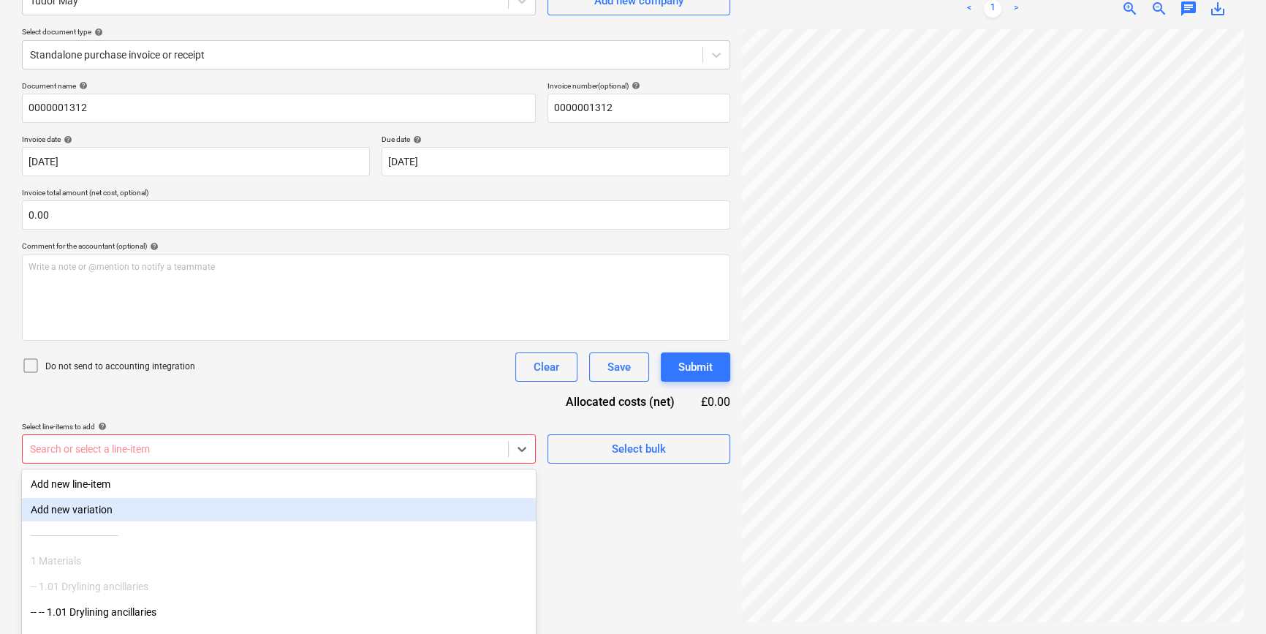
click at [176, 448] on body "Sales Projects Contacts Company Inbox 4 format_size keyboard_arrow_down help se…" at bounding box center [633, 171] width 1266 height 634
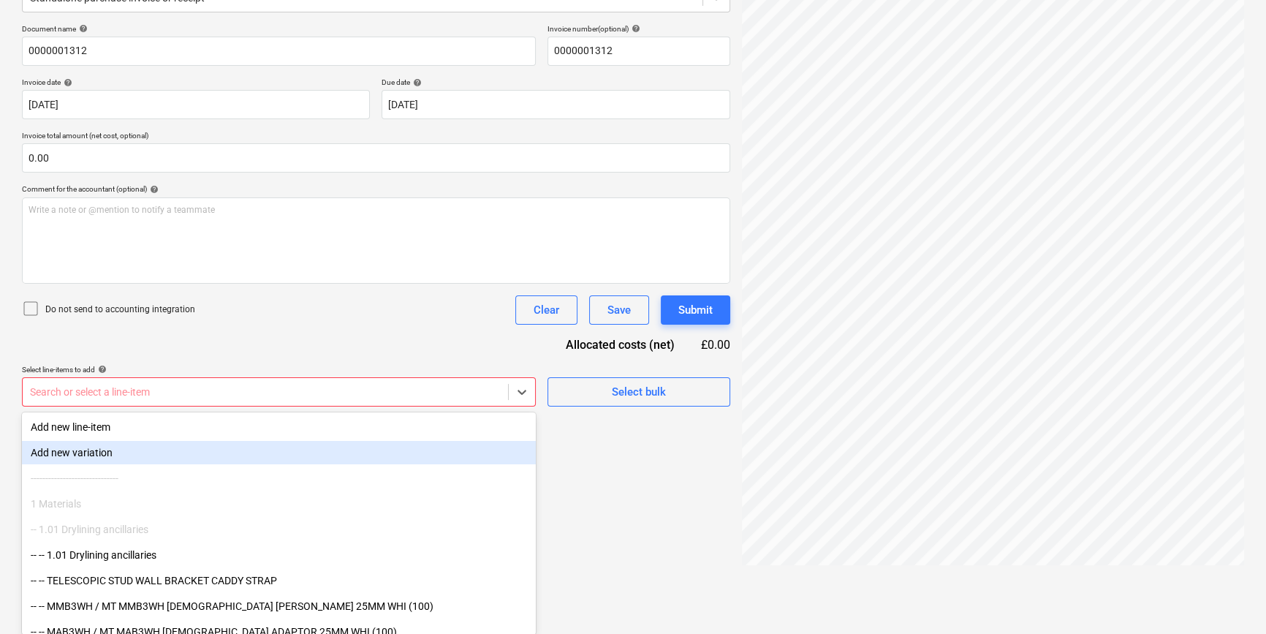
click at [175, 450] on div "Add new variation" at bounding box center [279, 452] width 514 height 23
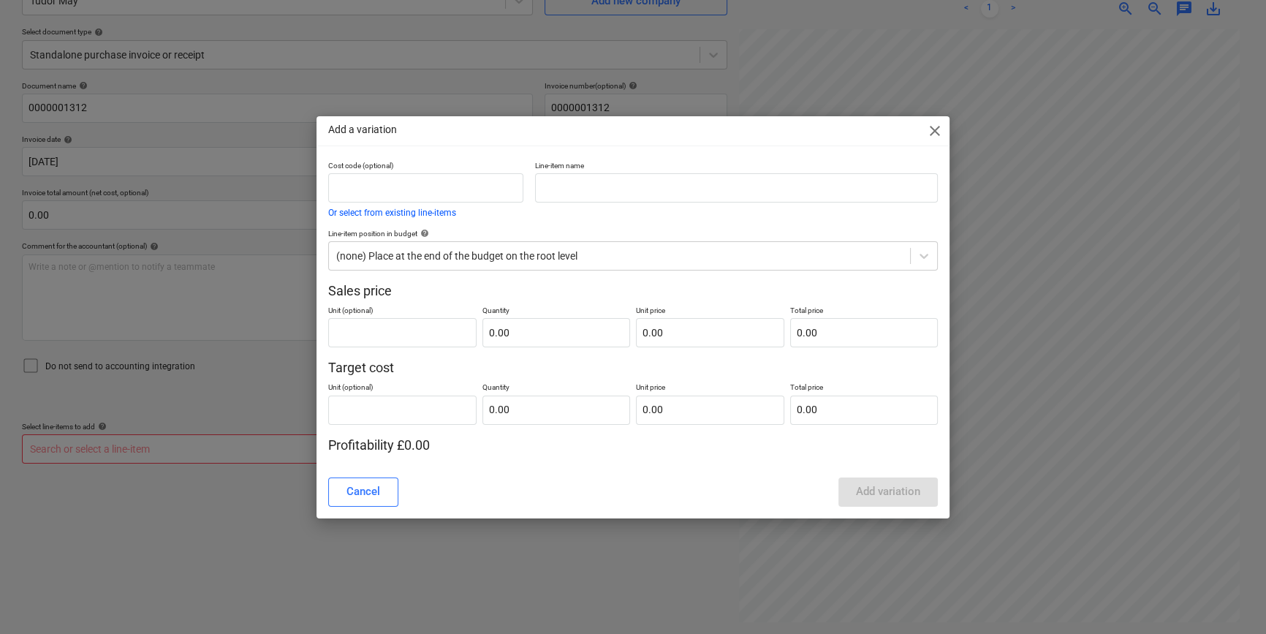
scroll to position [146, 0]
click at [570, 186] on input "text" at bounding box center [739, 187] width 404 height 29
paste input "To design, manufacture and supply of additional materials"
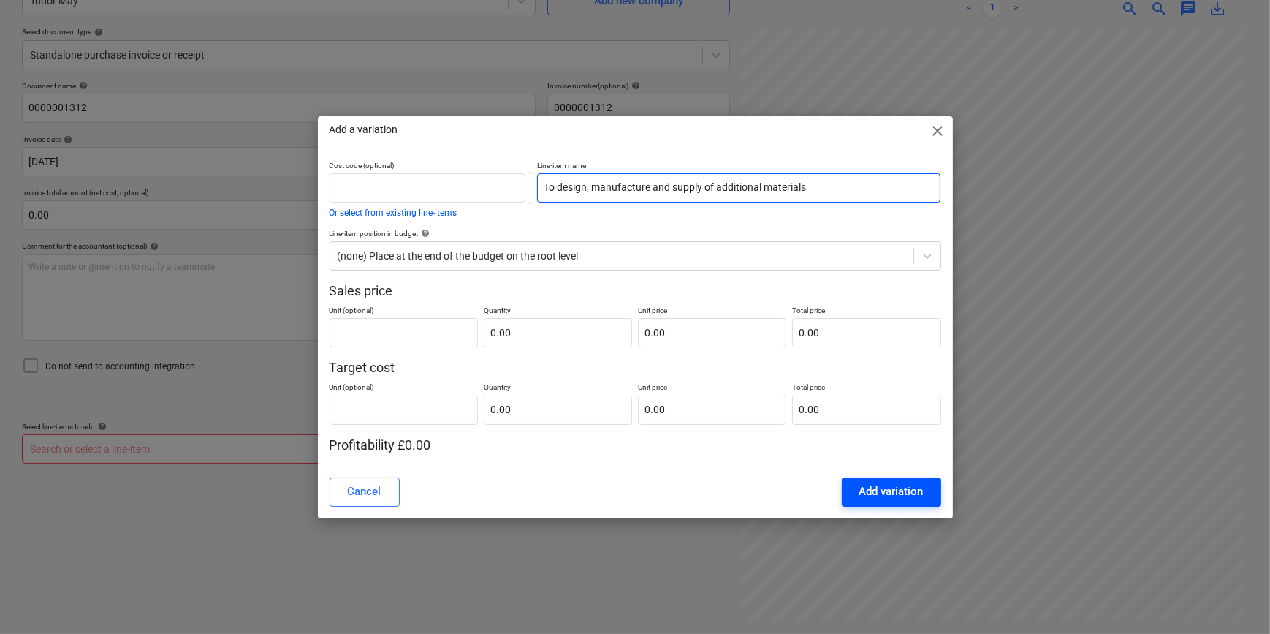
type input "To design, manufacture and supply of additional materials"
click at [890, 488] on div "Add variation" at bounding box center [892, 491] width 64 height 19
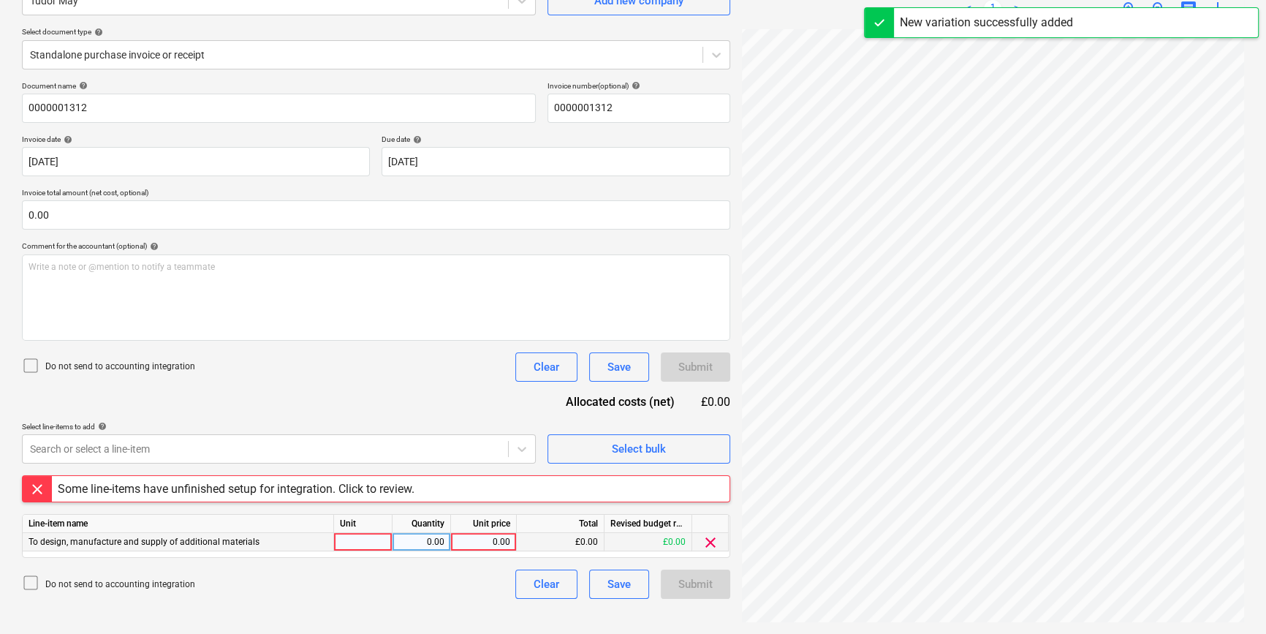
click at [367, 540] on div at bounding box center [363, 542] width 58 height 18
type input "pcs"
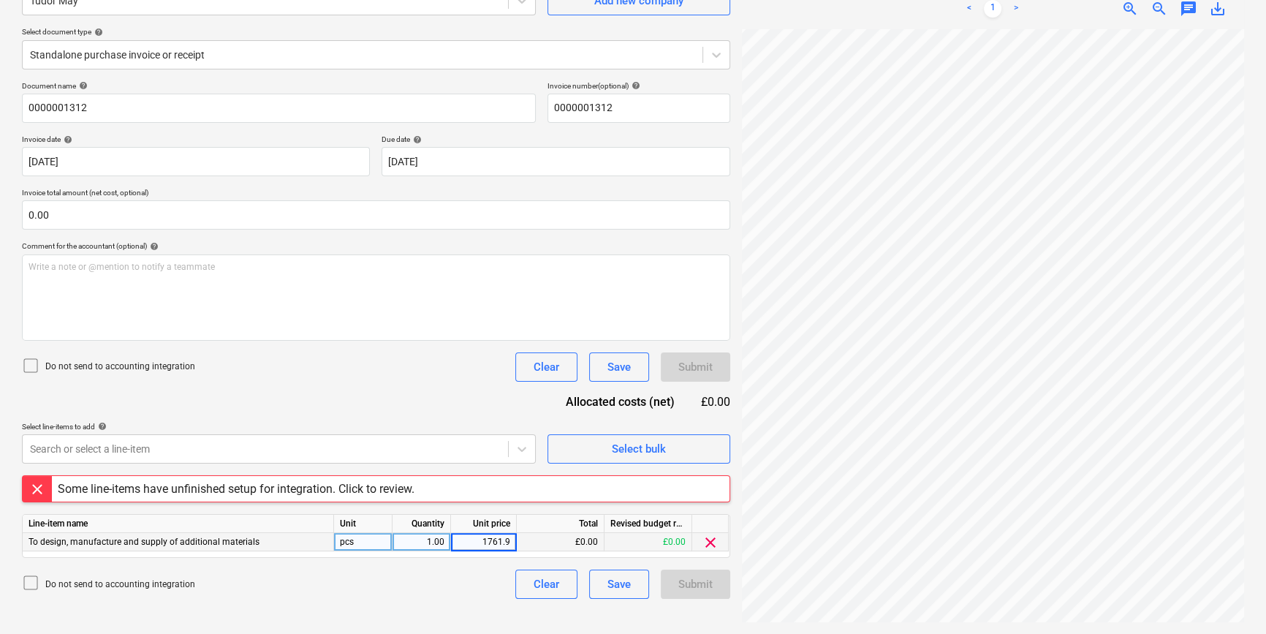
type input "1761.97"
click at [240, 482] on div "Some line-items have unfinished setup for integration. Click to review." at bounding box center [236, 489] width 357 height 14
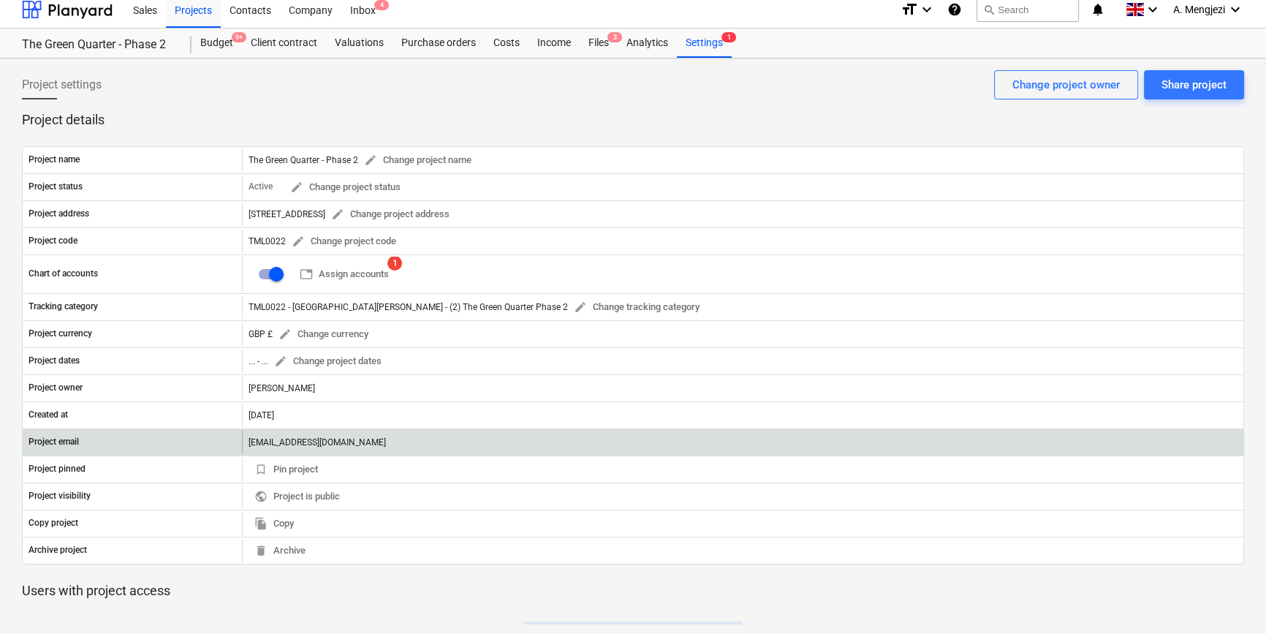
scroll to position [146, 0]
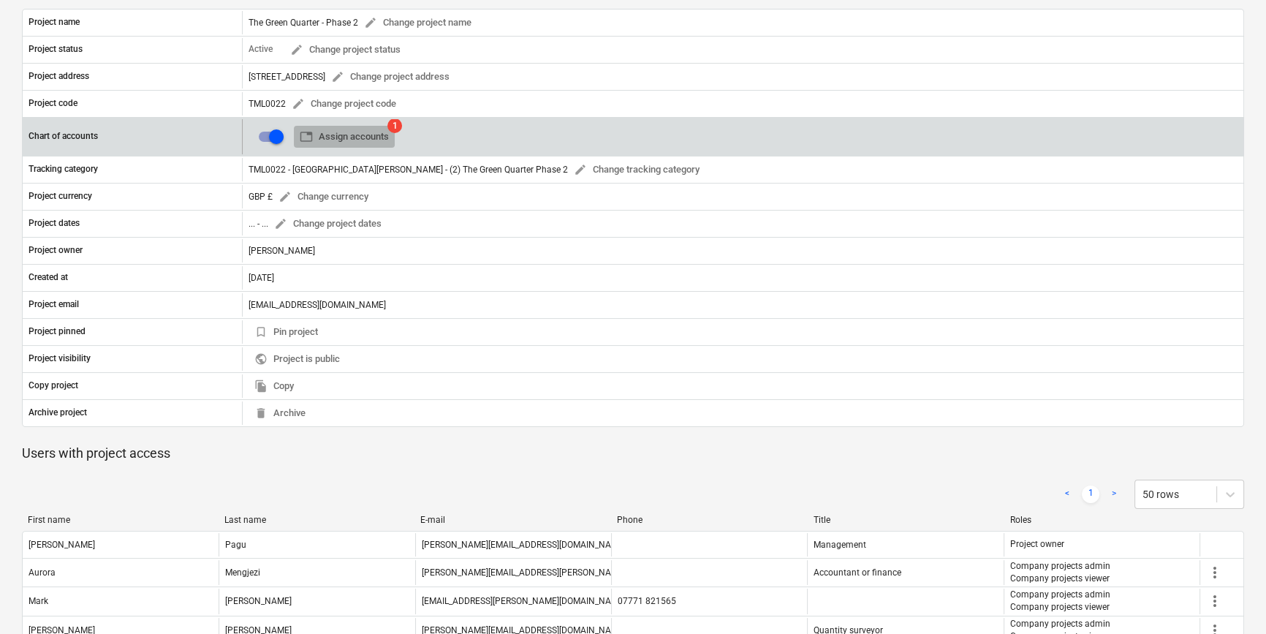
click at [352, 137] on span "table Assign accounts" at bounding box center [344, 137] width 89 height 17
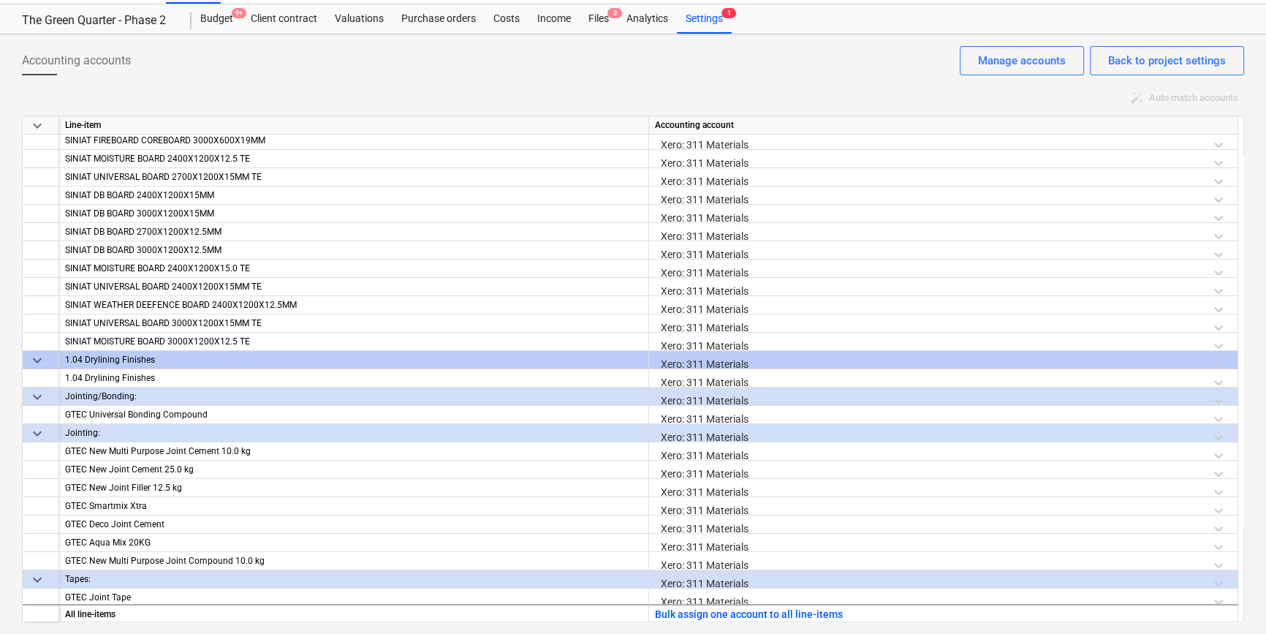
scroll to position [664, 0]
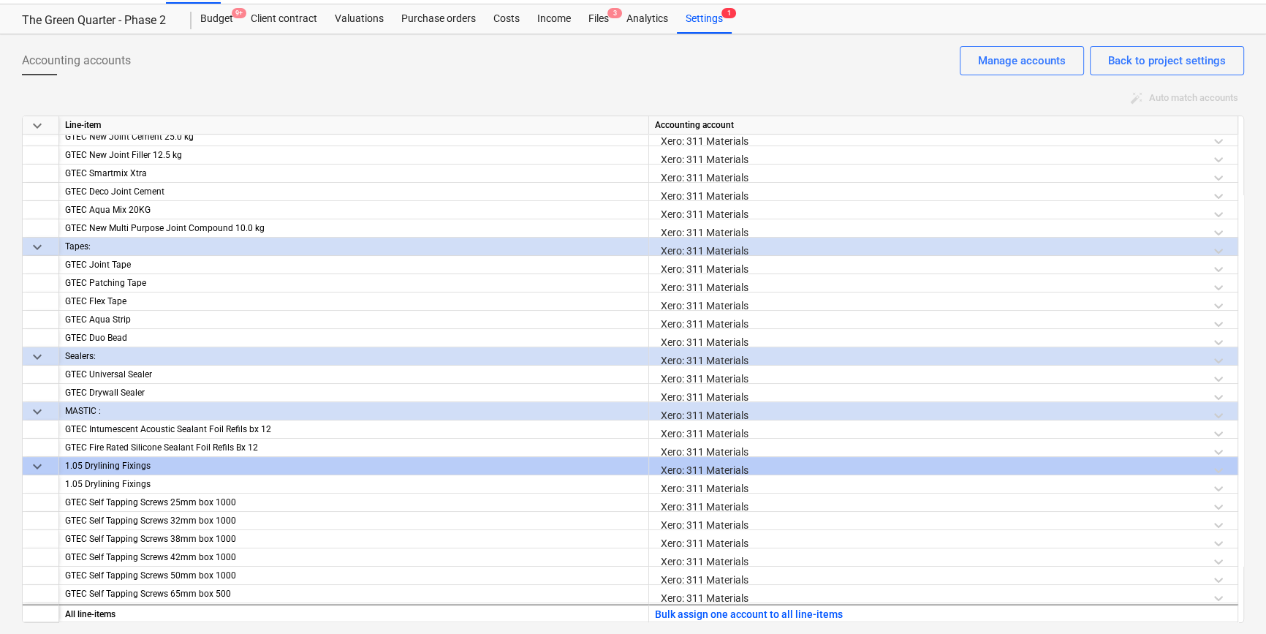
click at [852, 57] on div "Accounting accounts Back to project settings Manage accounts" at bounding box center [633, 66] width 1222 height 41
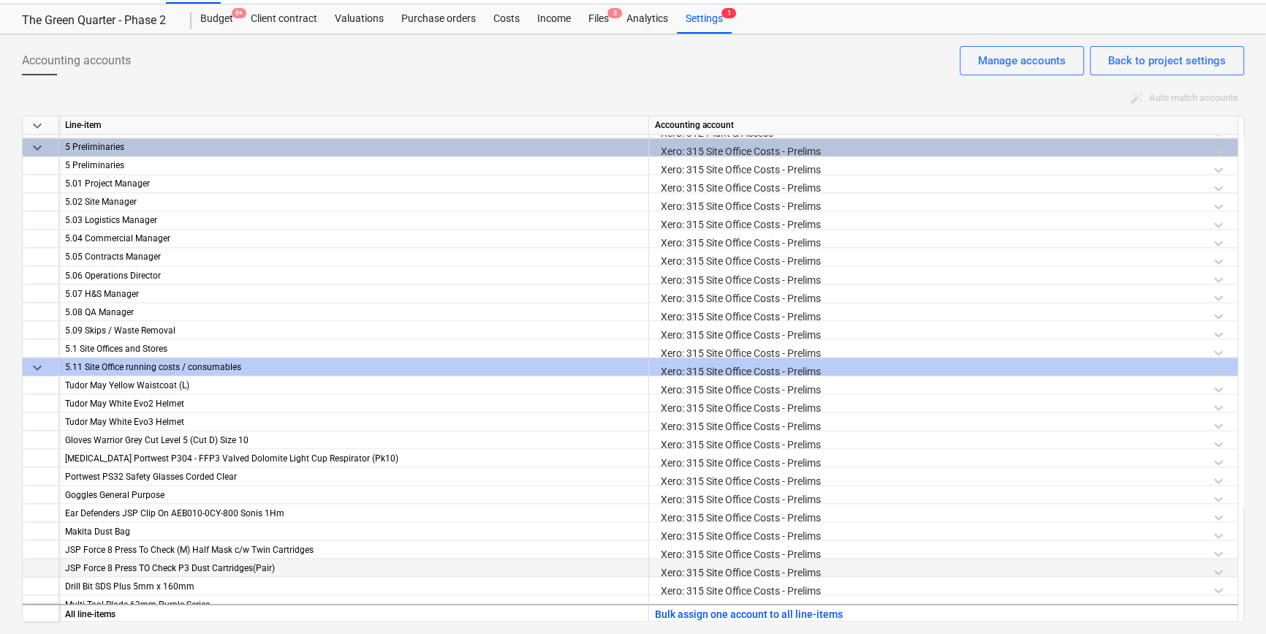
scroll to position [3551, 0]
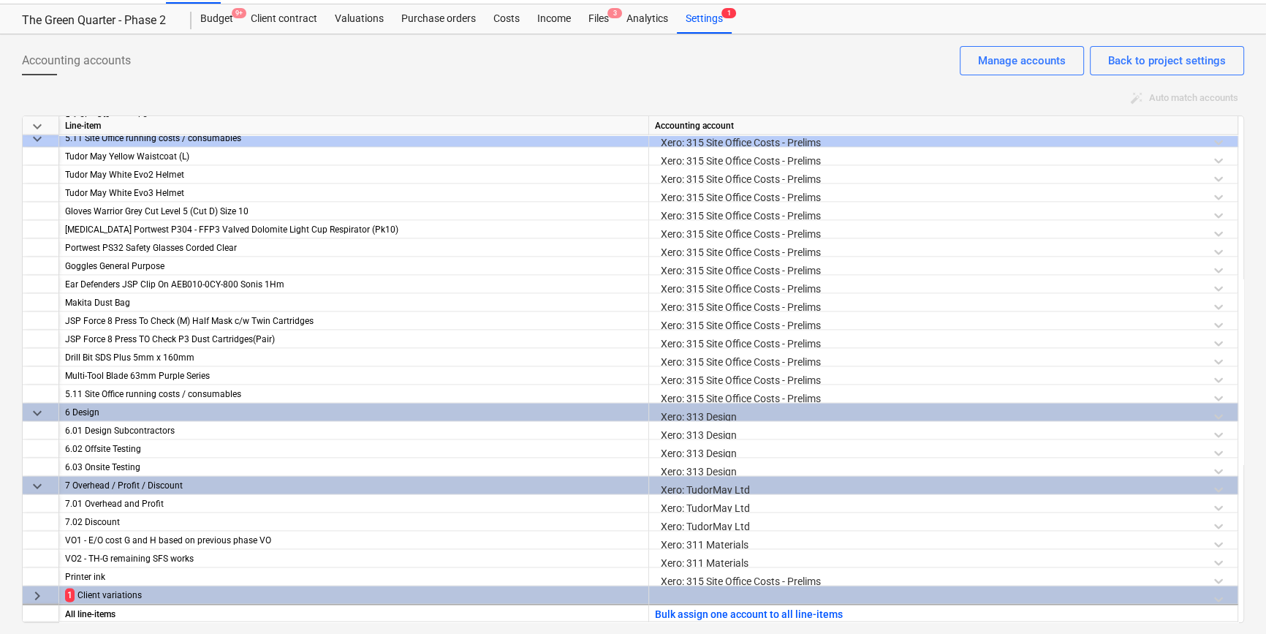
click at [34, 593] on span "keyboard_arrow_right" at bounding box center [38, 595] width 18 height 18
click at [86, 594] on div "Client variations" at bounding box center [359, 595] width 565 height 18
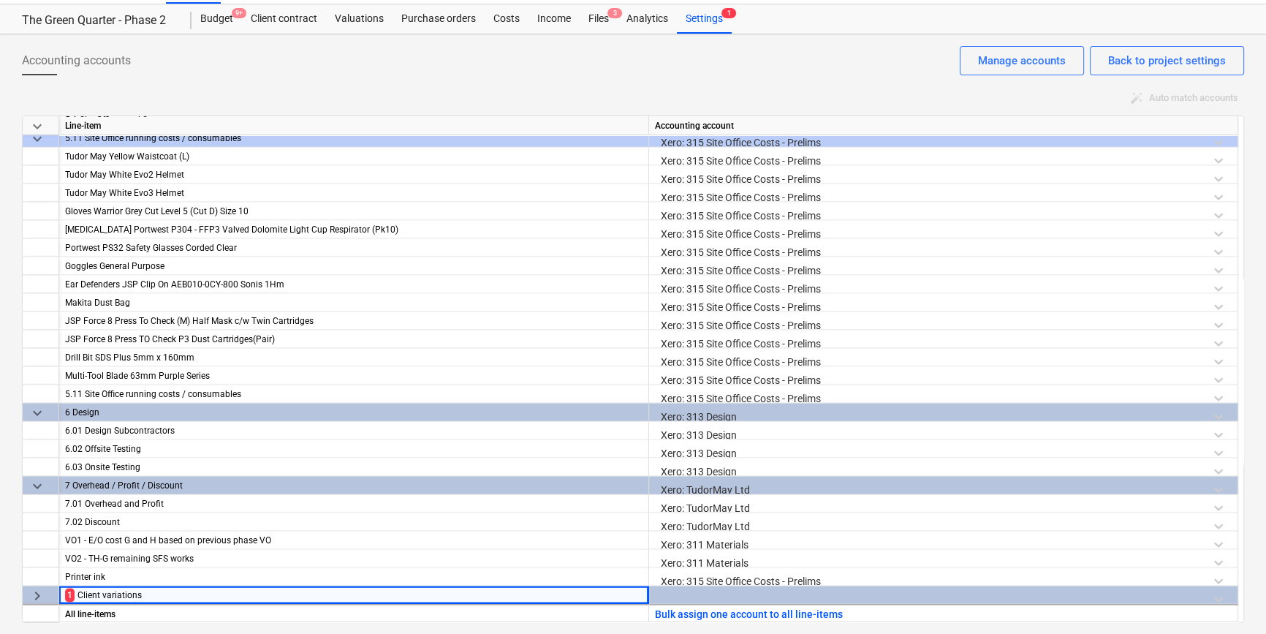
click at [656, 595] on div at bounding box center [943, 599] width 577 height 26
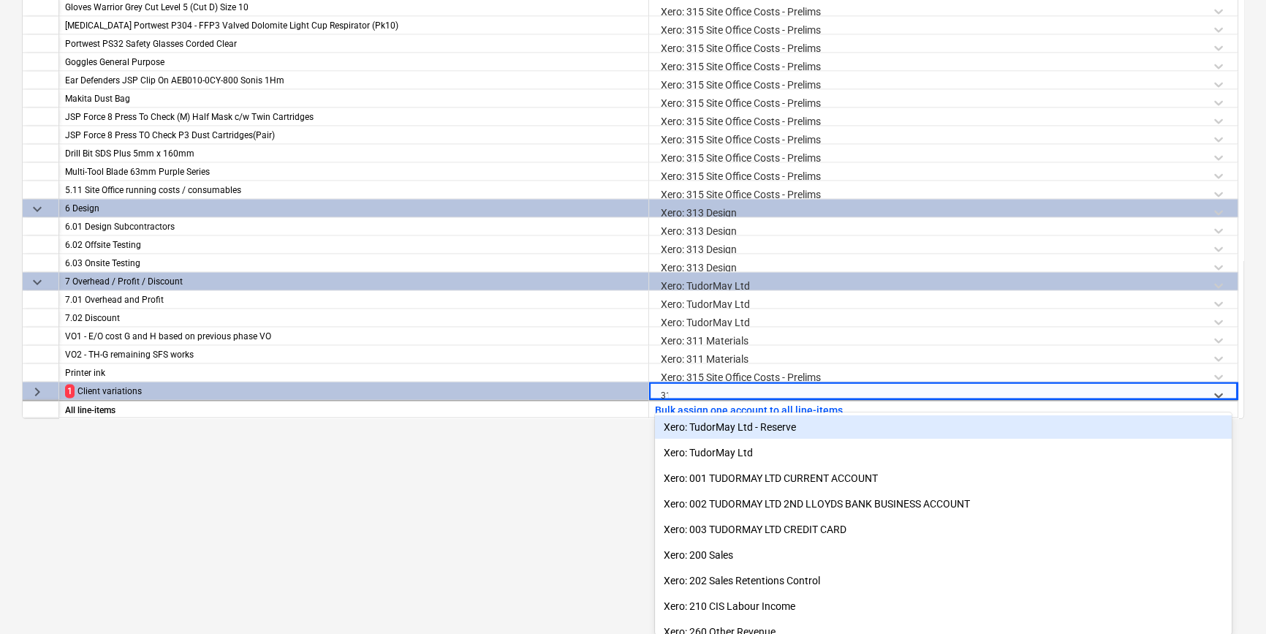
type input "311"
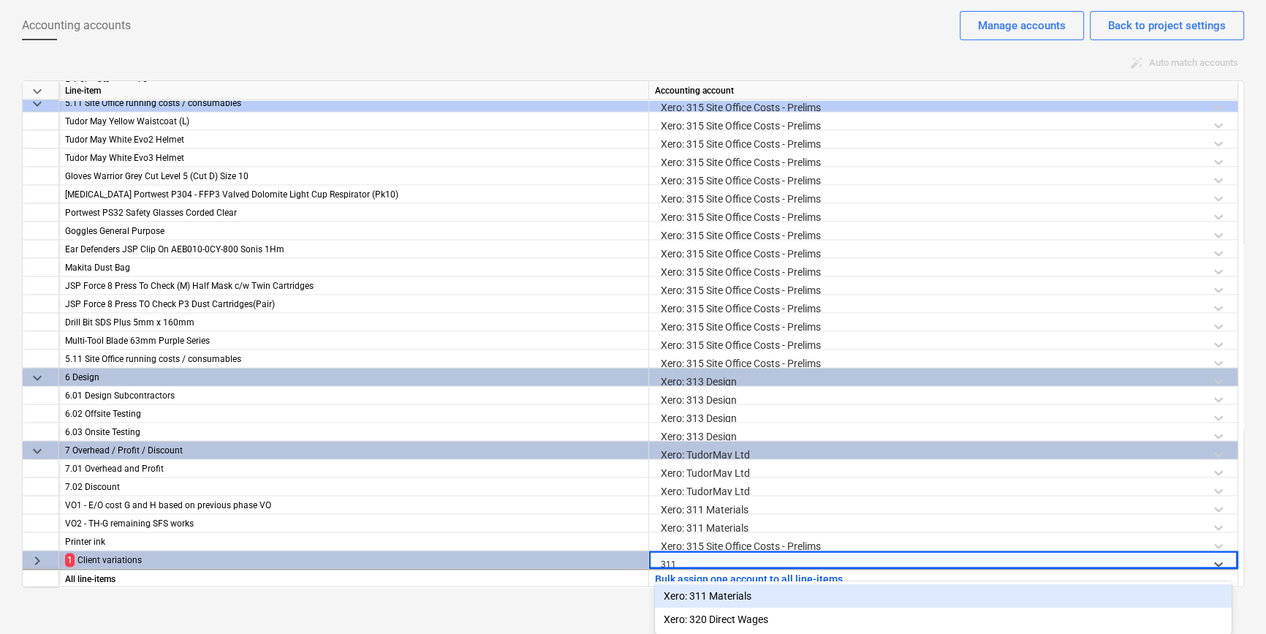
scroll to position [69, 0]
click at [715, 592] on div "Xero: 311 Materials" at bounding box center [943, 595] width 577 height 23
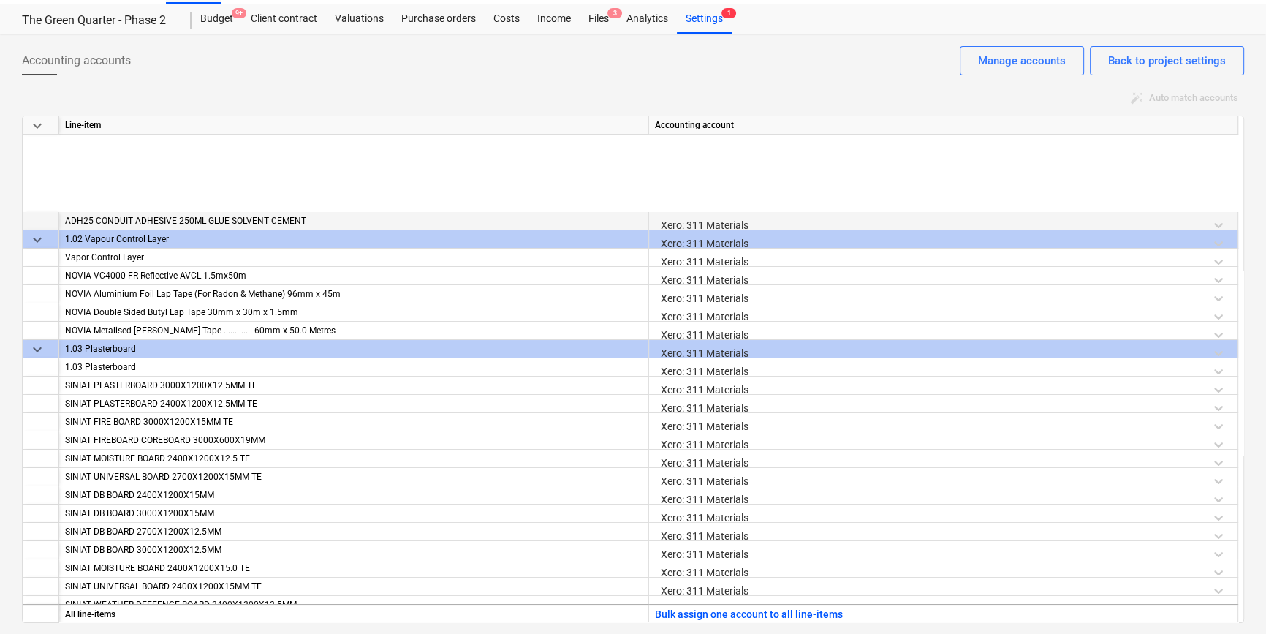
scroll to position [0, 0]
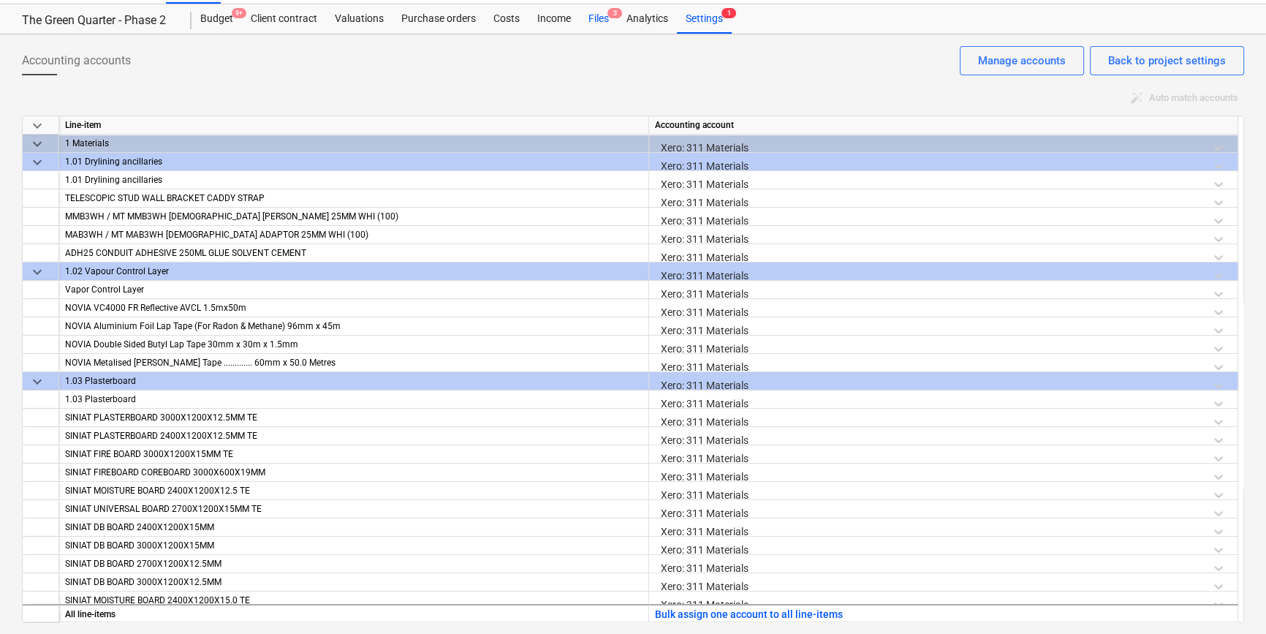
click at [593, 10] on div "Files 3" at bounding box center [599, 18] width 38 height 29
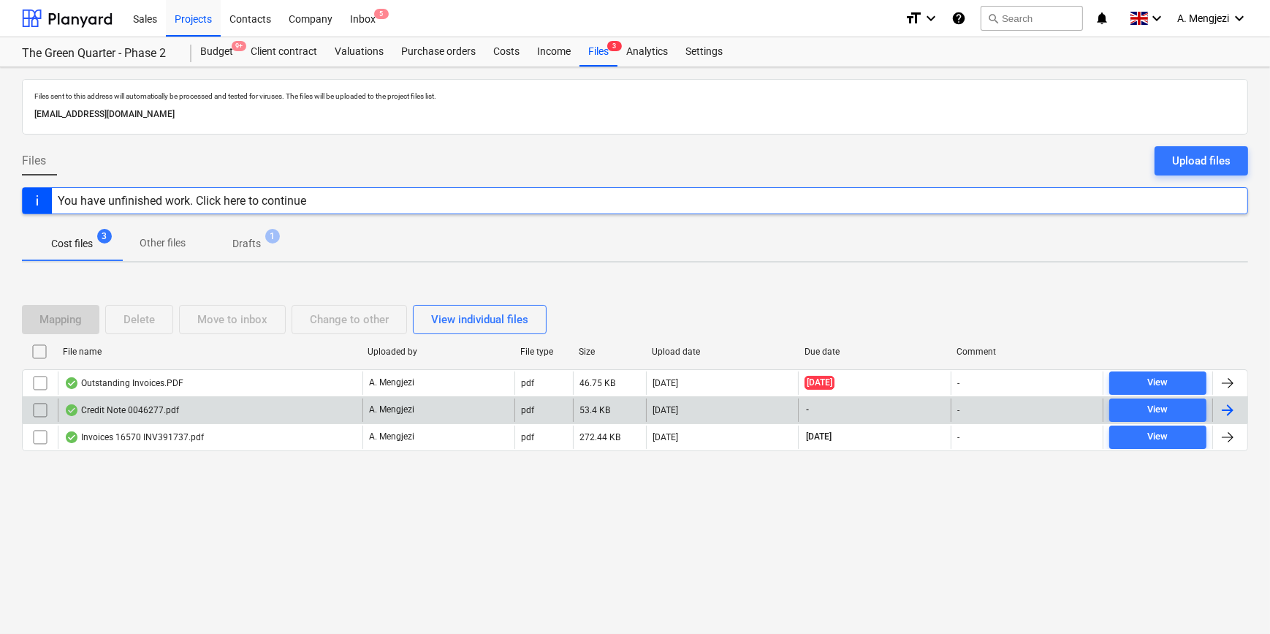
click at [195, 405] on div "Credit Note 0046277.pdf" at bounding box center [210, 409] width 305 height 23
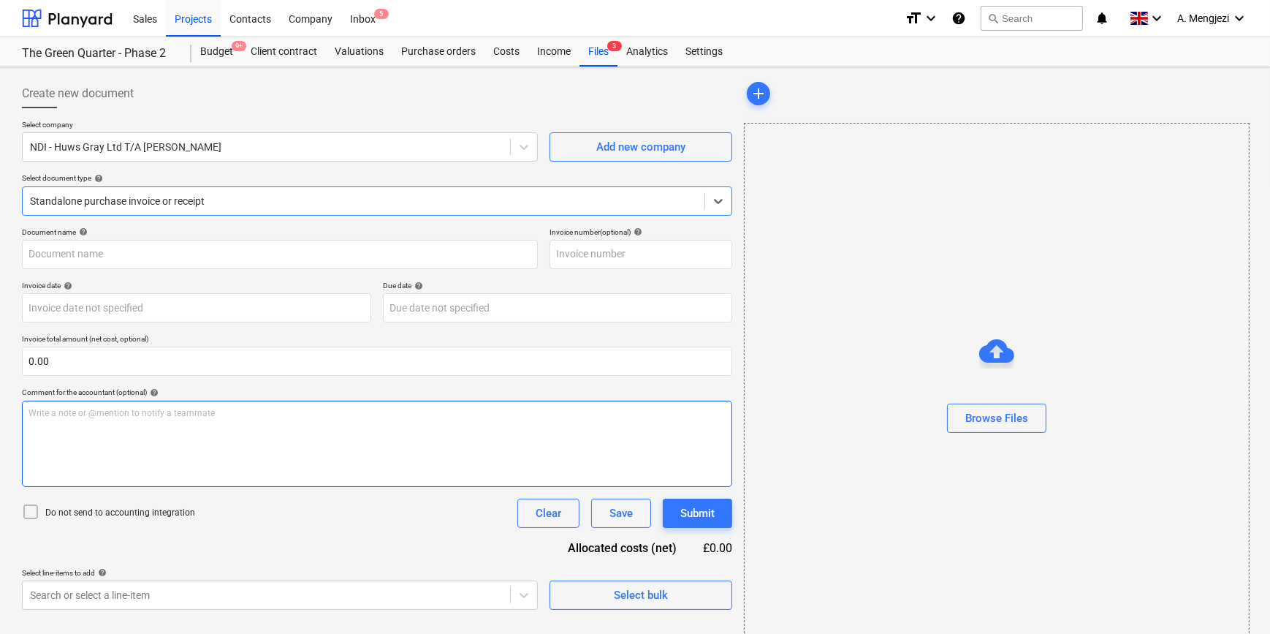
type input "46277"
type input "[DATE]"
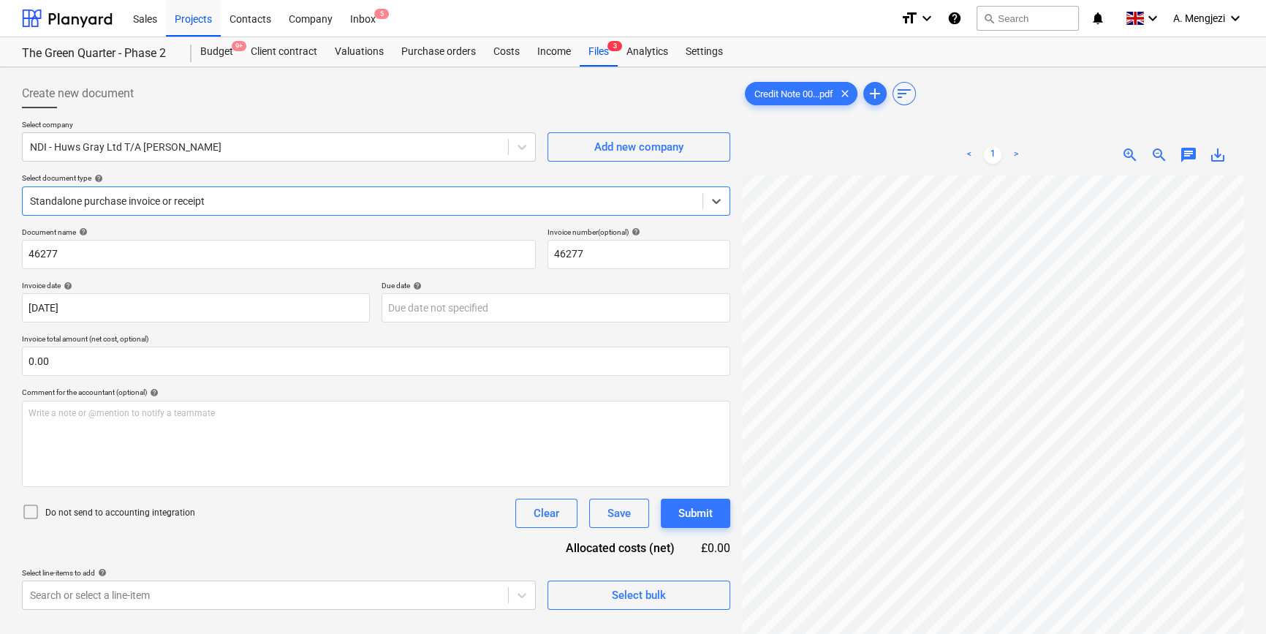
click at [95, 204] on div at bounding box center [362, 201] width 665 height 15
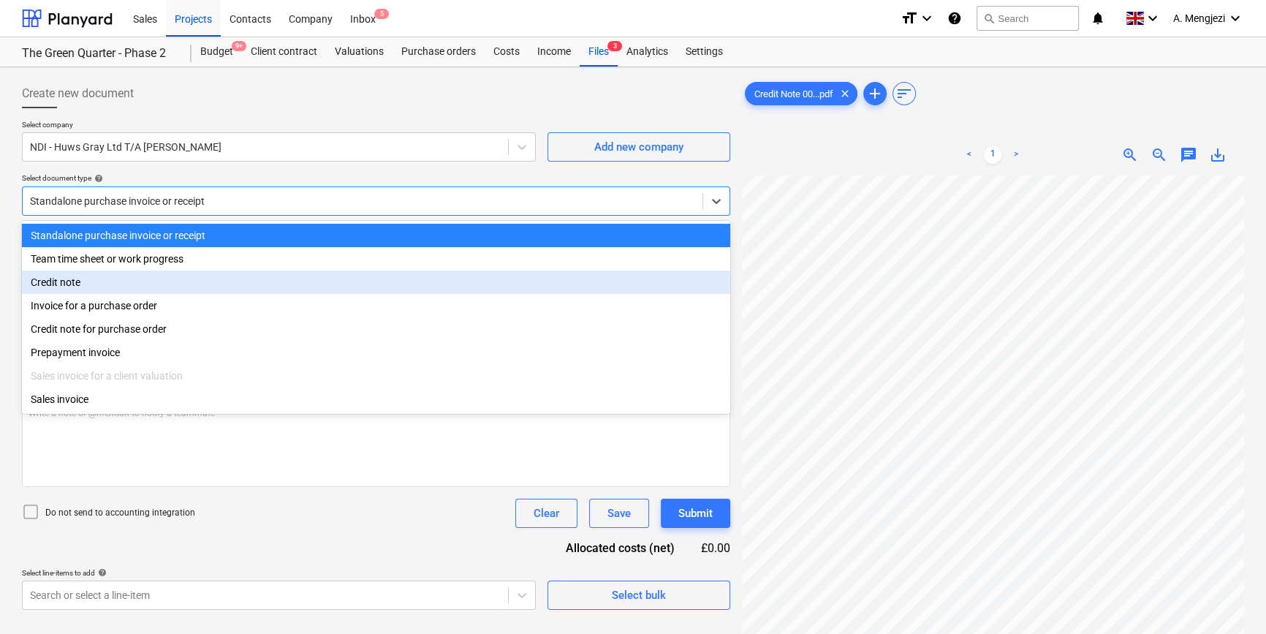
click at [91, 283] on div "Credit note" at bounding box center [376, 281] width 708 height 23
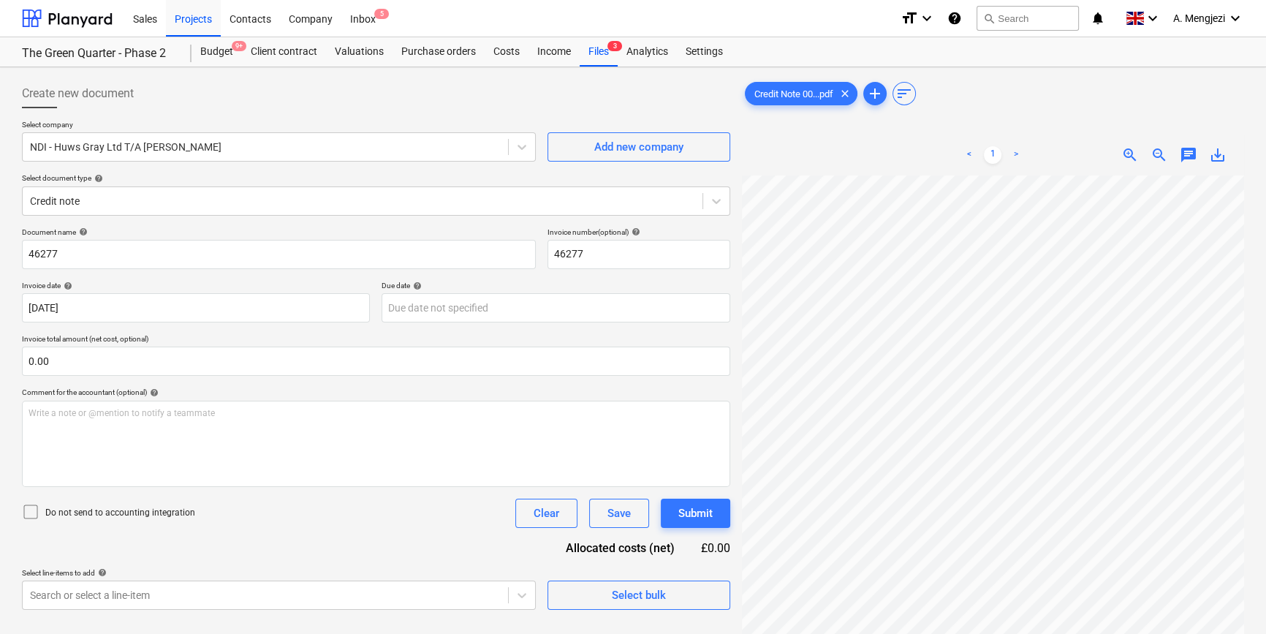
scroll to position [182, 158]
click at [877, 133] on div "Credit Note 00...pdf clear add sort < 1 > zoom_in zoom_out chat 0 save_alt" at bounding box center [993, 423] width 502 height 689
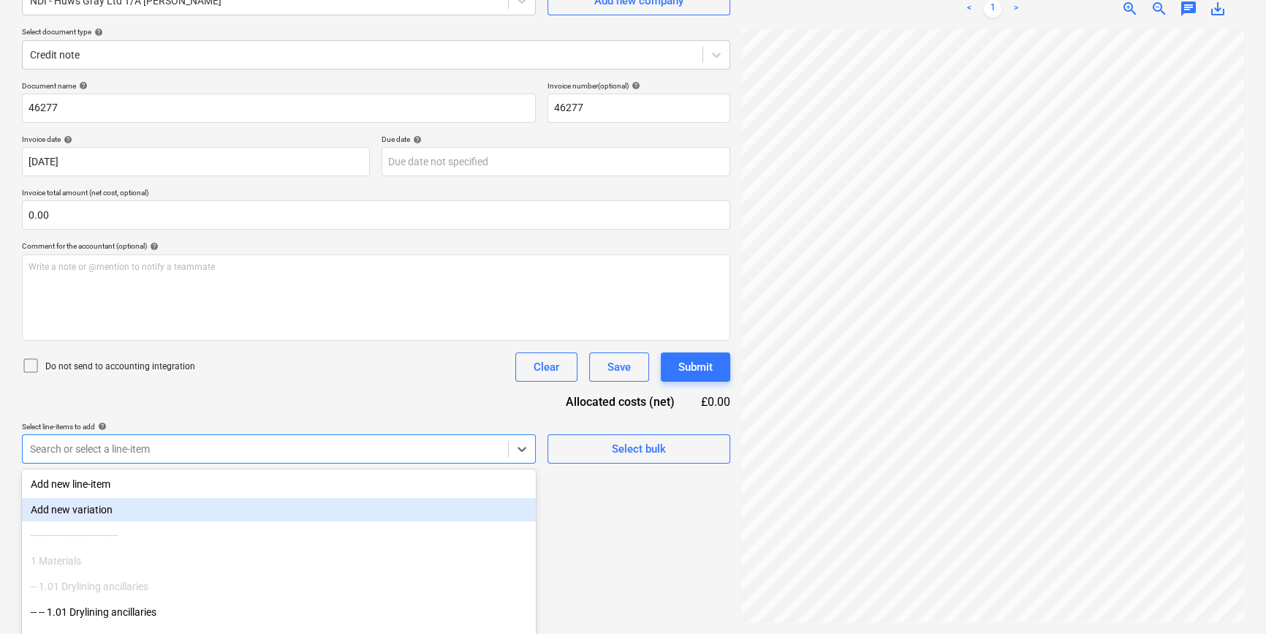
scroll to position [203, 0]
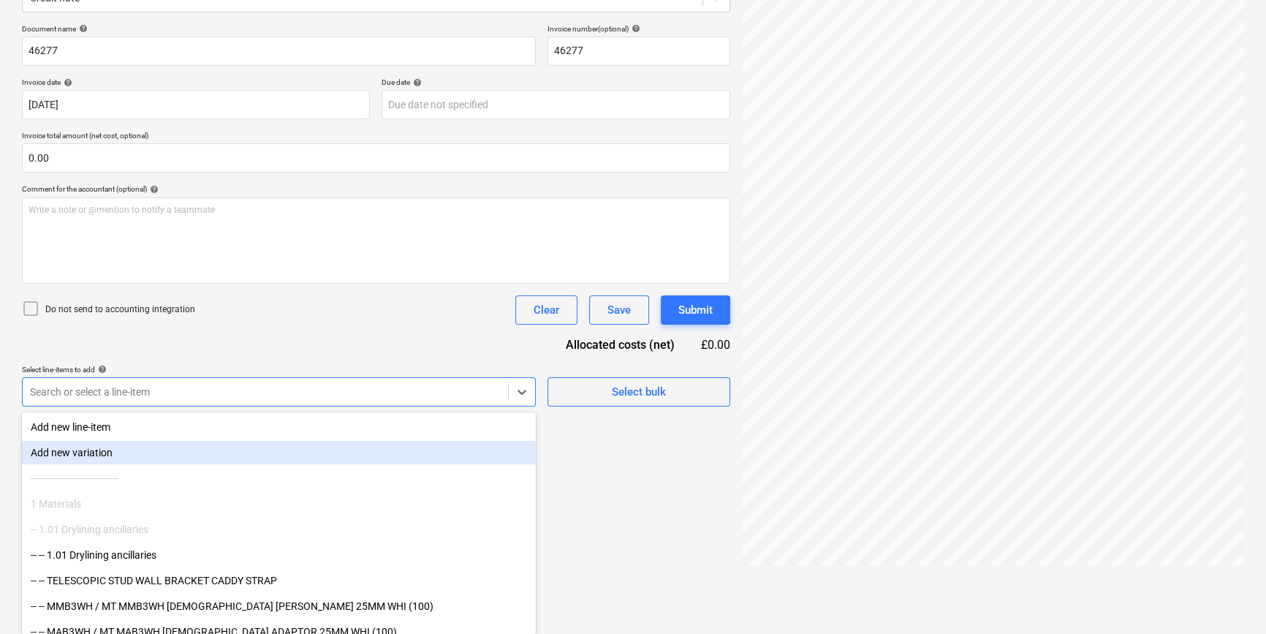
click at [148, 431] on body "Sales Projects Contacts Company Inbox 5 format_size keyboard_arrow_down help se…" at bounding box center [633, 114] width 1266 height 634
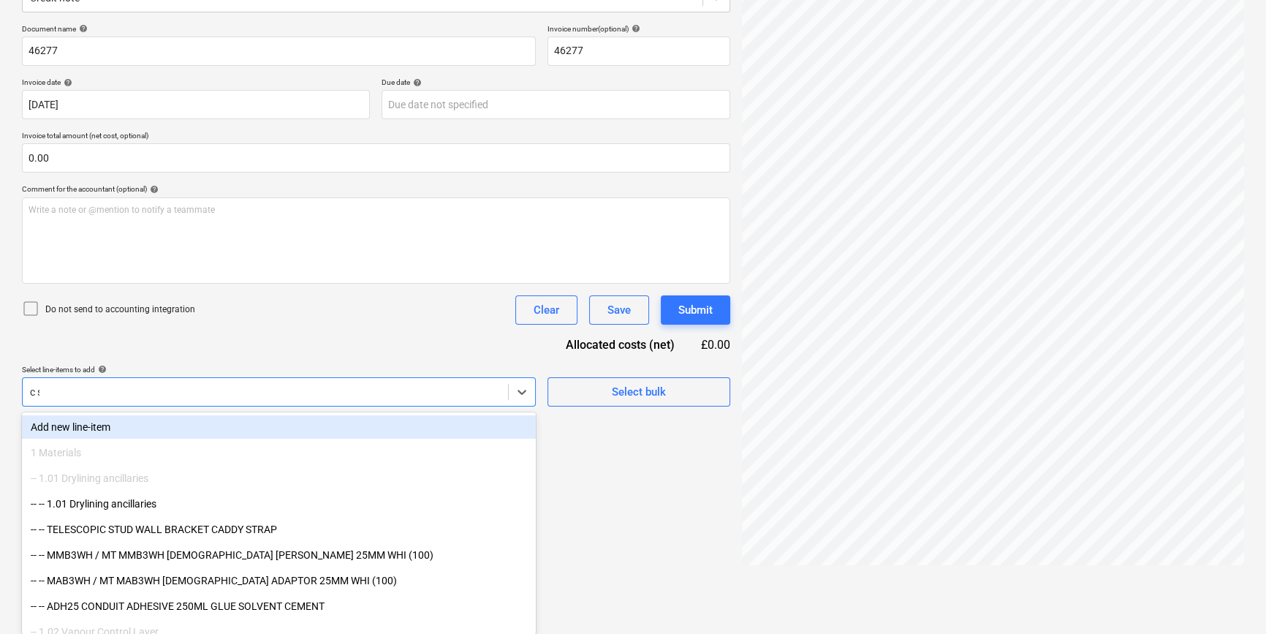
type input "c st"
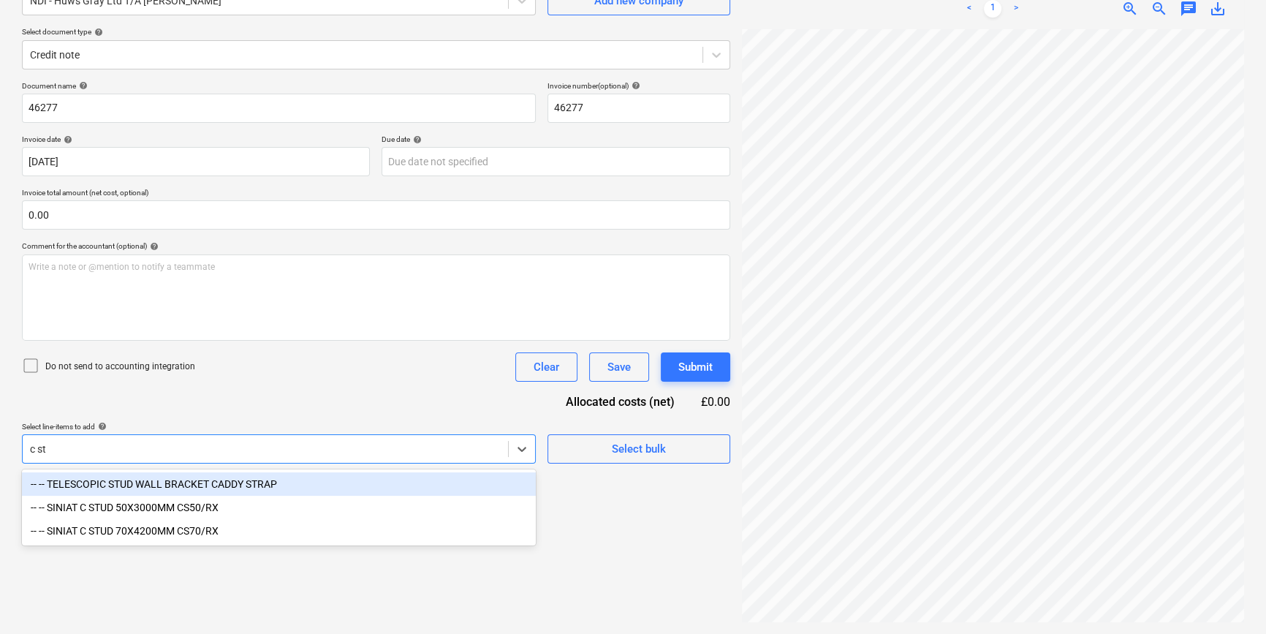
scroll to position [146, 0]
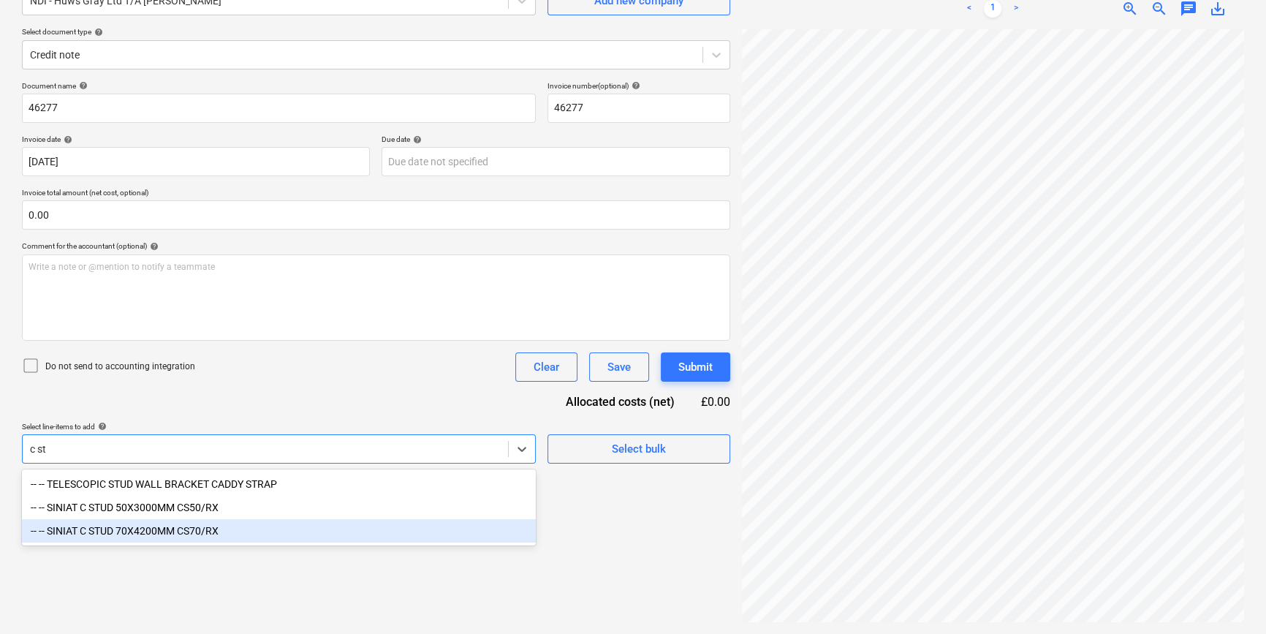
click at [181, 531] on div "-- -- SINIAT C STUD 70X4200MM CS70/RX" at bounding box center [279, 530] width 514 height 23
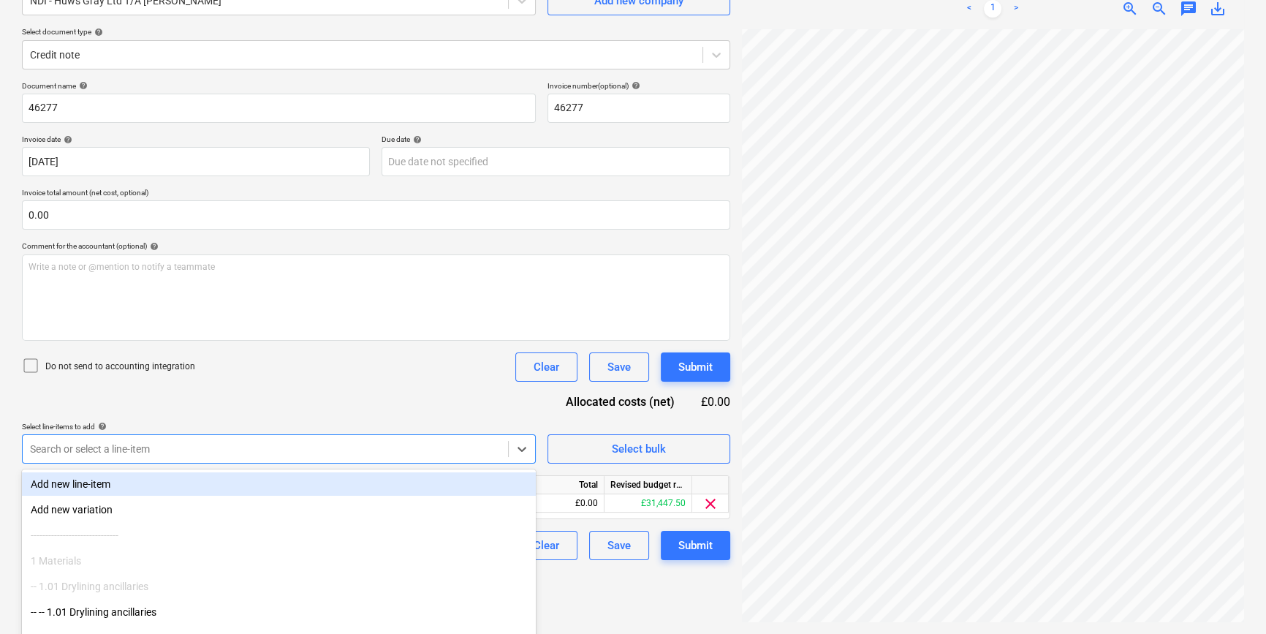
click at [632, 602] on div "Create new document Select company NDI - Huws Gray Ltd T/A Lloyd Worrall Add ne…" at bounding box center [376, 277] width 720 height 701
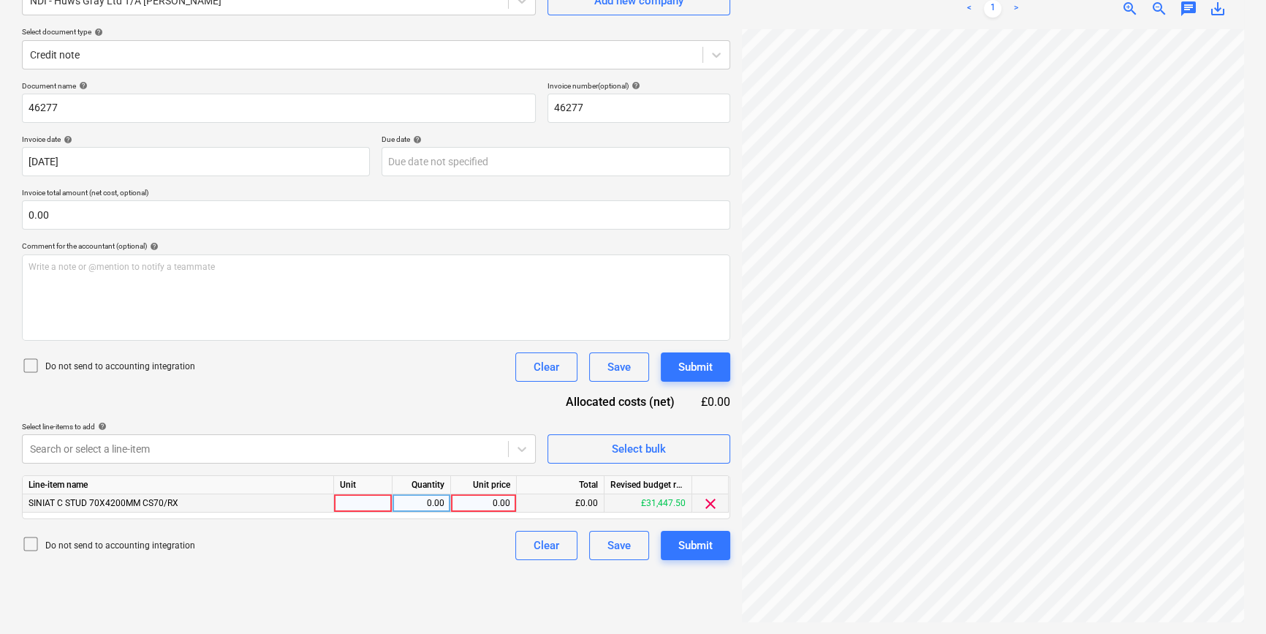
click at [389, 507] on div at bounding box center [363, 503] width 58 height 18
type input "pcs"
type input "300"
type input "-5.0575"
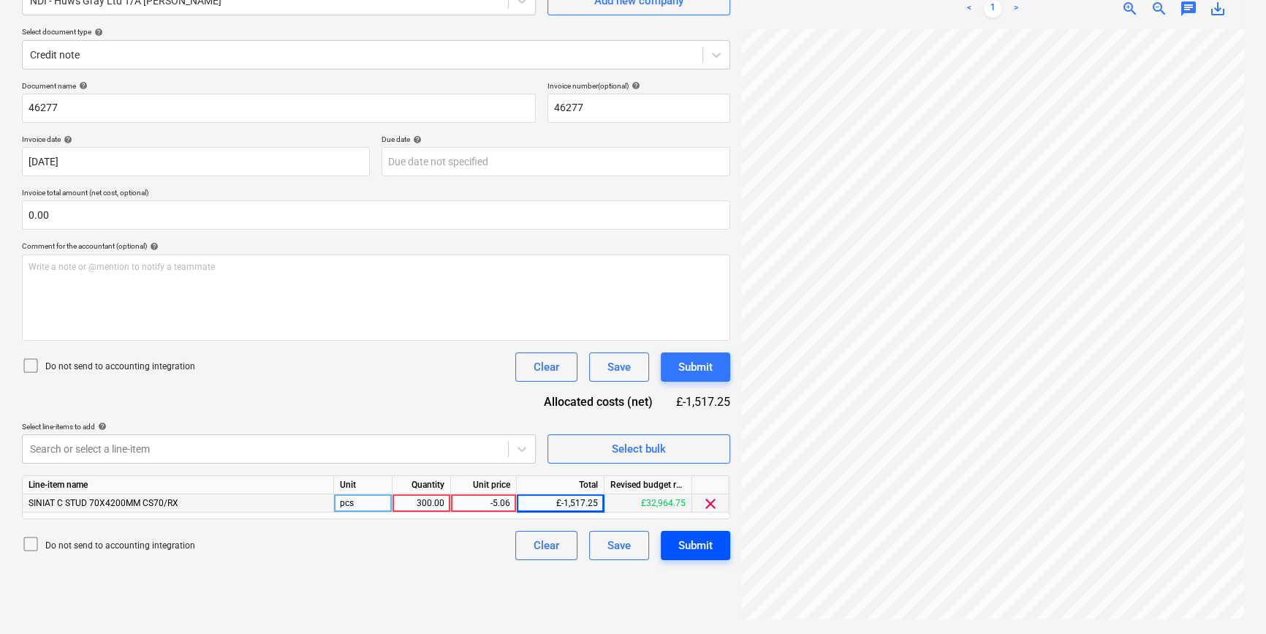
click at [705, 541] on div "Submit" at bounding box center [695, 545] width 34 height 19
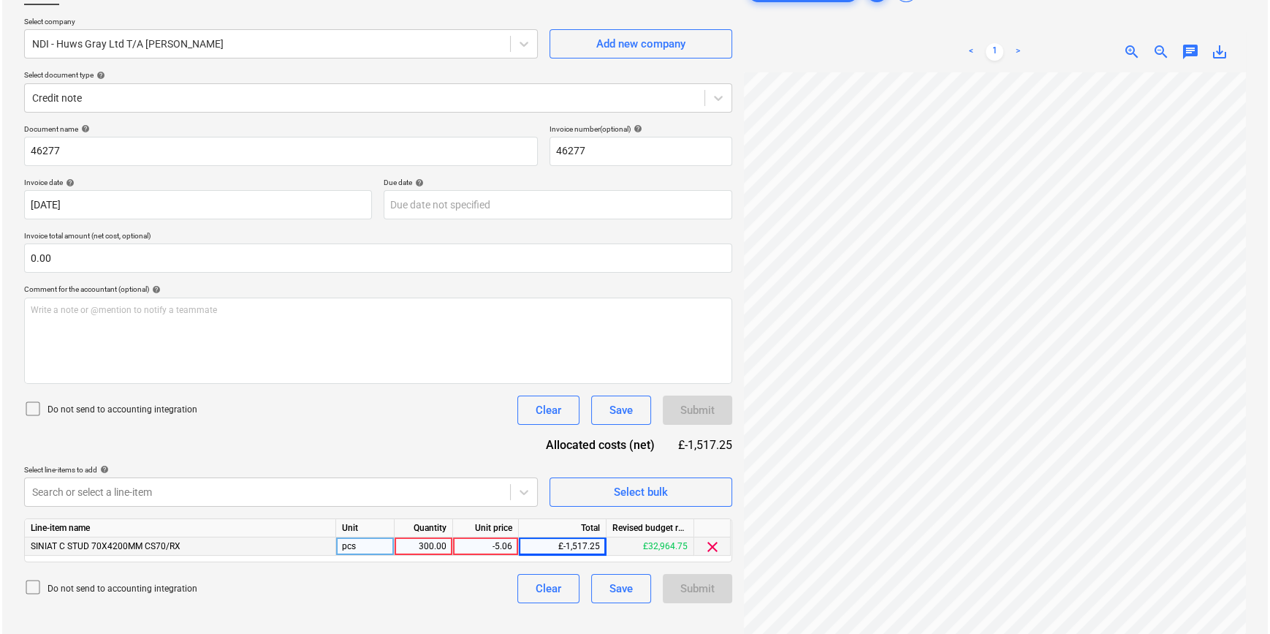
scroll to position [146, 0]
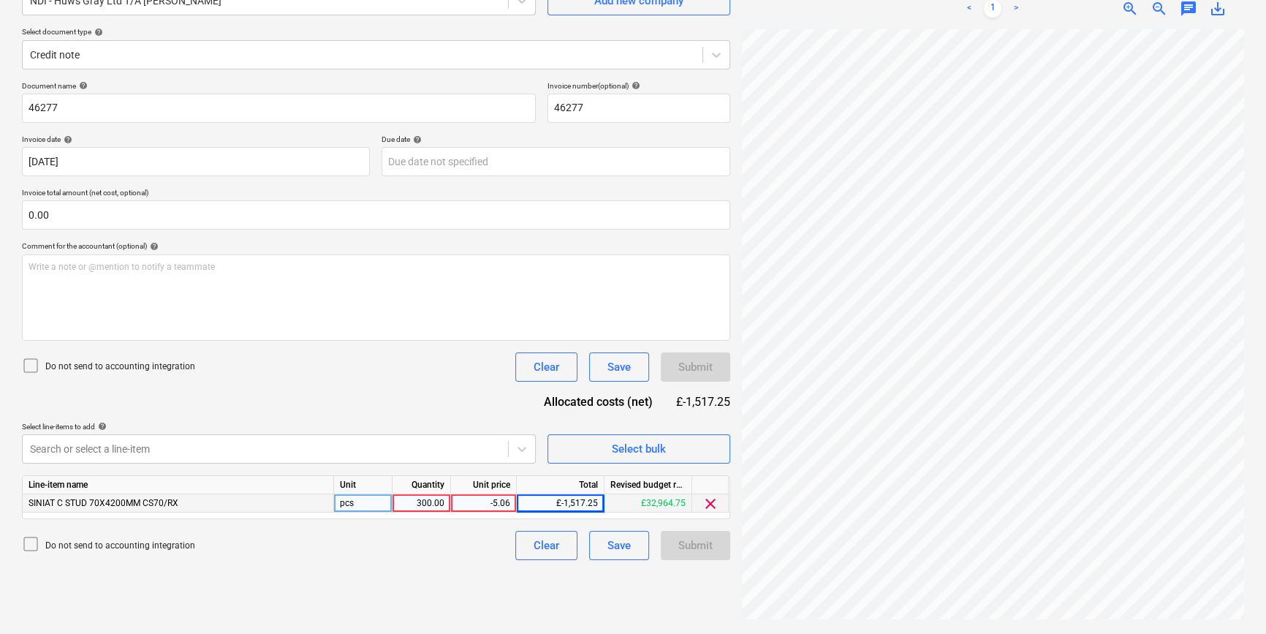
click at [428, 499] on div "300.00" at bounding box center [421, 503] width 46 height 18
type input "1"
type input "-1517.25"
click at [429, 507] on div "1.00" at bounding box center [421, 503] width 46 height 18
type input "-1"
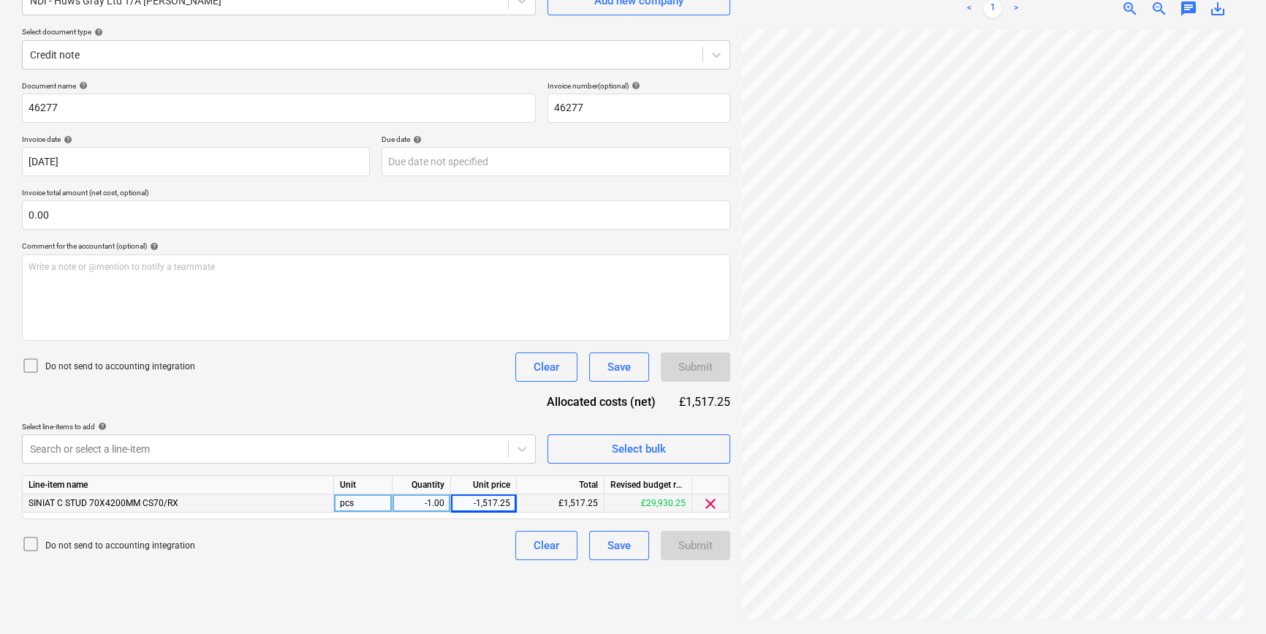
click at [491, 506] on div "-1,517.25" at bounding box center [483, 503] width 53 height 18
type input "1517.25"
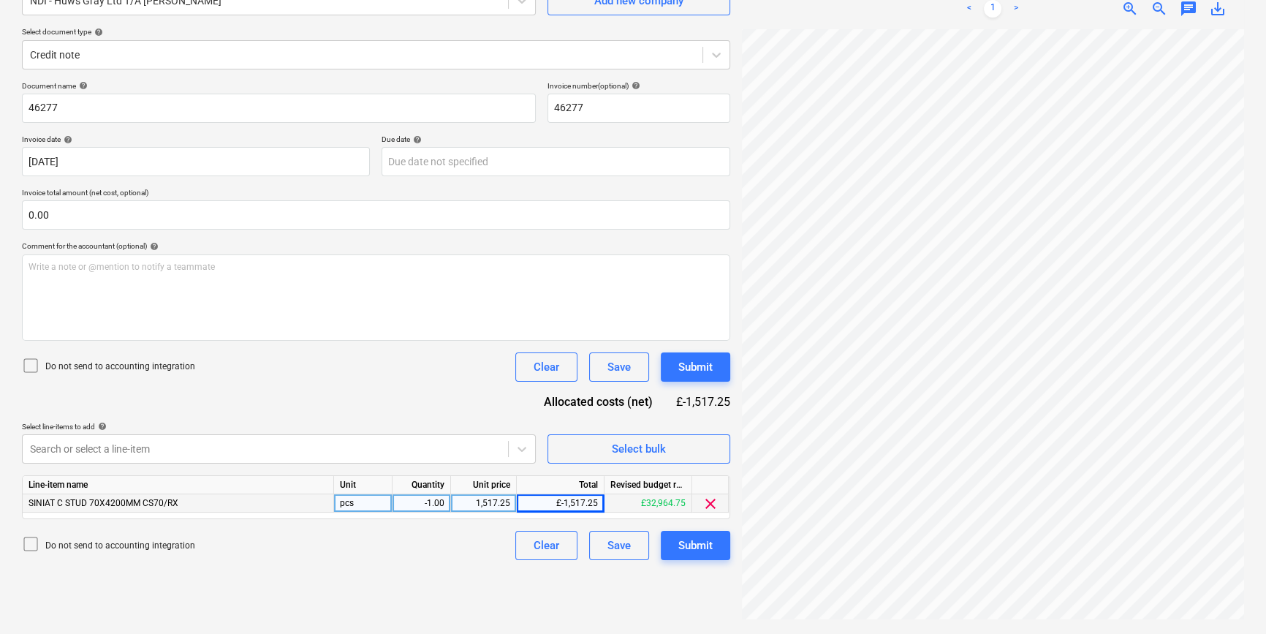
click at [417, 505] on div "-1.00" at bounding box center [421, 503] width 46 height 18
type input "-300"
type input "5.0575"
click at [698, 553] on div "Submit" at bounding box center [695, 545] width 34 height 19
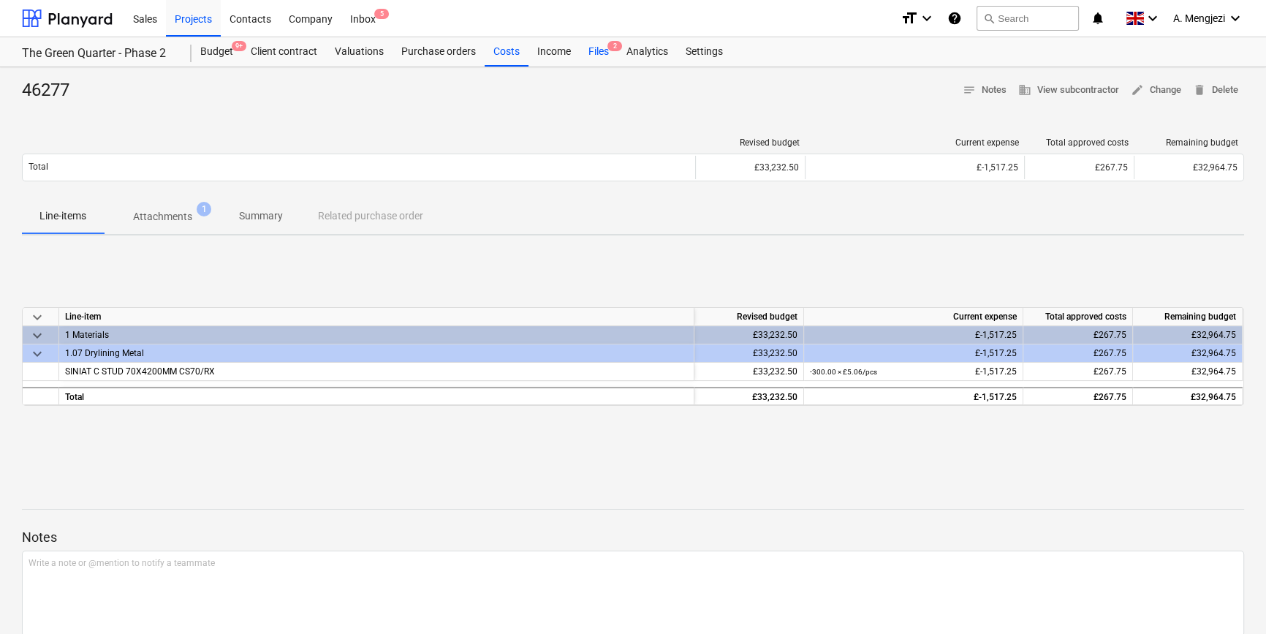
click at [600, 51] on div "Files 2" at bounding box center [599, 51] width 38 height 29
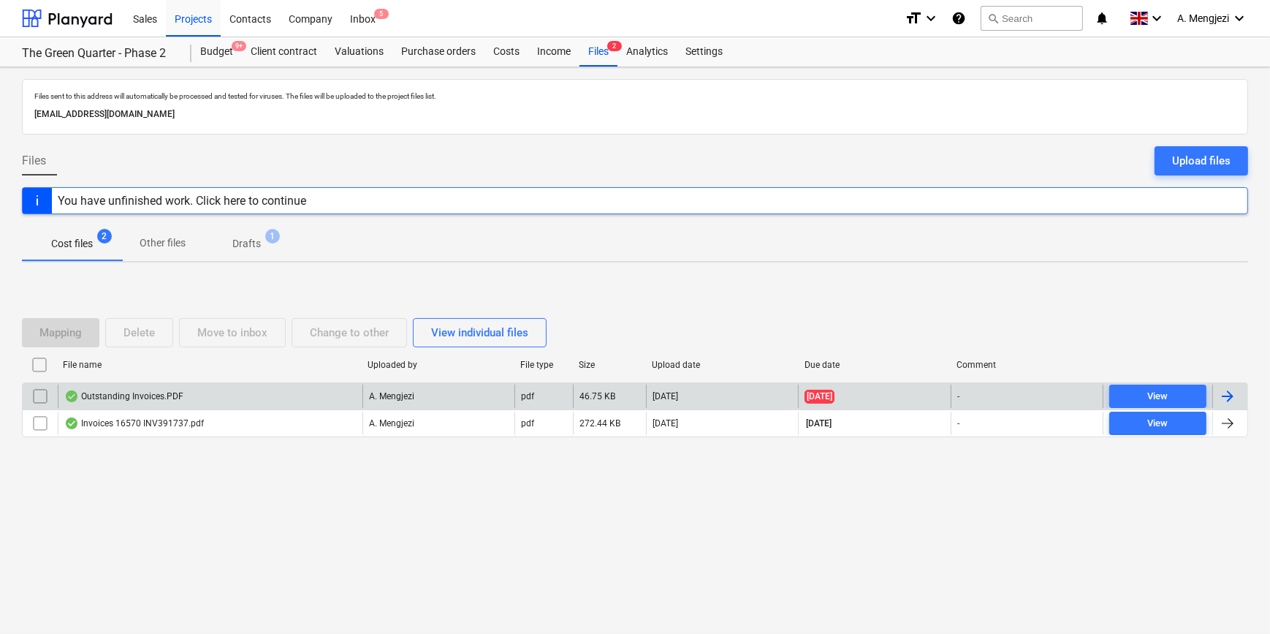
click at [220, 387] on div "Outstanding Invoices.PDF" at bounding box center [210, 395] width 305 height 23
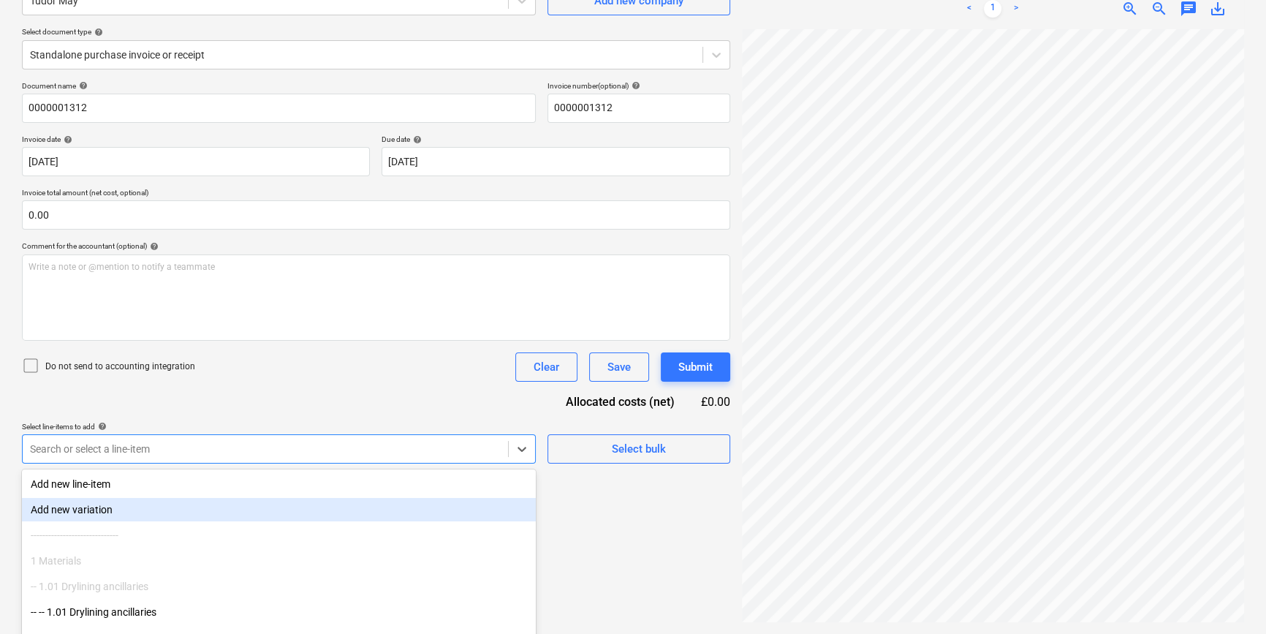
scroll to position [203, 0]
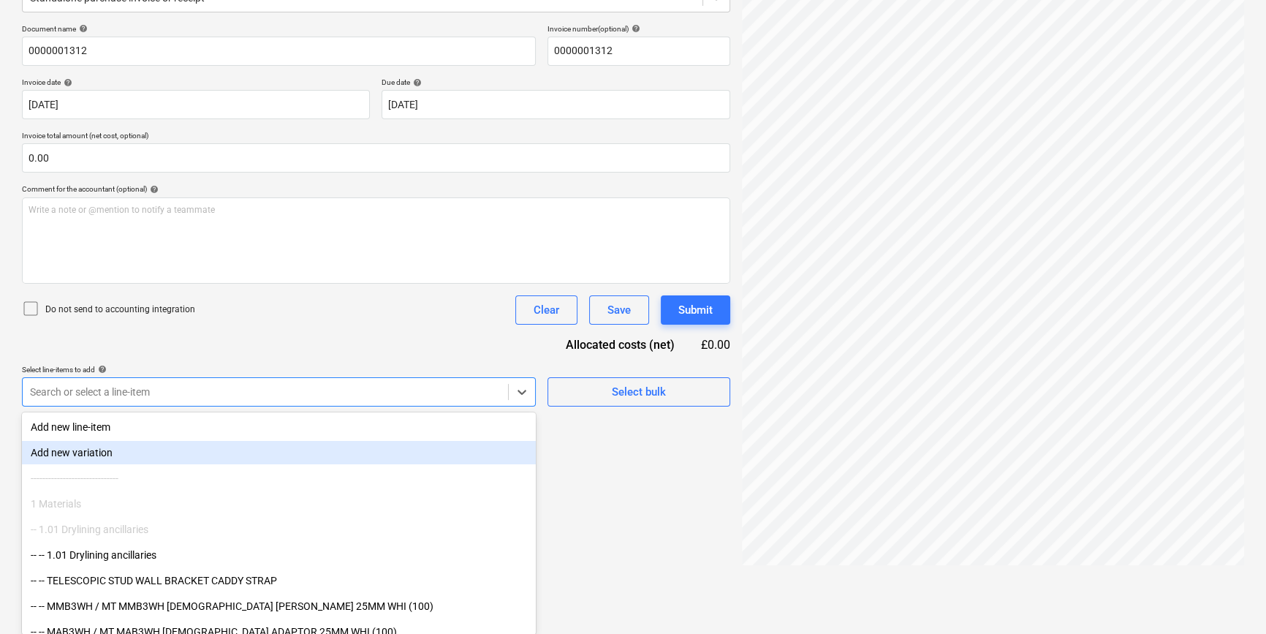
click at [307, 431] on body "Sales Projects Contacts Company Inbox 5 format_size keyboard_arrow_down help se…" at bounding box center [633, 114] width 1266 height 634
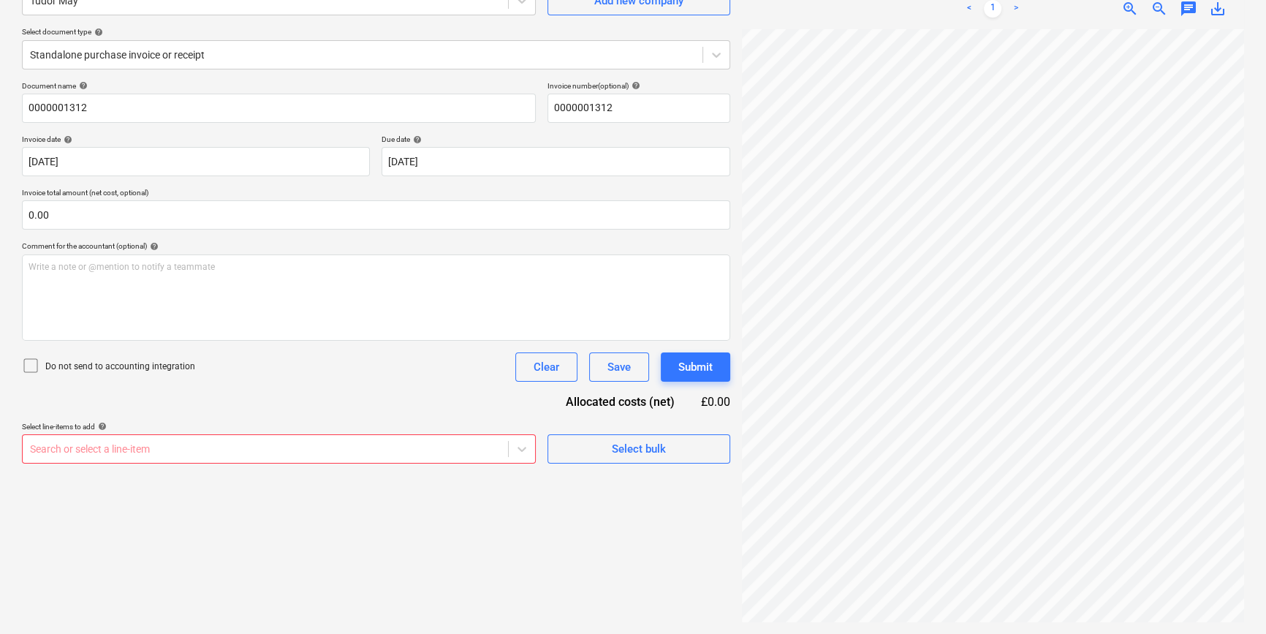
click at [193, 447] on body "Sales Projects Contacts Company Inbox 5 format_size keyboard_arrow_down help se…" at bounding box center [633, 171] width 1266 height 634
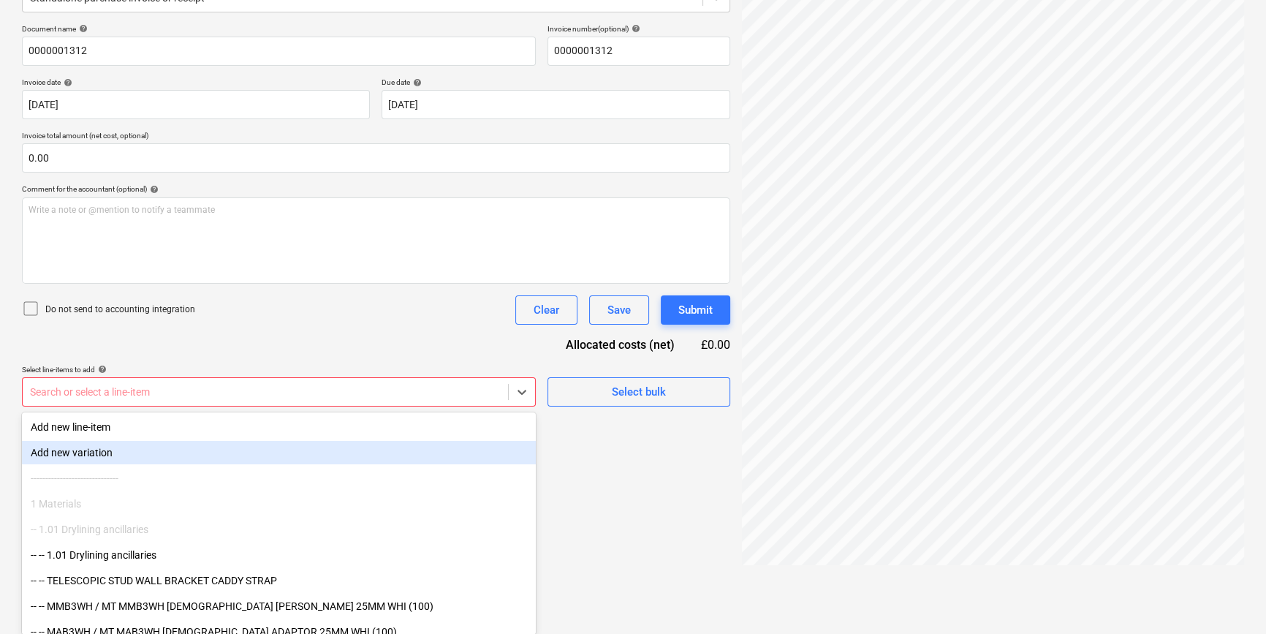
click at [174, 431] on body "Sales Projects Contacts Company Inbox 5 format_size keyboard_arrow_down help se…" at bounding box center [633, 114] width 1266 height 634
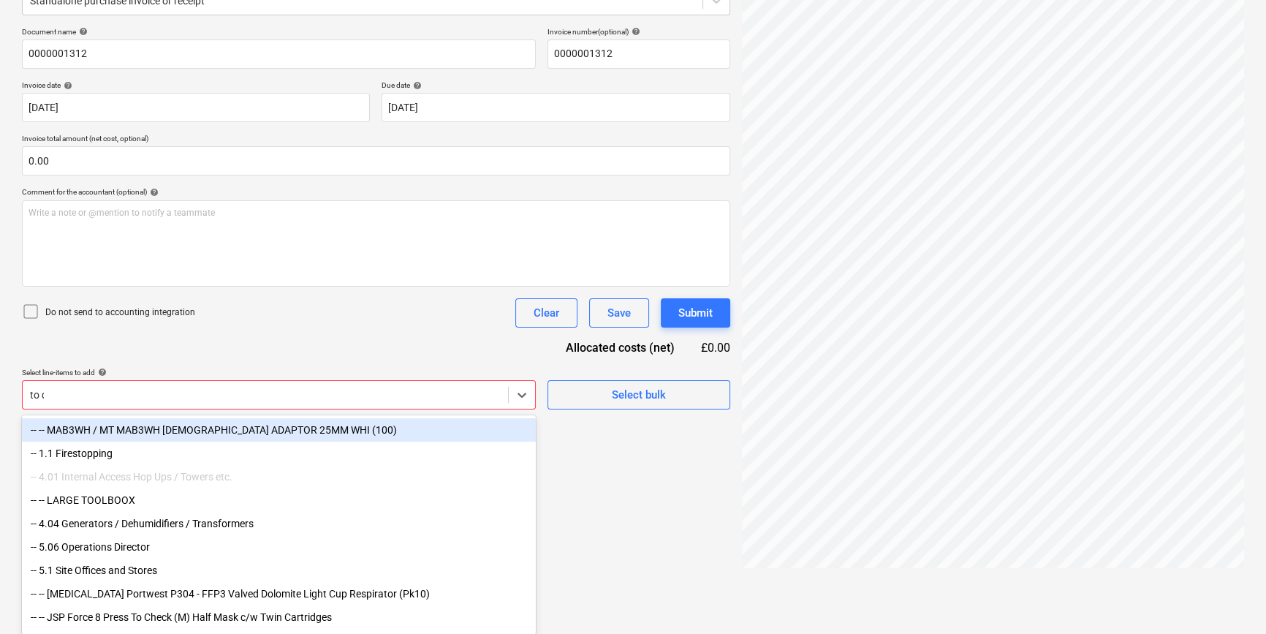
scroll to position [146, 0]
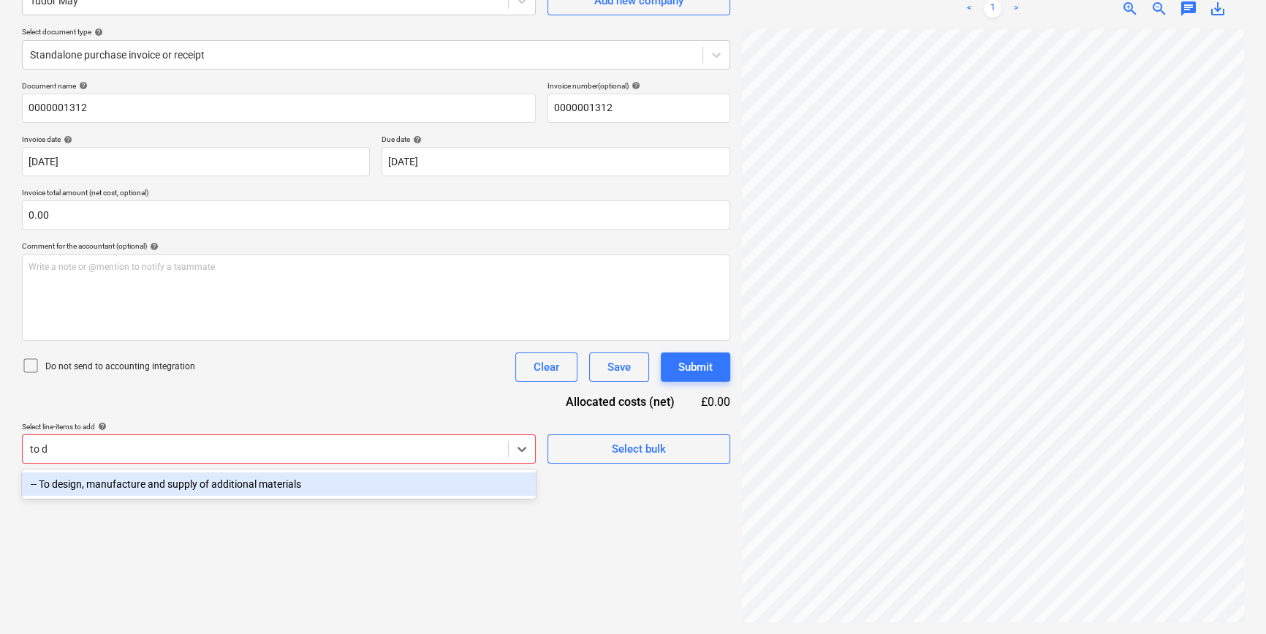
type input "to de"
click at [213, 483] on div "-- To design, manufacture and supply of additional materials" at bounding box center [279, 483] width 514 height 23
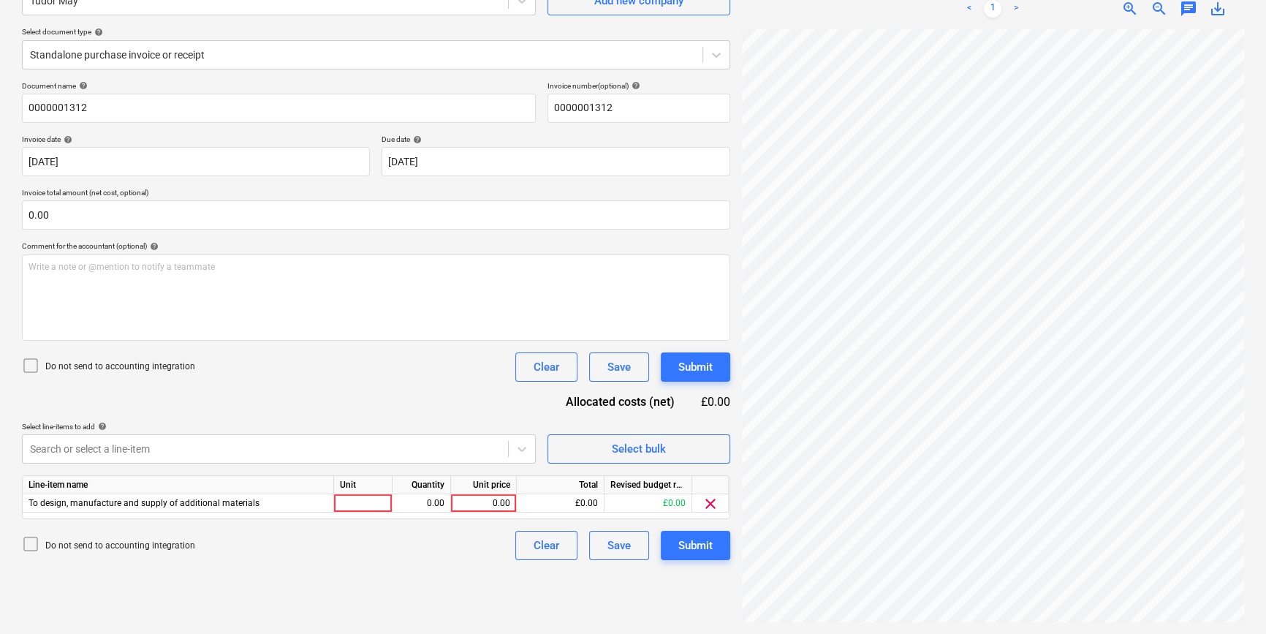
click at [606, 596] on div "Create new document Select company Tudor May Add new company Select document ty…" at bounding box center [376, 277] width 720 height 701
click at [348, 507] on div at bounding box center [363, 503] width 58 height 18
type input "pcs"
type input "1761"
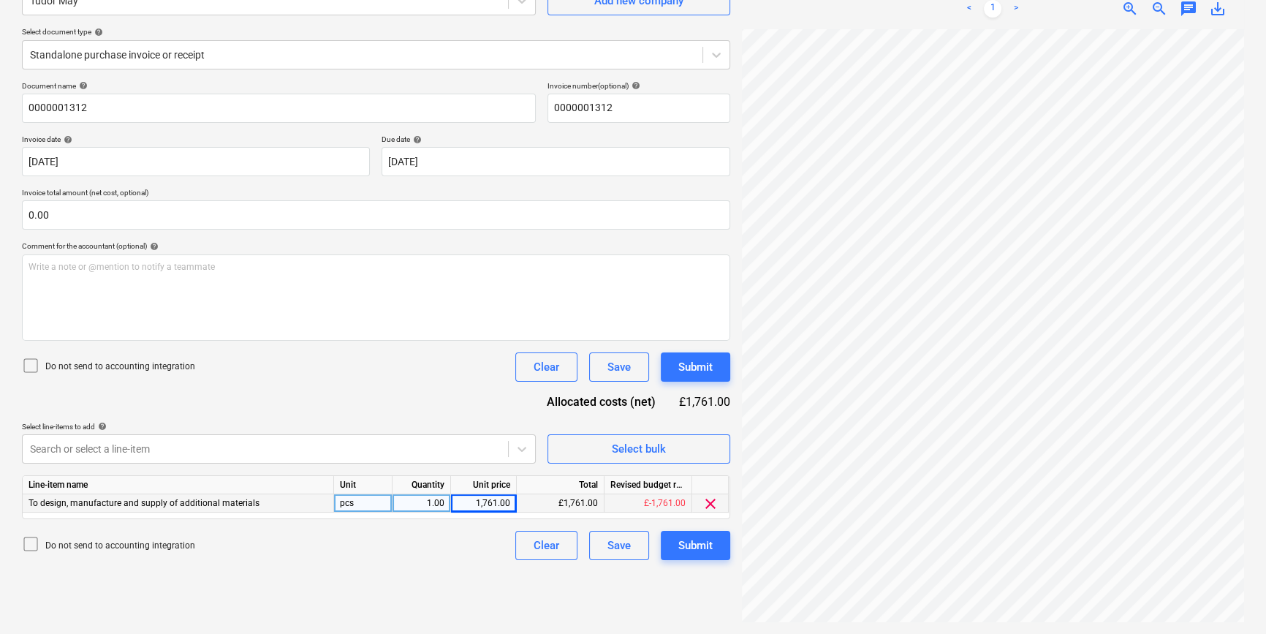
click at [497, 500] on div "1,761.00" at bounding box center [483, 503] width 53 height 18
click at [512, 503] on input "1761" at bounding box center [483, 503] width 65 height 18
type input "1761.97"
drag, startPoint x: 700, startPoint y: 542, endPoint x: 700, endPoint y: 588, distance: 46.1
click at [700, 588] on div "Create new document Select company Tudor May Add new company Select document ty…" at bounding box center [376, 277] width 720 height 701
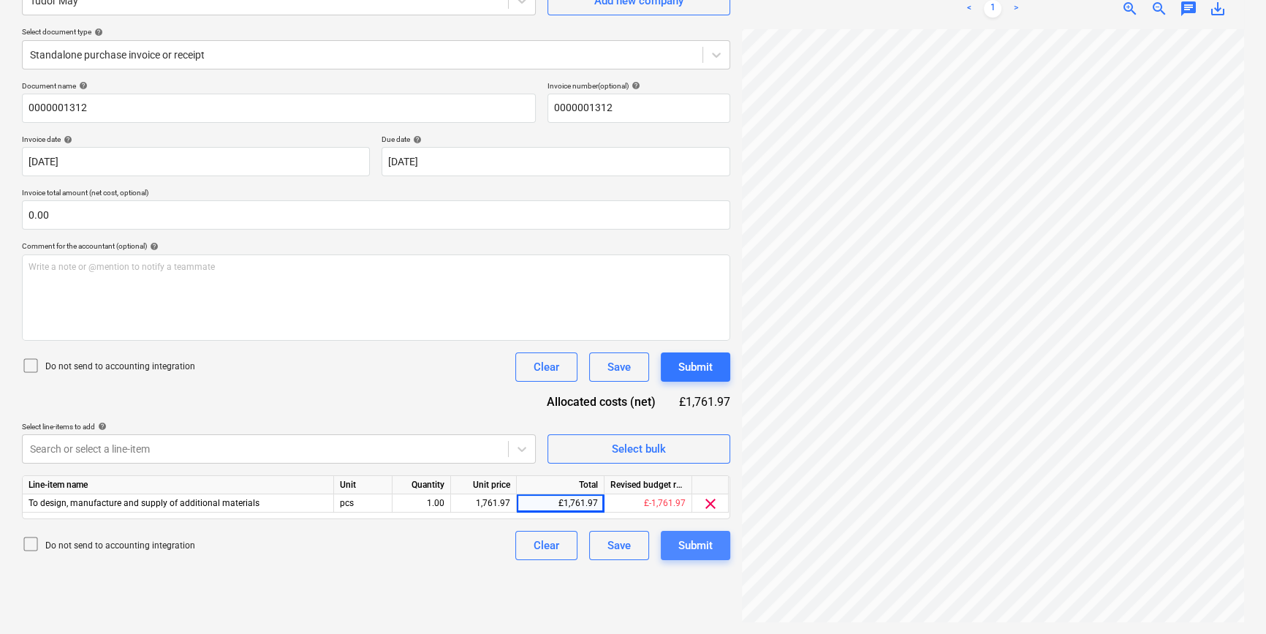
click at [685, 550] on div "Submit" at bounding box center [695, 545] width 34 height 19
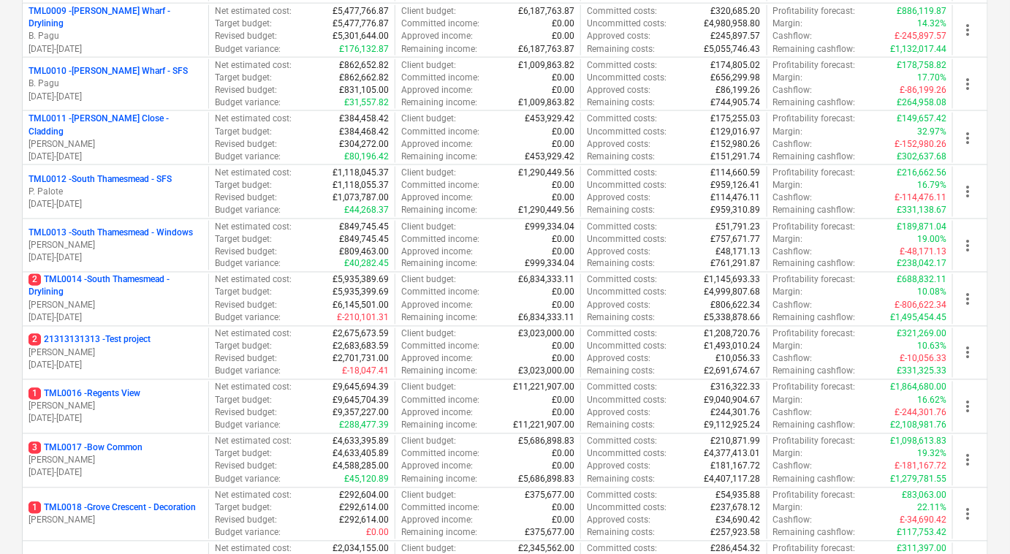
scroll to position [996, 0]
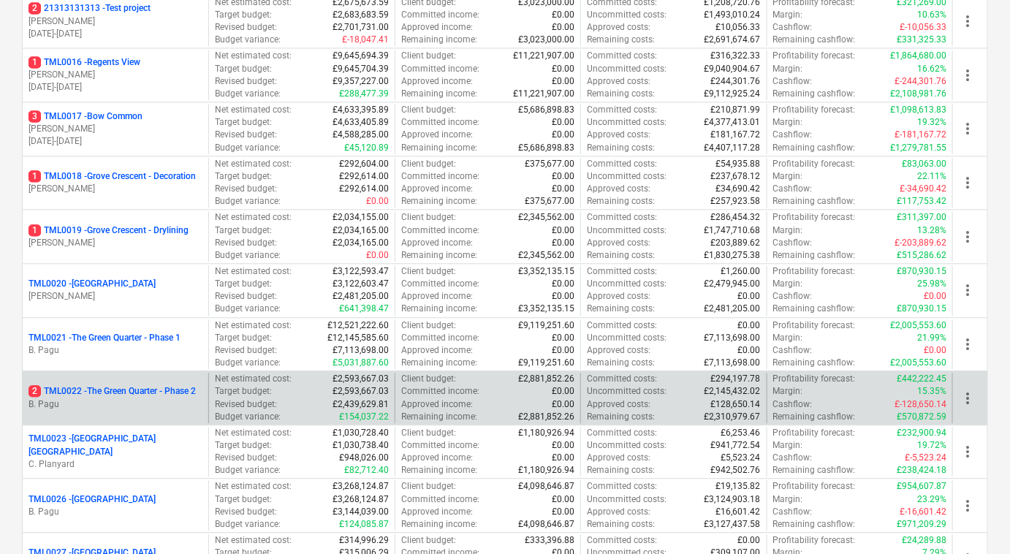
click at [133, 385] on p "2 TML0022 - The Green Quarter - Phase 2" at bounding box center [112, 391] width 167 height 12
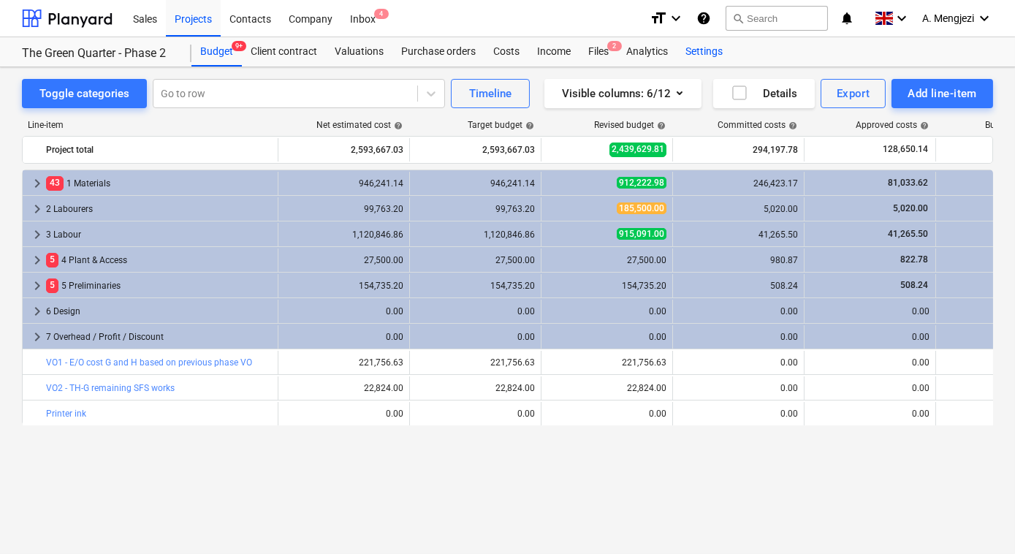
click at [697, 52] on div "Settings" at bounding box center [704, 51] width 55 height 29
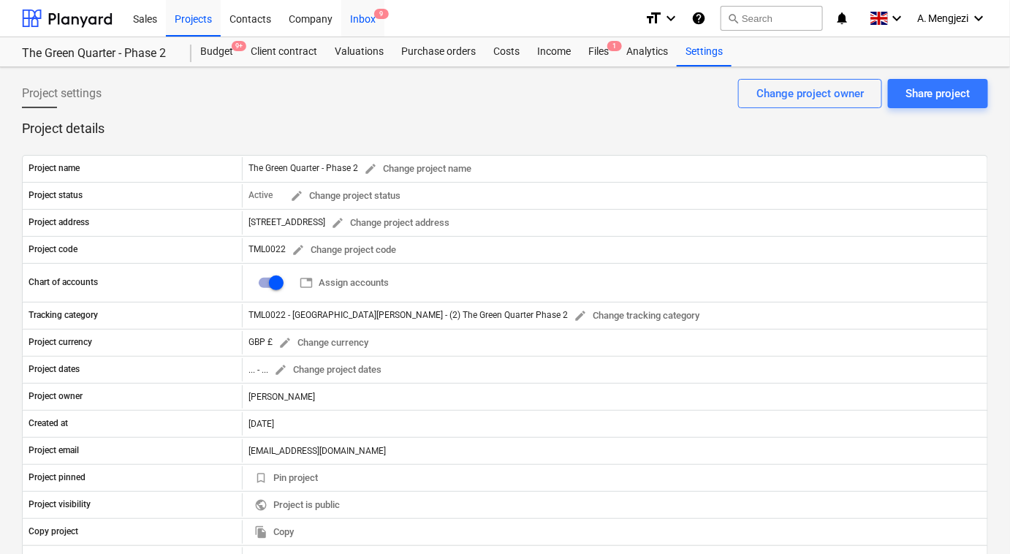
click at [365, 18] on div "Inbox 9" at bounding box center [362, 17] width 43 height 37
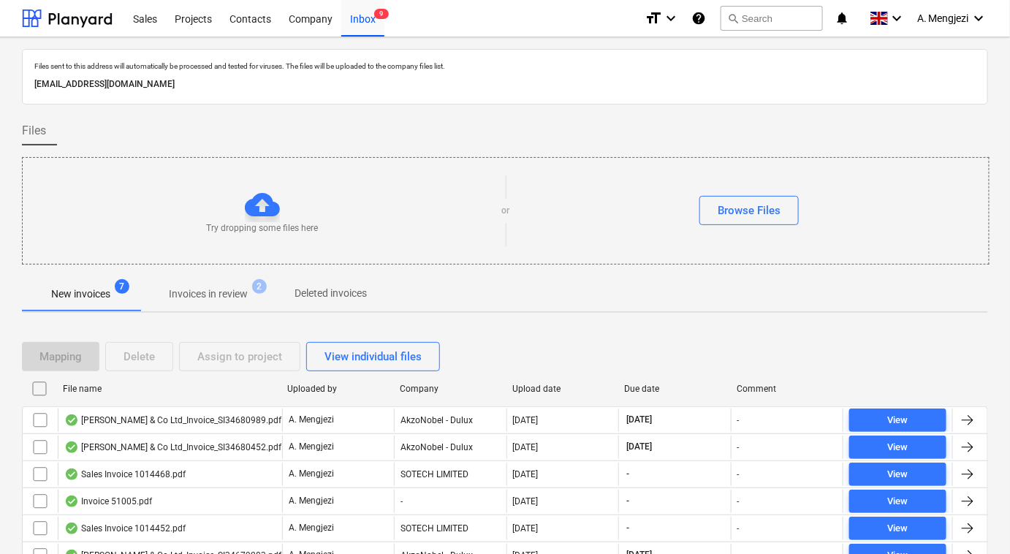
click at [218, 297] on p "Invoices in review" at bounding box center [208, 294] width 79 height 15
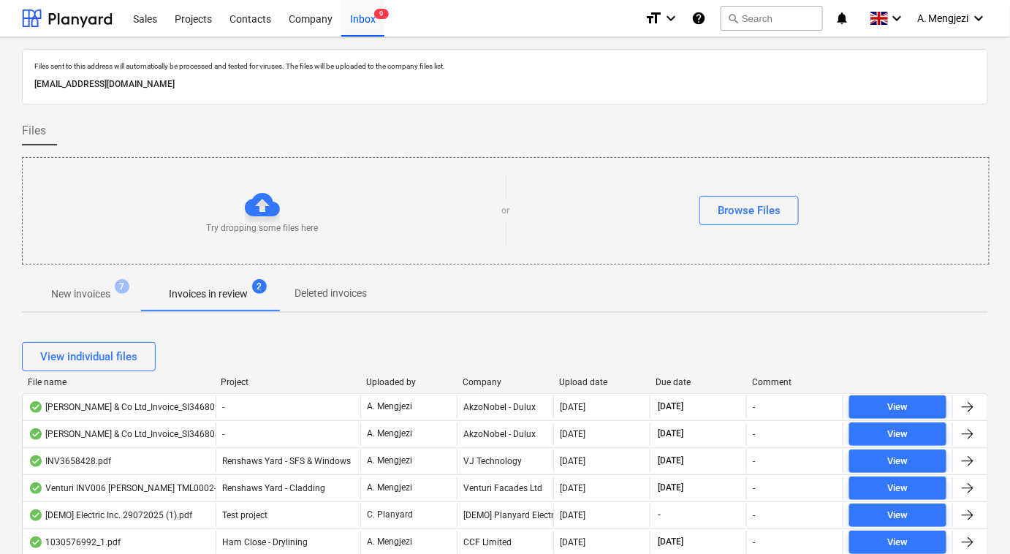
click at [485, 377] on div "Company" at bounding box center [505, 382] width 85 height 10
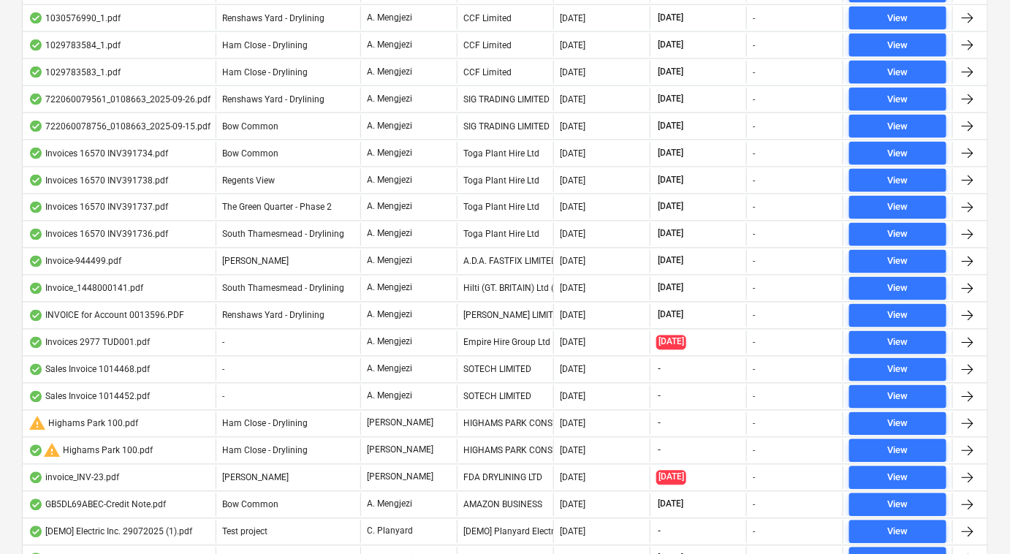
scroll to position [745, 0]
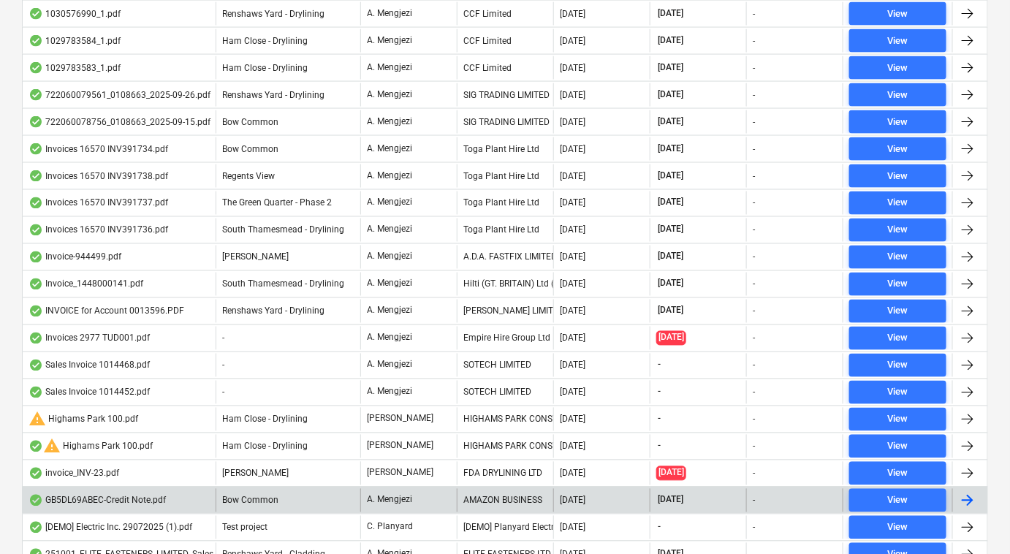
click at [538, 493] on div "AMAZON BUSINESS" at bounding box center [505, 500] width 96 height 23
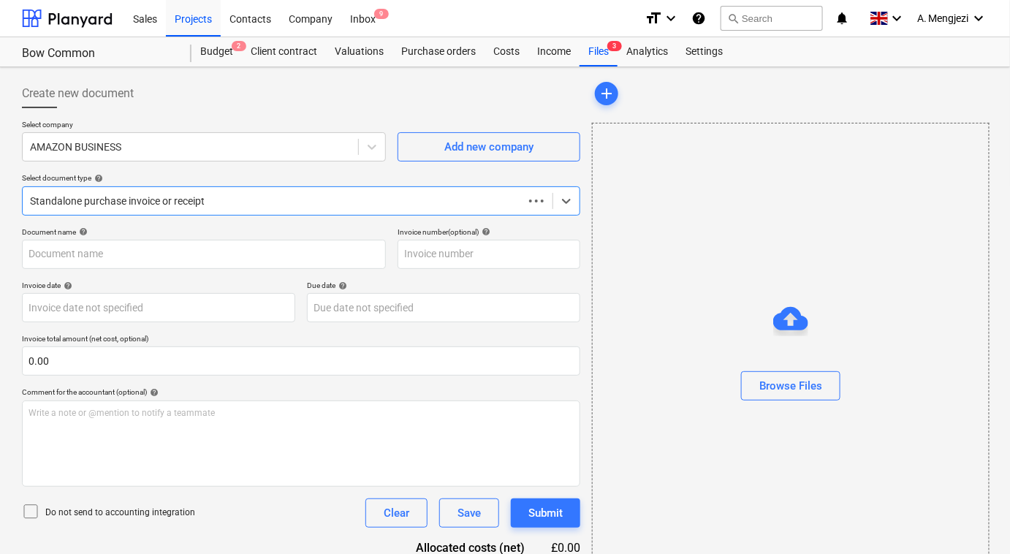
type input "GB5DL69ABEC"
type input "[DATE]"
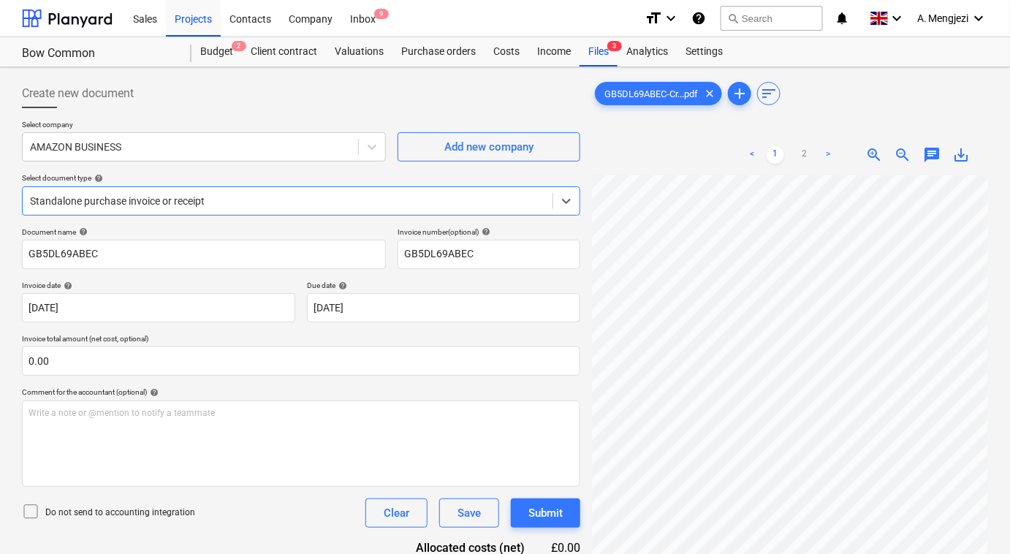
click at [155, 192] on div "Standalone purchase invoice or receipt" at bounding box center [288, 201] width 530 height 20
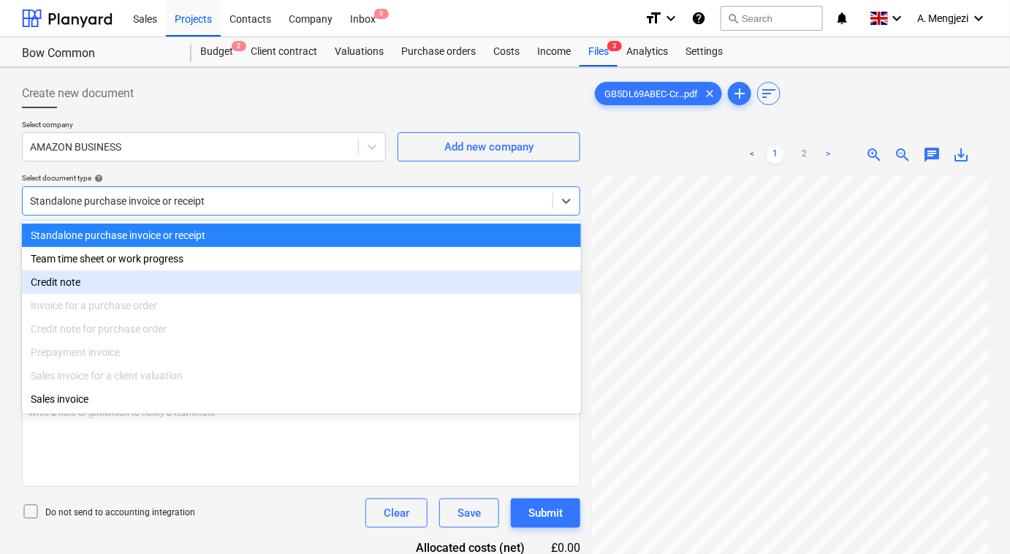
click at [96, 284] on div "Credit note" at bounding box center [301, 281] width 559 height 23
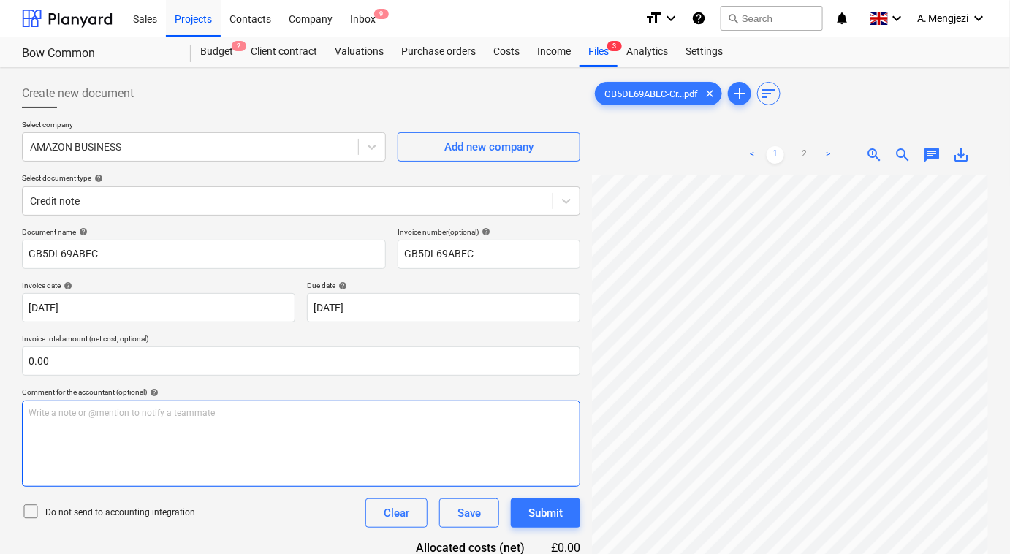
scroll to position [218, 152]
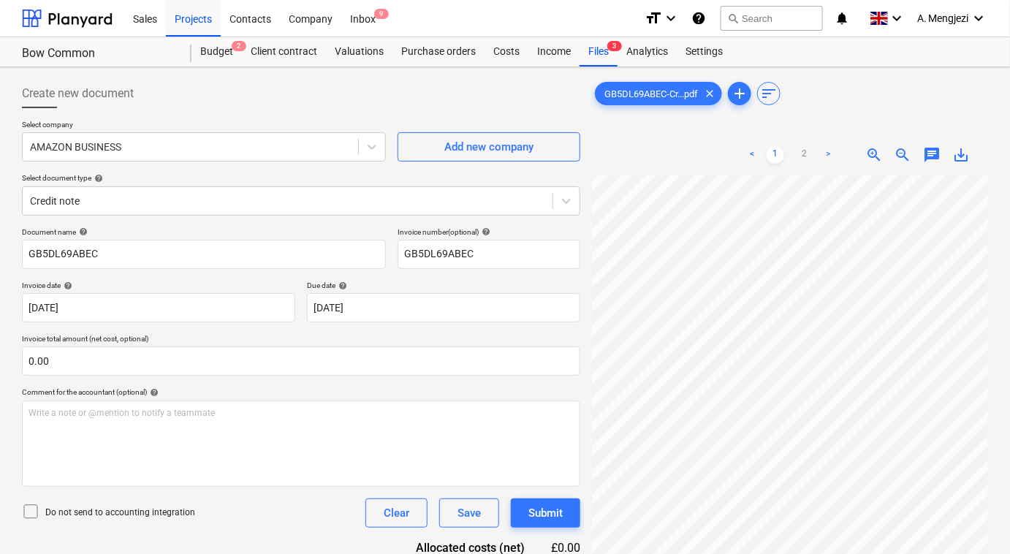
click at [710, 126] on div "GB5DL69ABEC-Cr...pdf clear add sort < 1 2 > zoom_in zoom_out chat 0 save_alt" at bounding box center [790, 384] width 396 height 610
click at [801, 149] on link "2" at bounding box center [805, 155] width 18 height 18
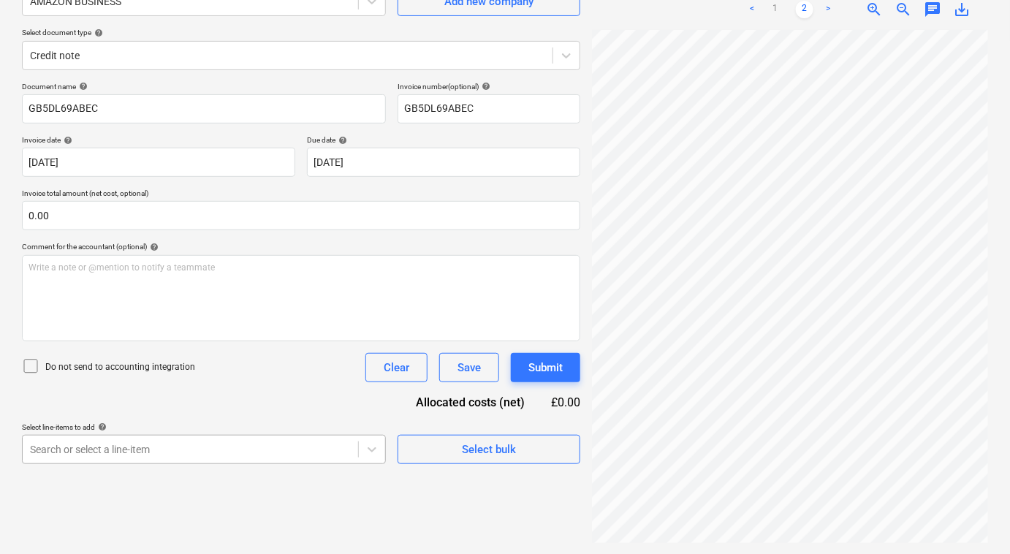
scroll to position [282, 0]
click at [121, 407] on body "Sales Projects Contacts Company Inbox 9 format_size keyboard_arrow_down help se…" at bounding box center [505, 130] width 1010 height 554
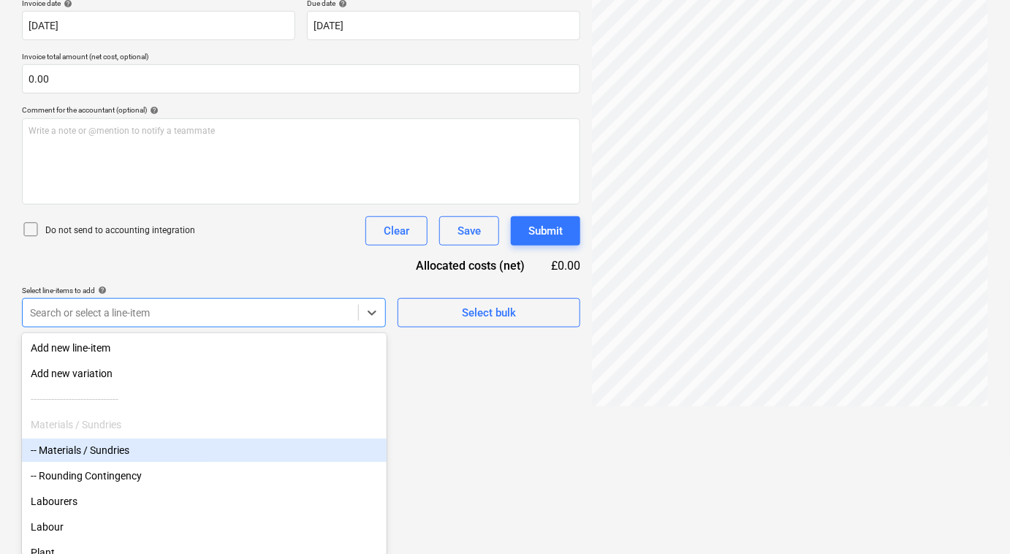
click at [121, 451] on div "-- Materials / Sundries" at bounding box center [204, 450] width 365 height 23
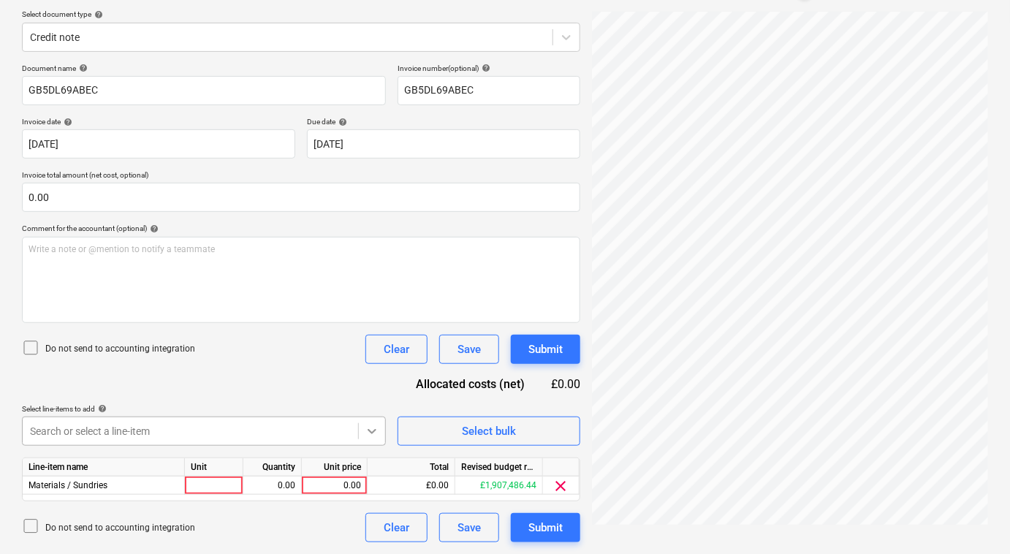
scroll to position [163, 0]
click at [220, 482] on div at bounding box center [214, 486] width 58 height 18
type input "pca"
type input "-2"
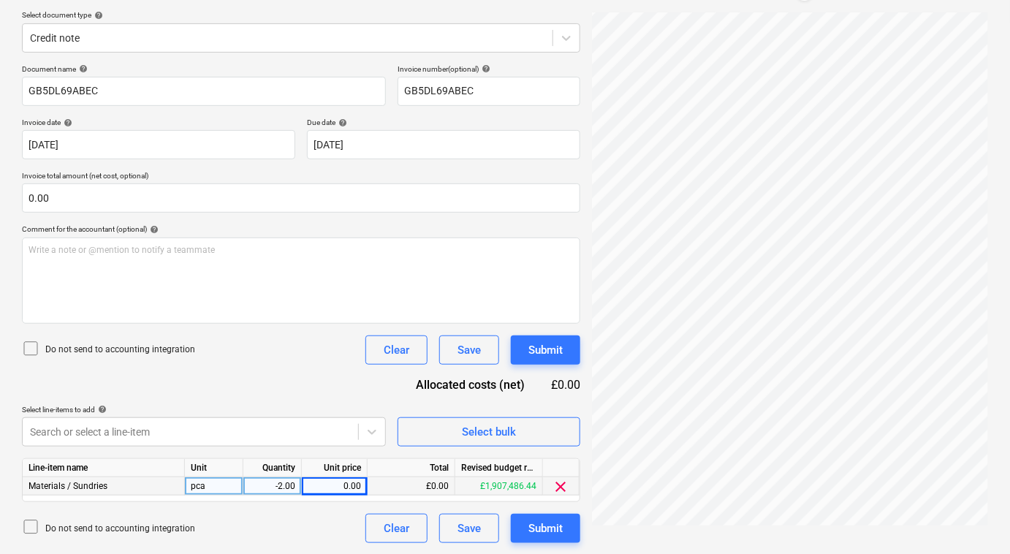
scroll to position [50, 265]
click at [345, 490] on div "0.00" at bounding box center [334, 486] width 53 height 18
type input "9.98"
click at [329, 484] on div "9.98" at bounding box center [334, 486] width 53 height 18
type input "8.32"
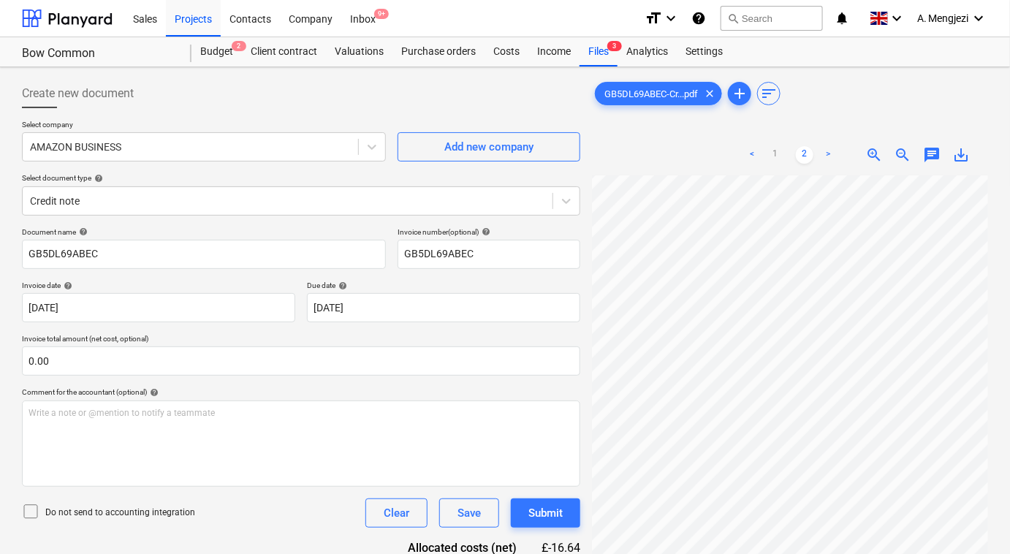
scroll to position [0, 42]
click at [776, 151] on link "1" at bounding box center [776, 155] width 18 height 18
click at [538, 510] on div "Submit" at bounding box center [545, 513] width 34 height 19
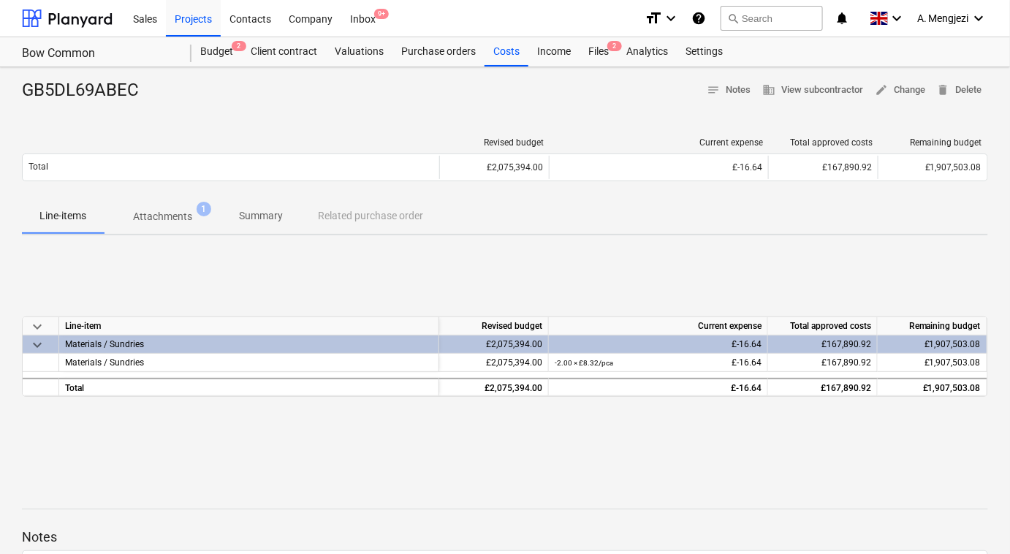
click at [376, 15] on span "9+" at bounding box center [381, 14] width 15 height 10
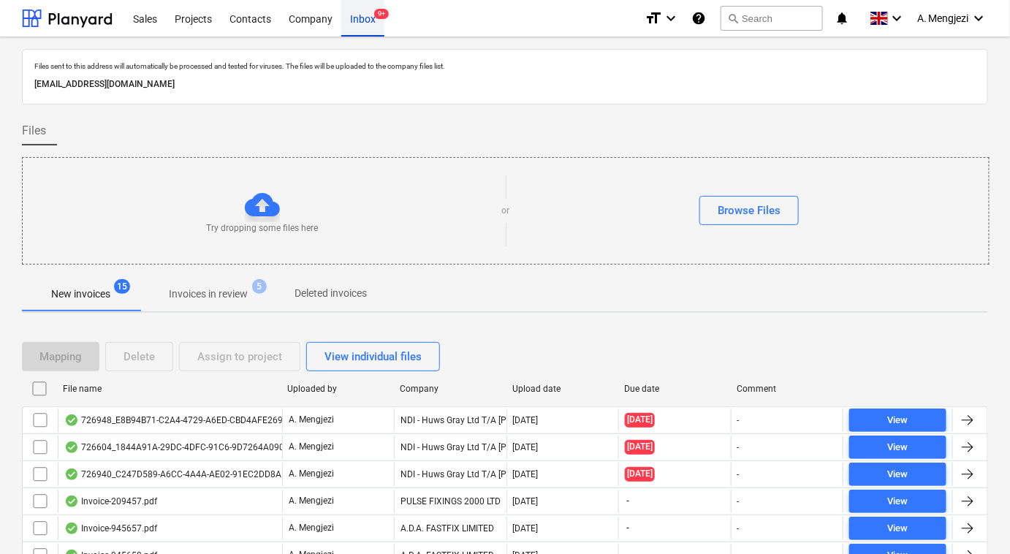
click at [360, 18] on div "Inbox 9+" at bounding box center [362, 17] width 43 height 37
click at [176, 289] on p "Invoices in review" at bounding box center [208, 294] width 79 height 15
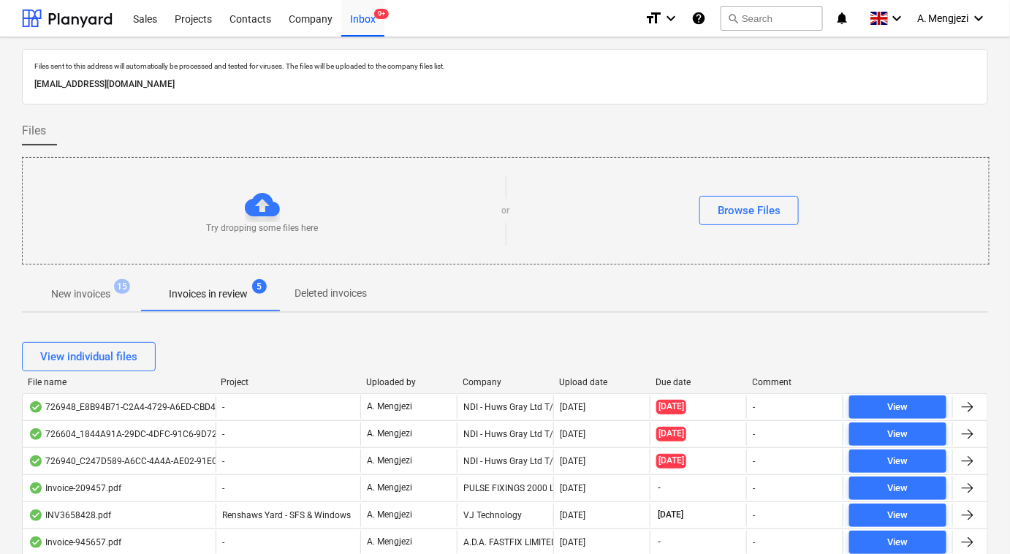
click at [477, 381] on div "Company" at bounding box center [505, 382] width 85 height 10
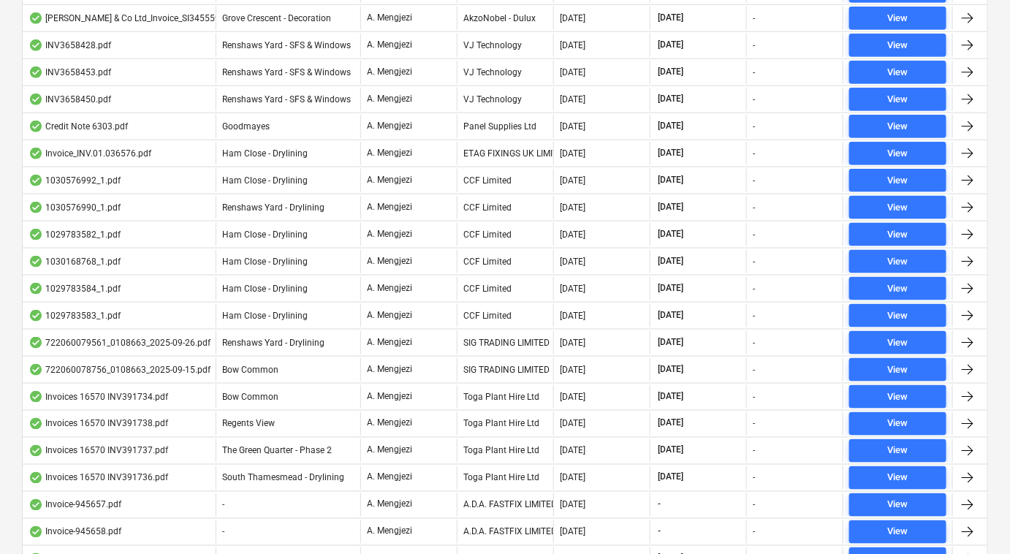
scroll to position [192, 0]
